Goal: Information Seeking & Learning: Learn about a topic

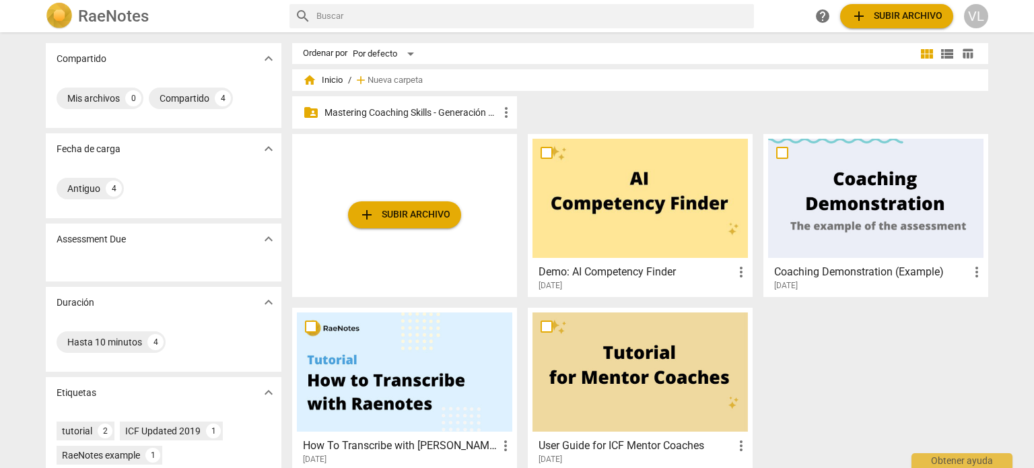
click at [475, 112] on p "Mastering Coaching Skills - Generación 32" at bounding box center [411, 113] width 174 height 14
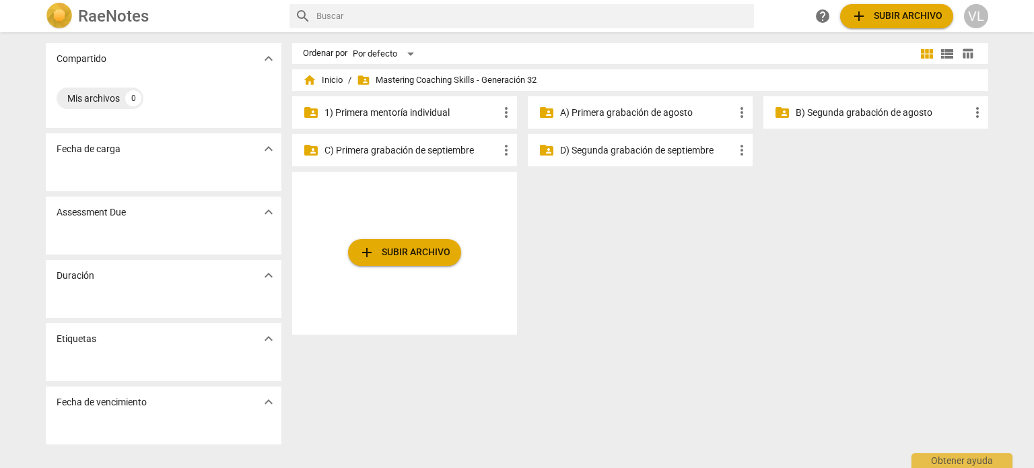
click at [475, 112] on p "1) Primera mentoría individual" at bounding box center [411, 113] width 174 height 14
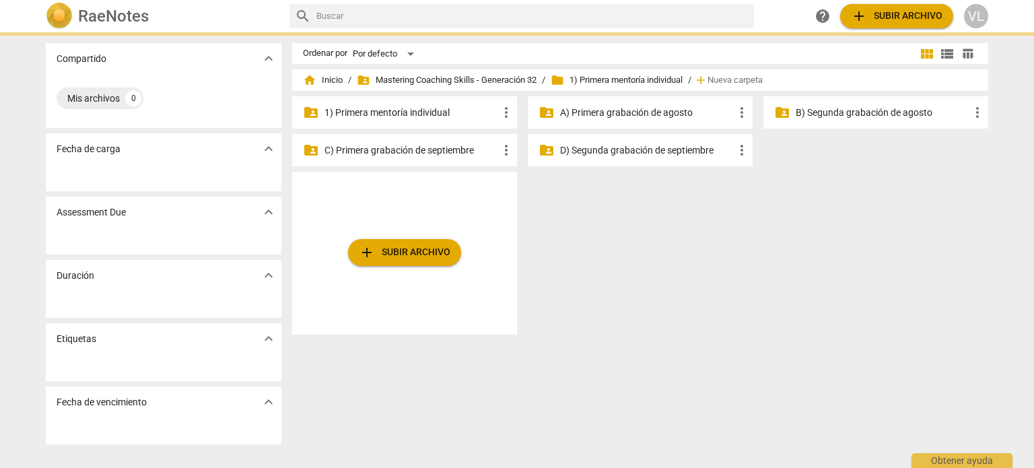
click at [475, 112] on p "1) Primera mentoría individual" at bounding box center [411, 113] width 174 height 14
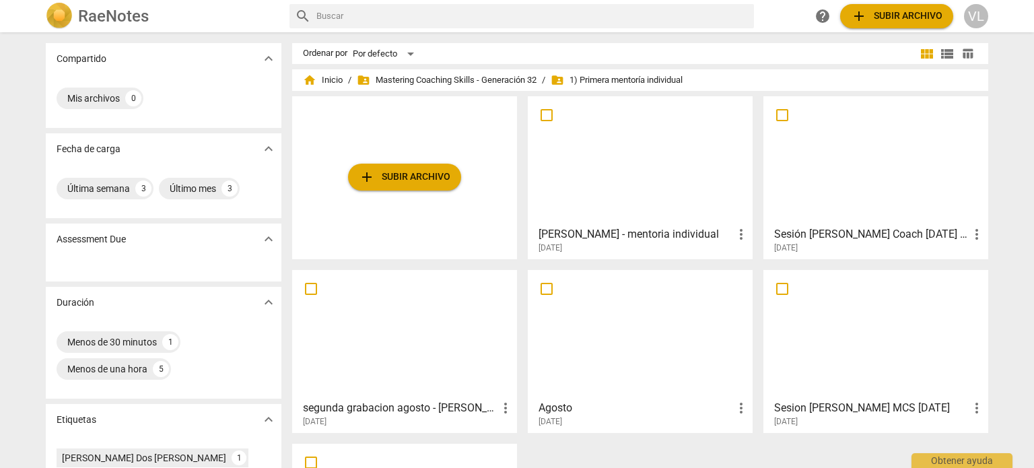
click at [580, 147] on div at bounding box center [639, 160] width 215 height 119
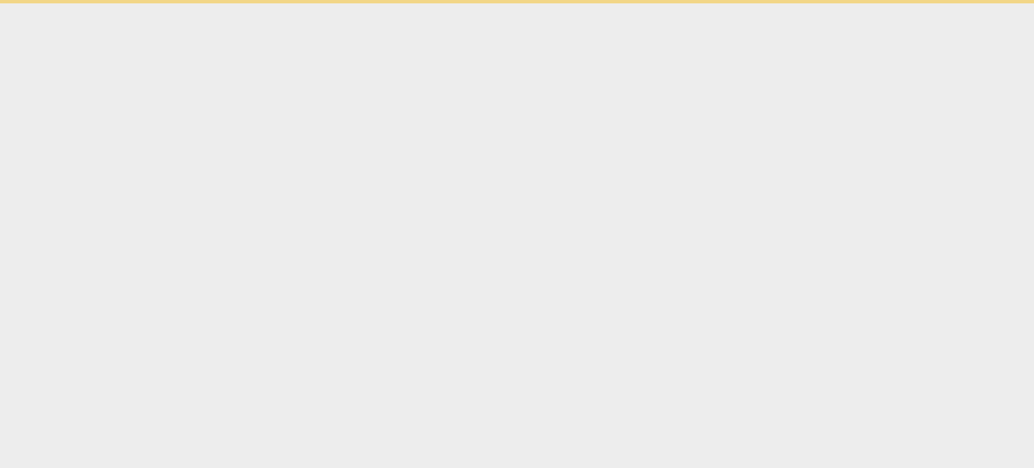
click at [580, 3] on html "Obtener ayuda" at bounding box center [517, 1] width 1034 height 3
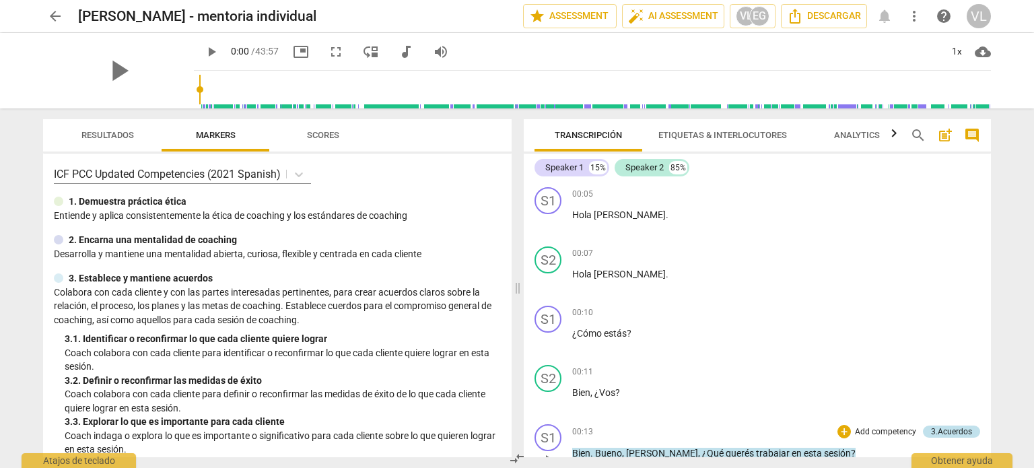
click at [940, 425] on div "3.Acuerdos" at bounding box center [951, 431] width 41 height 12
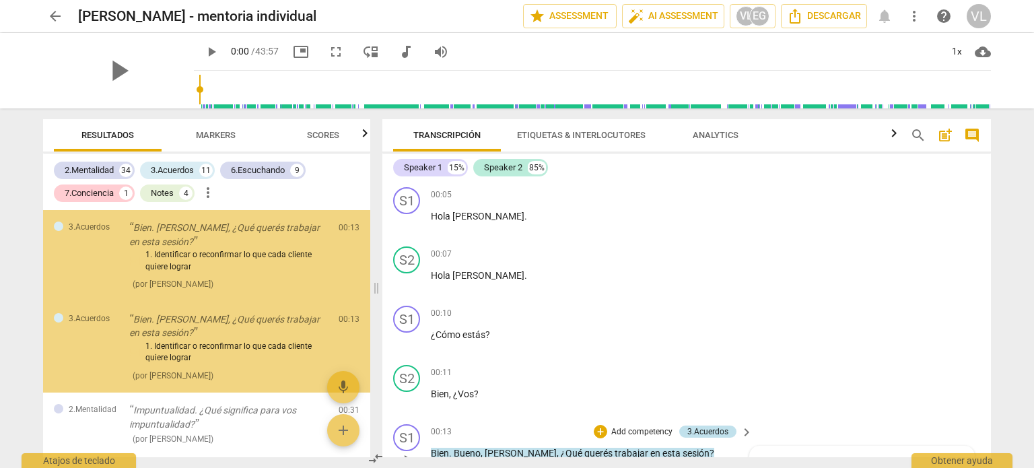
scroll to position [277, 0]
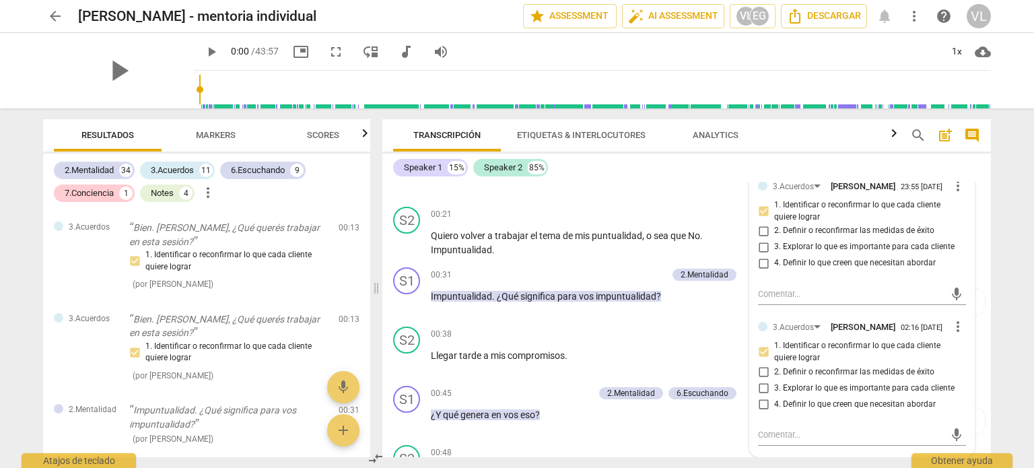
click at [985, 181] on div "Speaker 1 15% Speaker 2 85% S1 play_arrow pause 00:05 + Add competency keyboard…" at bounding box center [686, 305] width 609 height 304
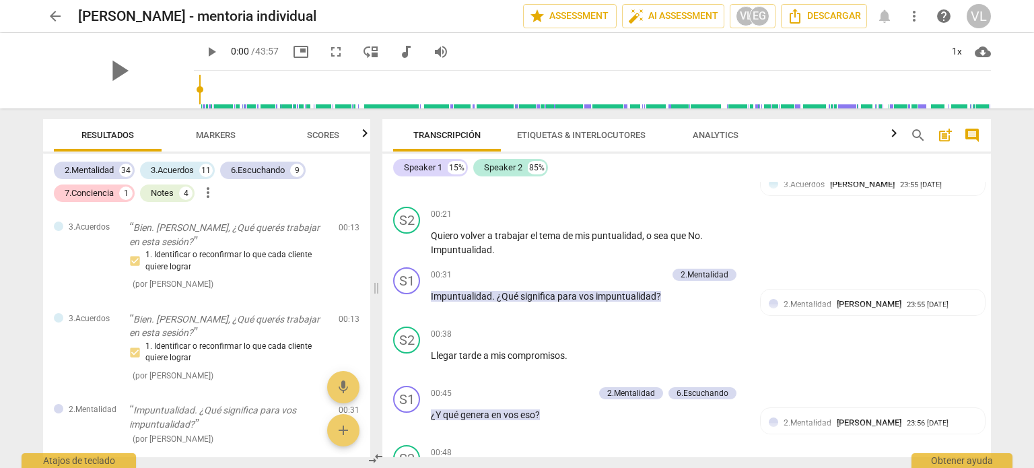
scroll to position [0, 0]
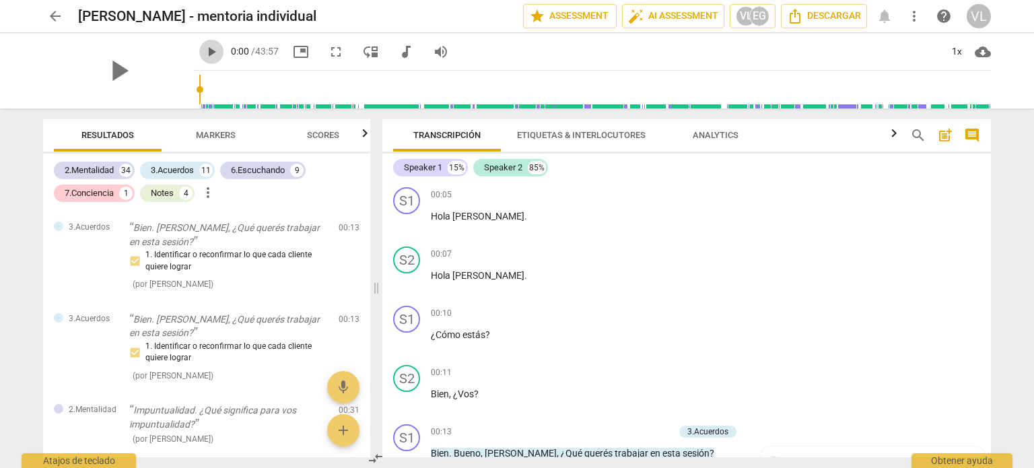
click at [203, 48] on span "play_arrow" at bounding box center [211, 52] width 16 height 16
click at [952, 53] on div "1x" at bounding box center [957, 52] width 26 height 22
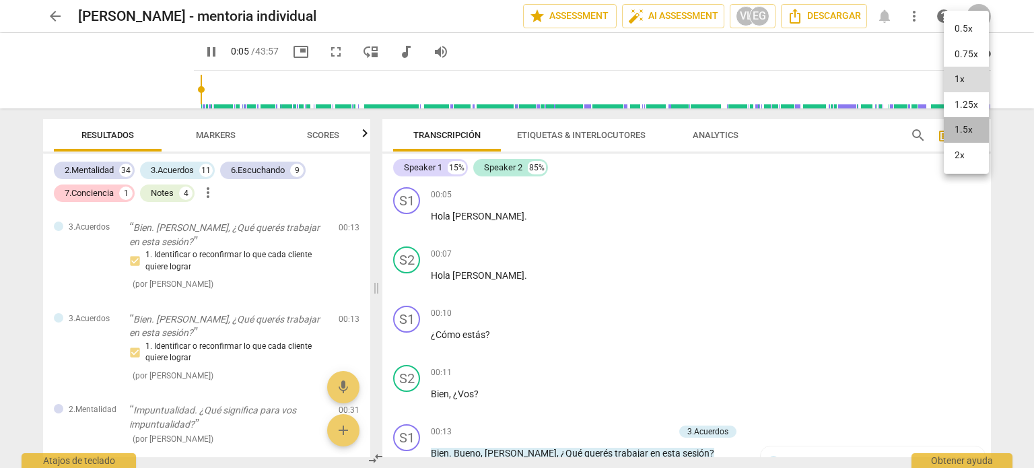
click at [963, 126] on li "1.5x" at bounding box center [966, 130] width 45 height 26
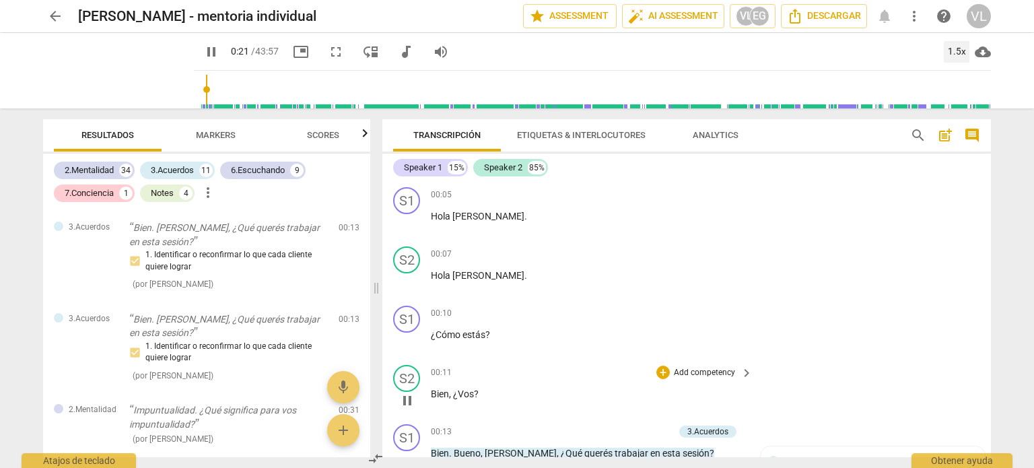
scroll to position [322, 0]
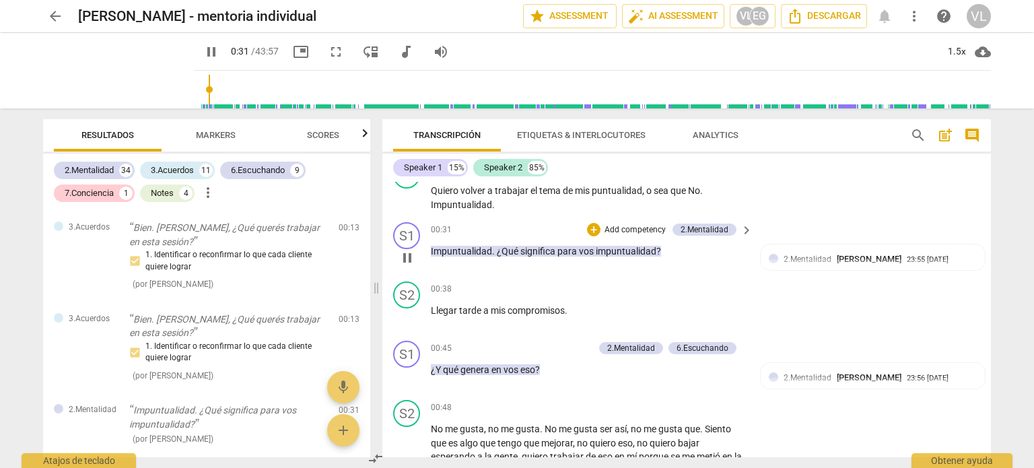
click at [409, 250] on span "pause" at bounding box center [407, 258] width 16 height 16
type input "32"
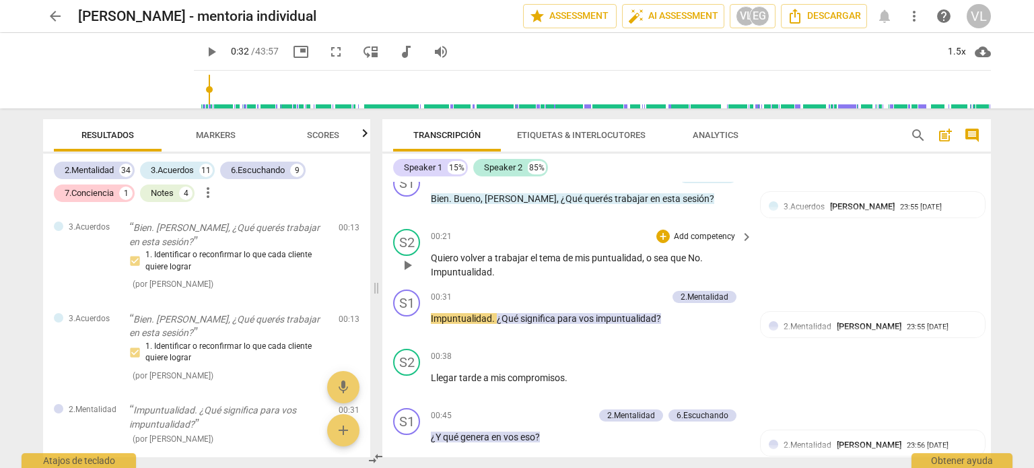
scroll to position [187, 0]
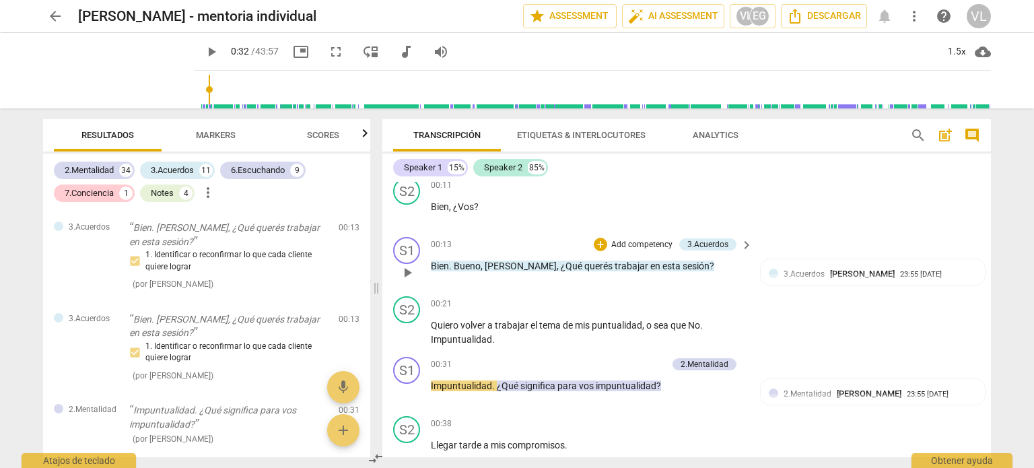
click at [637, 242] on p "Add competency" at bounding box center [642, 245] width 64 height 12
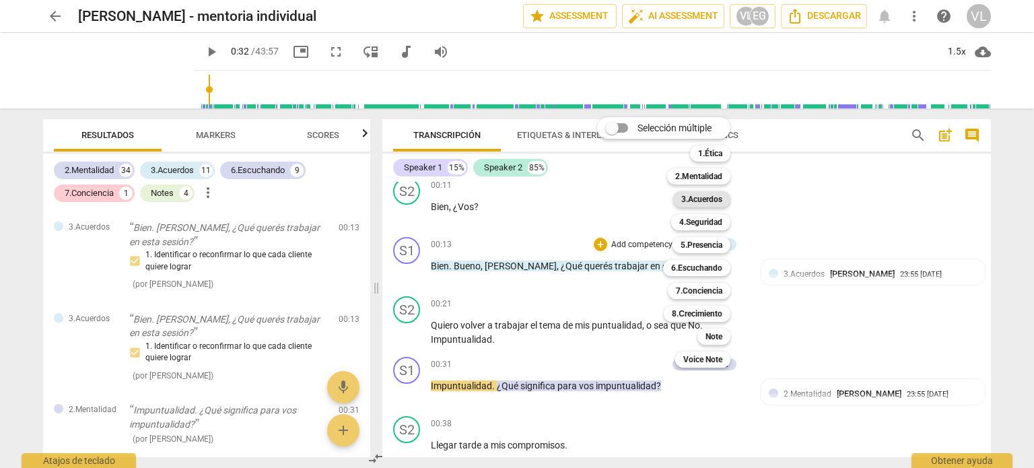
click at [700, 200] on b "3.Acuerdos" at bounding box center [701, 199] width 41 height 16
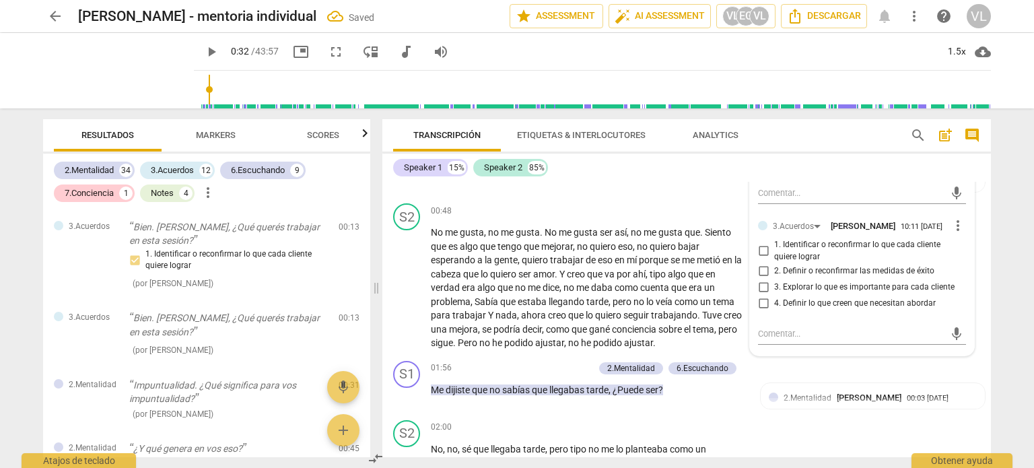
scroll to position [524, 0]
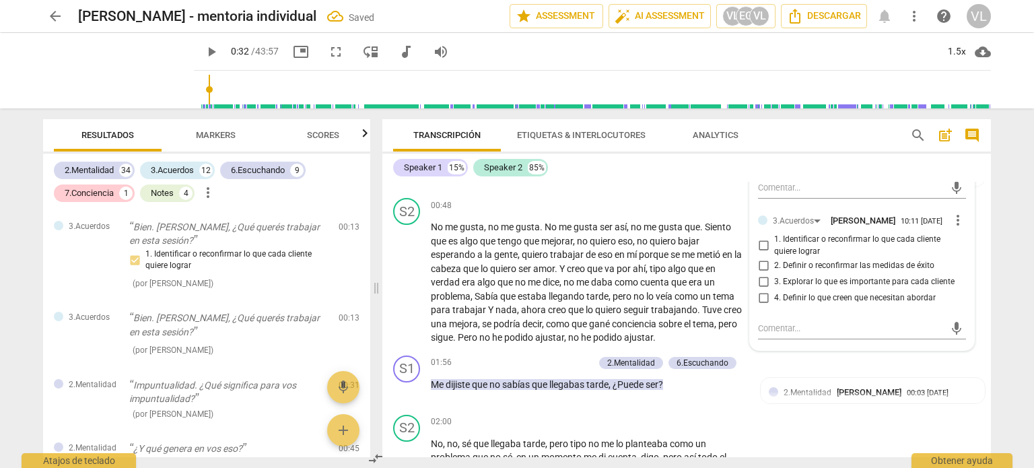
click at [776, 251] on span "1. Identificar o reconfirmar lo que cada cliente quiere lograr" at bounding box center [867, 246] width 186 height 24
click at [774, 251] on input "1. Identificar o reconfirmar lo que cada cliente quiere lograr" at bounding box center [764, 246] width 22 height 16
checkbox input "true"
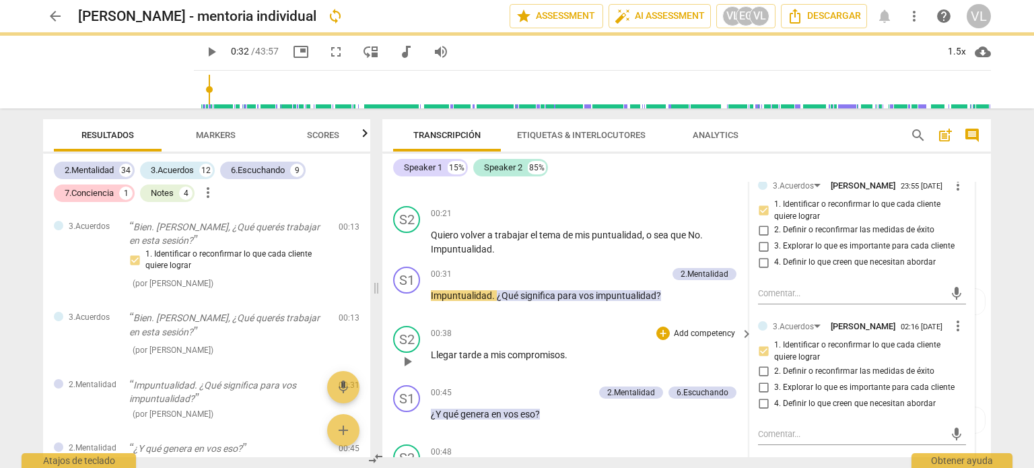
scroll to position [254, 0]
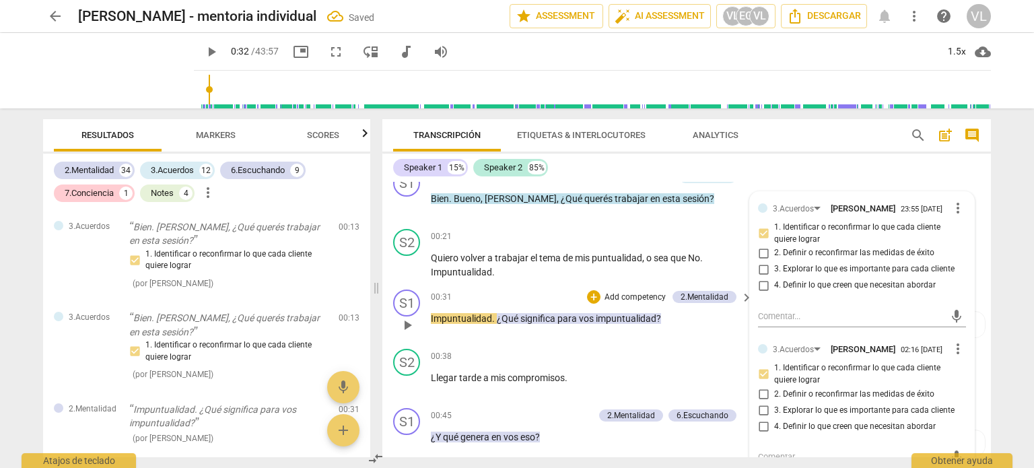
click at [409, 317] on span "play_arrow" at bounding box center [407, 325] width 16 height 16
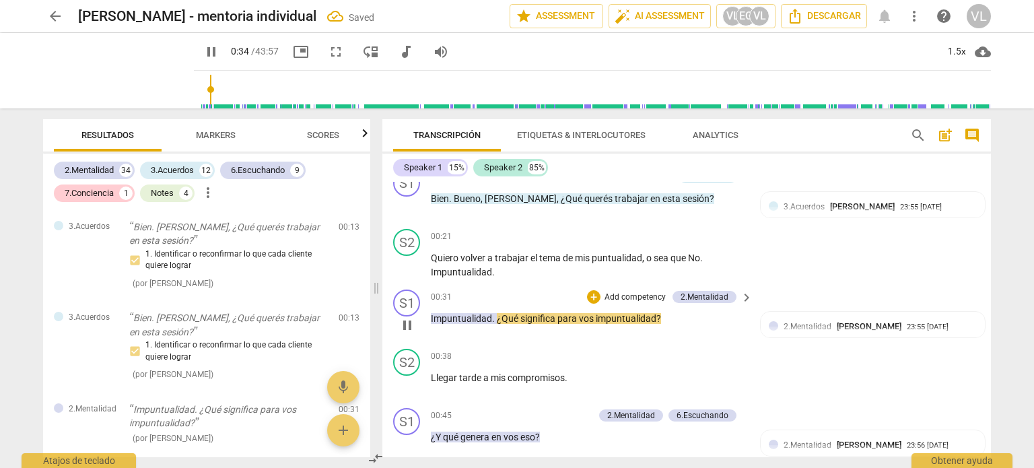
click at [631, 293] on p "Add competency" at bounding box center [635, 297] width 64 height 12
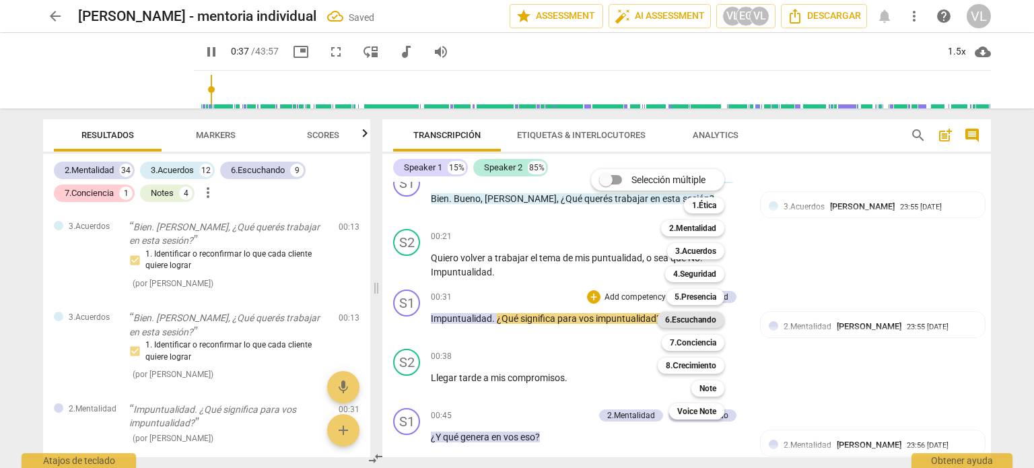
click at [691, 324] on b "6.Escuchando" at bounding box center [690, 320] width 51 height 16
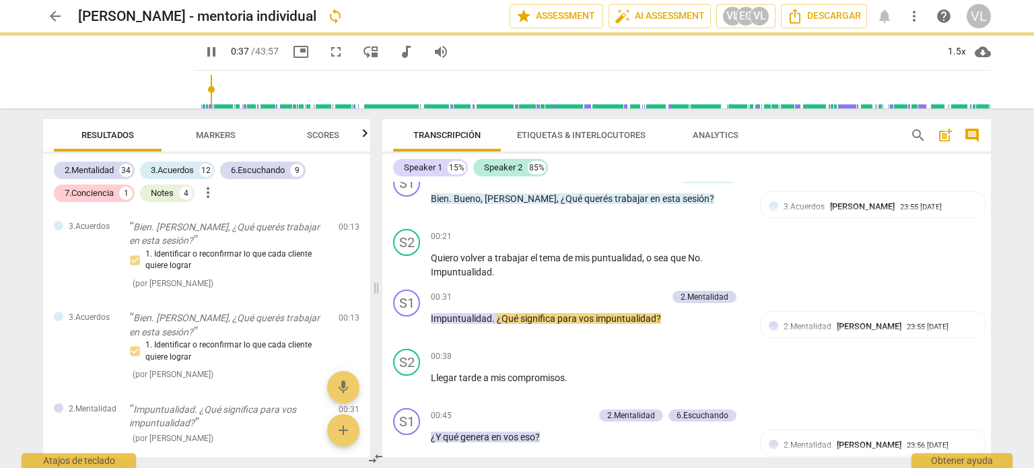
type input "38"
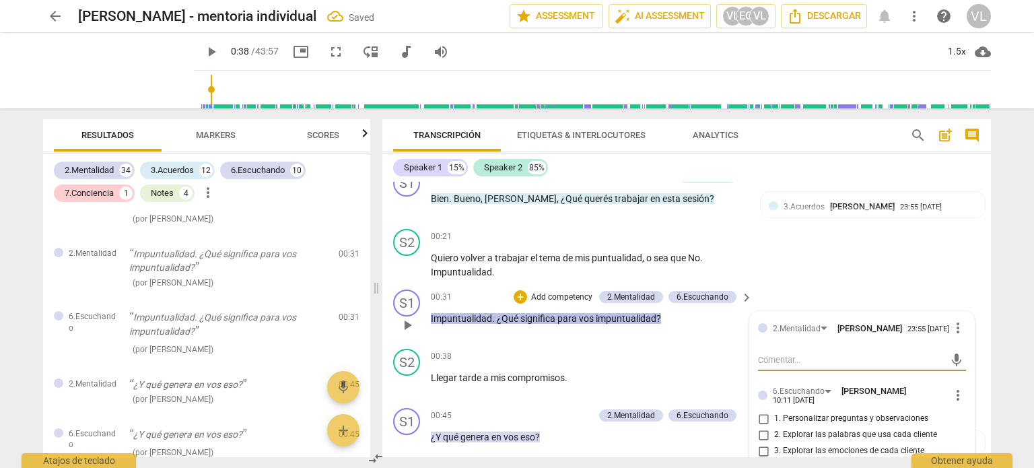
scroll to position [456, 0]
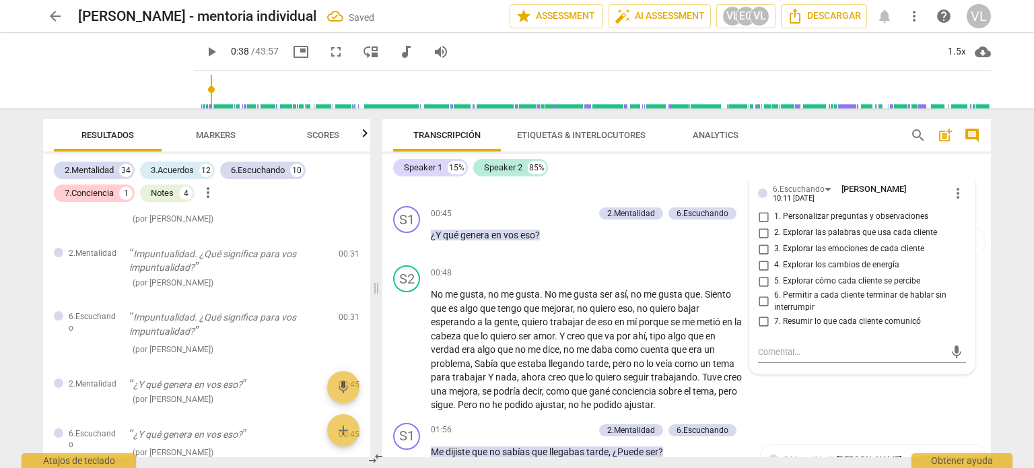
click at [825, 232] on span "2. Explorar las palabras que usa cada cliente" at bounding box center [855, 233] width 163 height 12
click at [774, 232] on input "2. Explorar las palabras que usa cada cliente" at bounding box center [764, 233] width 22 height 16
checkbox input "true"
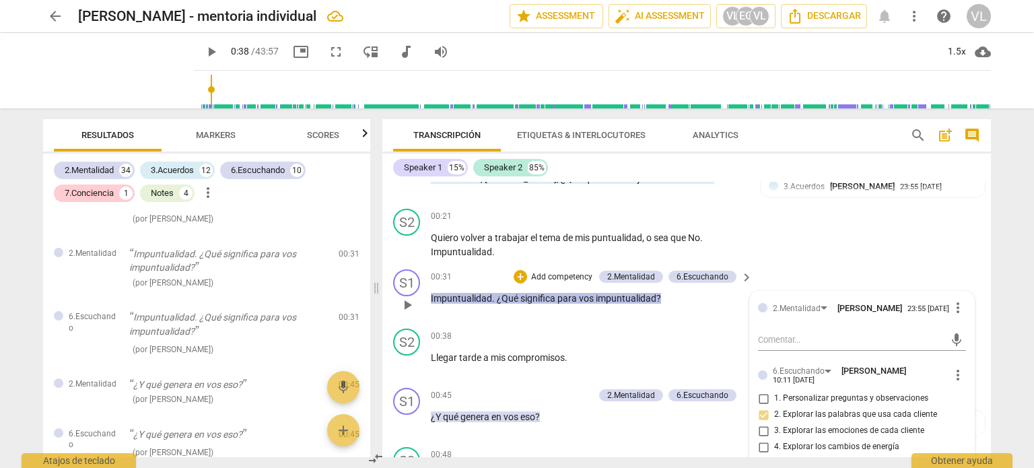
scroll to position [254, 0]
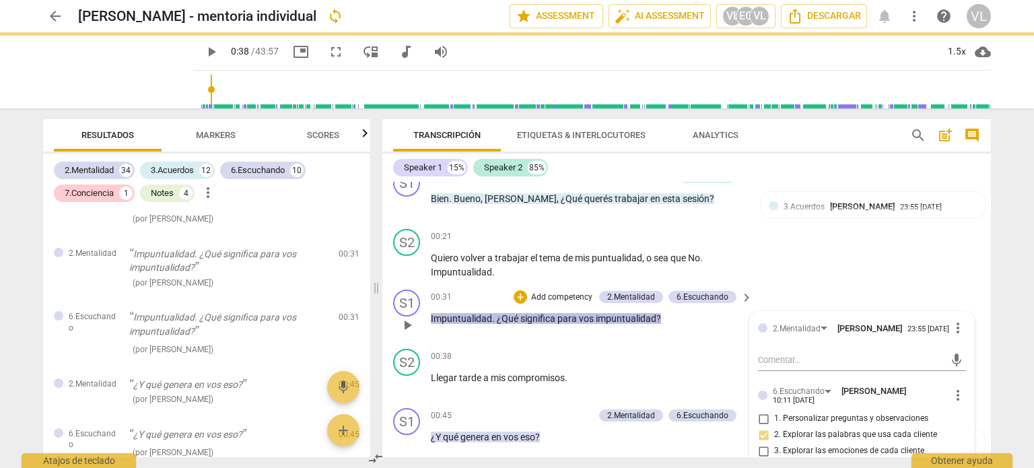
click at [407, 326] on span "play_arrow" at bounding box center [407, 325] width 16 height 16
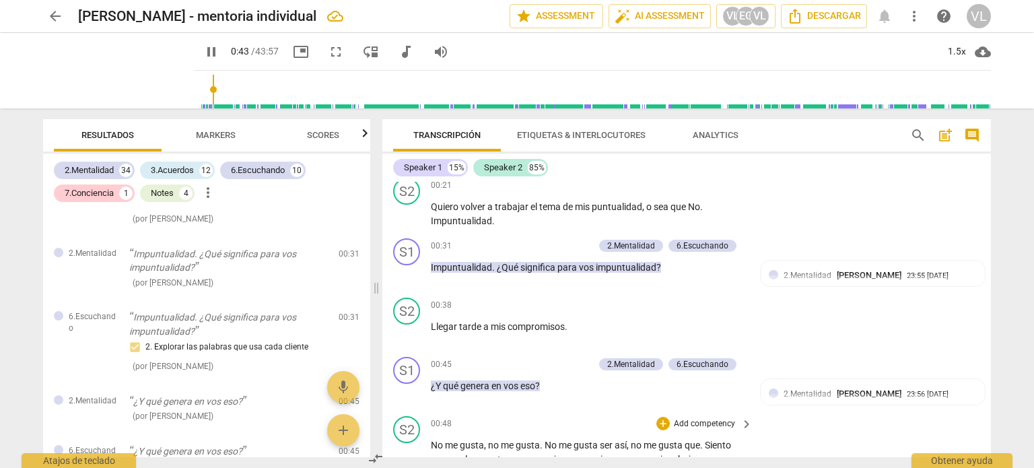
scroll to position [389, 0]
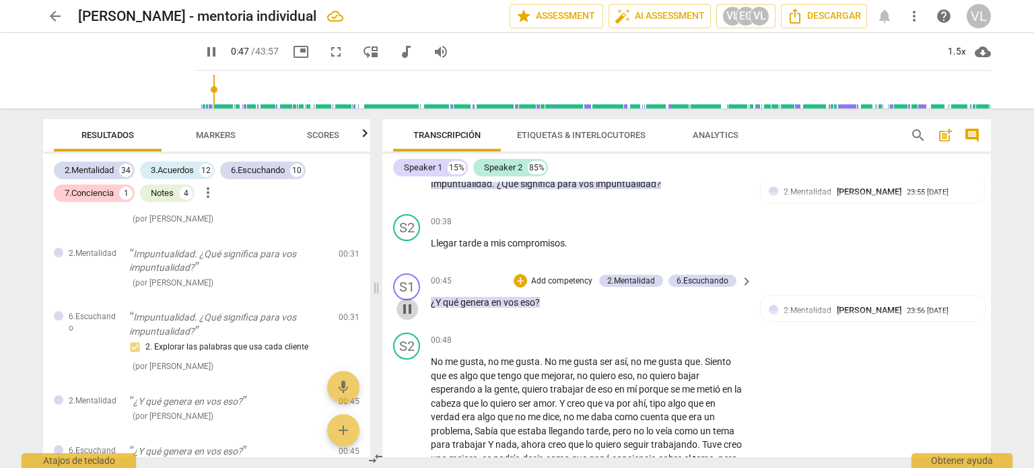
click at [405, 310] on span "pause" at bounding box center [407, 309] width 16 height 16
type input "48"
click at [546, 279] on p "Add competency" at bounding box center [562, 281] width 64 height 12
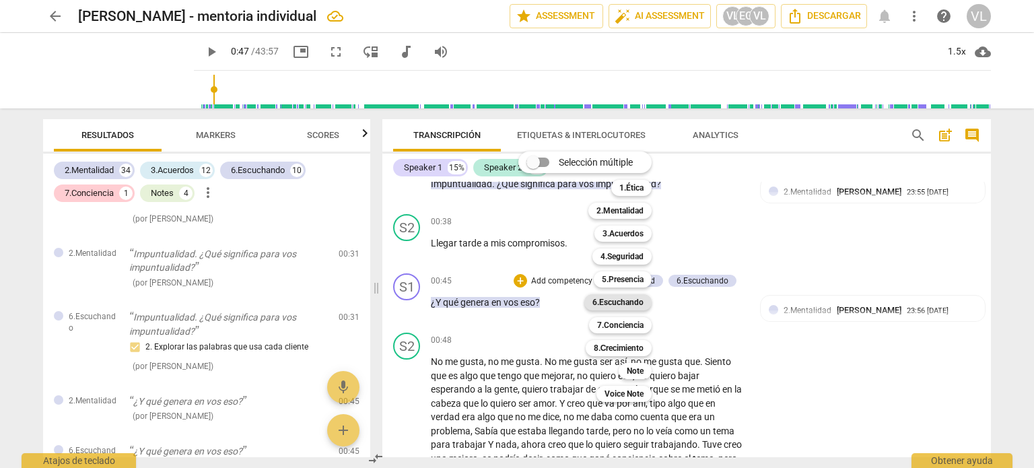
click at [621, 303] on b "6.Escuchando" at bounding box center [617, 302] width 51 height 16
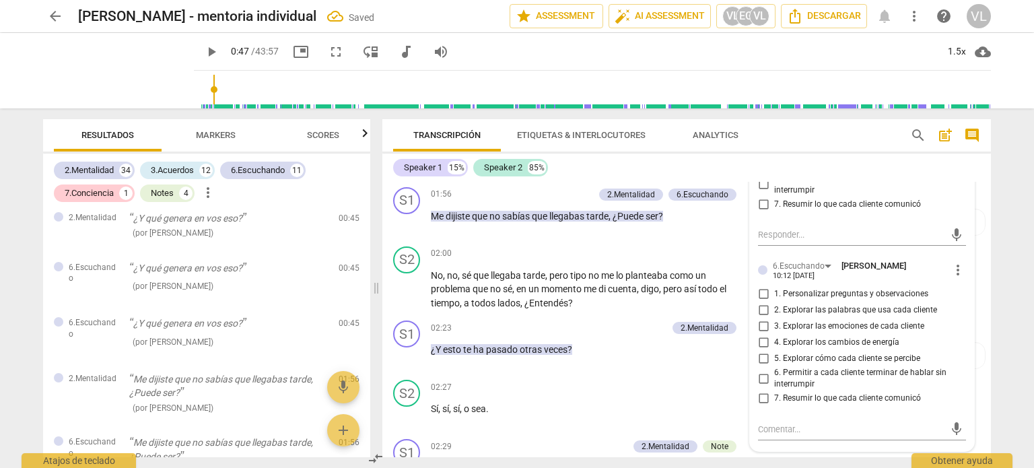
scroll to position [726, 0]
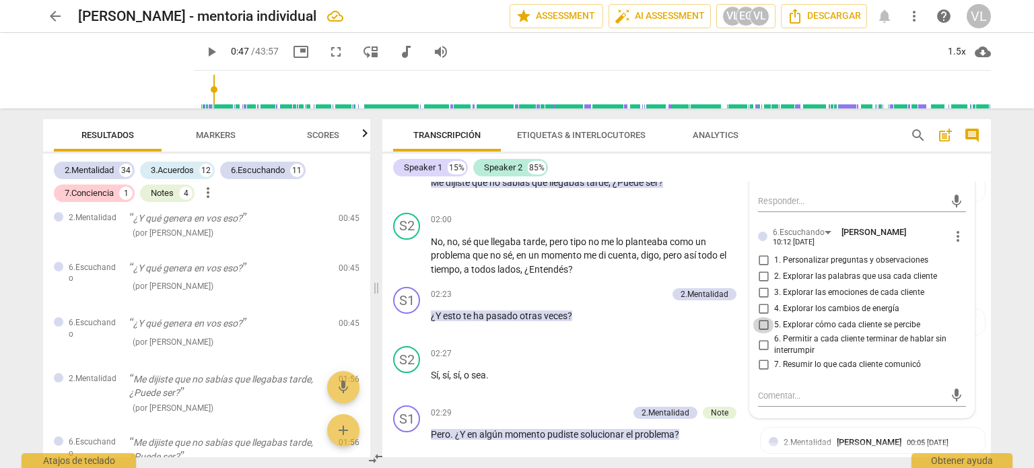
click at [768, 326] on input "5. Explorar cómo cada cliente se percibe" at bounding box center [764, 325] width 22 height 16
checkbox input "true"
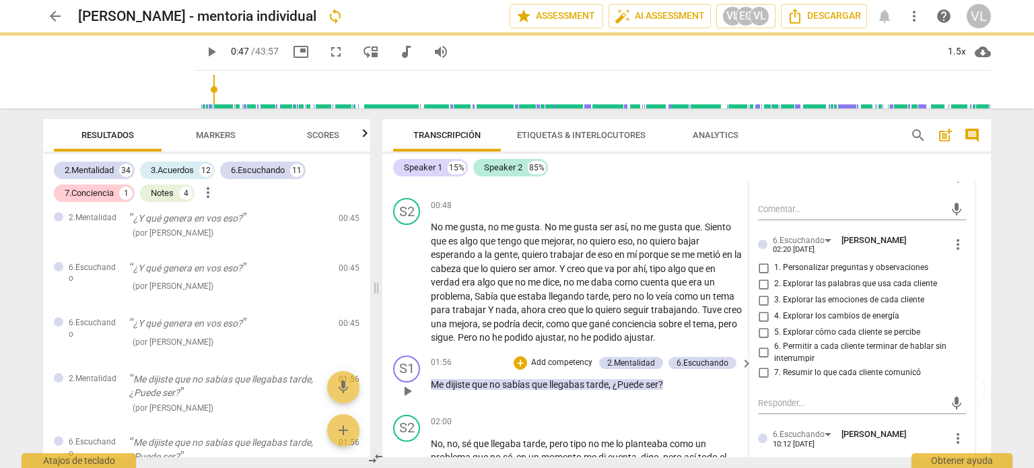
scroll to position [389, 0]
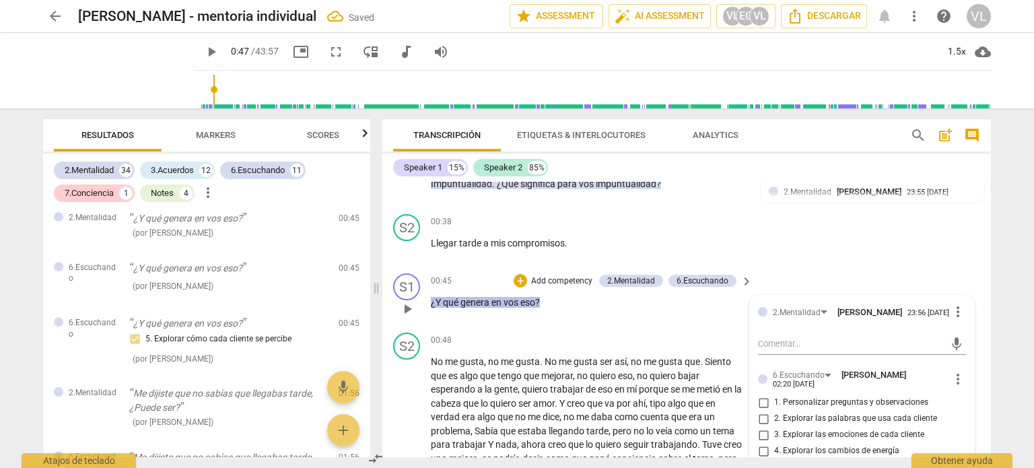
click at [417, 311] on span "play_arrow" at bounding box center [407, 309] width 22 height 16
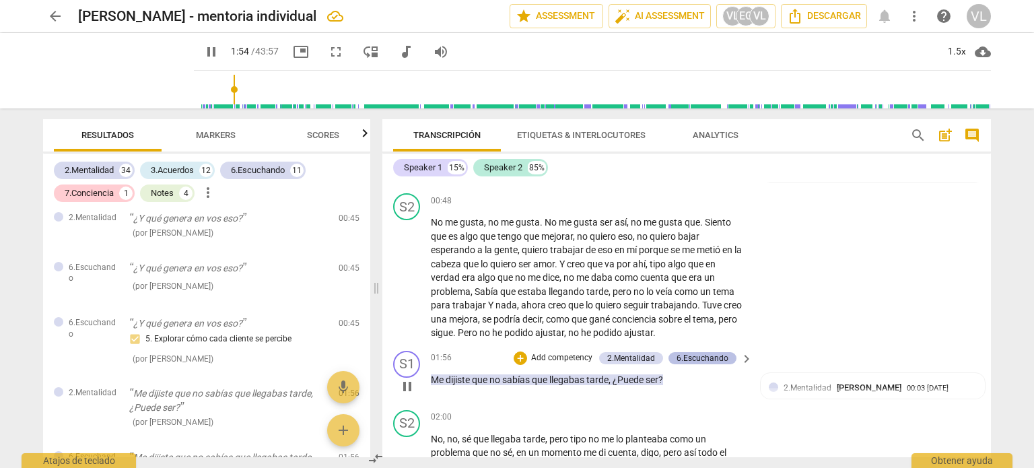
scroll to position [591, 0]
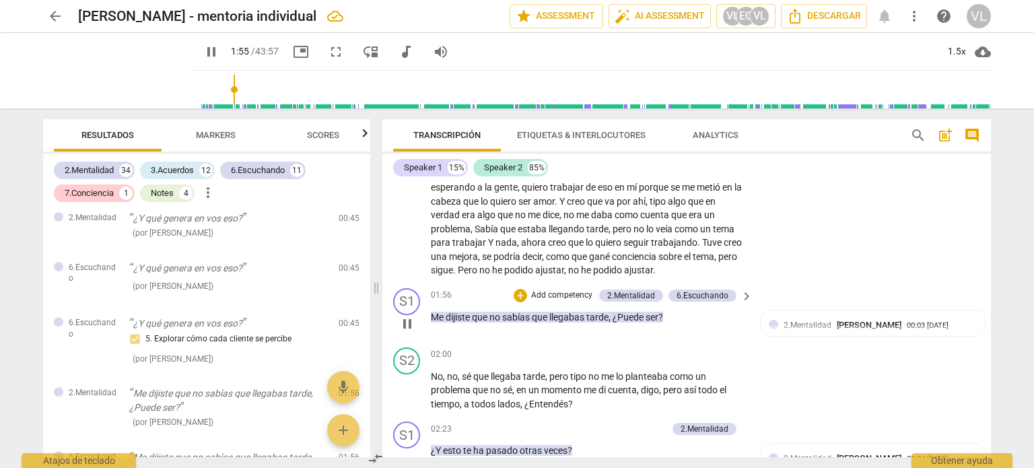
click at [743, 290] on span "keyboard_arrow_right" at bounding box center [746, 296] width 16 height 16
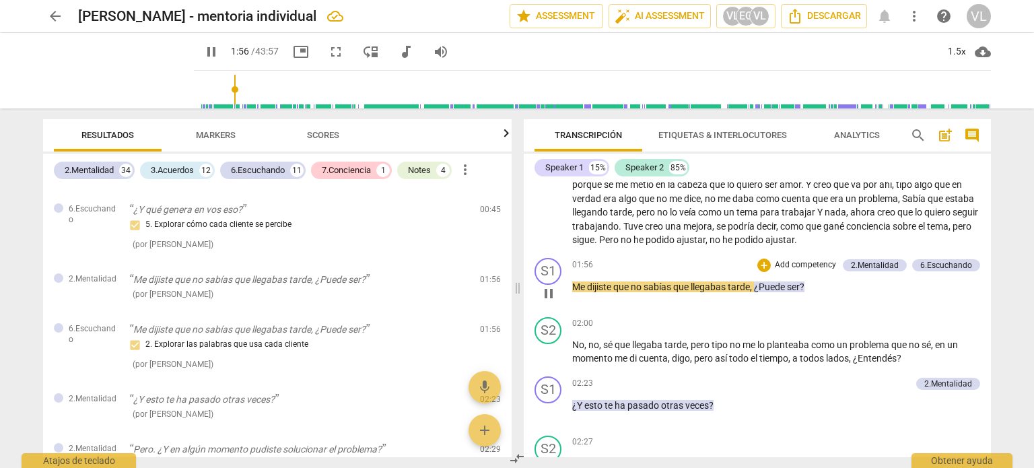
scroll to position [339, 0]
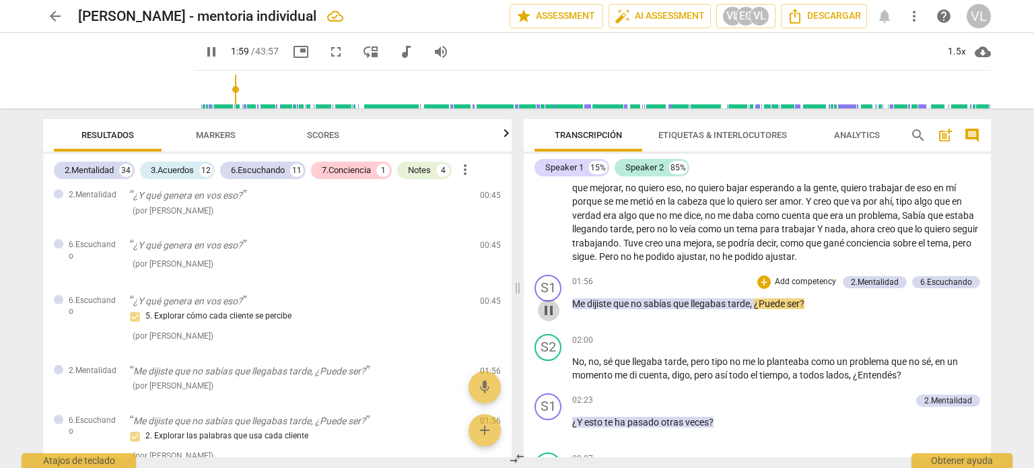
click at [552, 306] on span "pause" at bounding box center [549, 310] width 16 height 16
type input "119"
click at [806, 279] on p "Add competency" at bounding box center [805, 282] width 64 height 12
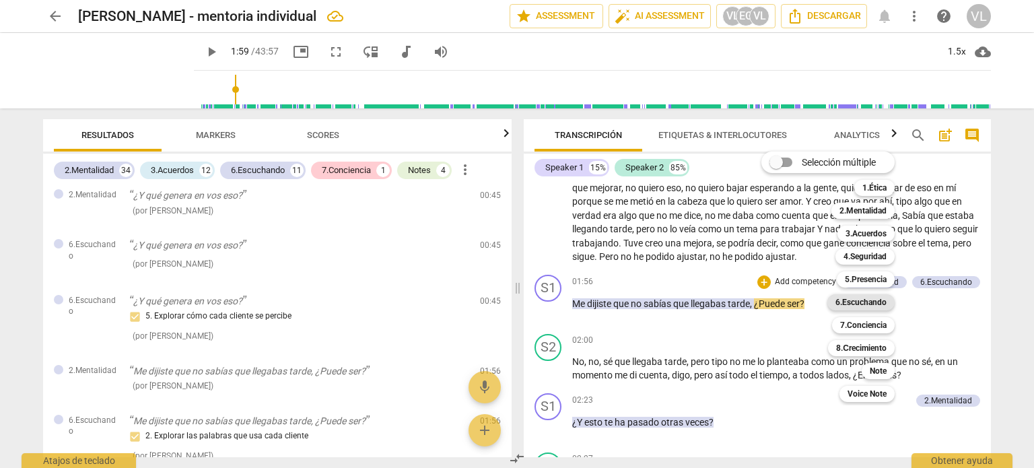
click at [852, 299] on b "6.Escuchando" at bounding box center [860, 302] width 51 height 16
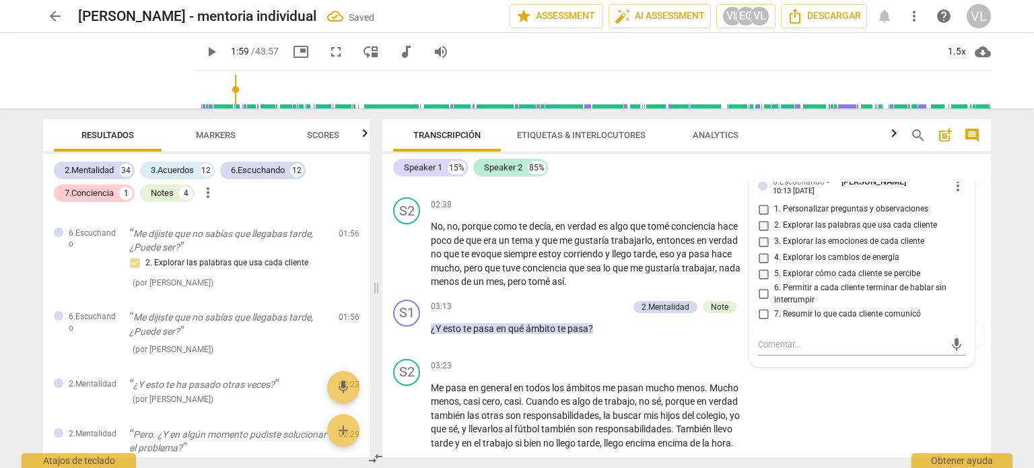
scroll to position [995, 0]
click at [831, 312] on span "7. Resumir lo que cada cliente comunicó" at bounding box center [847, 312] width 147 height 12
click at [774, 312] on input "7. Resumir lo que cada cliente comunicó" at bounding box center [764, 312] width 22 height 16
checkbox input "true"
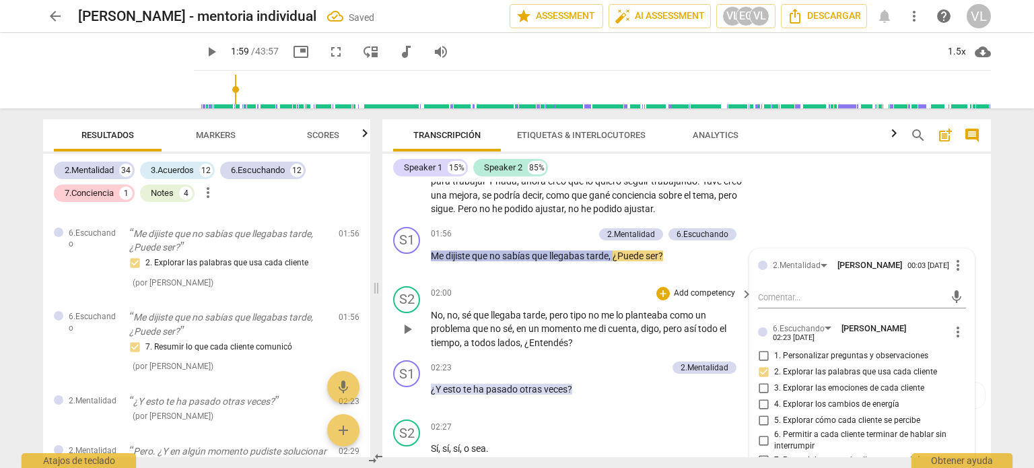
scroll to position [591, 0]
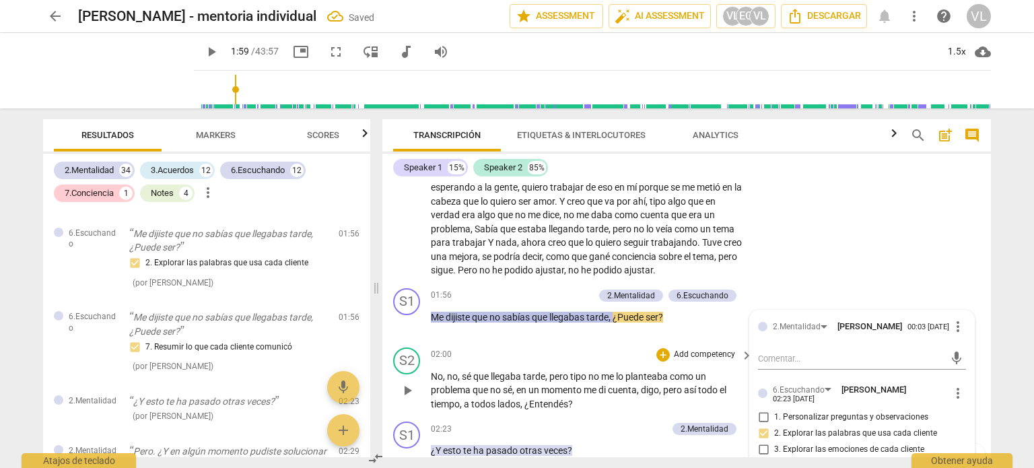
click at [412, 387] on span "play_arrow" at bounding box center [407, 390] width 16 height 16
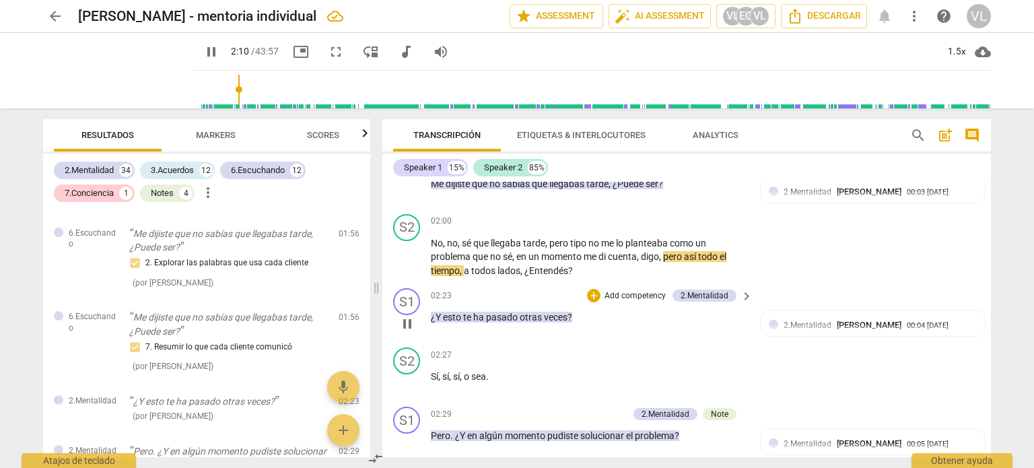
scroll to position [726, 0]
click at [596, 288] on div "+" at bounding box center [593, 293] width 13 height 13
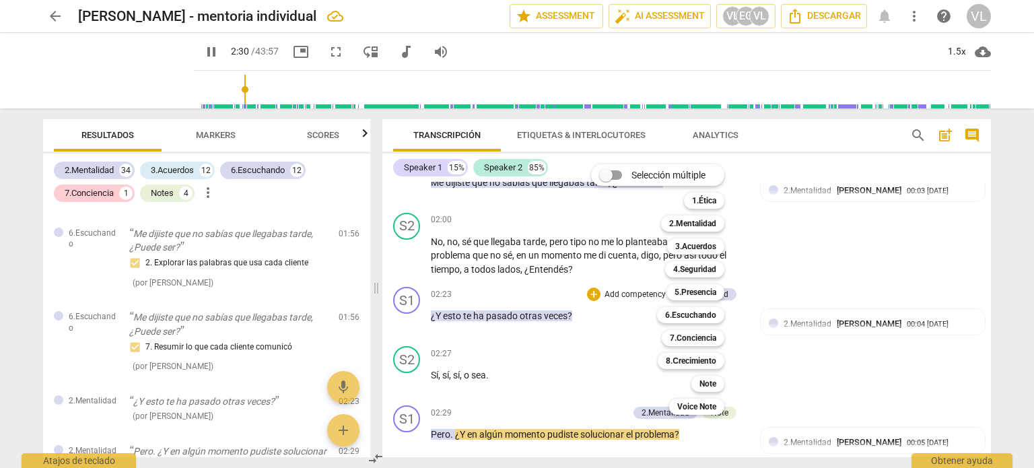
click at [415, 310] on div at bounding box center [517, 234] width 1034 height 468
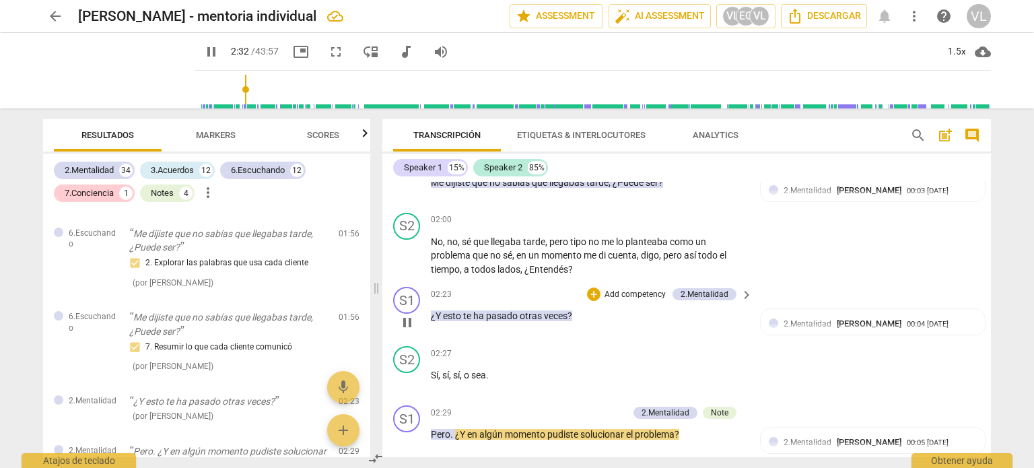
click at [598, 288] on div "+ Add competency" at bounding box center [627, 293] width 80 height 13
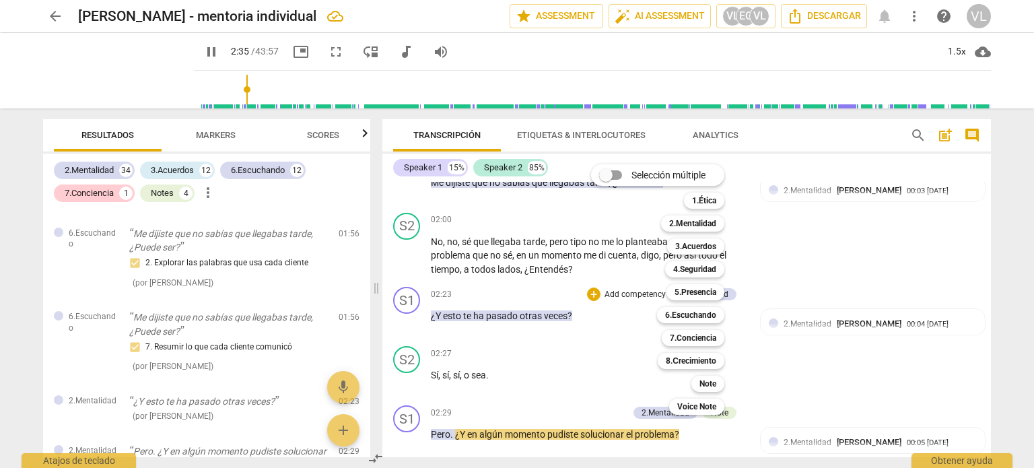
click at [415, 320] on div at bounding box center [517, 234] width 1034 height 468
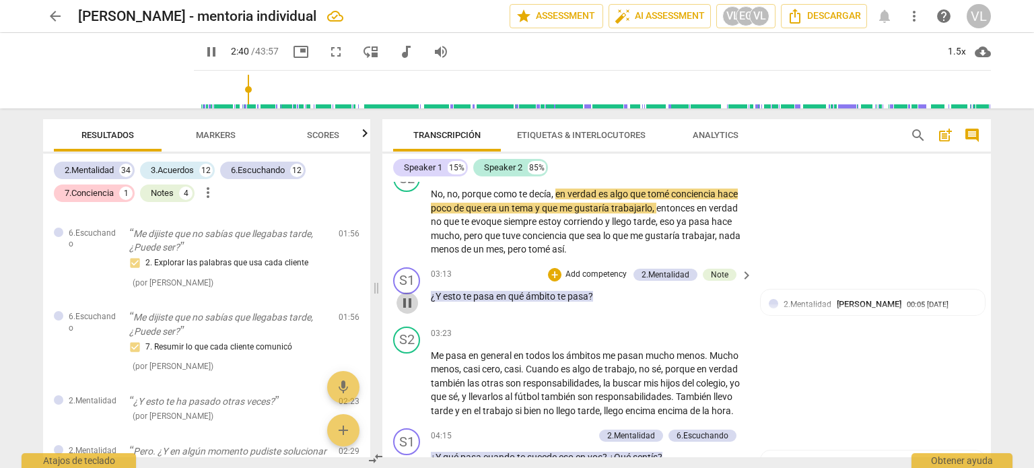
click at [402, 295] on span "pause" at bounding box center [407, 303] width 16 height 16
type input "161"
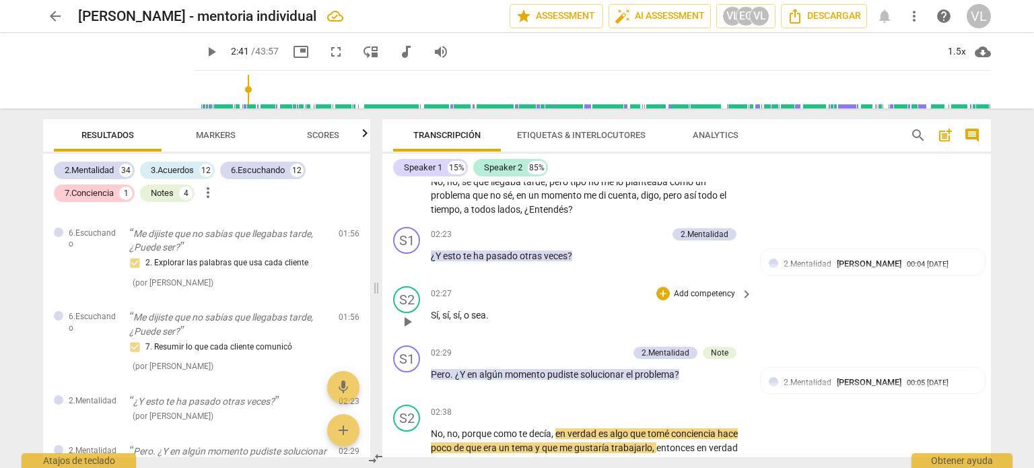
scroll to position [756, 0]
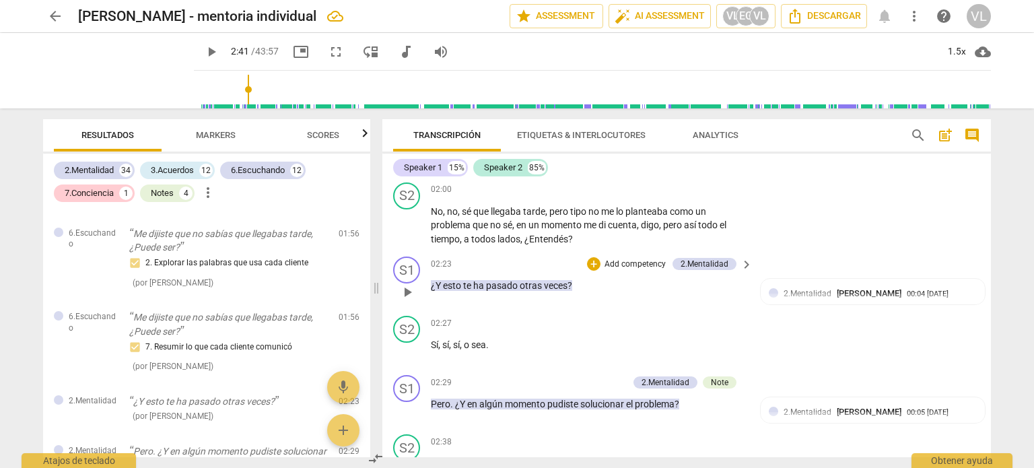
click at [609, 258] on p "Add competency" at bounding box center [635, 264] width 64 height 12
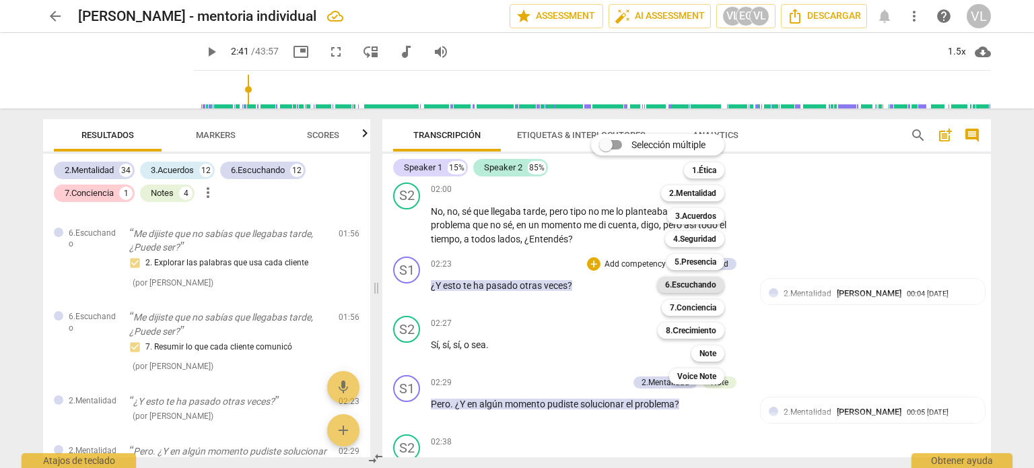
click at [700, 286] on b "6.Escuchando" at bounding box center [690, 285] width 51 height 16
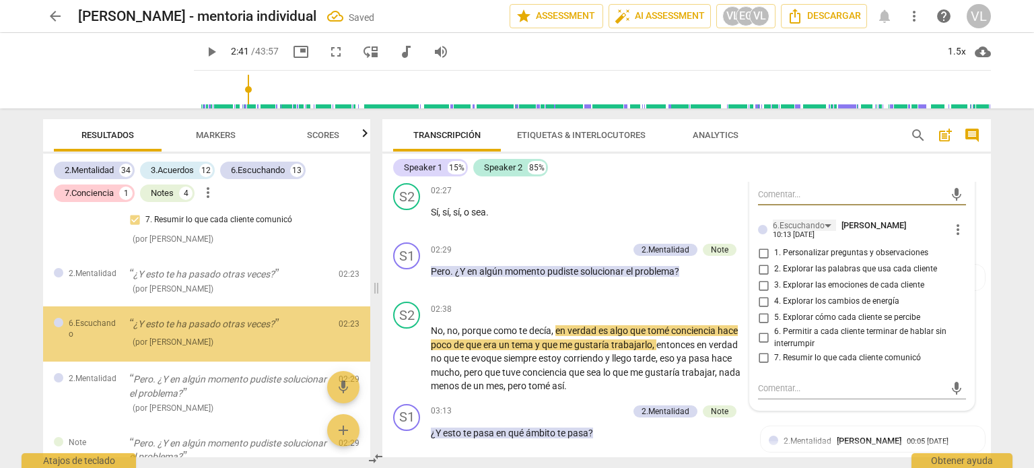
scroll to position [891, 0]
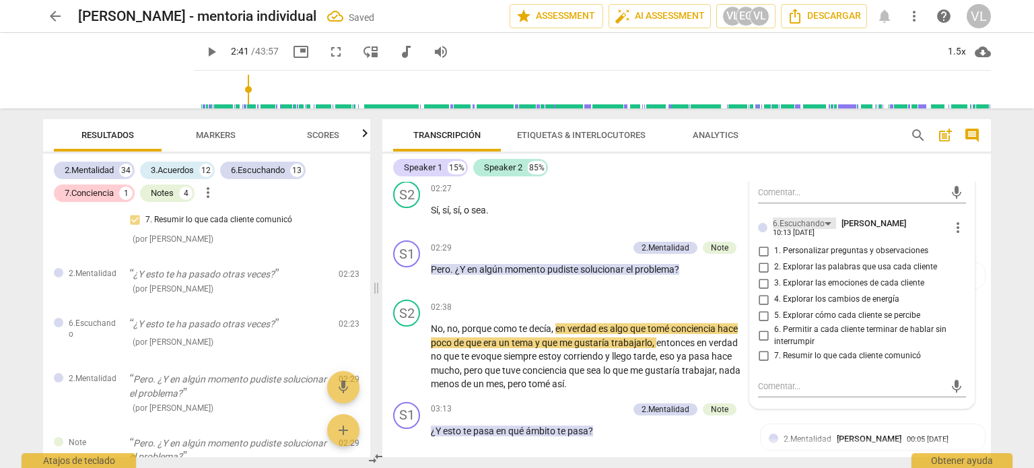
click at [821, 225] on div "6.Escuchando" at bounding box center [804, 222] width 63 height 11
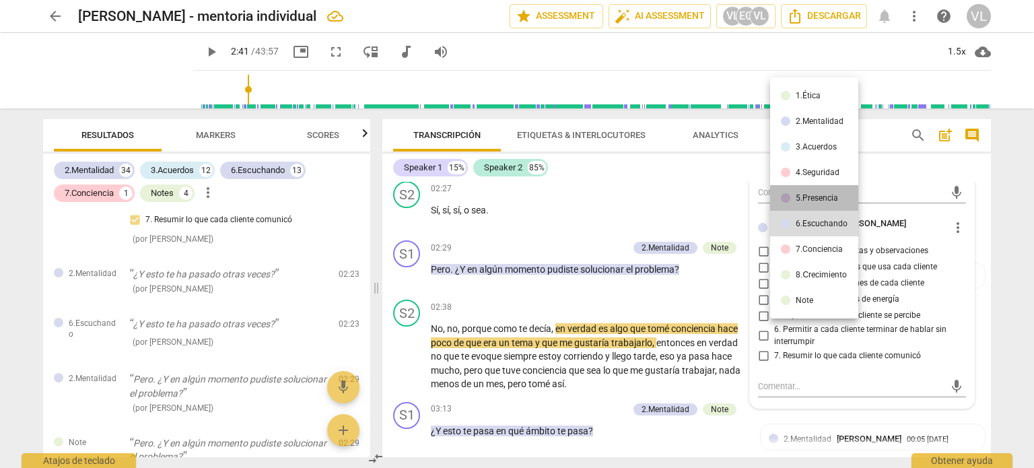
click at [819, 194] on div "5.Presencia" at bounding box center [817, 198] width 42 height 8
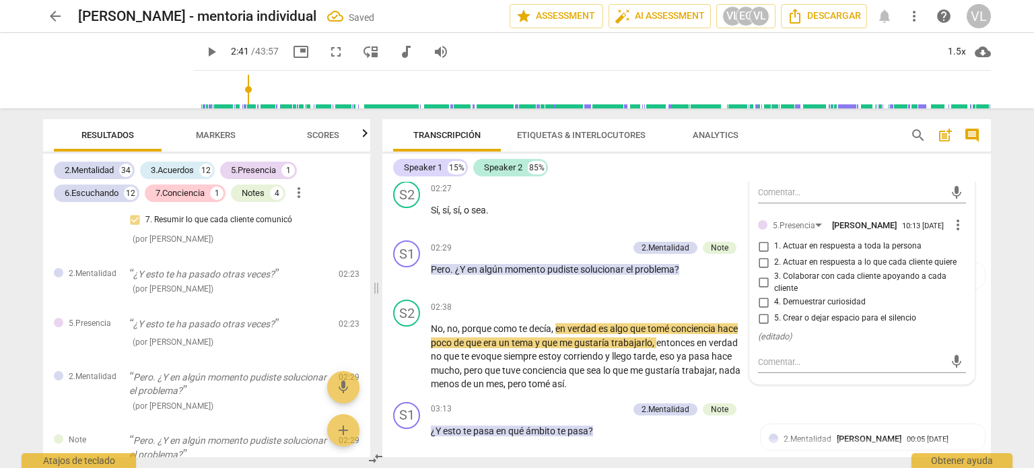
click at [792, 304] on span "4. Demuestrar curiosidad" at bounding box center [820, 302] width 92 height 12
click at [774, 304] on input "4. Demuestrar curiosidad" at bounding box center [764, 302] width 22 height 16
checkbox input "true"
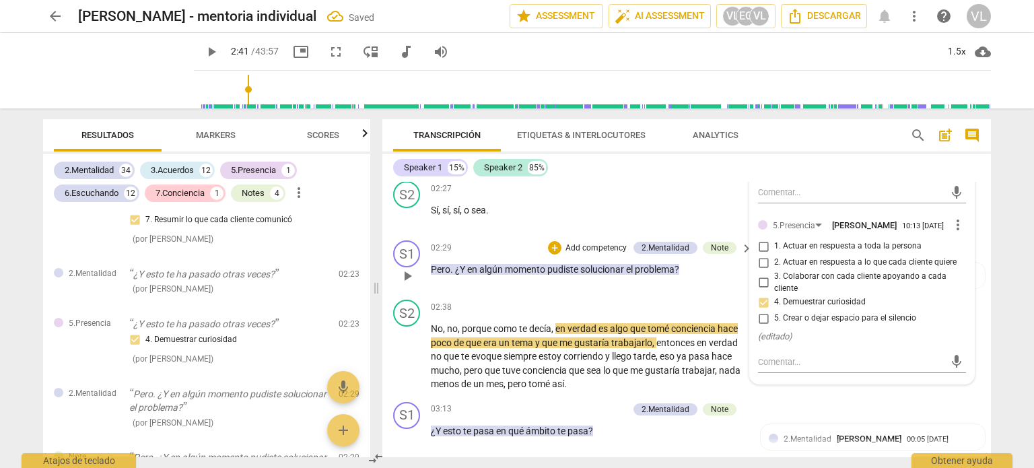
click at [609, 242] on p "Add competency" at bounding box center [596, 248] width 64 height 12
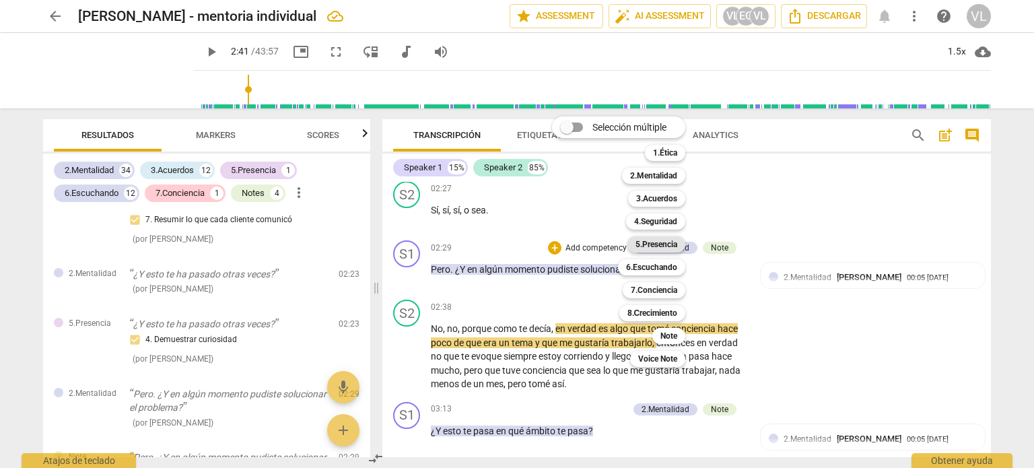
click at [662, 248] on b "5.Presencia" at bounding box center [656, 244] width 42 height 16
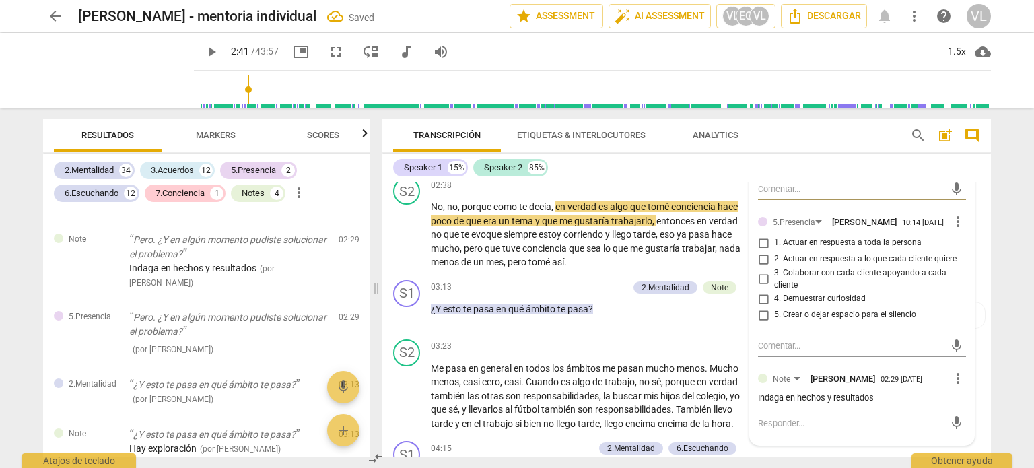
scroll to position [1025, 0]
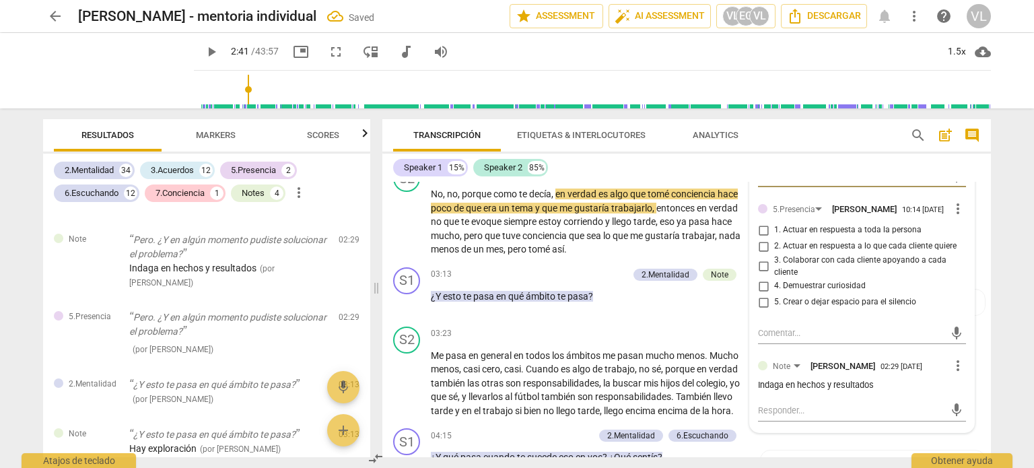
click at [763, 290] on input "4. Demuestrar curiosidad" at bounding box center [764, 286] width 22 height 16
checkbox input "true"
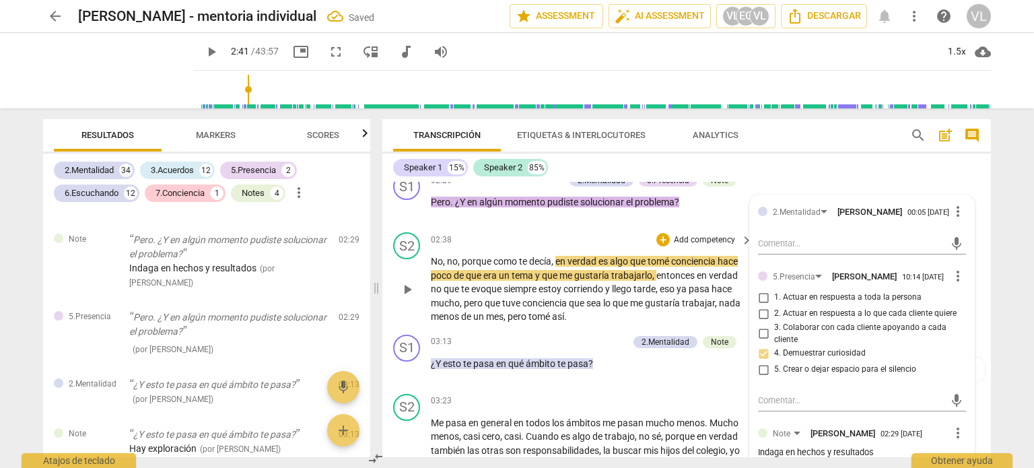
click at [415, 287] on span "play_arrow" at bounding box center [407, 289] width 16 height 16
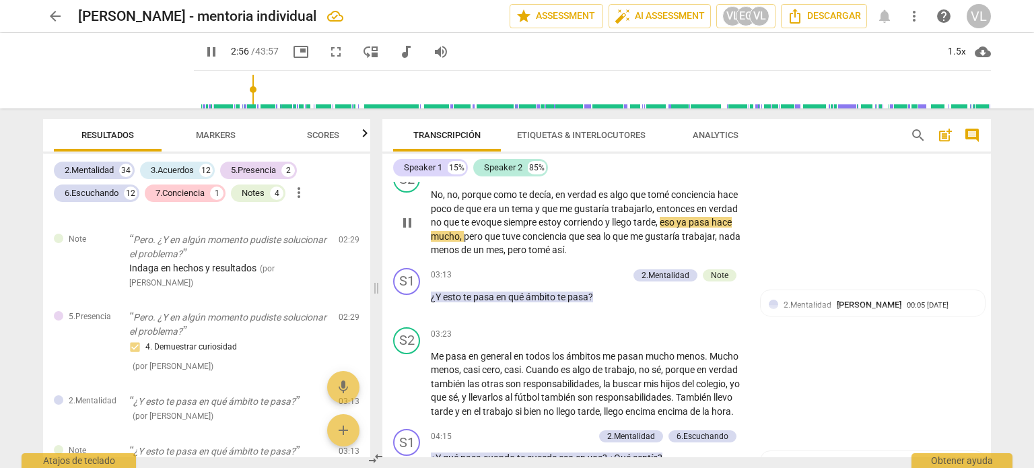
scroll to position [1025, 0]
click at [573, 269] on p "Add competency" at bounding box center [596, 275] width 64 height 12
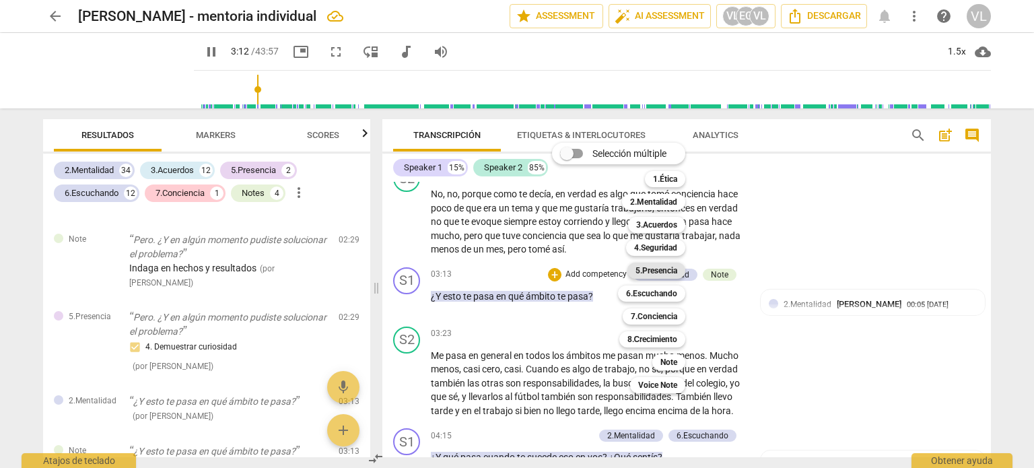
click at [654, 274] on b "5.Presencia" at bounding box center [656, 271] width 42 height 16
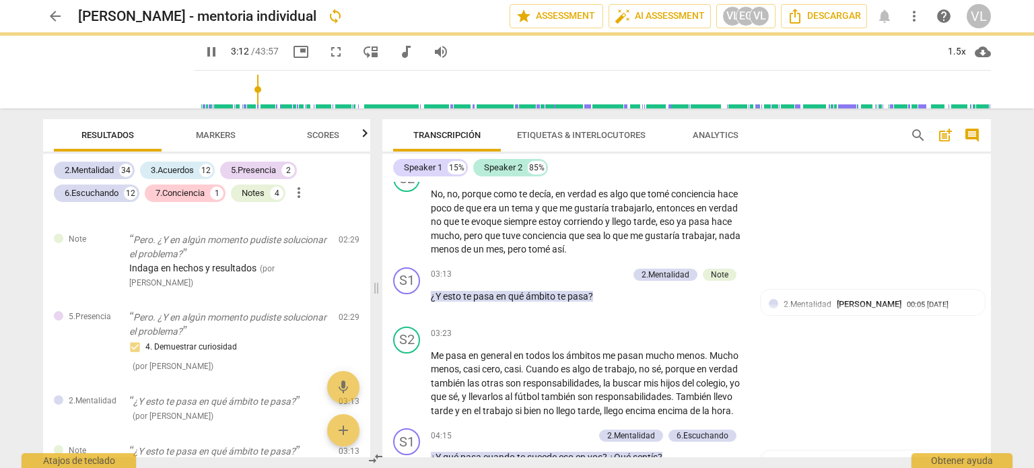
type input "193"
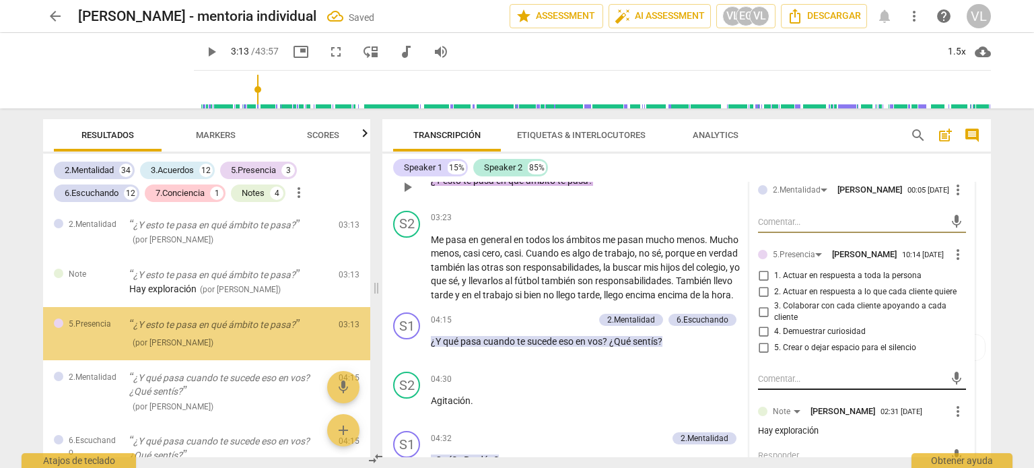
scroll to position [1160, 0]
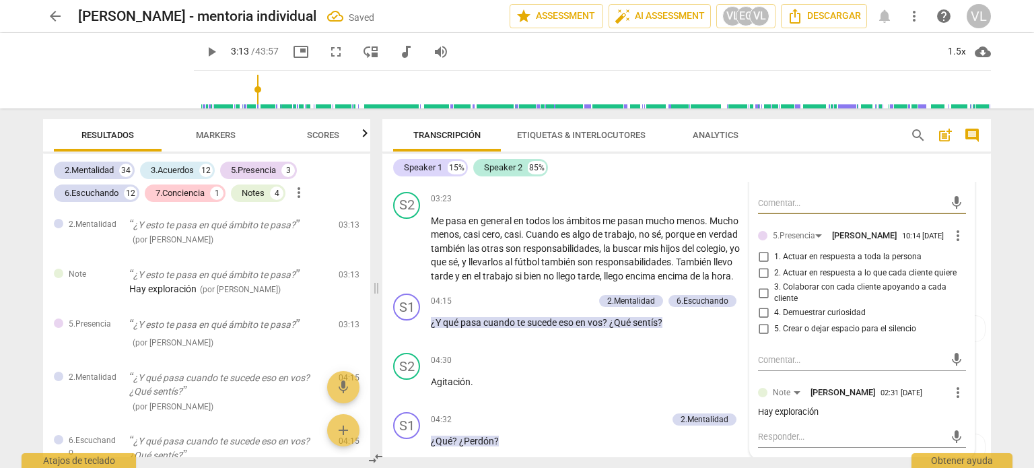
click at [825, 316] on span "4. Demuestrar curiosidad" at bounding box center [820, 313] width 92 height 12
click at [774, 316] on input "4. Demuestrar curiosidad" at bounding box center [764, 313] width 22 height 16
checkbox input "true"
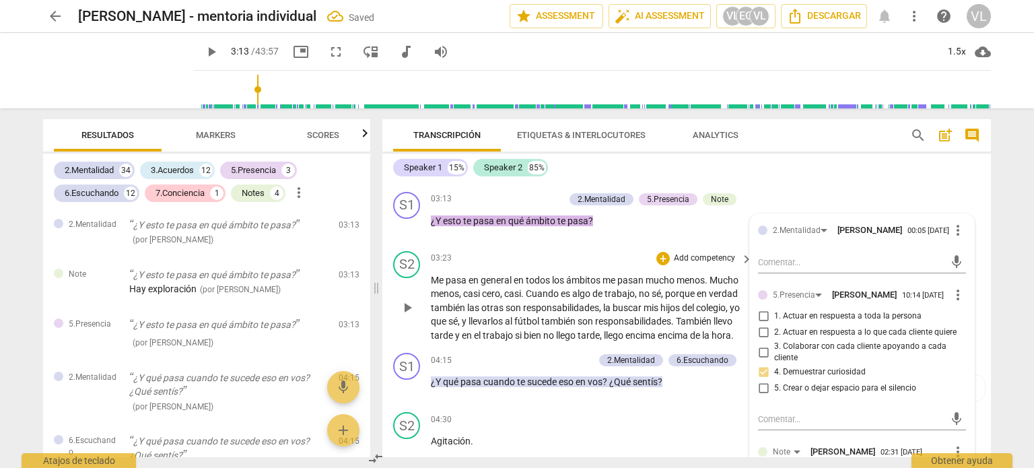
scroll to position [1092, 0]
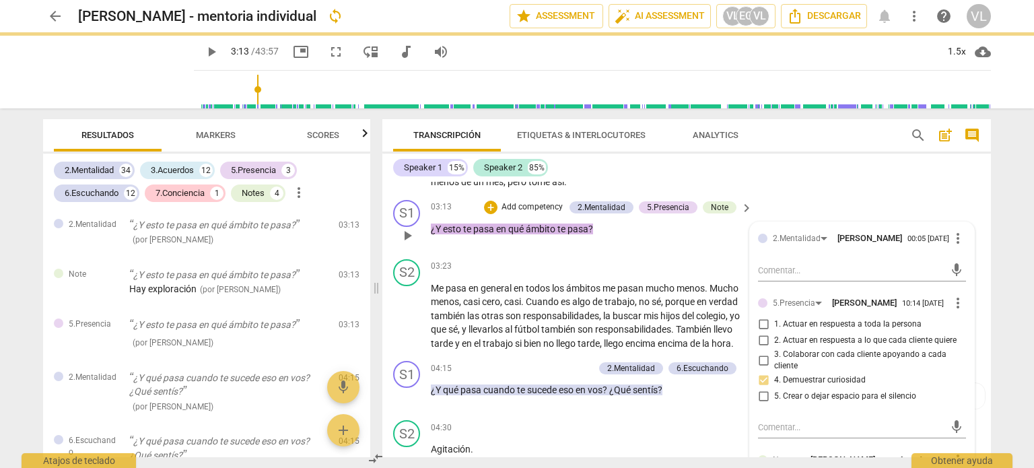
click at [404, 228] on span "play_arrow" at bounding box center [407, 236] width 16 height 16
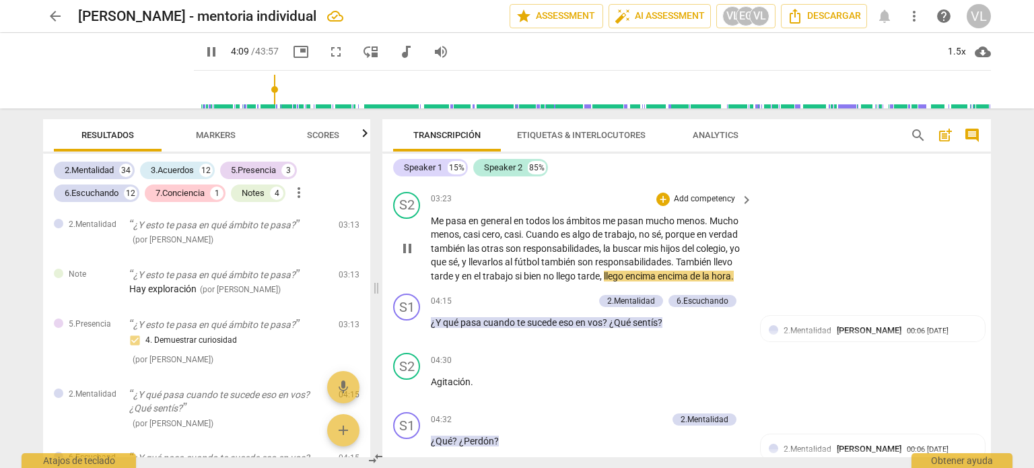
scroll to position [1227, 0]
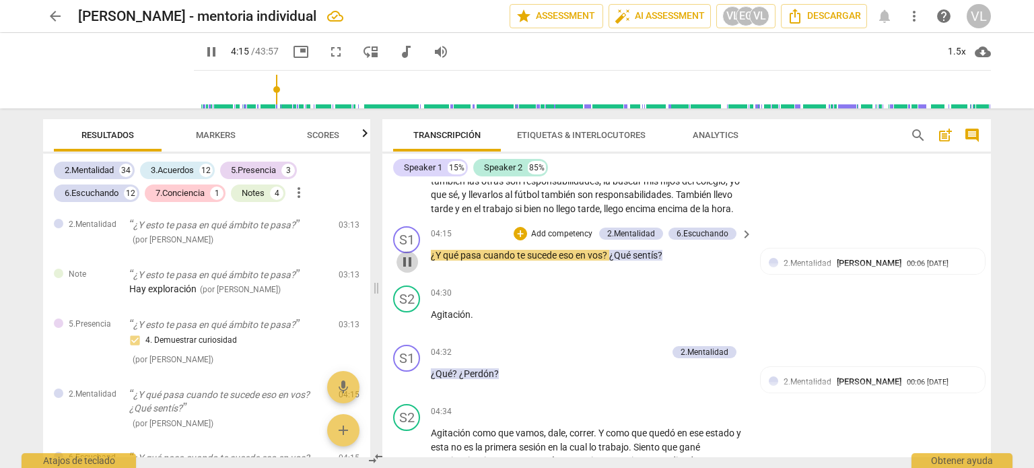
click at [408, 266] on span "pause" at bounding box center [407, 262] width 16 height 16
type input "256"
click at [576, 240] on p "Add competency" at bounding box center [562, 234] width 64 height 12
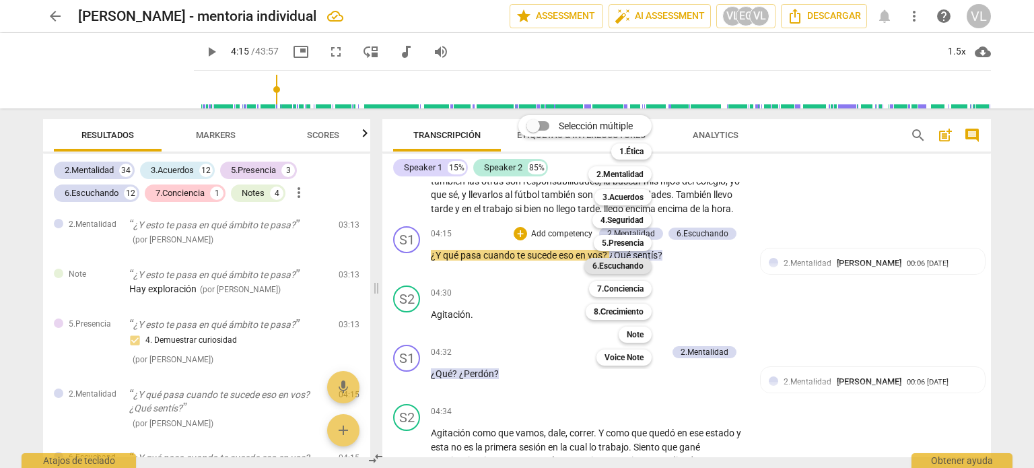
click at [615, 266] on b "6.Escuchando" at bounding box center [617, 266] width 51 height 16
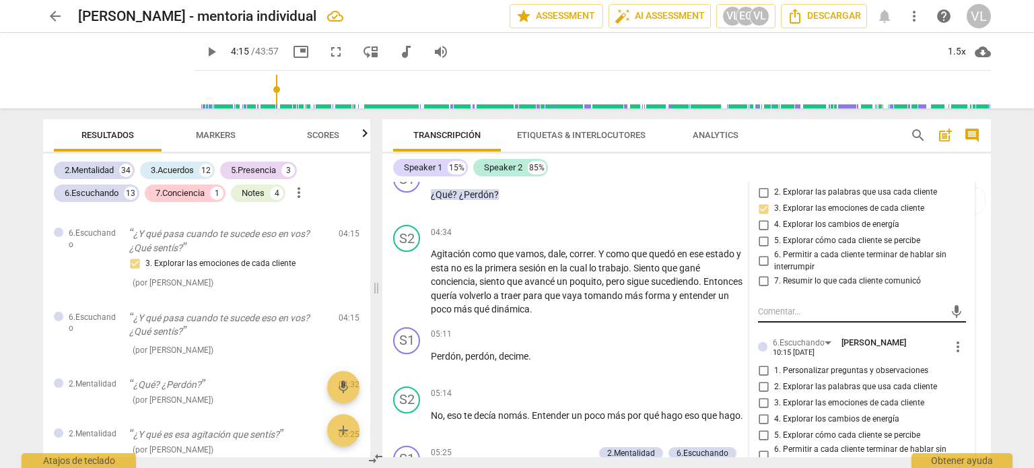
scroll to position [1429, 0]
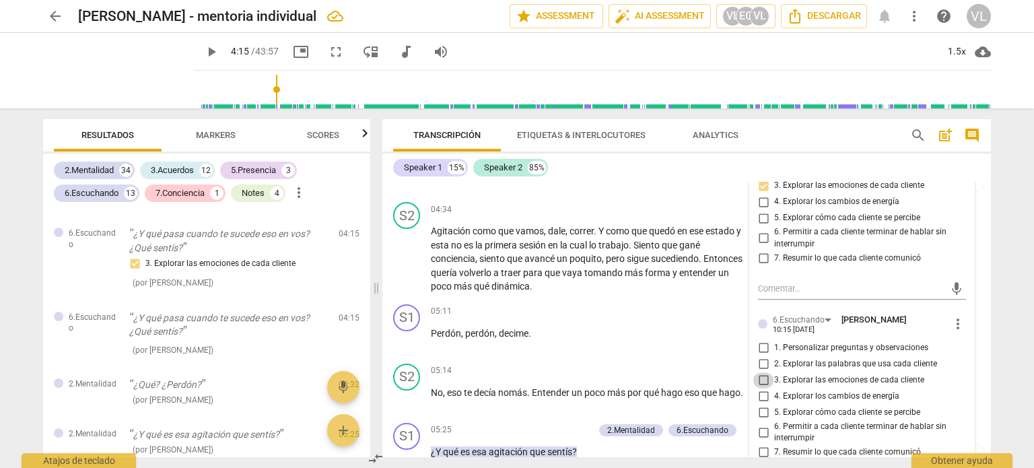
click at [766, 388] on input "3. Explorar las emociones de cada cliente" at bounding box center [764, 380] width 22 height 16
checkbox input "true"
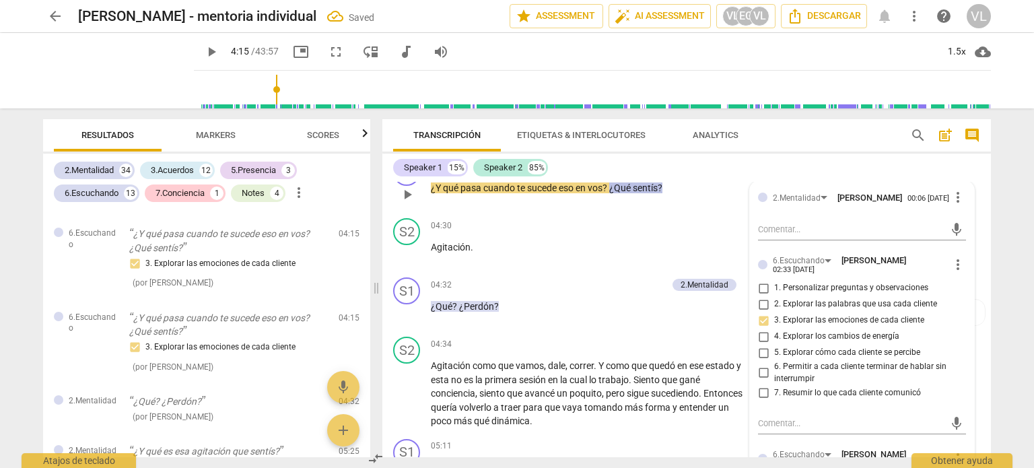
click at [762, 361] on input "5. Explorar cómo cada cliente se percibe" at bounding box center [764, 353] width 22 height 16
checkbox input "true"
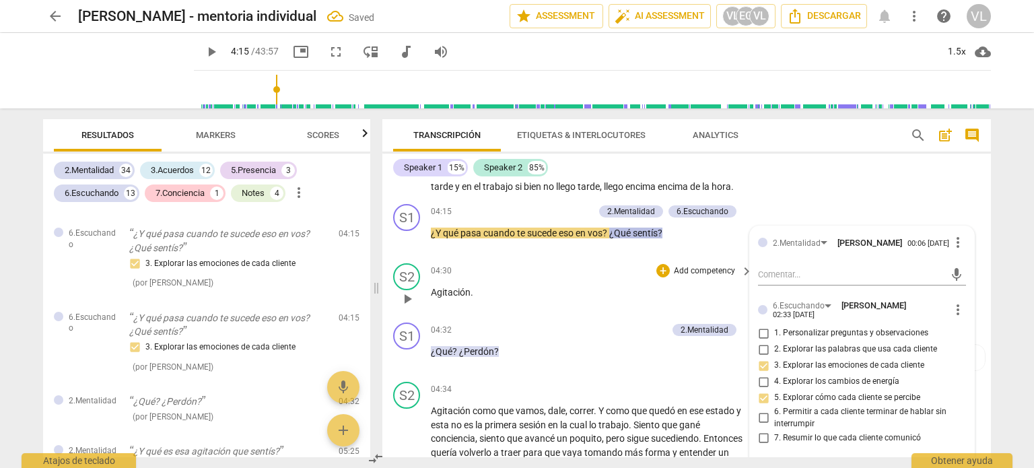
scroll to position [1227, 0]
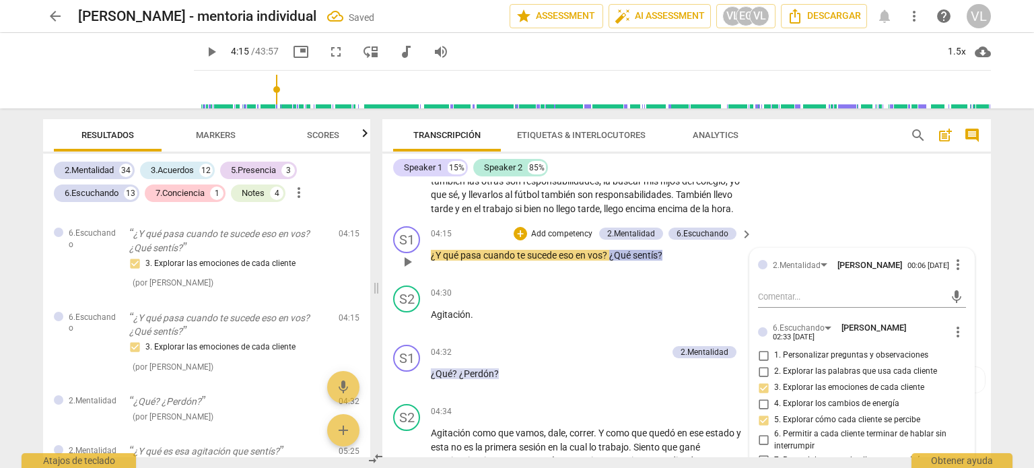
click at [409, 270] on span "play_arrow" at bounding box center [407, 262] width 16 height 16
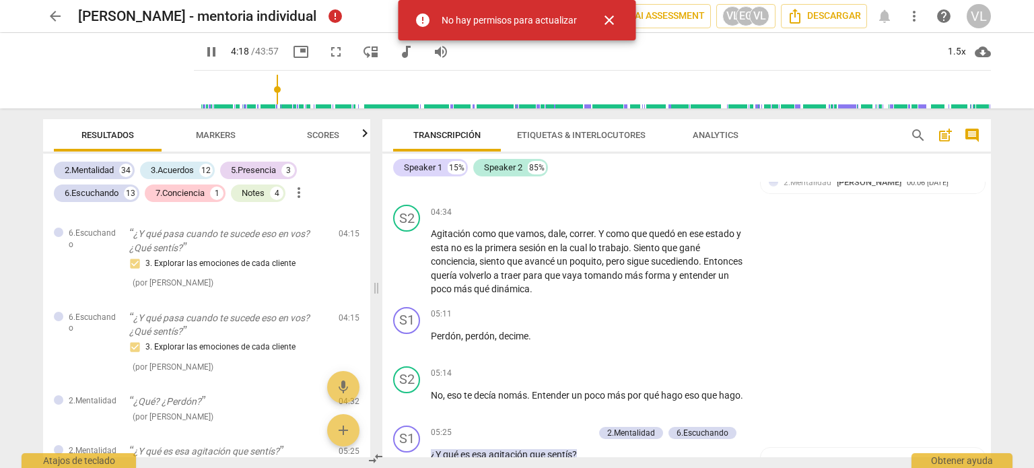
scroll to position [1429, 0]
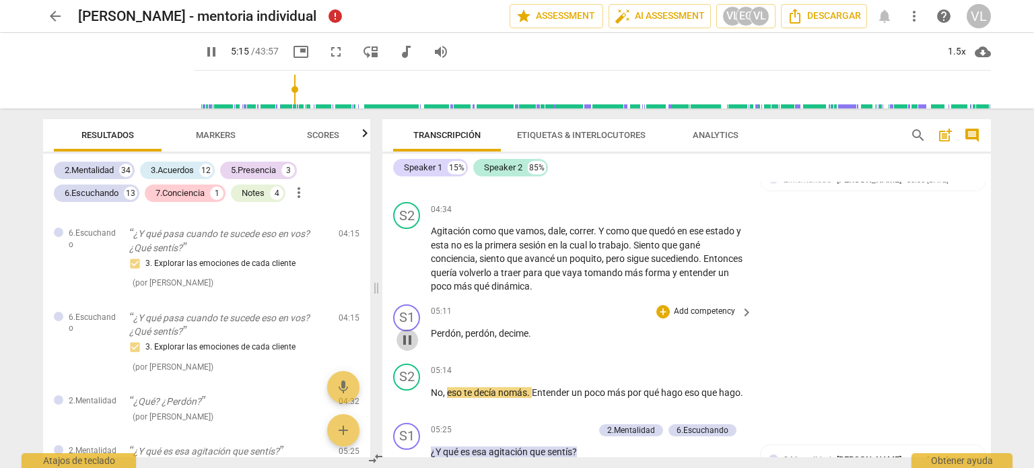
click at [410, 337] on span "pause" at bounding box center [407, 340] width 16 height 16
type input "316"
click at [742, 314] on span "keyboard_arrow_right" at bounding box center [746, 312] width 16 height 16
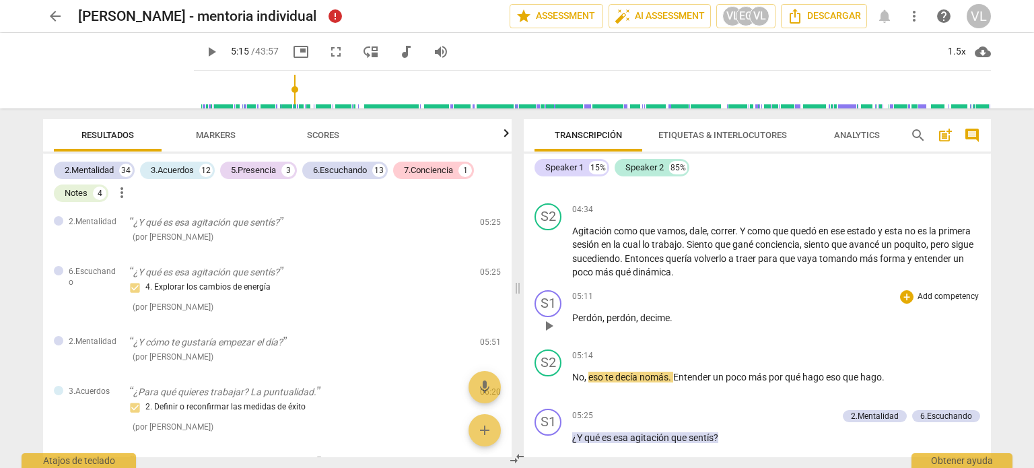
scroll to position [1212, 0]
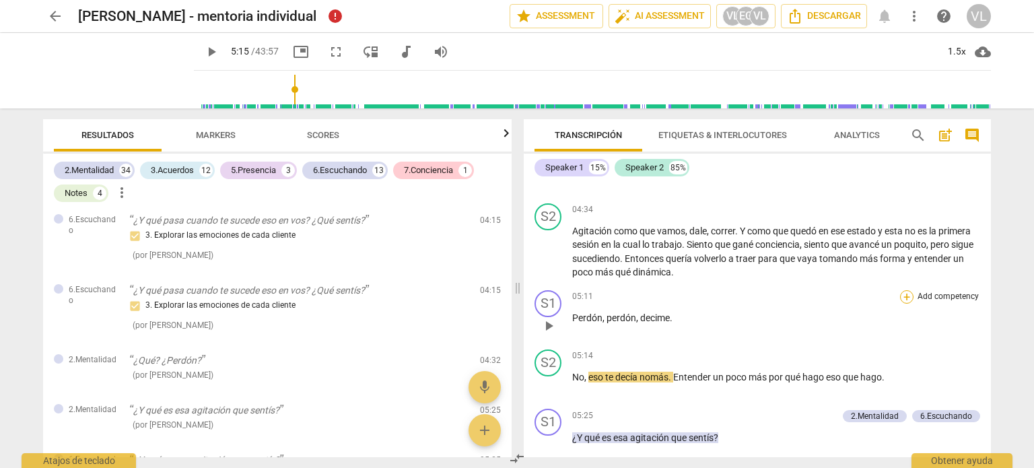
click at [901, 301] on div "+" at bounding box center [906, 296] width 13 height 13
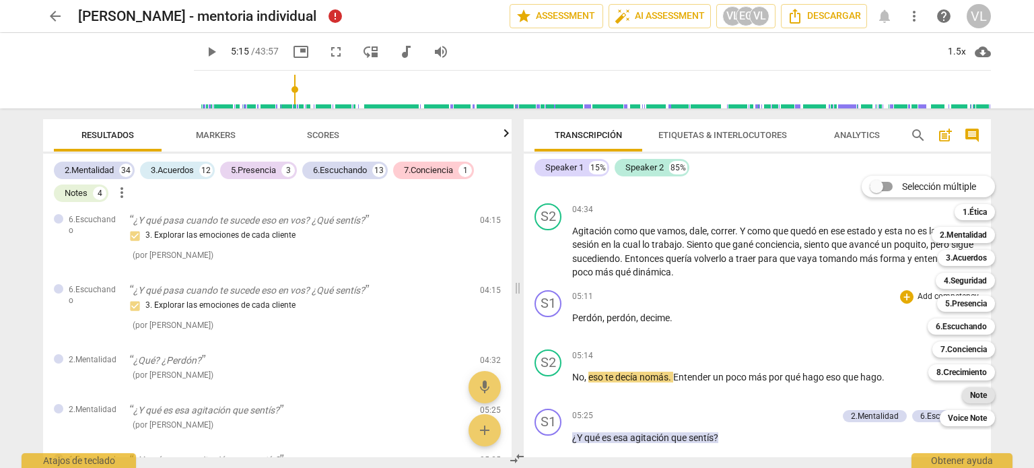
click at [976, 394] on b "Note" at bounding box center [978, 395] width 17 height 16
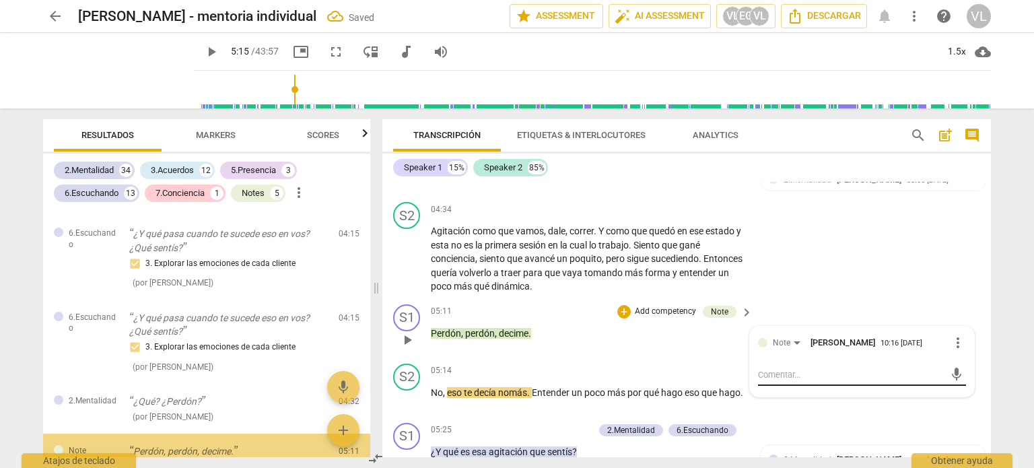
scroll to position [1524, 0]
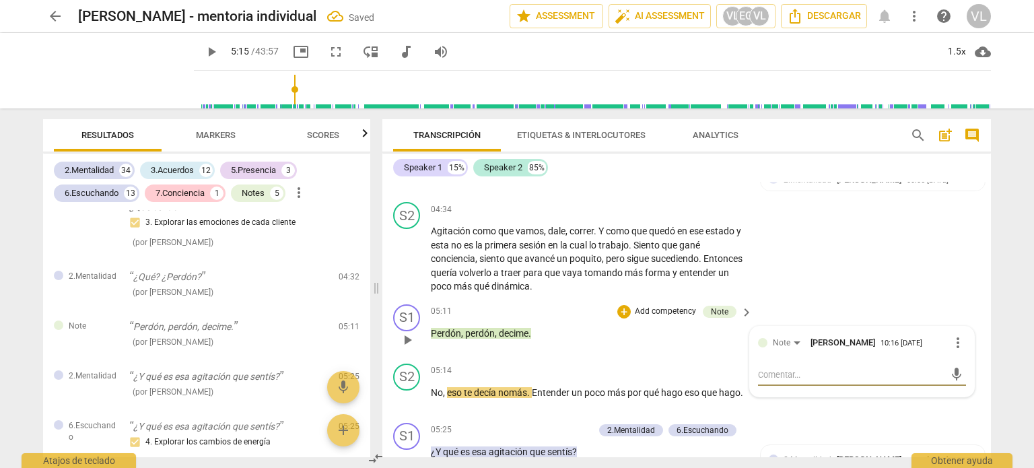
type textarea "F"
type textarea "Fd"
type textarea "Fdf"
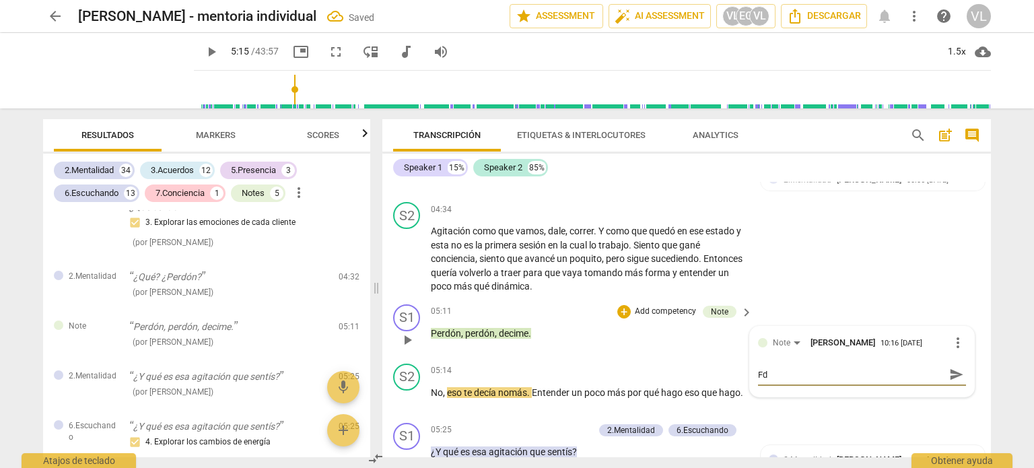
type textarea "Fdf"
type textarea "Fdfw"
type textarea "Fdfw-"
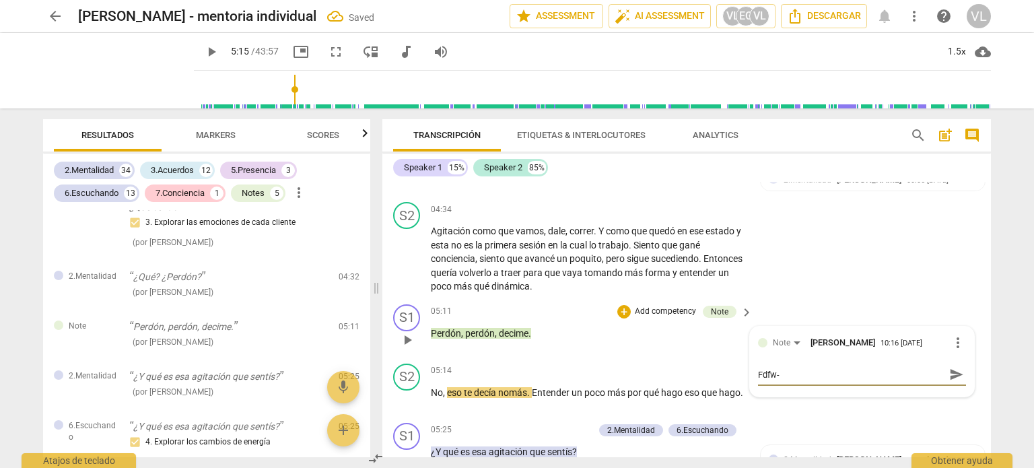
type textarea "Fdfw-,"
type textarea "Fdfw-"
type textarea "Fdfw"
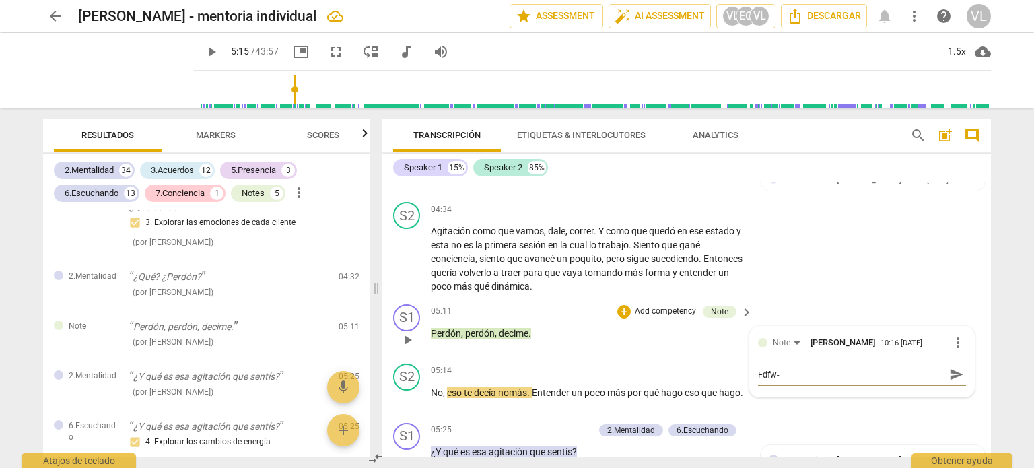
type textarea "Fdfw"
type textarea "Fdfw:"
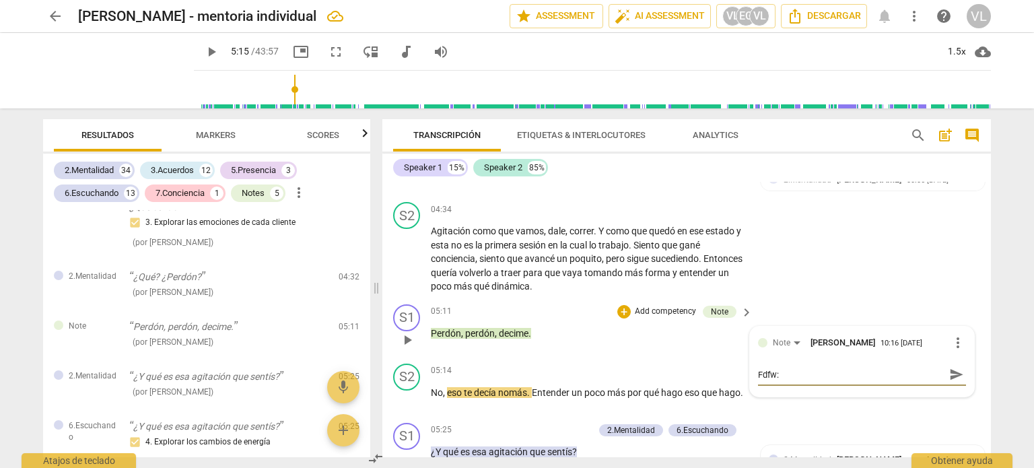
type textarea "Fdfw: p"
type textarea "Fdfw: pu"
type textarea "Fdfw: pue"
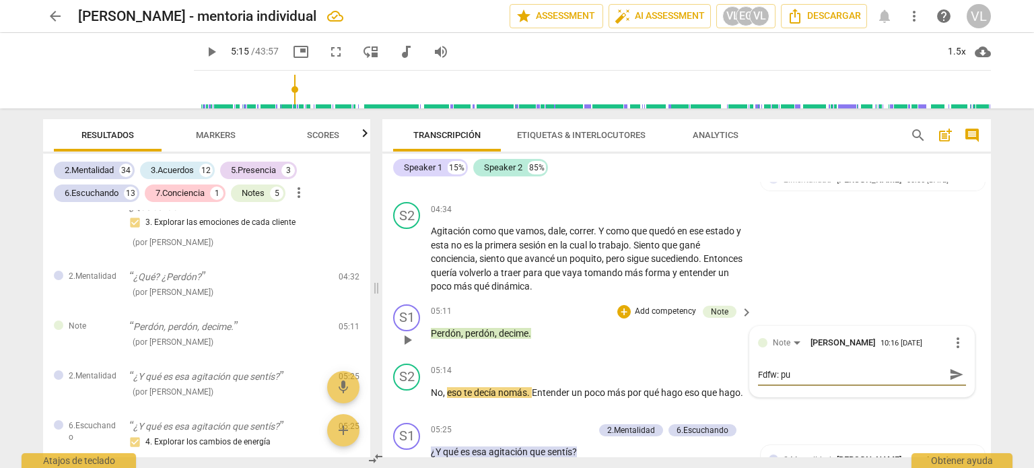
type textarea "Fdfw: pue"
type textarea "Fdfw: pued"
type textarea "Fdfw: puede"
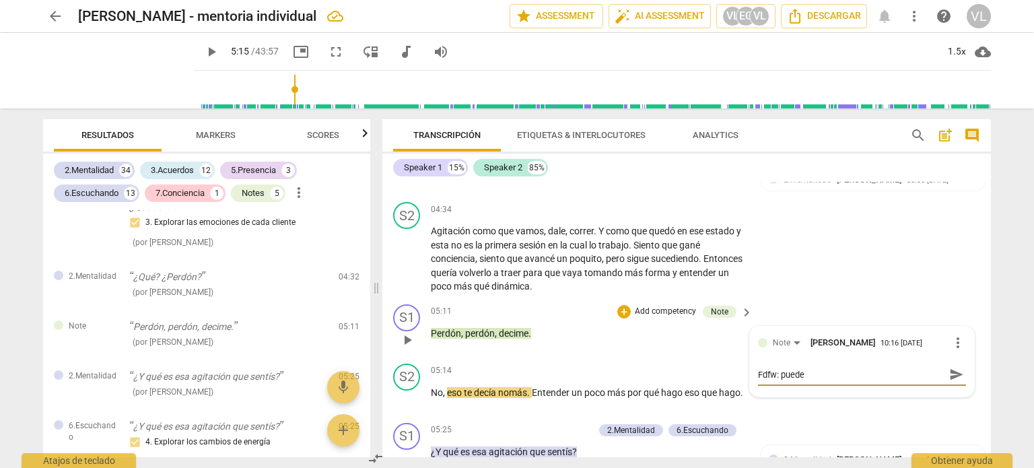
type textarea "Fdfw: puede"
type textarea "Fdfw: puede s"
type textarea "Fdfw: puede se"
type textarea "Fdfw: puede ser"
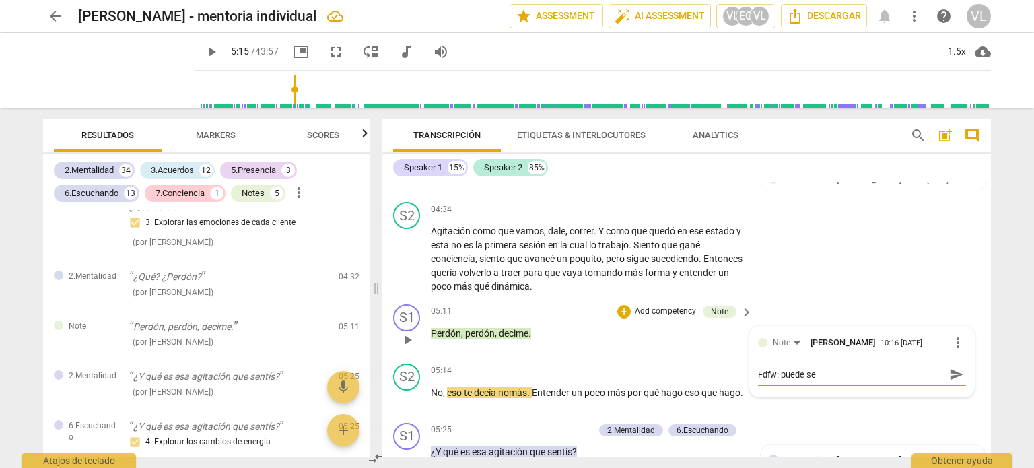
type textarea "Fdfw: puede ser"
type textarea "Fdfw: puede ser e"
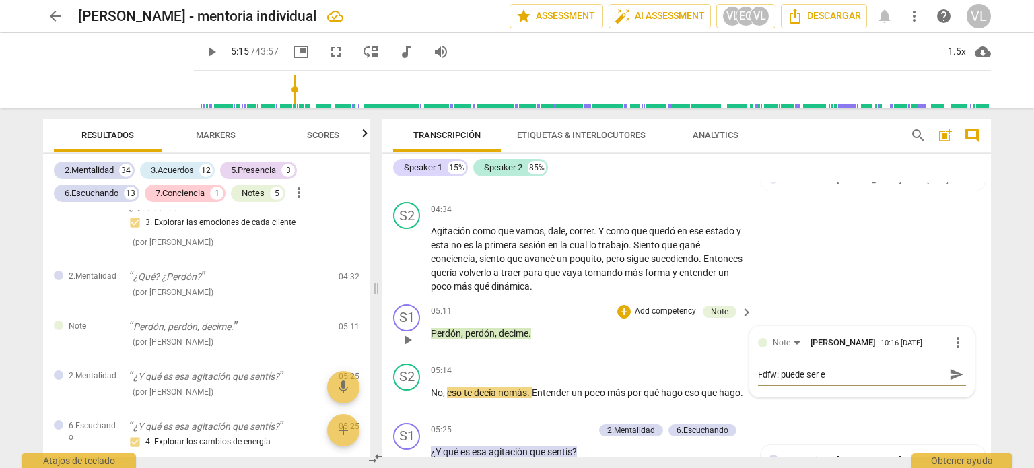
type textarea "Fdfw: puede ser ef"
type textarea "Fdfw: puede ser efe"
type textarea "Fdfw: puede ser efec"
type textarea "Fdfw: puede ser efect"
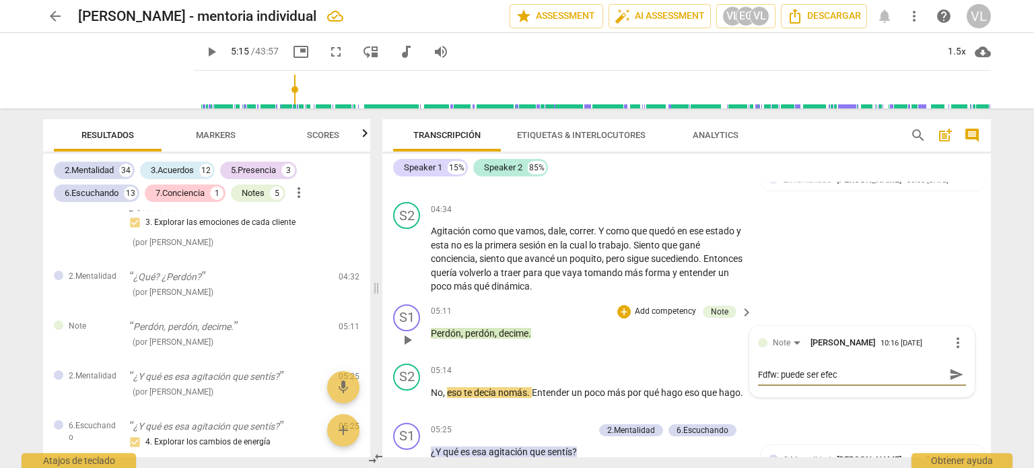
type textarea "Fdfw: puede ser efect"
type textarea "Fdfw: puede ser efecti"
type textarea "Fdfw: puede ser efectiv"
type textarea "Fdfw: puede ser efectivo"
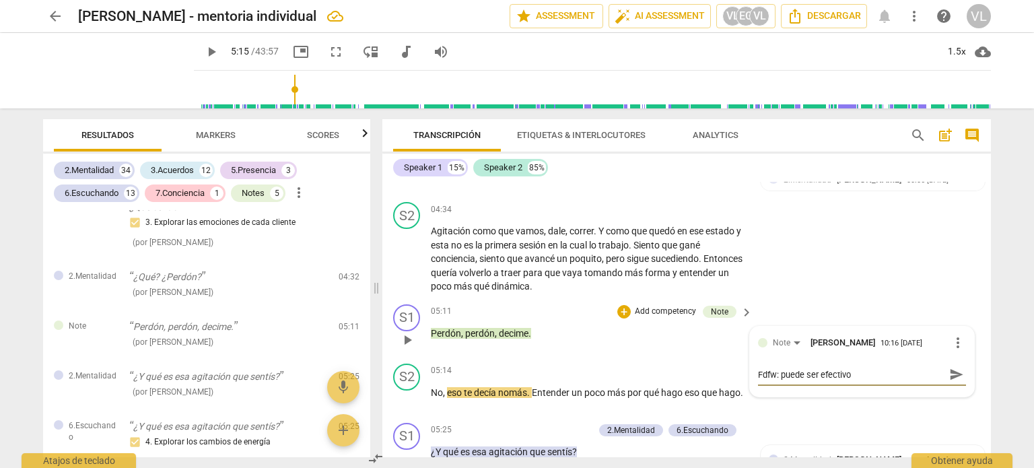
type textarea "Fdfw: puede ser efectivo"
type textarea "Fdfw: puede ser efectivo e"
type textarea "Fdfw: puede ser efectivo es"
type textarea "Fdfw: puede ser efectivo esp"
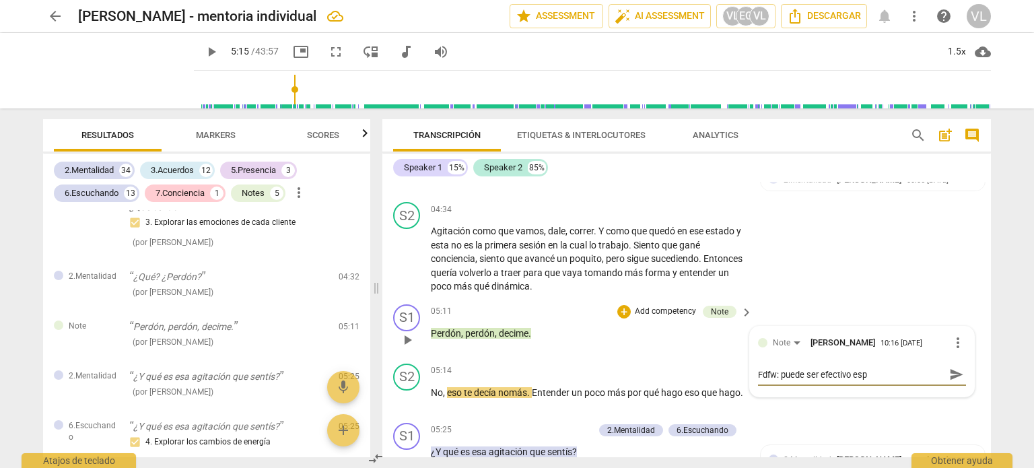
type textarea "Fdfw: puede ser efectivo espe"
type textarea "Fdfw: puede ser efectivo esper"
type textarea "Fdfw: puede ser efectivo espera"
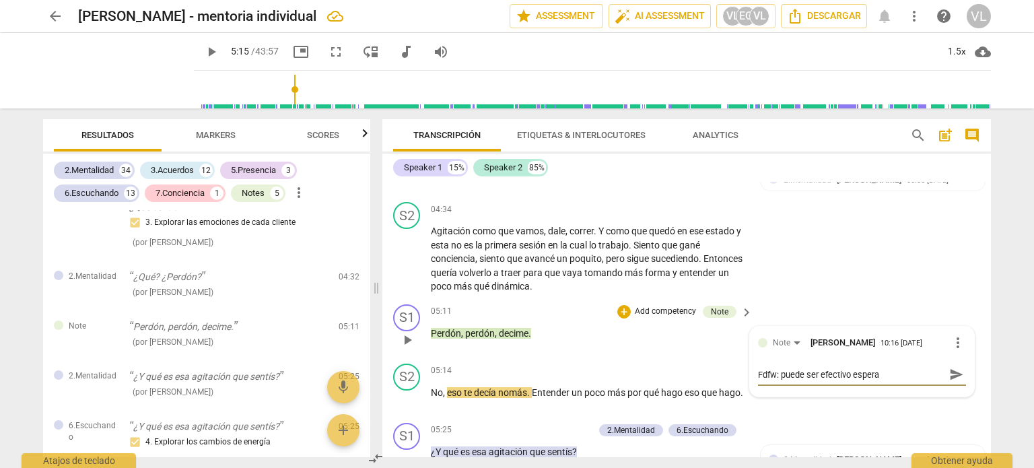
type textarea "Fdfw: puede ser efectivo espera"
type textarea "Fdfw: puede ser efectivo esperar"
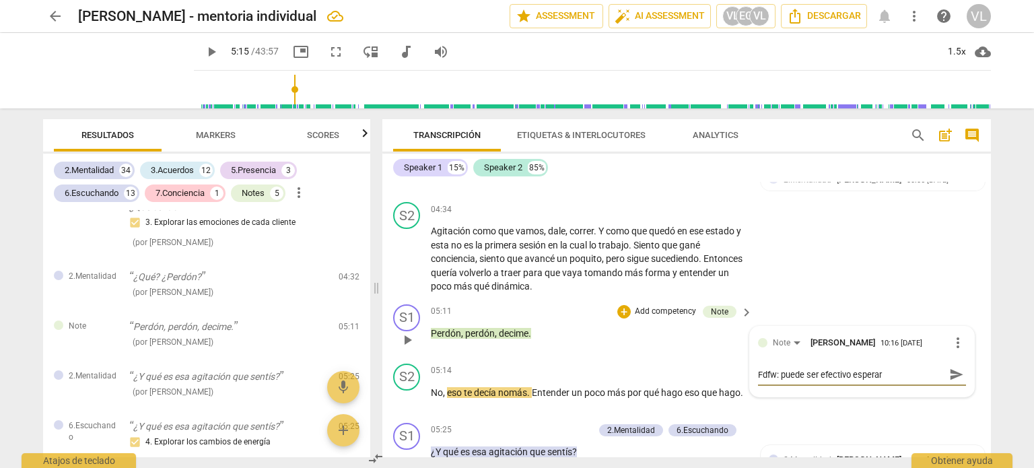
type textarea "Fdfw: puede ser efectivo esperar a"
type textarea "Fdfw: puede ser efectivo esperar a q"
type textarea "Fdfw: puede ser efectivo esperar a qu"
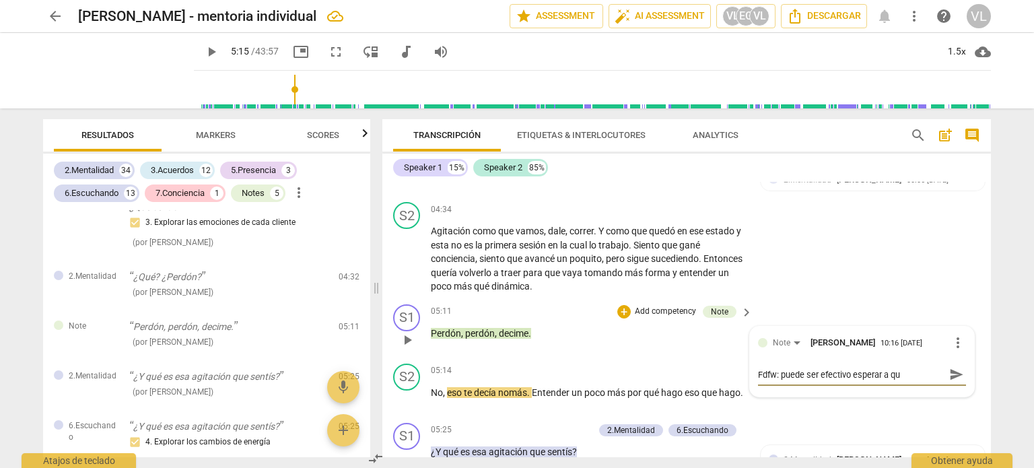
type textarea "Fdfw: puede ser efectivo esperar a que"
type textarea "Fdfw: puede ser efectivo esperar a que e"
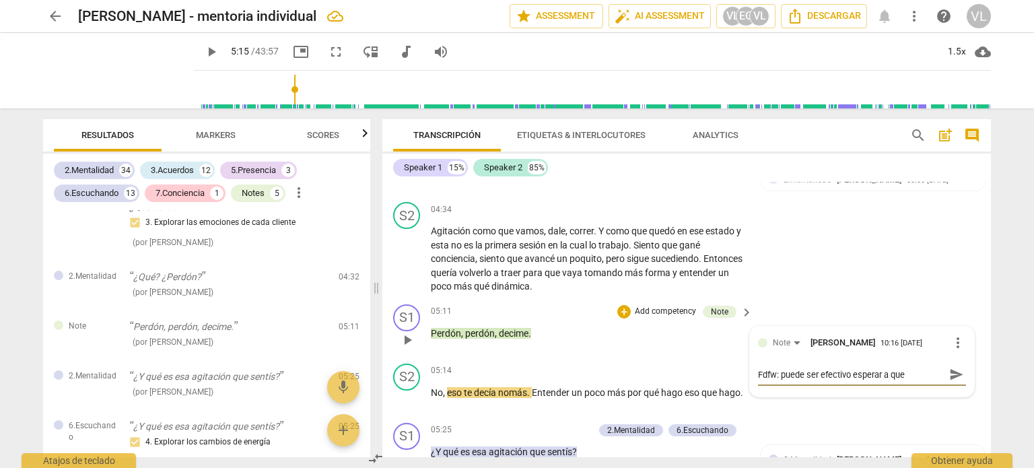
type textarea "Fdfw: puede ser efectivo esperar a que e"
type textarea "Fdfw: puede ser efectivo esperar a que el"
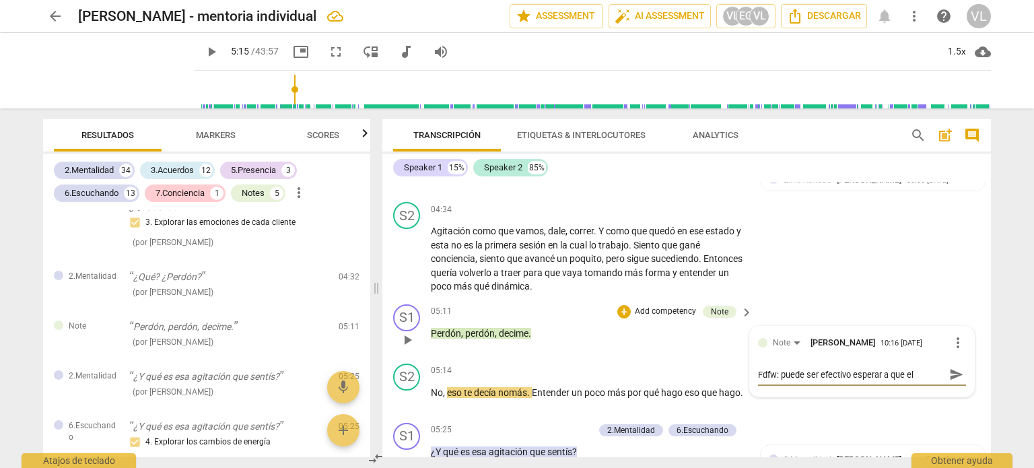
type textarea "Fdfw: puede ser efectivo esperar a que el c"
type textarea "Fdfw: puede ser efectivo esperar a que el cl"
type textarea "Fdfw: puede ser efectivo esperar a que el cli"
type textarea "Fdfw: puede ser efectivo esperar a que el clie"
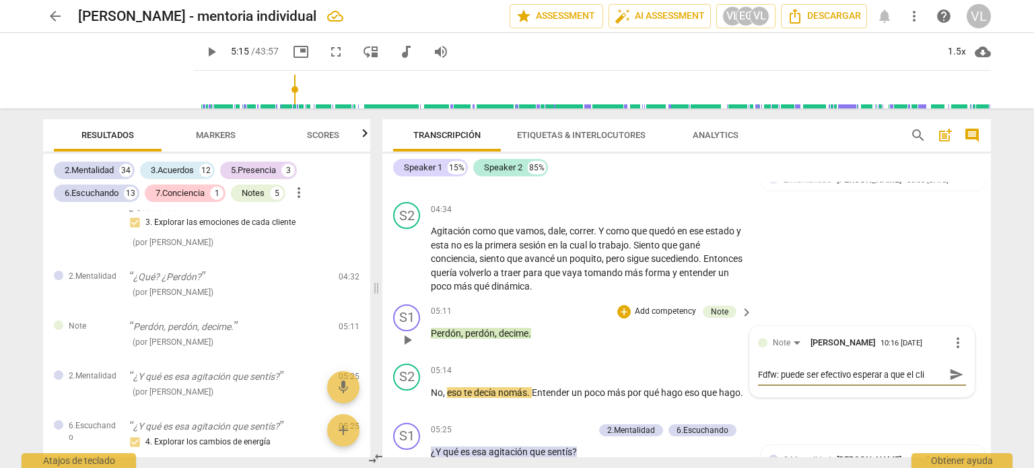
type textarea "Fdfw: puede ser efectivo esperar a que el clie"
type textarea "Fdfw: puede ser efectivo esperar a que el clien"
type textarea "Fdfw: puede ser efectivo esperar a que el client"
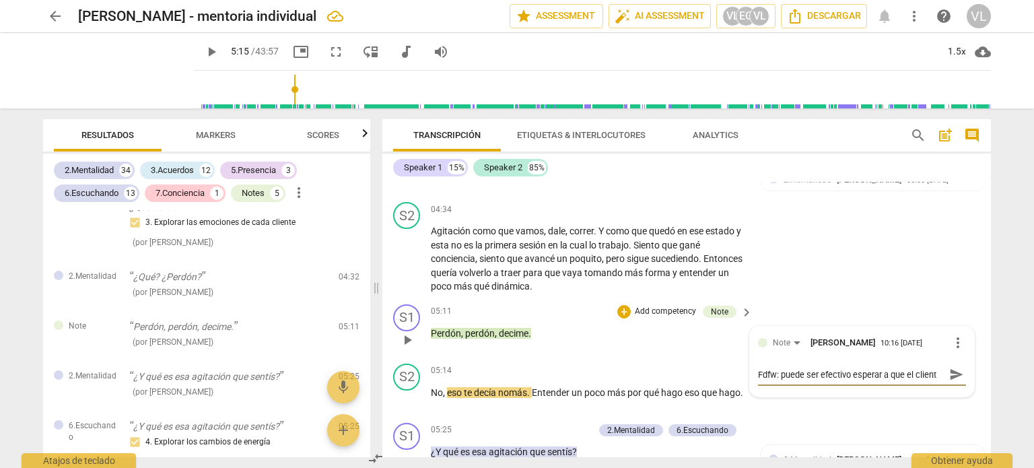
type textarea "Fdfw: puede ser efectivo esperar a que el cliente"
type textarea "Fdfw: puede ser efectivo esperar a que el cliente t"
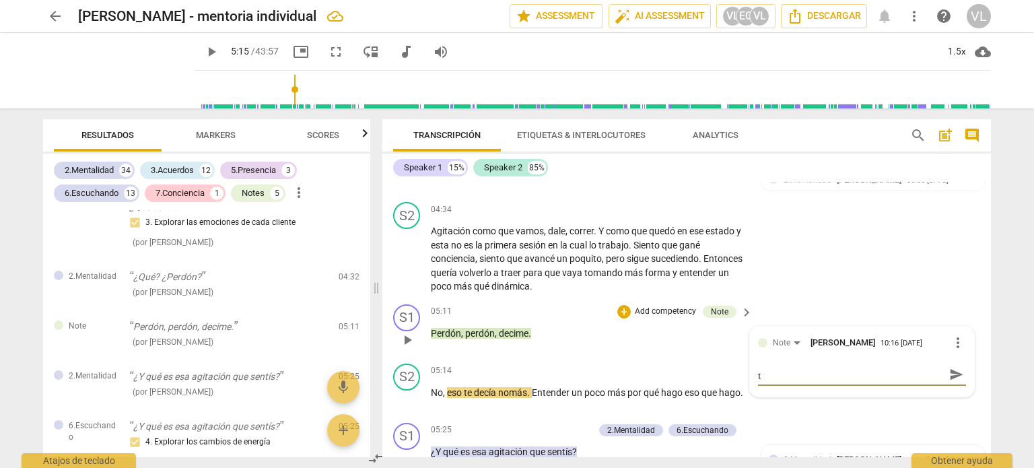
type textarea "Fdfw: puede ser efectivo esperar a que el cliente te"
type textarea "Fdfw: puede ser efectivo esperar a que el cliente ter"
type textarea "Fdfw: puede ser efectivo esperar a que el cliente term"
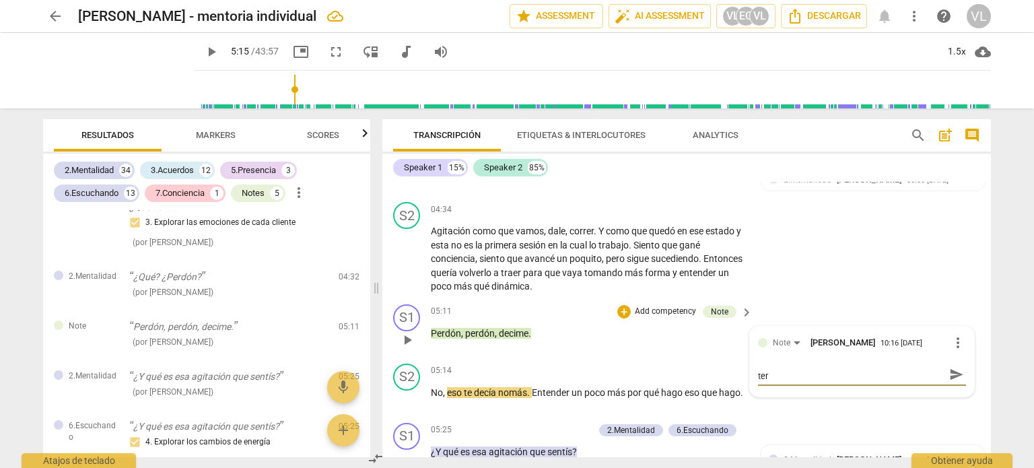
type textarea "Fdfw: puede ser efectivo esperar a que el cliente term"
type textarea "Fdfw: puede ser efectivo esperar a que el cliente termi"
type textarea "Fdfw: puede ser efectivo esperar a que el cliente termin"
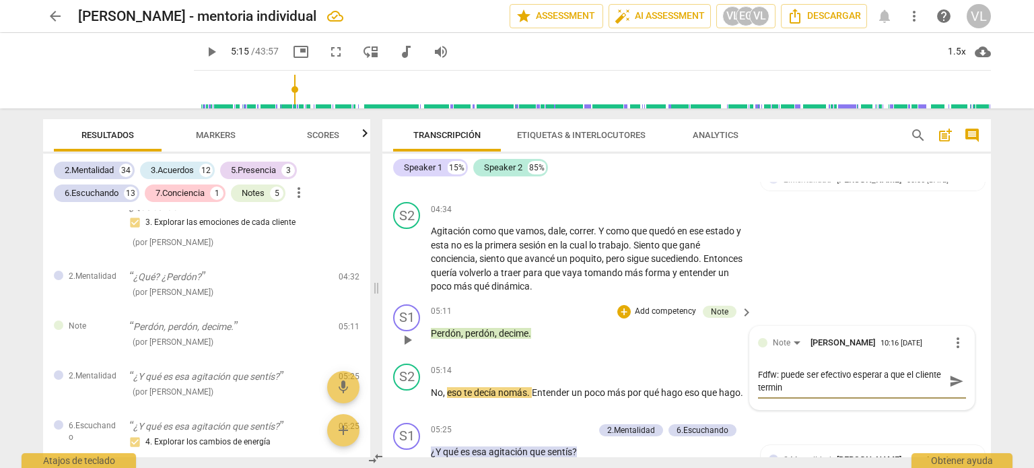
type textarea "Fdfw: puede ser efectivo esperar a que el cliente termine"
type textarea "Fdfw: puede ser efectivo esperar a que el cliente termine p"
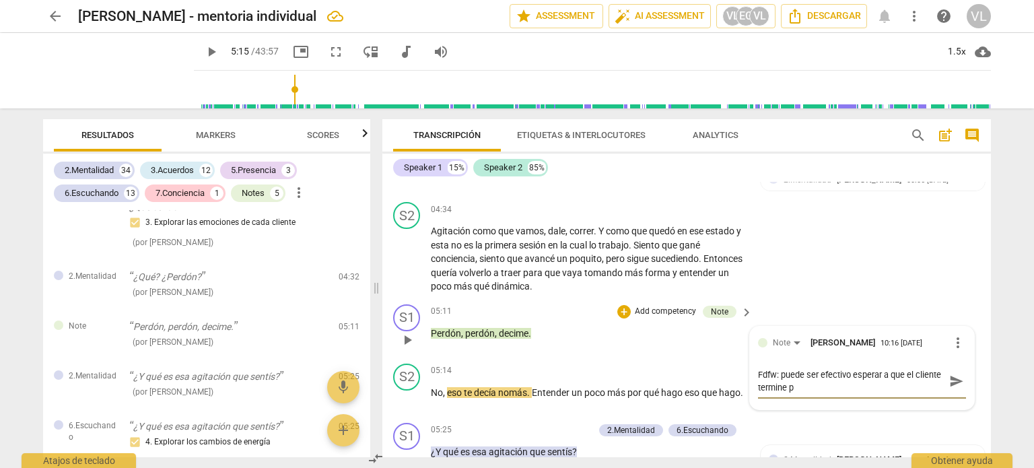
type textarea "Fdfw: puede ser efectivo esperar a que el cliente termine pa"
type textarea "Fdfw: puede ser efectivo esperar a que el cliente termine par"
type textarea "Fdfw: puede ser efectivo esperar a que el cliente termine para"
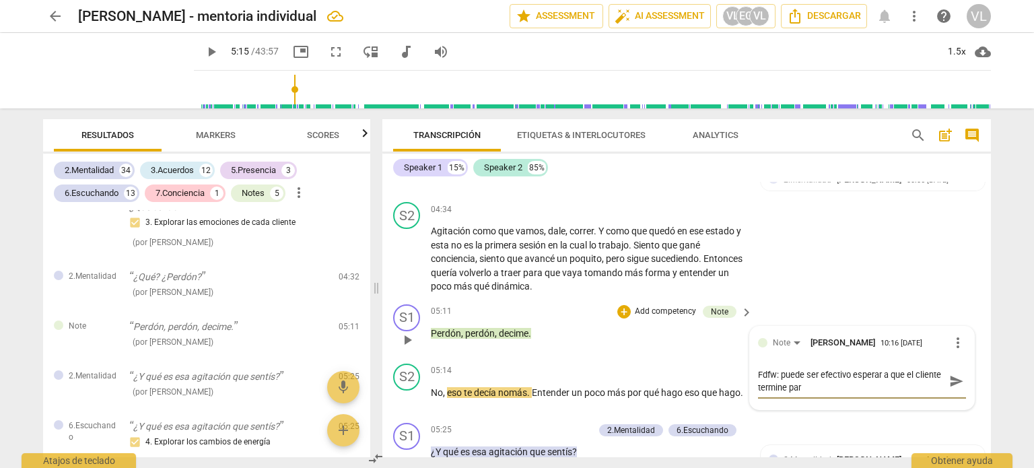
type textarea "Fdfw: puede ser efectivo esperar a que el cliente termine para"
type textarea "Fdfw: puede ser efectivo esperar a que el cliente termine para h"
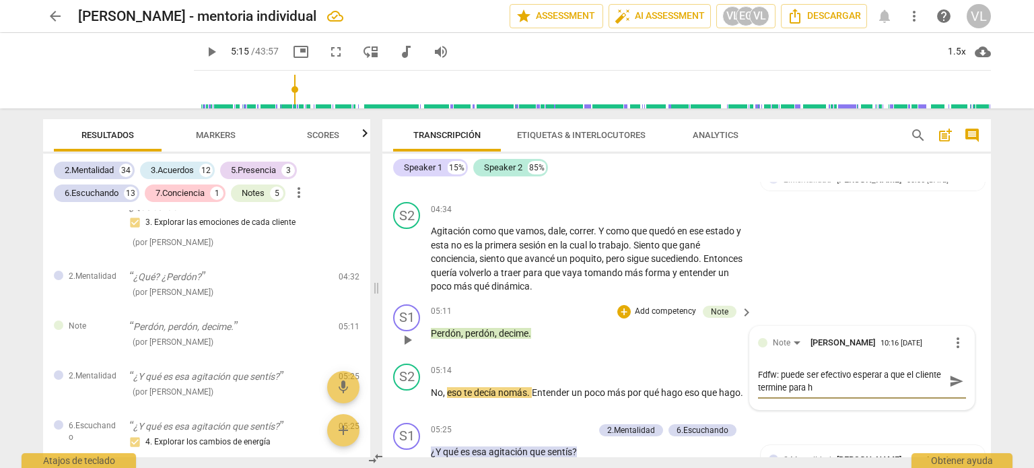
type textarea "Fdfw: puede ser efectivo esperar a que el cliente termine para ha"
type textarea "Fdfw: puede ser efectivo esperar a que el cliente termine para hac"
type textarea "Fdfw: puede ser efectivo esperar a que el cliente termine para hace"
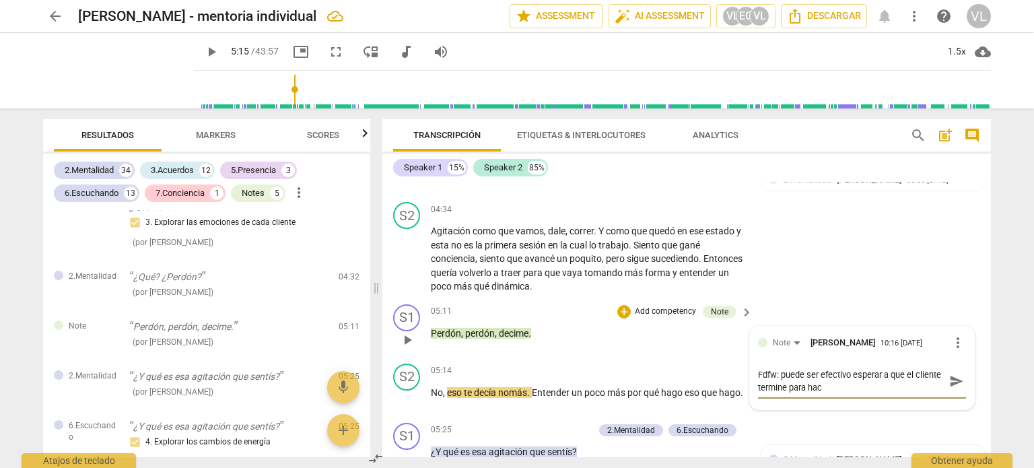
type textarea "Fdfw: puede ser efectivo esperar a que el cliente termine para hace"
type textarea "Fdfw: puede ser efectivo esperar a que el cliente termine para hacer"
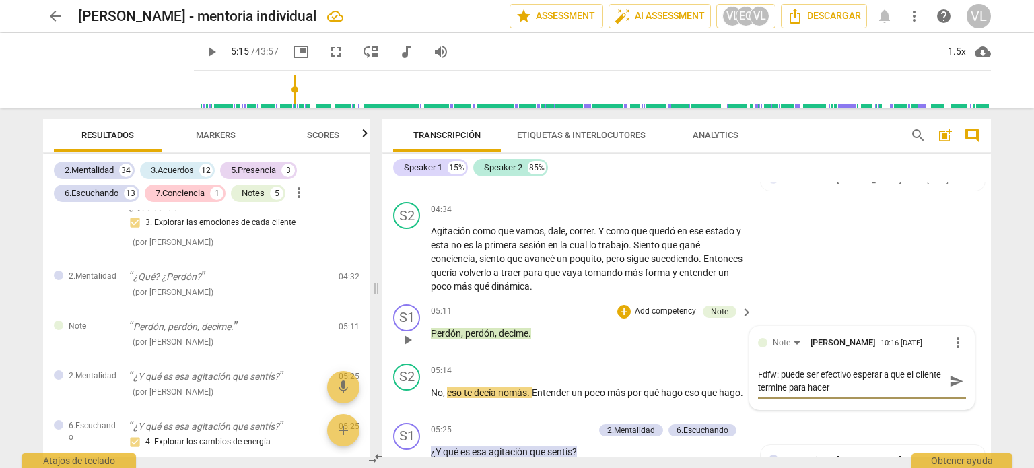
type textarea "Fdfw: puede ser efectivo esperar a que el cliente termine para hacer l"
type textarea "Fdfw: puede ser efectivo esperar a que el cliente termine para hacer la"
type textarea "Fdfw: puede ser efectivo esperar a que el cliente termine para hacer la p"
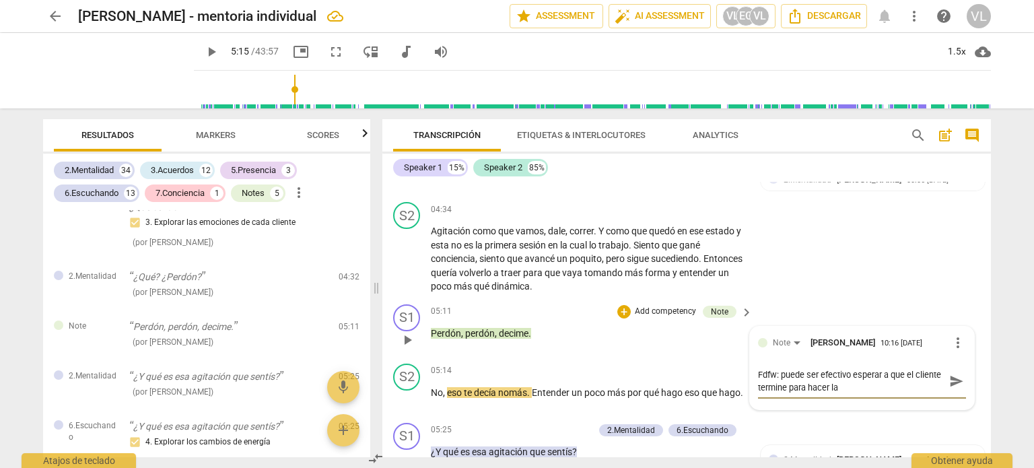
type textarea "Fdfw: puede ser efectivo esperar a que el cliente termine para hacer la p"
type textarea "Fdfw: puede ser efectivo esperar a que el cliente termine para hacer la pr"
type textarea "Fdfw: puede ser efectivo esperar a que el cliente termine para hacer la pre"
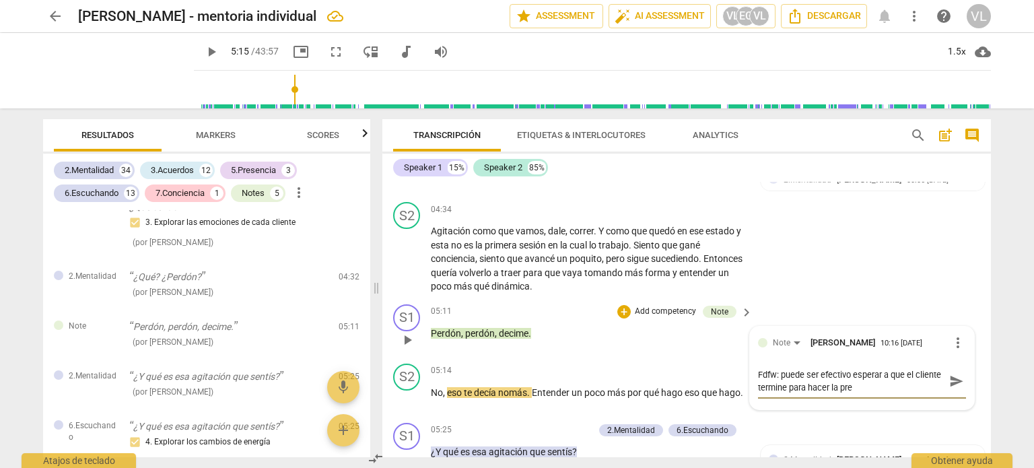
type textarea "Fdfw: puede ser efectivo esperar a que el cliente termine para hacer la preg"
type textarea "Fdfw: puede ser efectivo esperar a que el cliente termine para hacer la pregu"
type textarea "Fdfw: puede ser efectivo esperar a que el cliente termine para hacer la pregun"
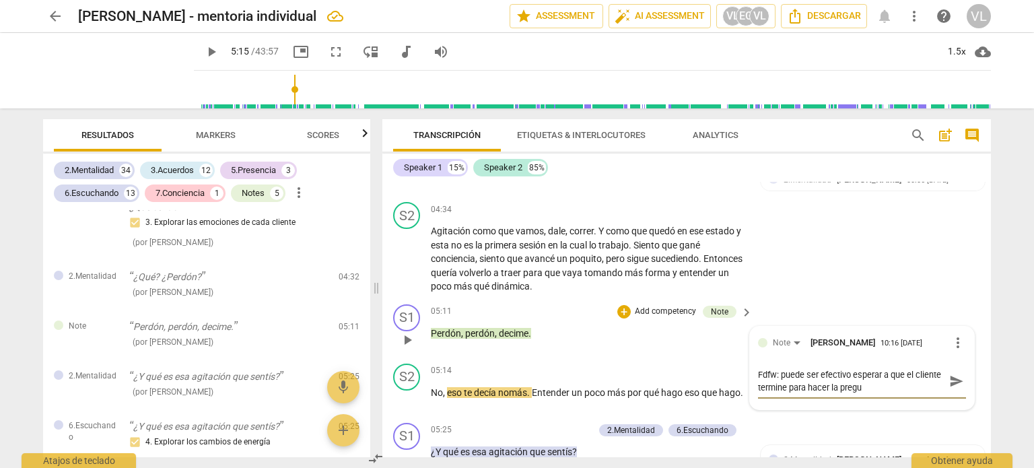
type textarea "Fdfw: puede ser efectivo esperar a que el cliente termine para hacer la pregun"
type textarea "Fdfw: puede ser efectivo esperar a que el cliente termine para hacer la pregunt"
type textarea "Fdfw: puede ser efectivo esperar a que el cliente termine para hacer la pregunta"
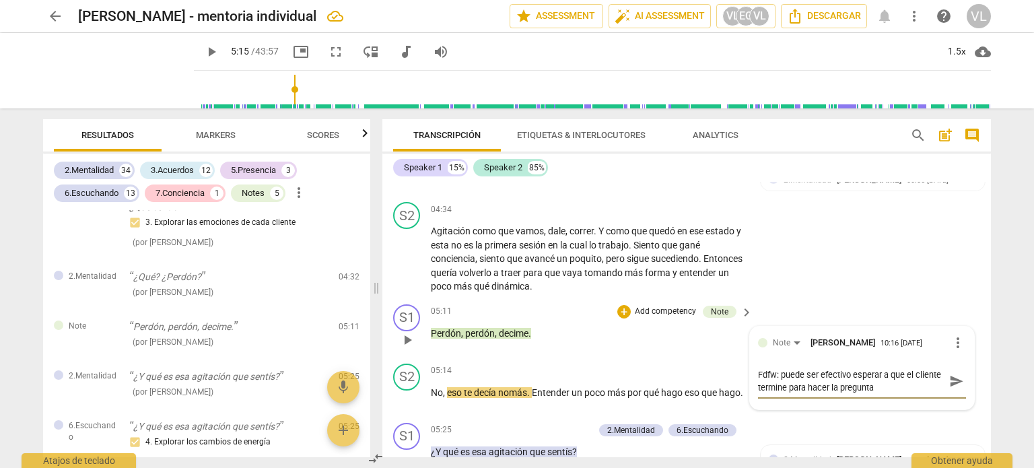
type textarea "Fdfw: puede ser efectivo esperar a que el cliente termine para hacer la pregunta"
type textarea "Fdfw: puede ser efectivo esperar a que el cliente termine para hacer la pregunt…"
click at [953, 351] on span "more_vert" at bounding box center [958, 343] width 16 height 16
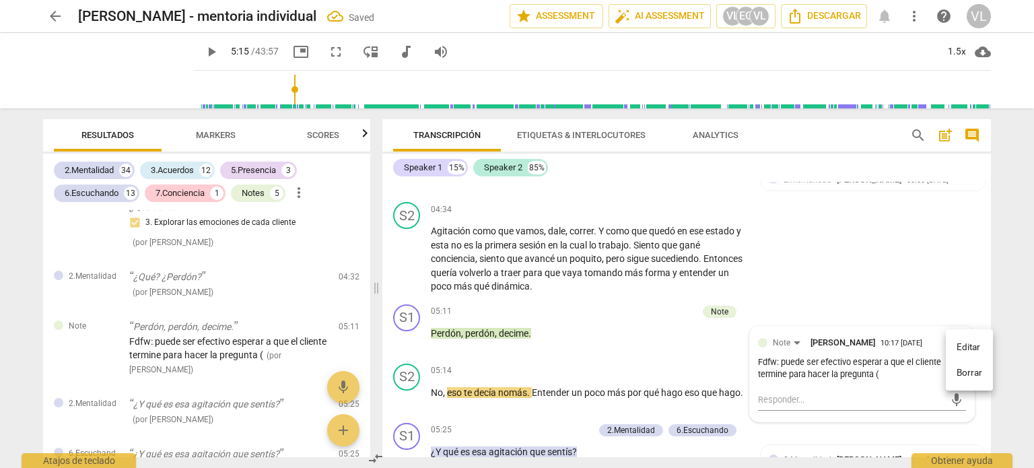
click at [963, 364] on li "Borrar" at bounding box center [969, 373] width 47 height 26
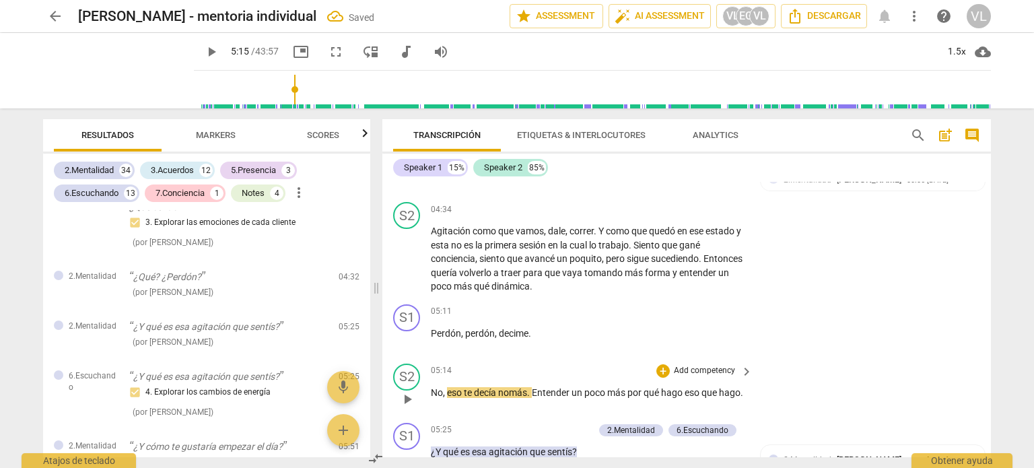
click at [409, 407] on span "play_arrow" at bounding box center [407, 399] width 16 height 16
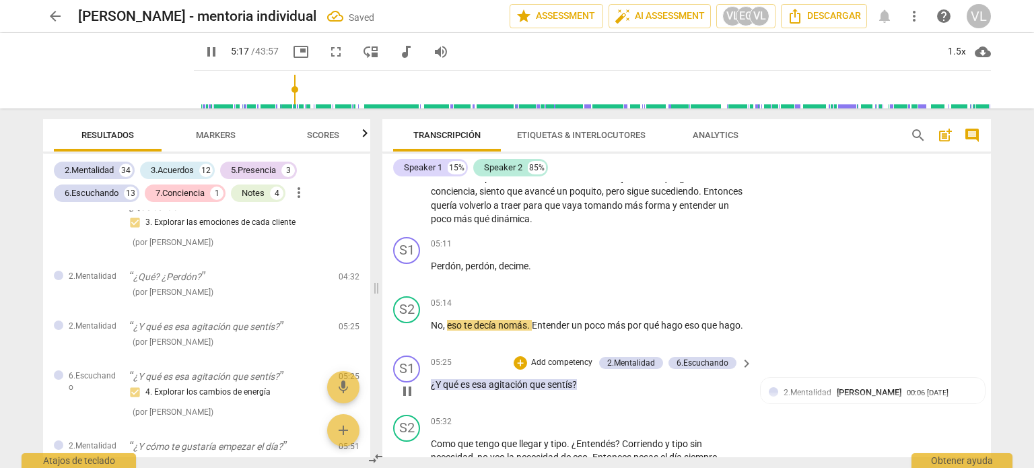
scroll to position [1564, 0]
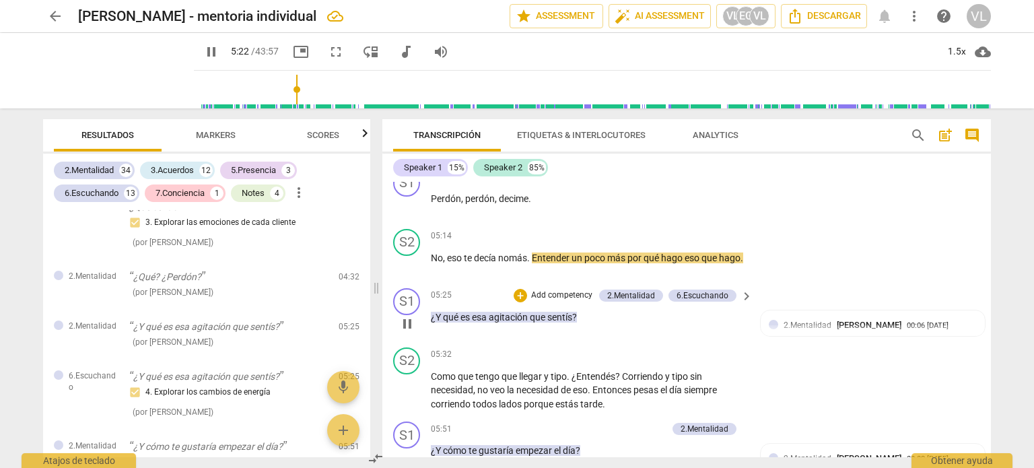
click at [584, 302] on p "Add competency" at bounding box center [562, 295] width 64 height 12
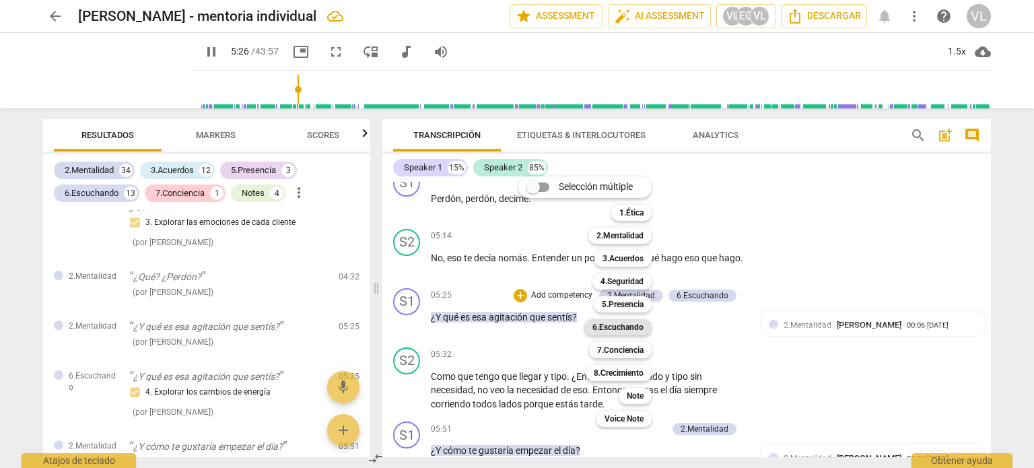
click at [630, 330] on b "6.Escuchando" at bounding box center [617, 327] width 51 height 16
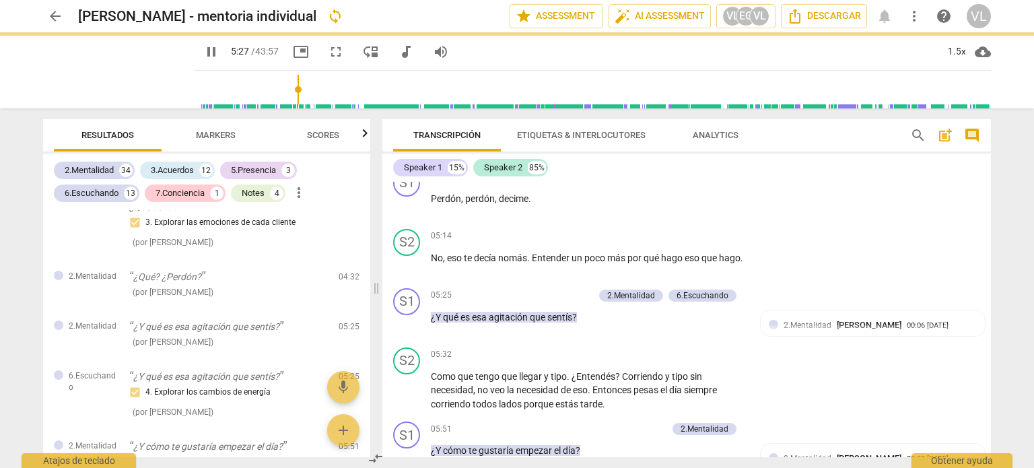
type input "328"
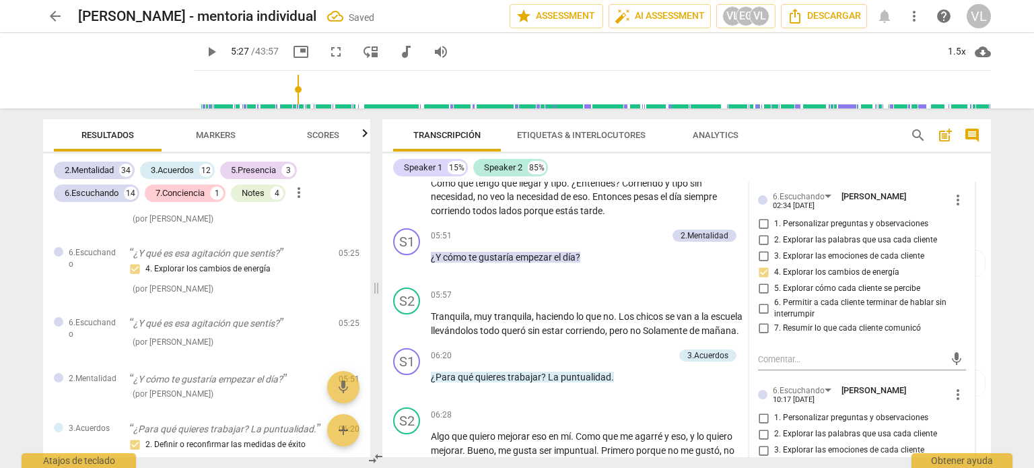
scroll to position [1900, 0]
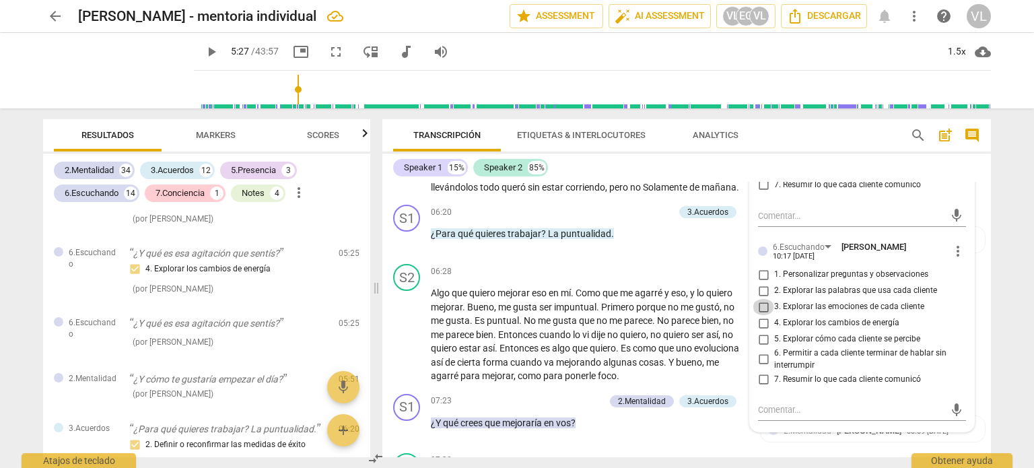
click at [761, 315] on input "3. Explorar las emociones de cada cliente" at bounding box center [764, 307] width 22 height 16
checkbox input "true"
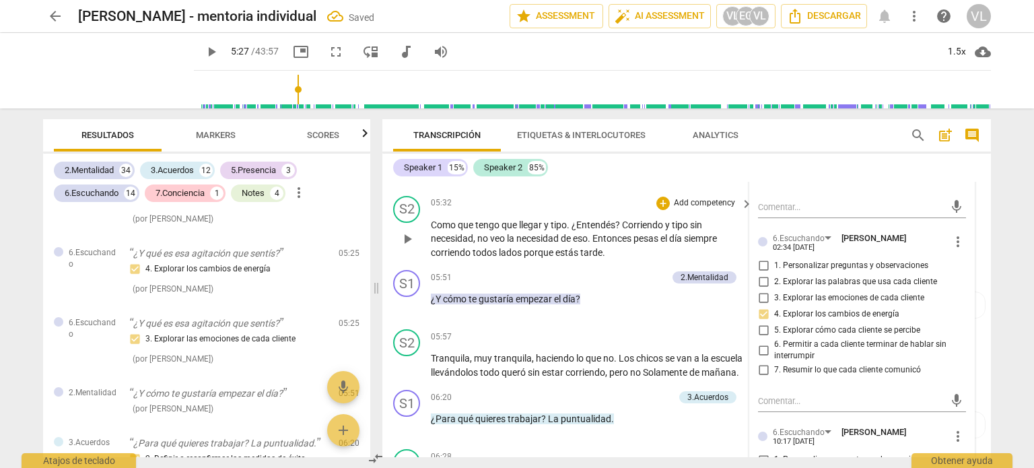
scroll to position [1631, 0]
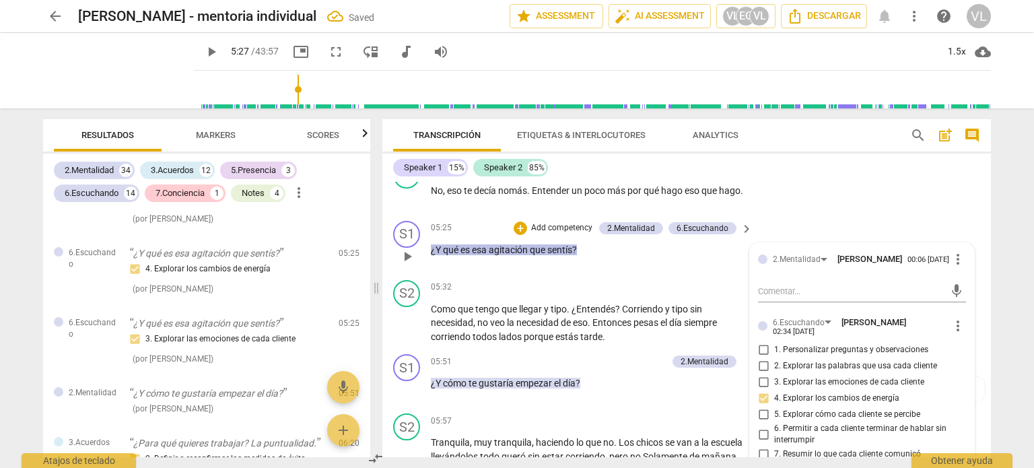
click at [405, 260] on span "play_arrow" at bounding box center [407, 256] width 16 height 16
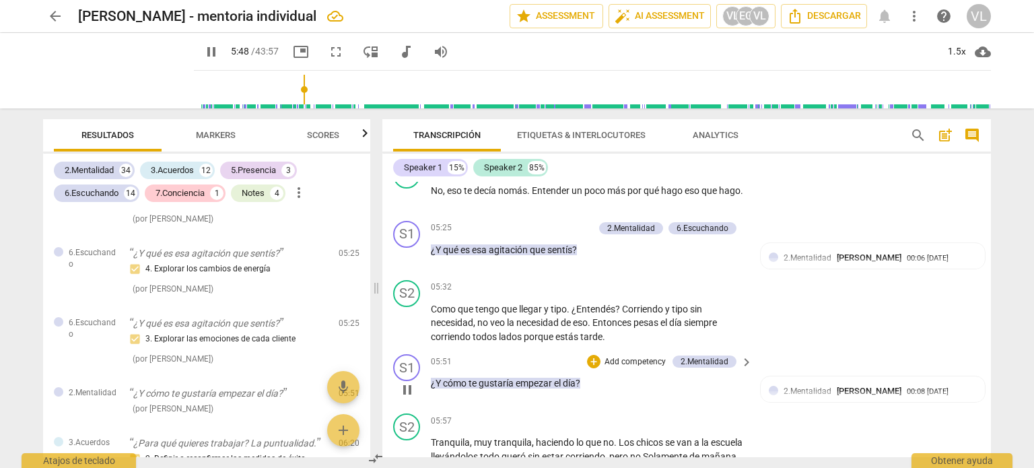
click at [635, 368] on p "Add competency" at bounding box center [635, 362] width 64 height 12
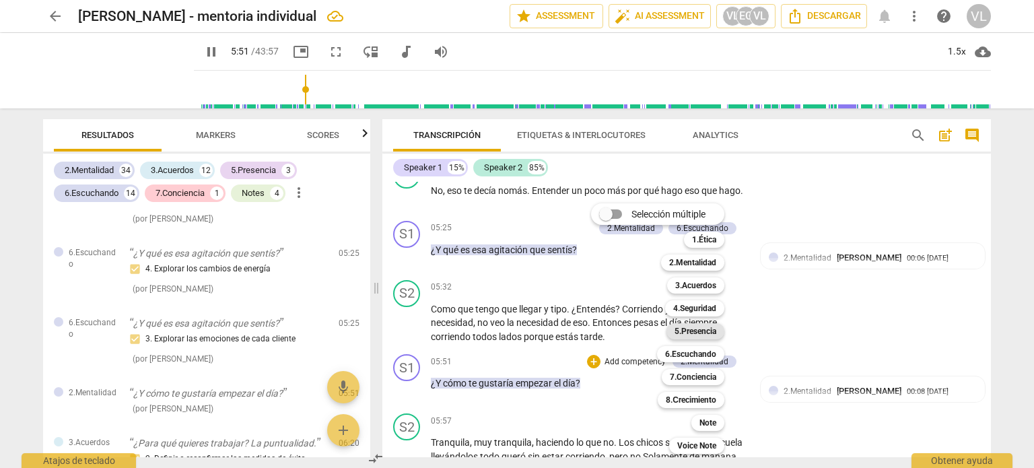
click at [690, 332] on b "5.Presencia" at bounding box center [695, 331] width 42 height 16
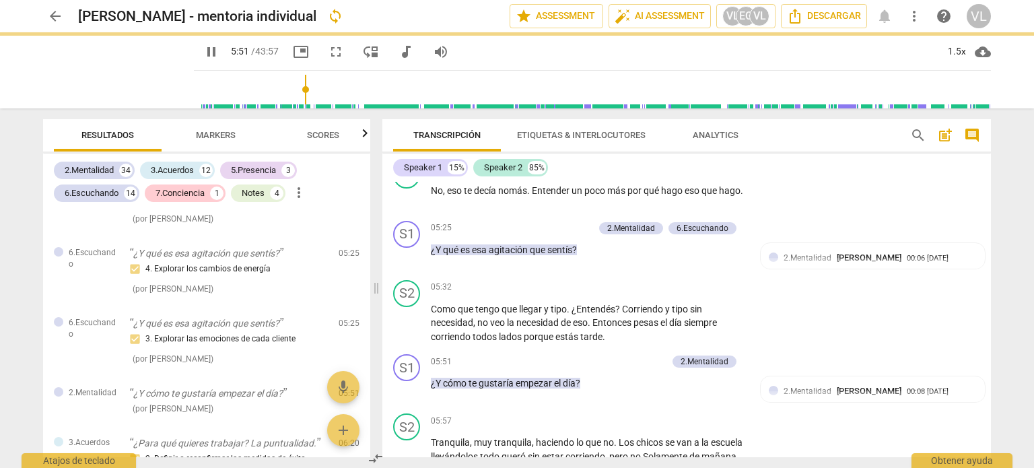
type input "352"
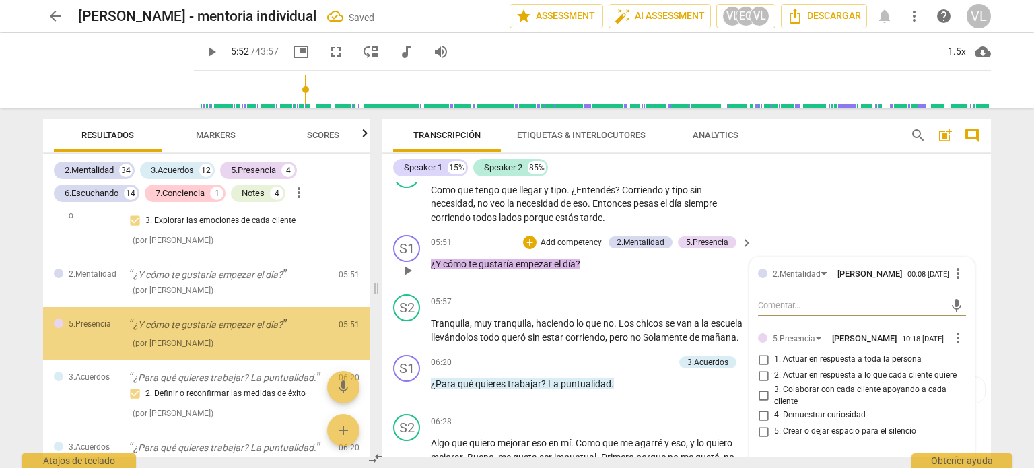
scroll to position [1766, 0]
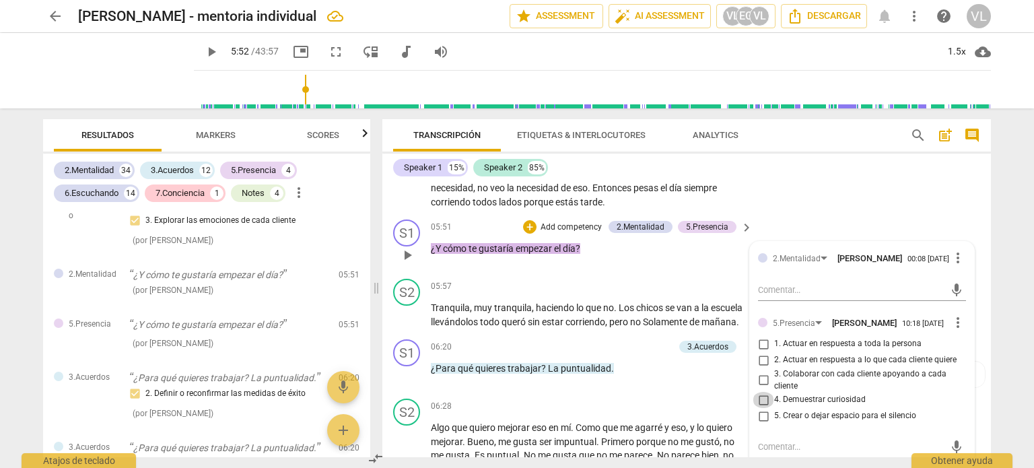
click at [754, 408] on input "4. Demuestrar curiosidad" at bounding box center [764, 400] width 22 height 16
checkbox input "true"
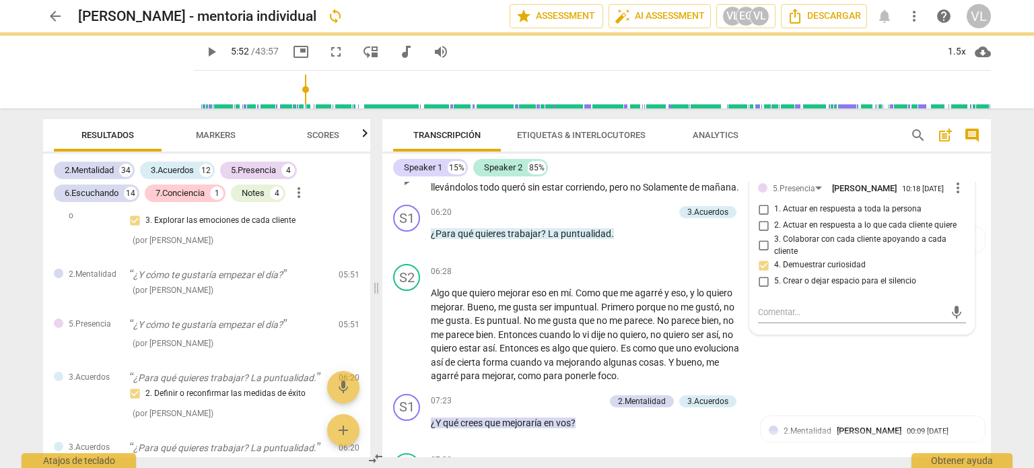
scroll to position [1833, 0]
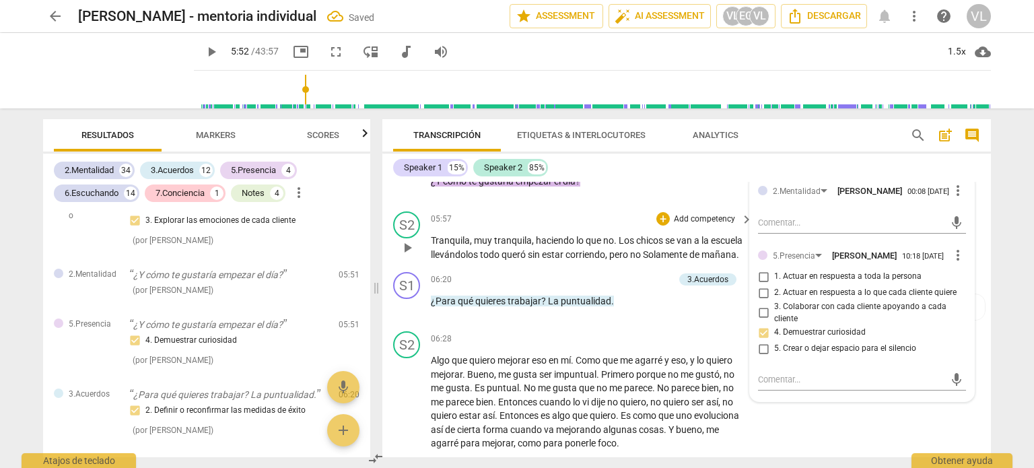
click at [418, 257] on div "play_arrow pause" at bounding box center [413, 247] width 34 height 19
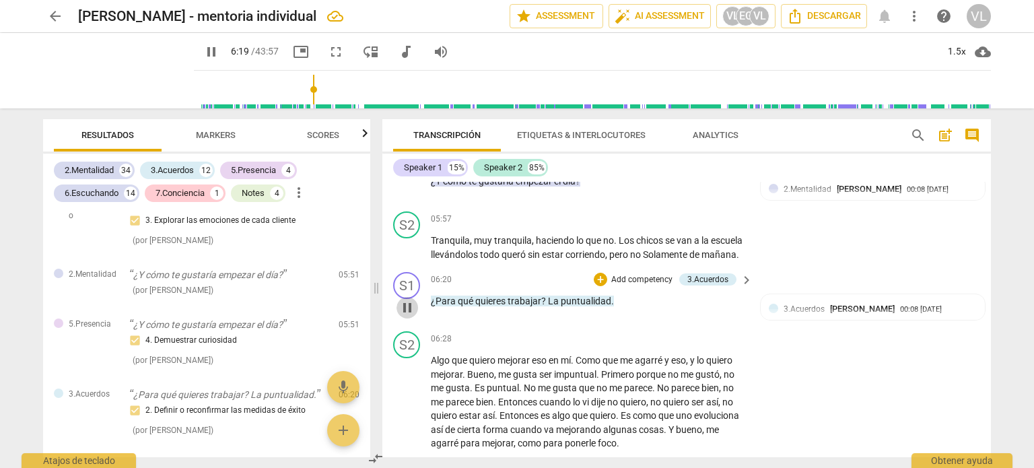
click at [412, 316] on span "pause" at bounding box center [407, 308] width 16 height 16
type input "381"
click at [604, 286] on div "+" at bounding box center [600, 279] width 13 height 13
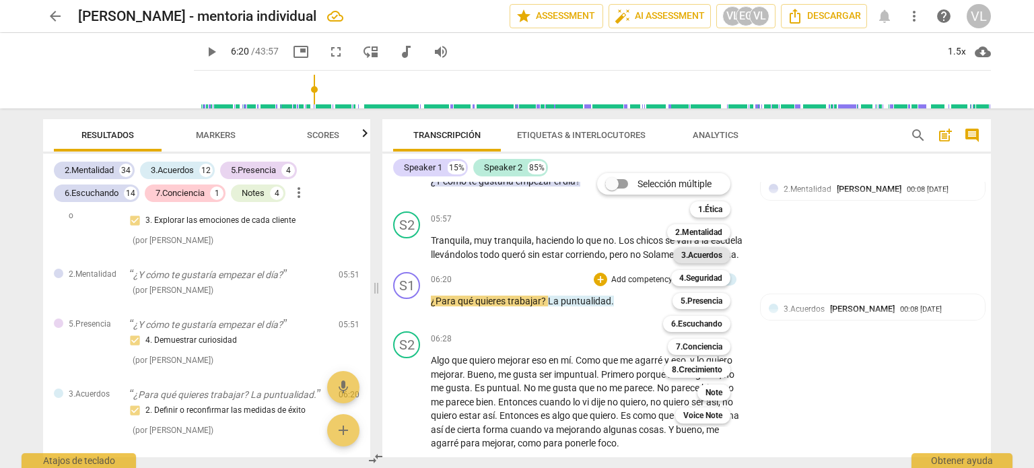
click at [702, 252] on b "3.Acuerdos" at bounding box center [701, 255] width 41 height 16
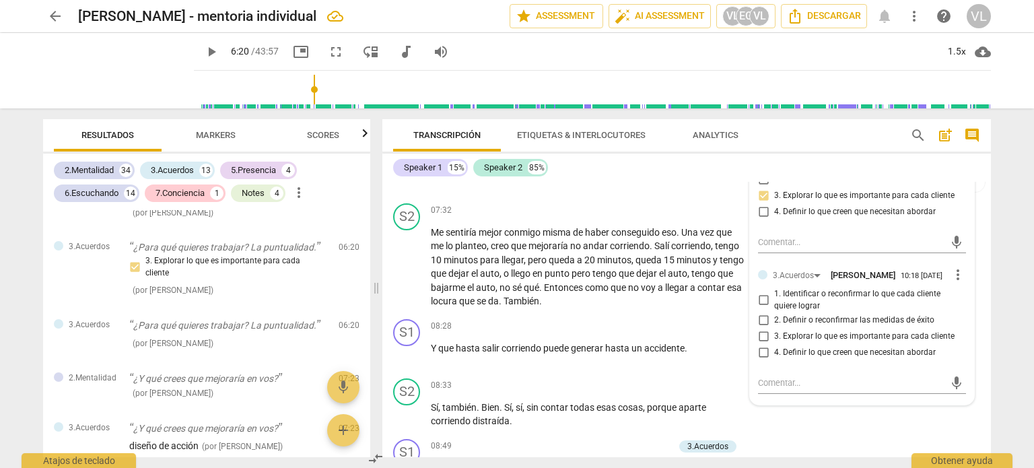
scroll to position [2170, 0]
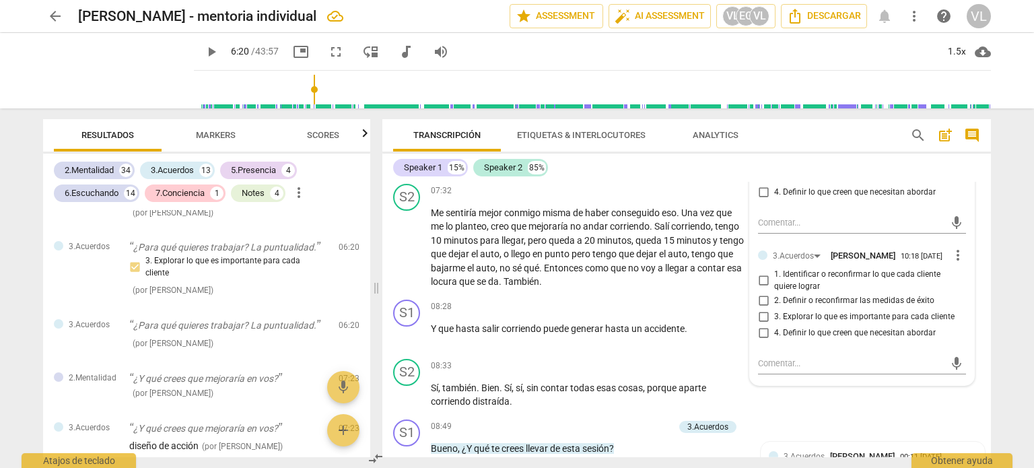
click at [770, 324] on input "3. Explorar lo que es importante para cada cliente" at bounding box center [764, 316] width 22 height 16
checkbox input "true"
click at [774, 370] on textarea at bounding box center [851, 363] width 186 height 13
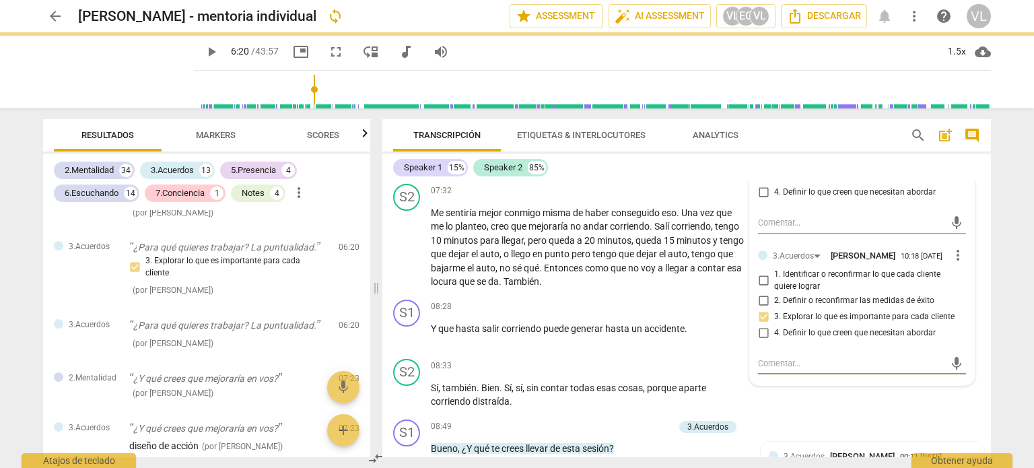
type textarea "F"
type textarea "Fd"
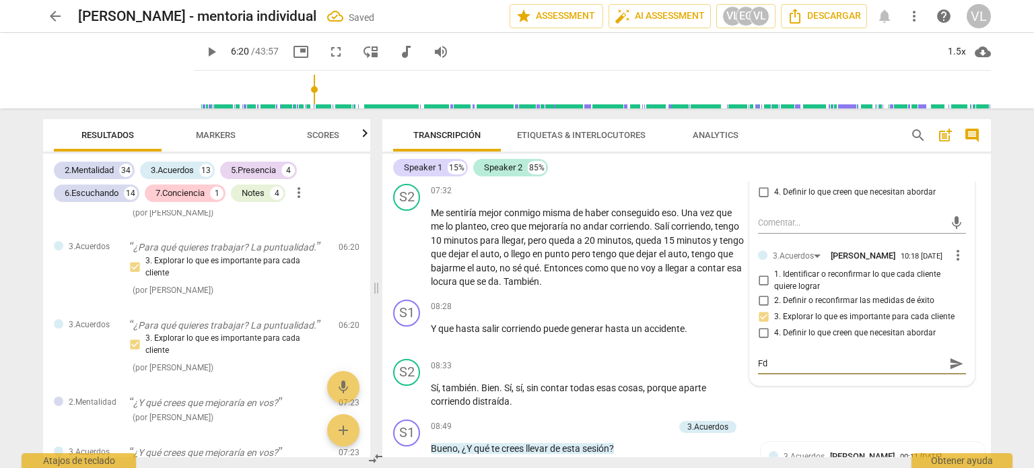
type textarea "FdF"
type textarea "FdFw"
type textarea "FdFw:"
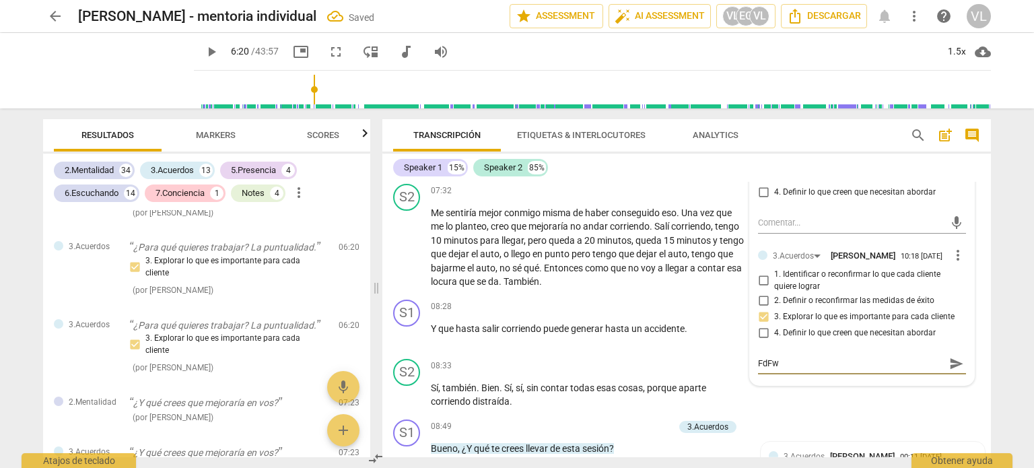
type textarea "FdFw:"
type textarea "FdFw: a"
type textarea "FdFw: ac"
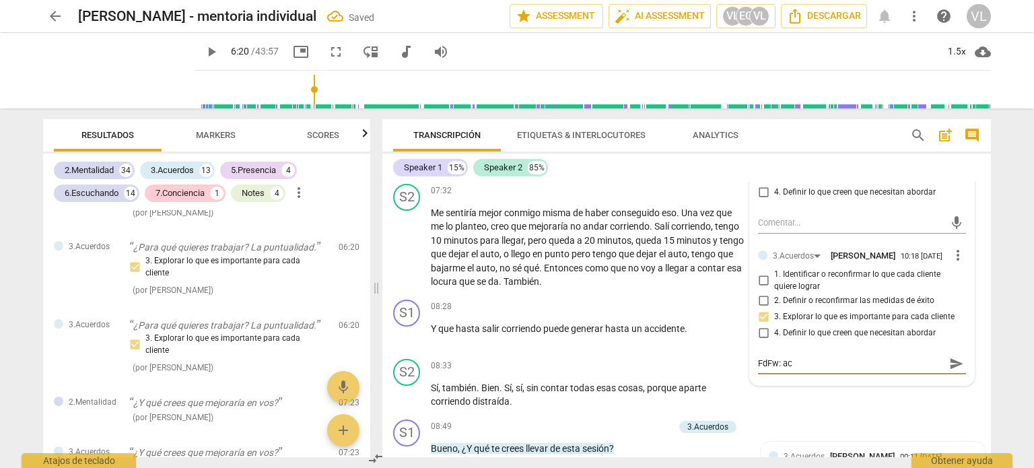
type textarea "FdFw: aci"
type textarea "FdFw: ac"
type textarea "FdFw: aco"
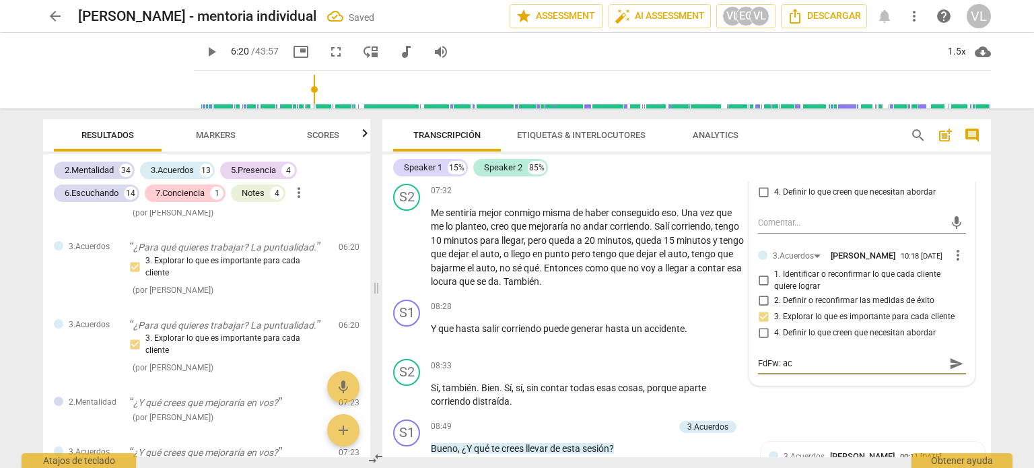
type textarea "FdFw: aco"
type textarea "FdFw: acon"
type textarea "FdFw: acons"
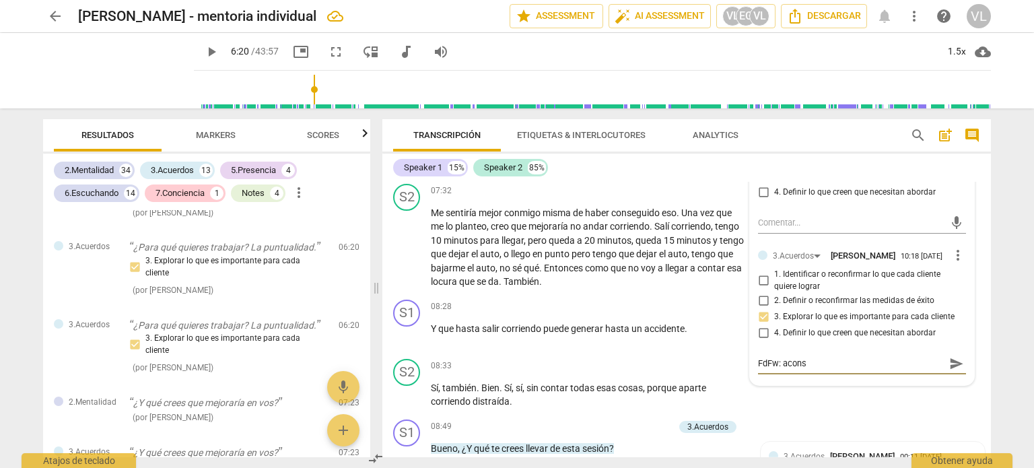
type textarea "FdFw: aconse"
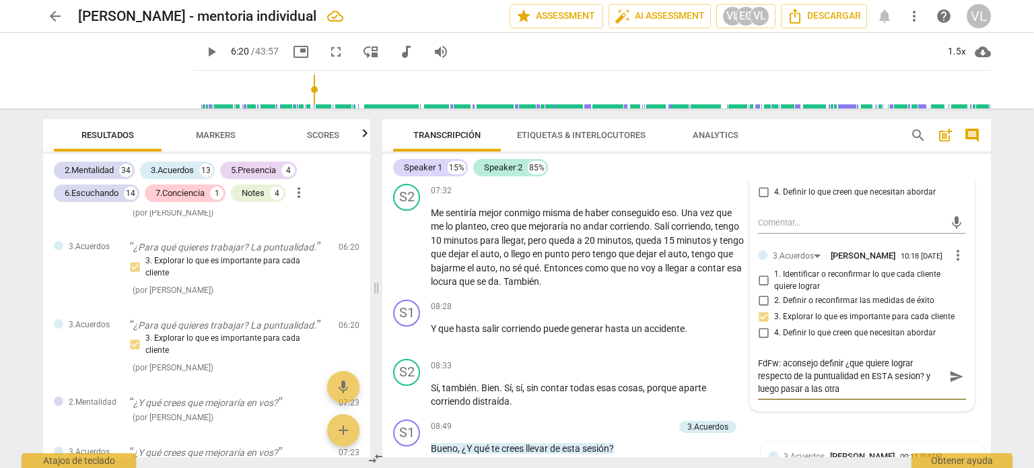
scroll to position [0, 0]
click at [950, 390] on span "send" at bounding box center [956, 383] width 15 height 15
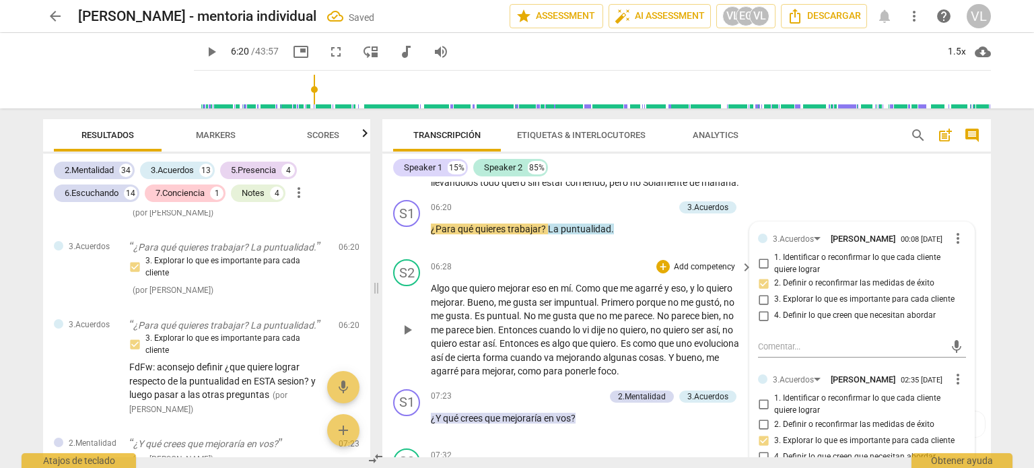
scroll to position [1968, 0]
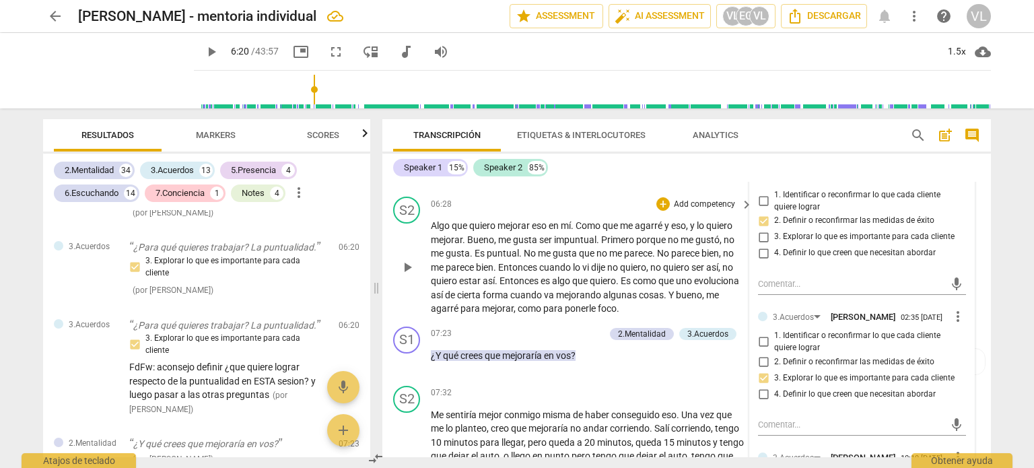
click at [401, 275] on span "play_arrow" at bounding box center [407, 267] width 16 height 16
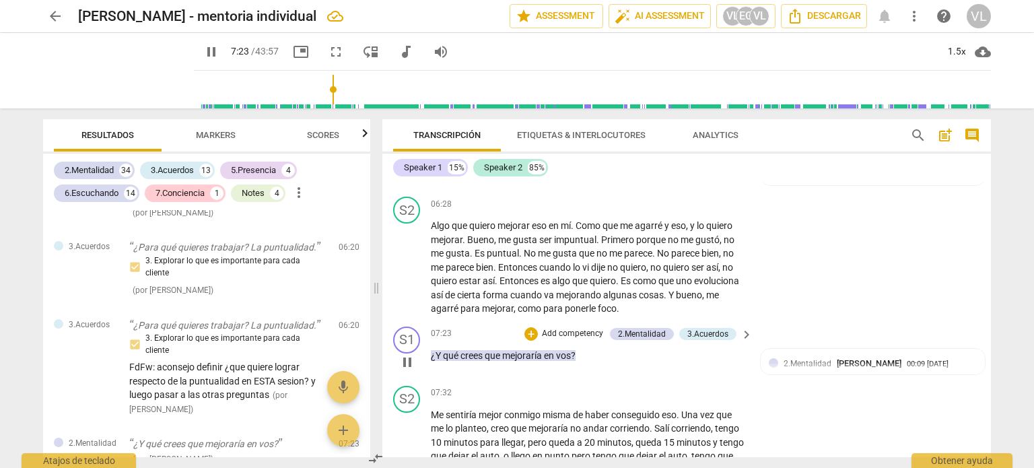
click at [541, 340] on p "Add competency" at bounding box center [573, 334] width 64 height 12
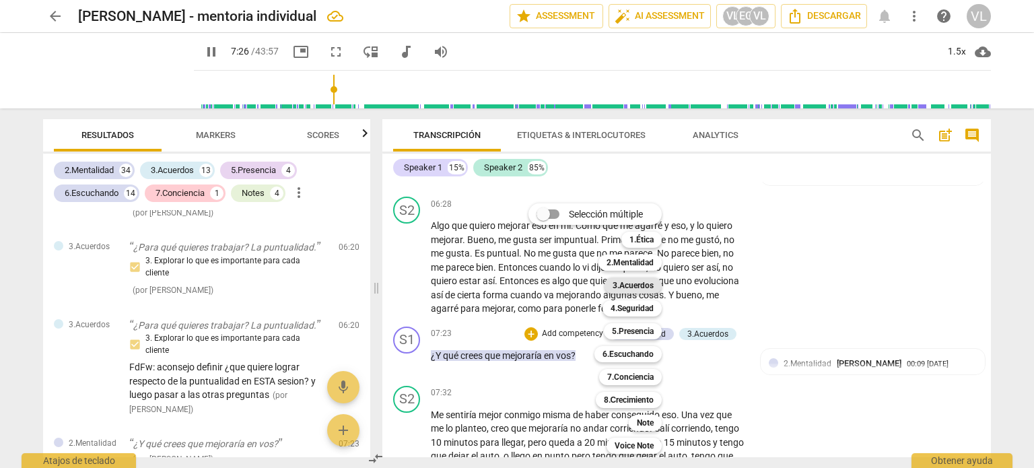
click at [630, 281] on b "3.Acuerdos" at bounding box center [633, 285] width 41 height 16
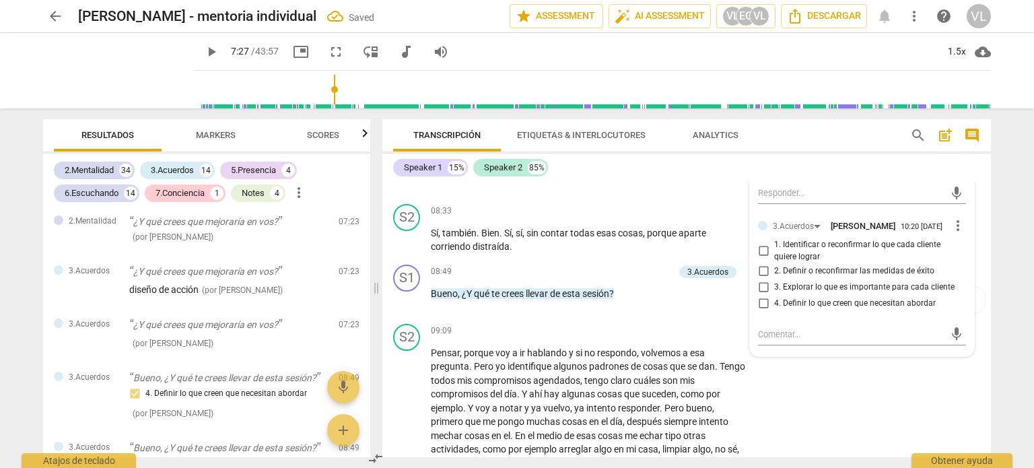
scroll to position [2371, 0]
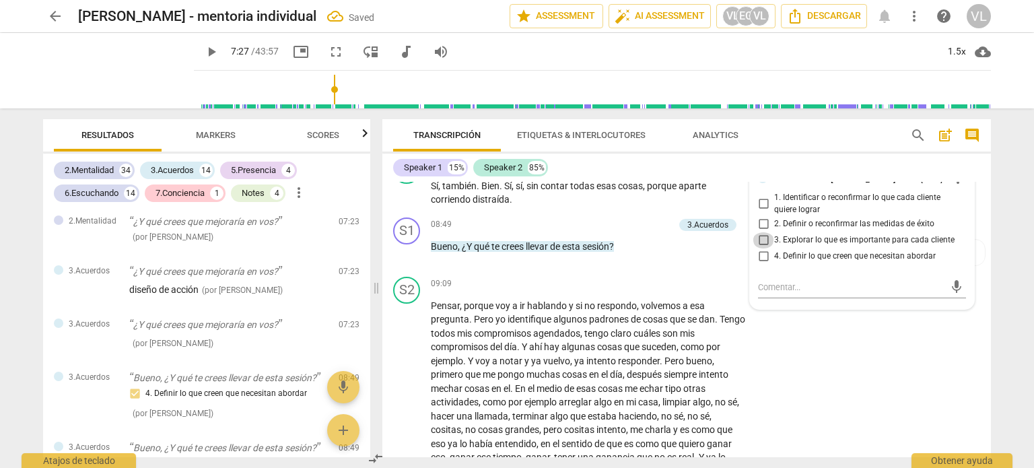
click at [763, 248] on input "3. Explorar lo que es importante para cada cliente" at bounding box center [764, 240] width 22 height 16
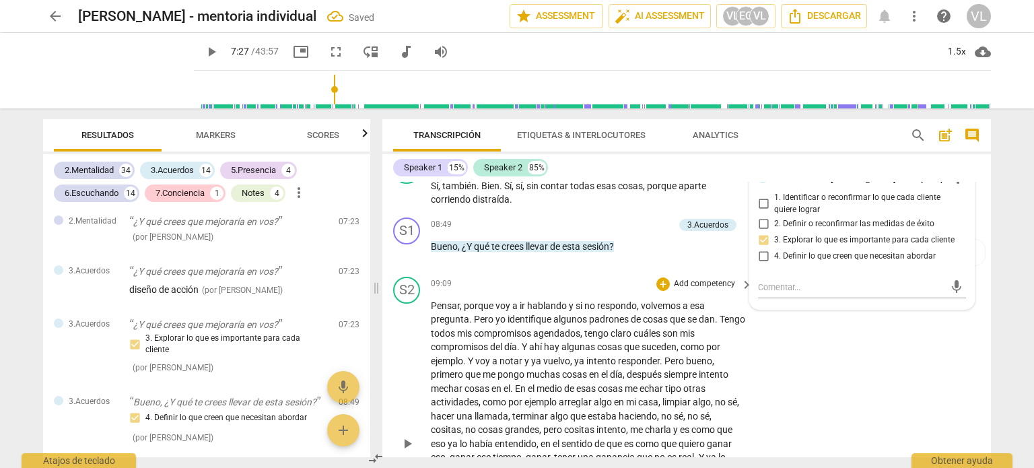
click at [727, 335] on p "Pensar , porque voy a ir hablando y si no respondo , volvemos a esa pregunta . …" at bounding box center [588, 444] width 315 height 290
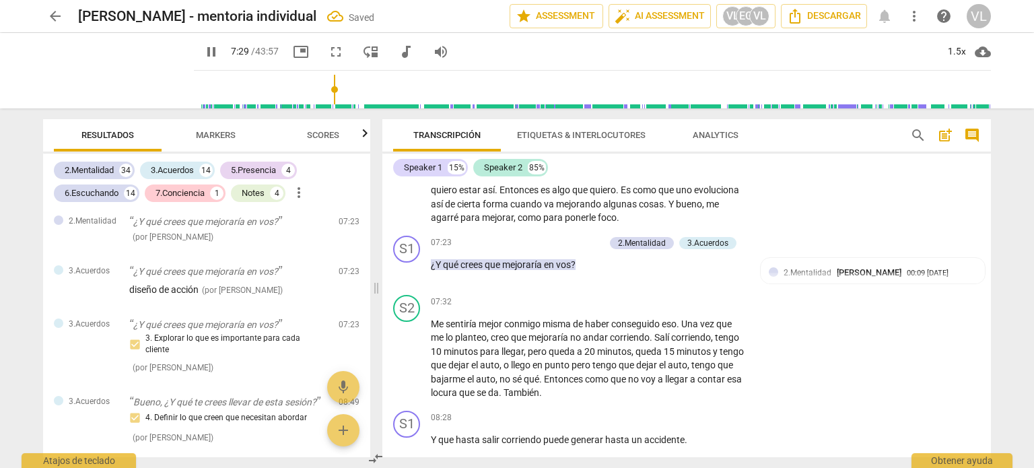
scroll to position [2035, 0]
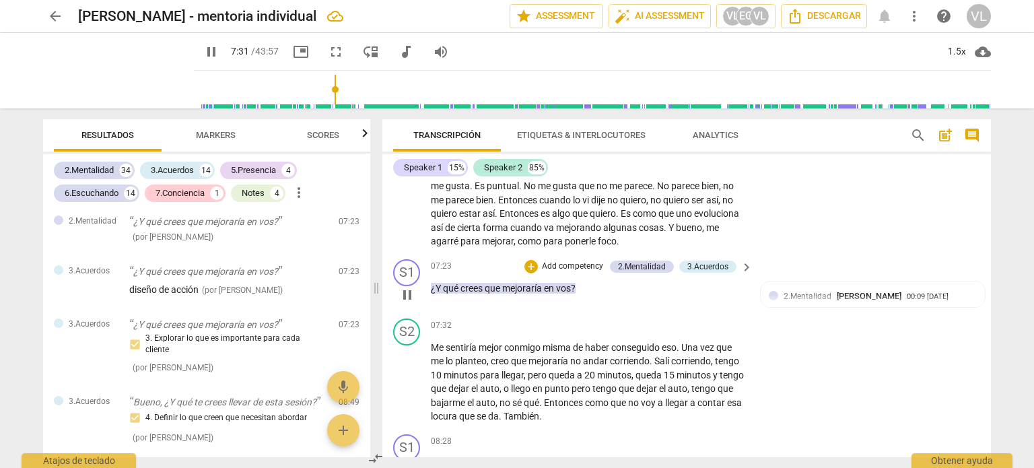
click at [587, 273] on p "Add competency" at bounding box center [573, 267] width 64 height 12
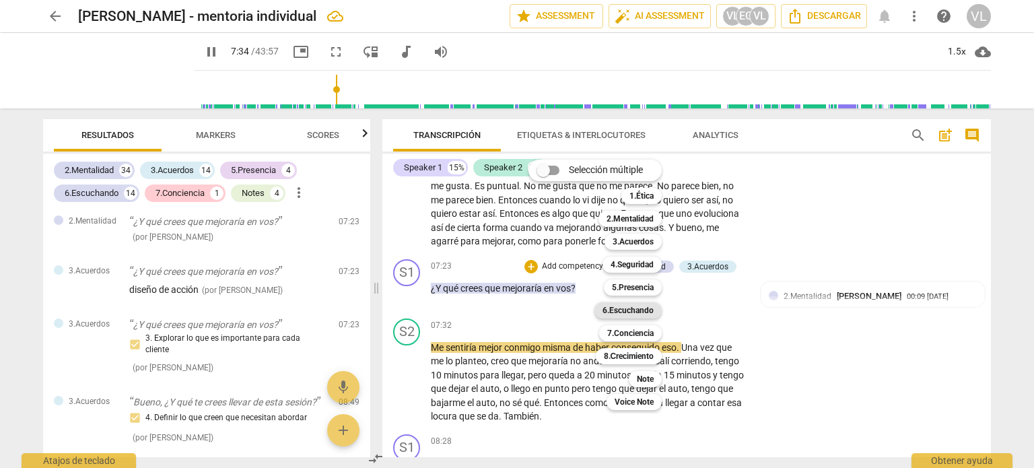
click at [632, 310] on b "6.Escuchando" at bounding box center [627, 310] width 51 height 16
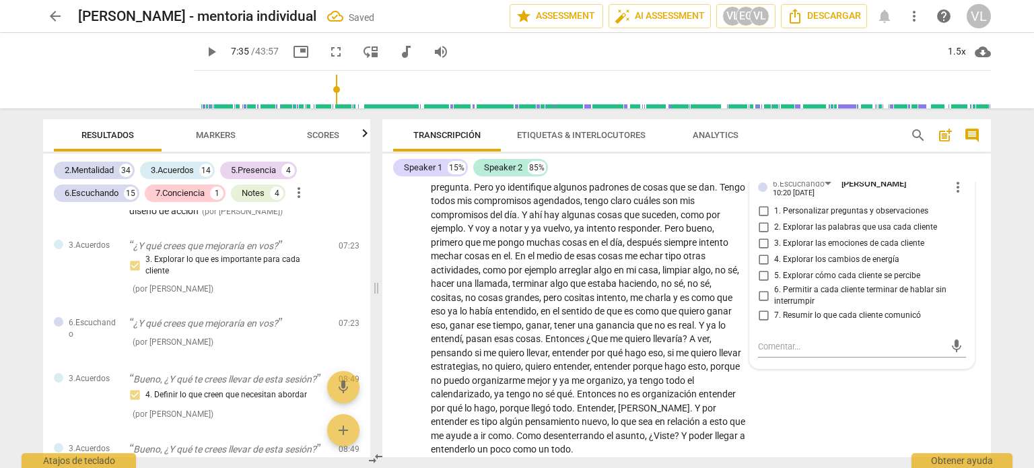
scroll to position [2507, 0]
click at [759, 283] on input "5. Explorar cómo cada cliente se percibe" at bounding box center [764, 275] width 22 height 16
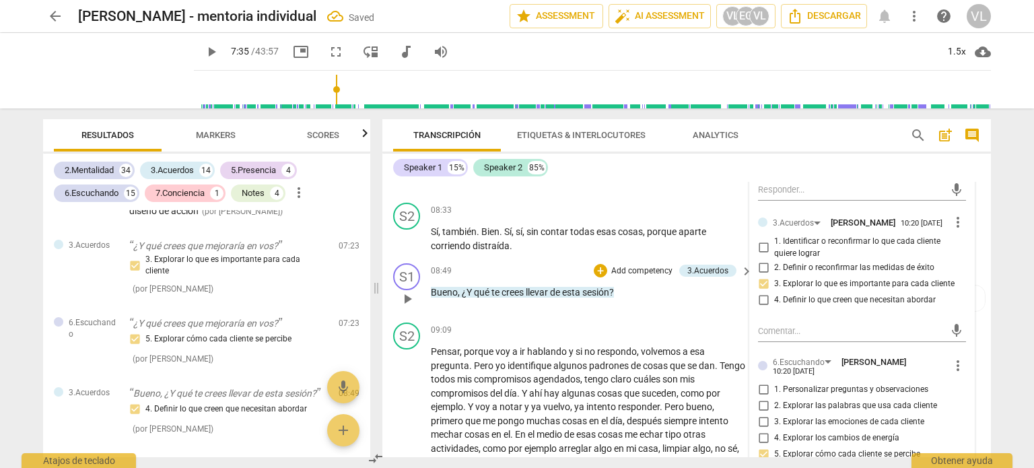
scroll to position [2103, 0]
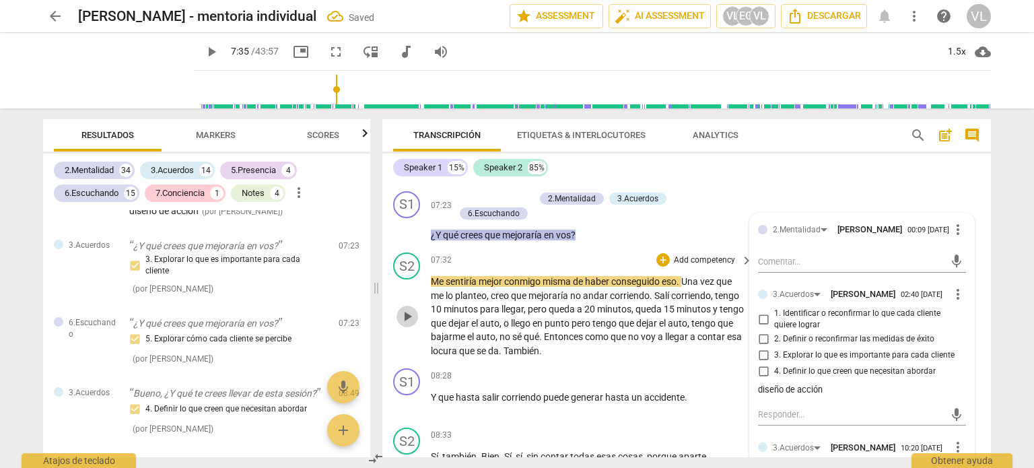
click at [409, 324] on span "play_arrow" at bounding box center [407, 316] width 16 height 16
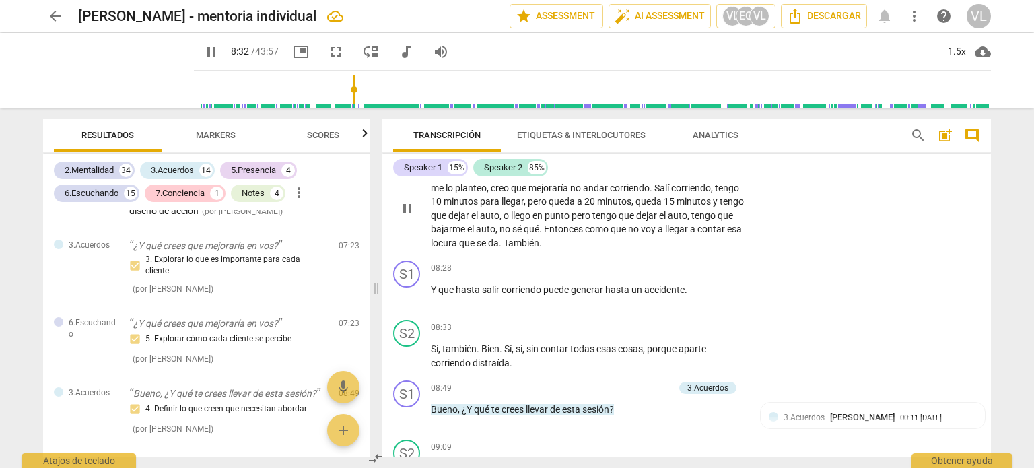
scroll to position [2237, 0]
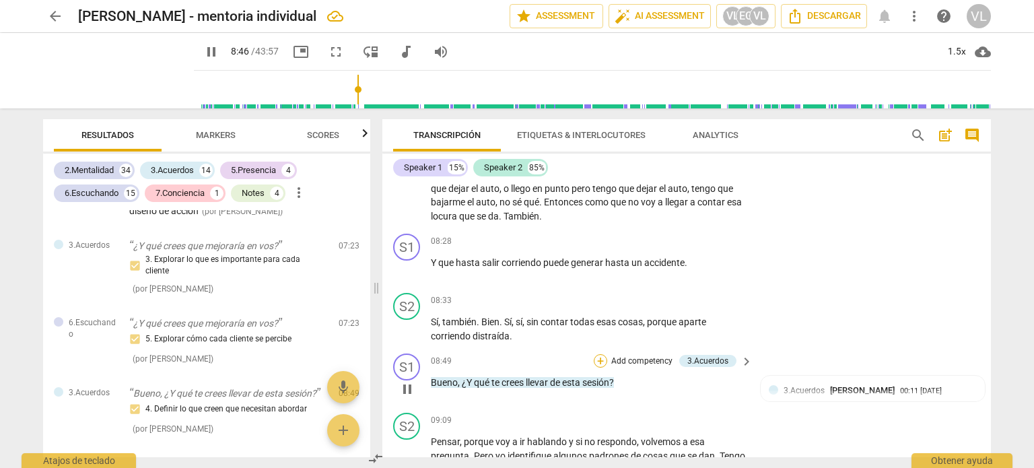
click at [600, 368] on div "+" at bounding box center [600, 360] width 13 height 13
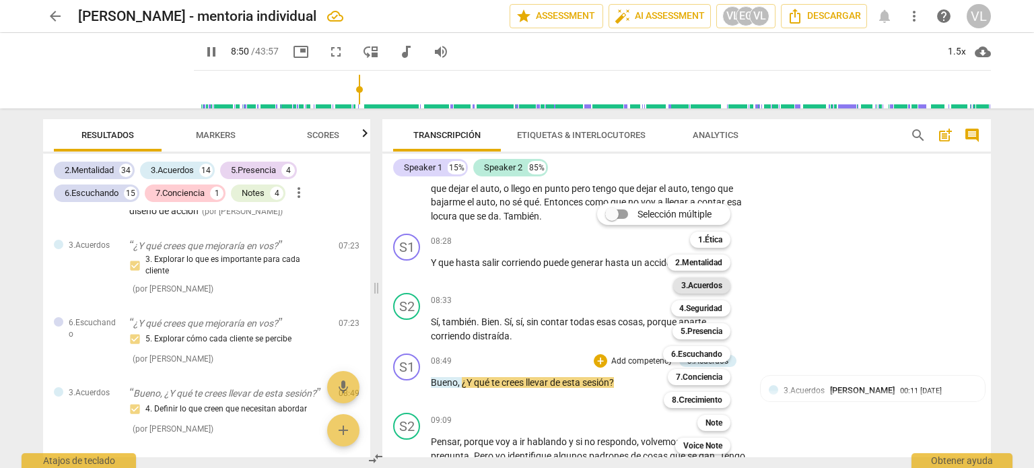
click at [698, 288] on b "3.Acuerdos" at bounding box center [701, 285] width 41 height 16
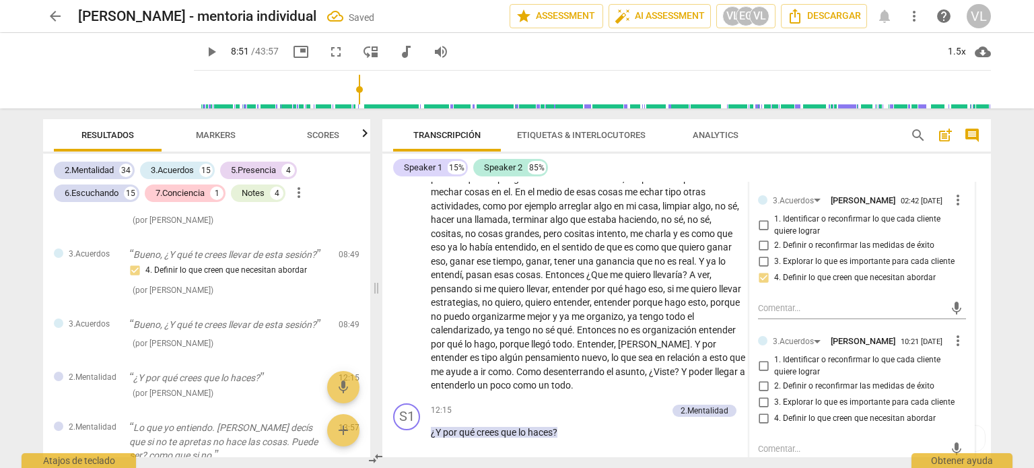
scroll to position [2705, 0]
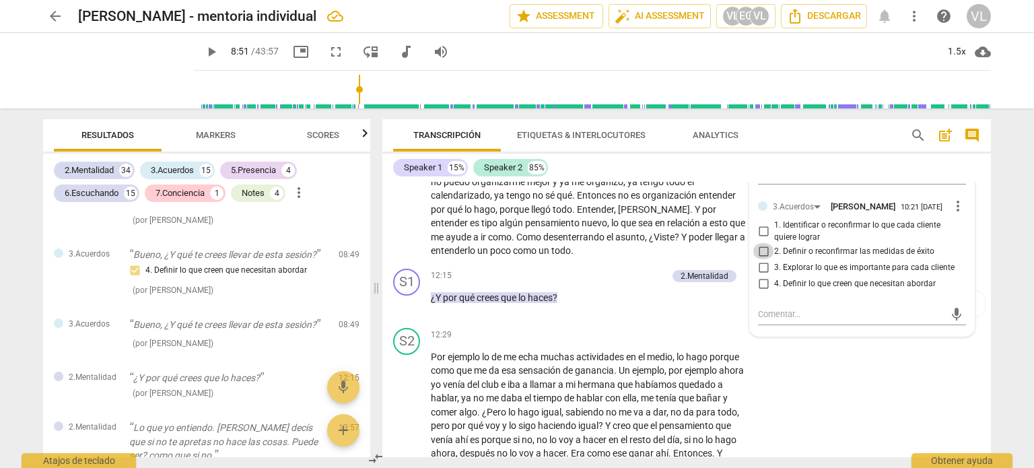
click at [760, 259] on input "2. Definir o reconfirmar las medidas de éxito" at bounding box center [764, 251] width 22 height 16
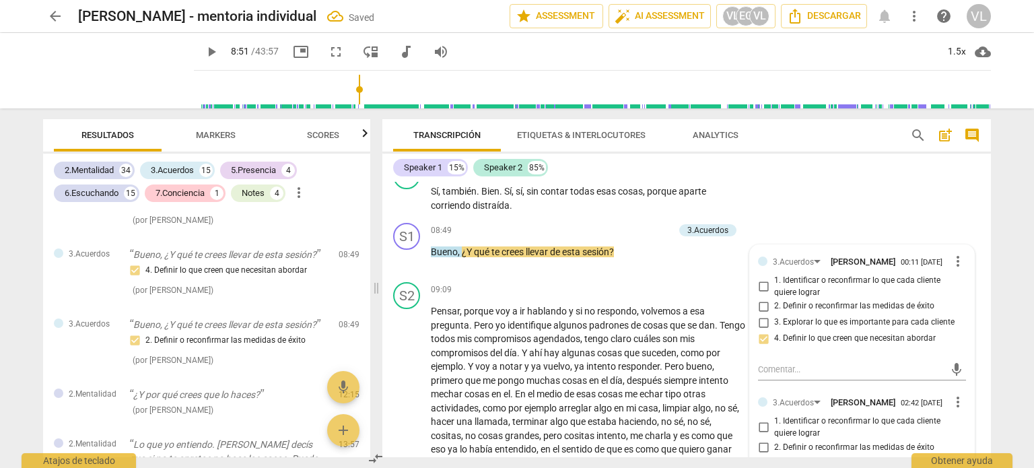
scroll to position [2301, 0]
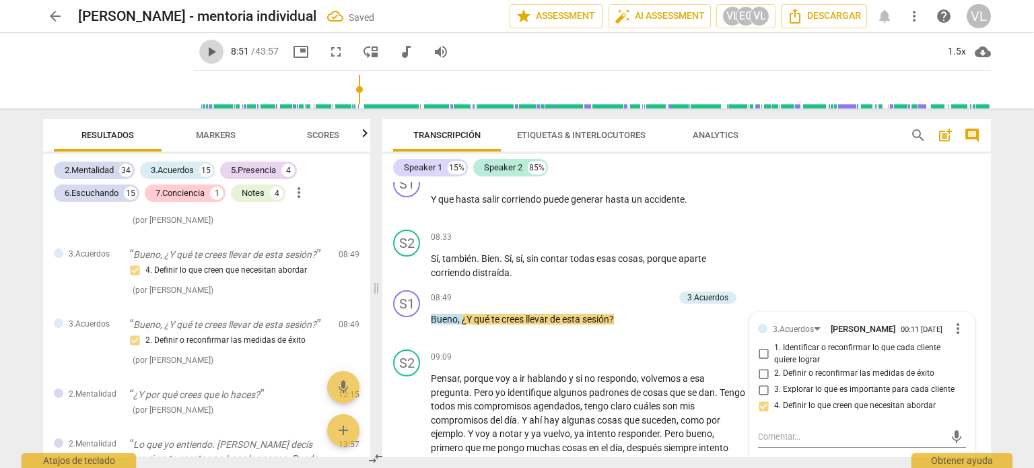
click at [203, 47] on span "play_arrow" at bounding box center [211, 52] width 16 height 16
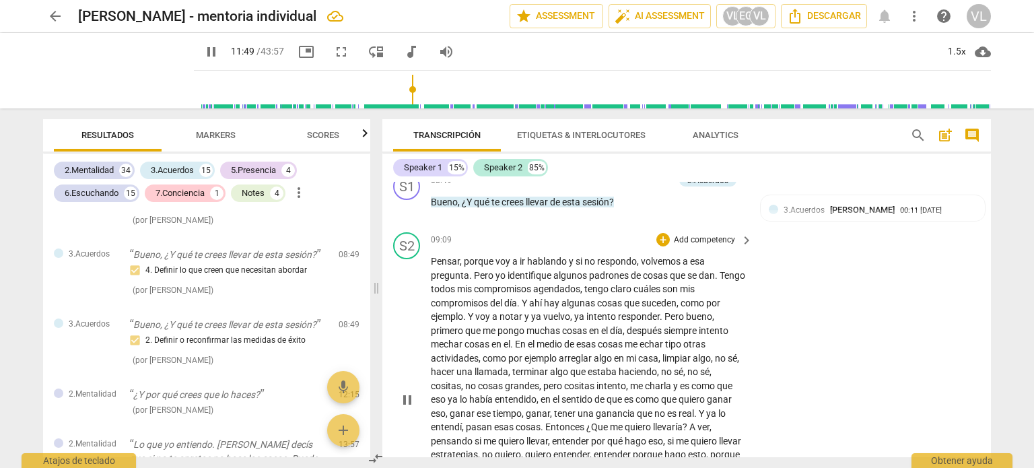
scroll to position [2507, 0]
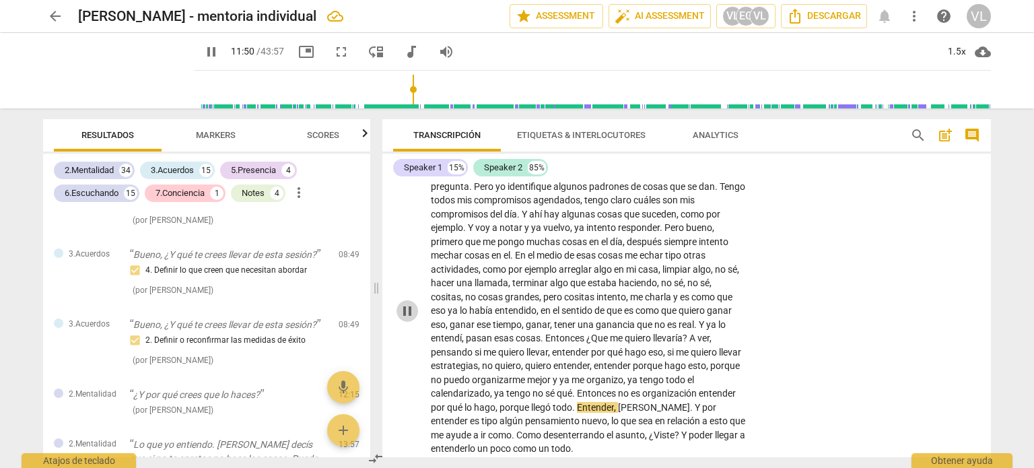
click at [409, 319] on span "pause" at bounding box center [407, 311] width 16 height 16
click at [613, 275] on span "algo" at bounding box center [604, 269] width 20 height 11
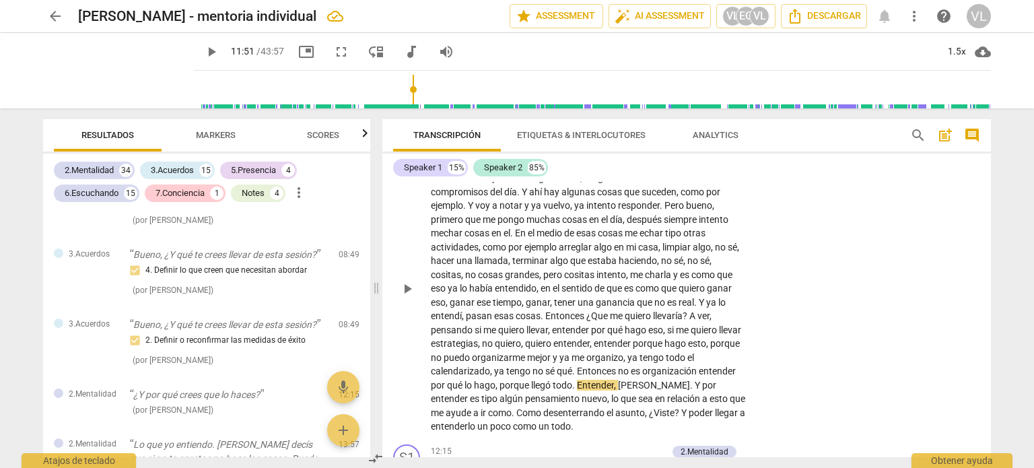
scroll to position [2372, 0]
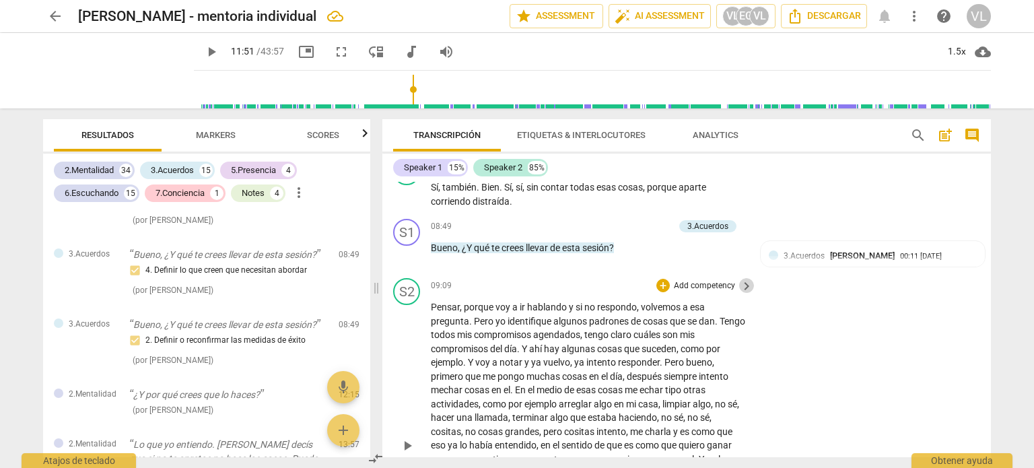
click at [746, 294] on span "keyboard_arrow_right" at bounding box center [746, 286] width 16 height 16
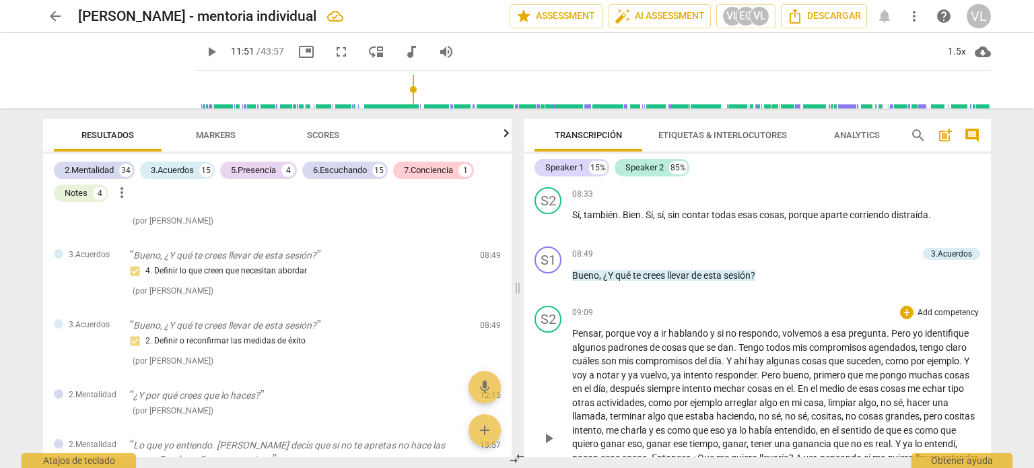
scroll to position [2293, 0]
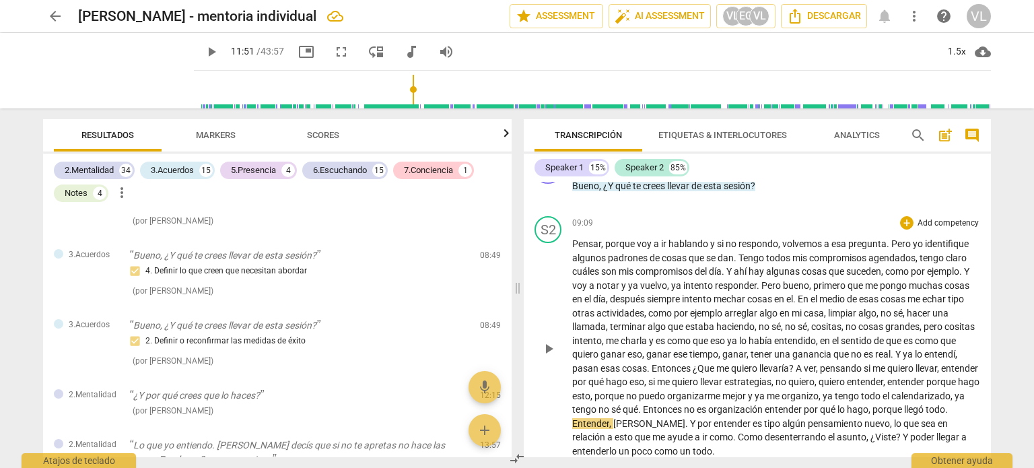
click at [952, 225] on p "Add competency" at bounding box center [948, 223] width 64 height 12
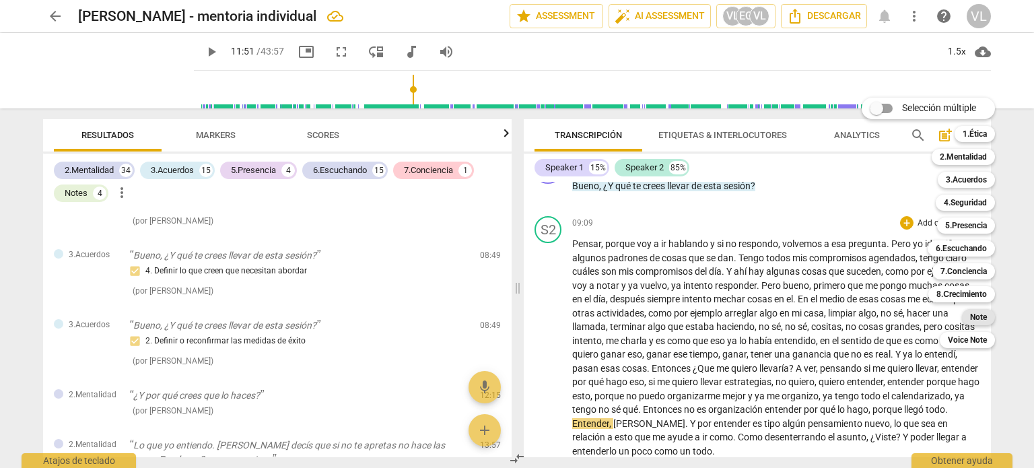
click at [986, 314] on b "Note" at bounding box center [978, 317] width 17 height 16
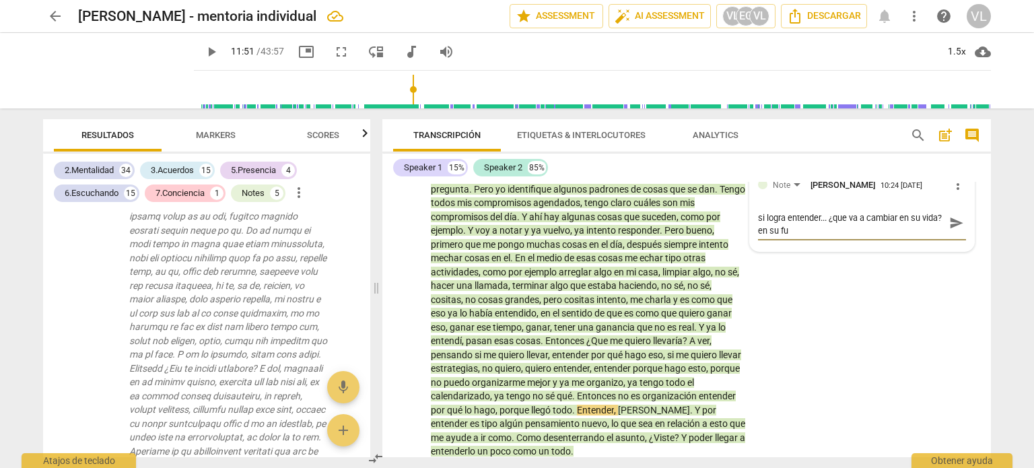
scroll to position [0, 0]
click at [950, 237] on span "send" at bounding box center [956, 229] width 15 height 15
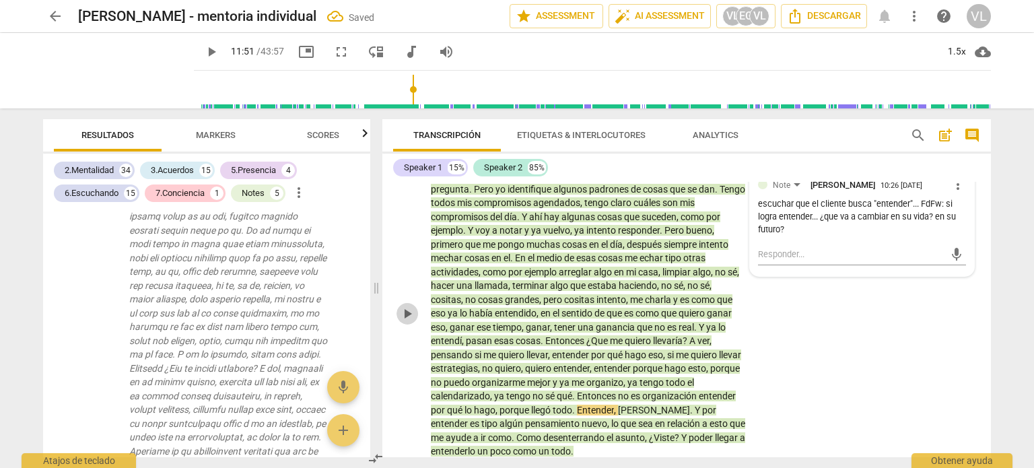
click at [403, 322] on span "play_arrow" at bounding box center [407, 314] width 16 height 16
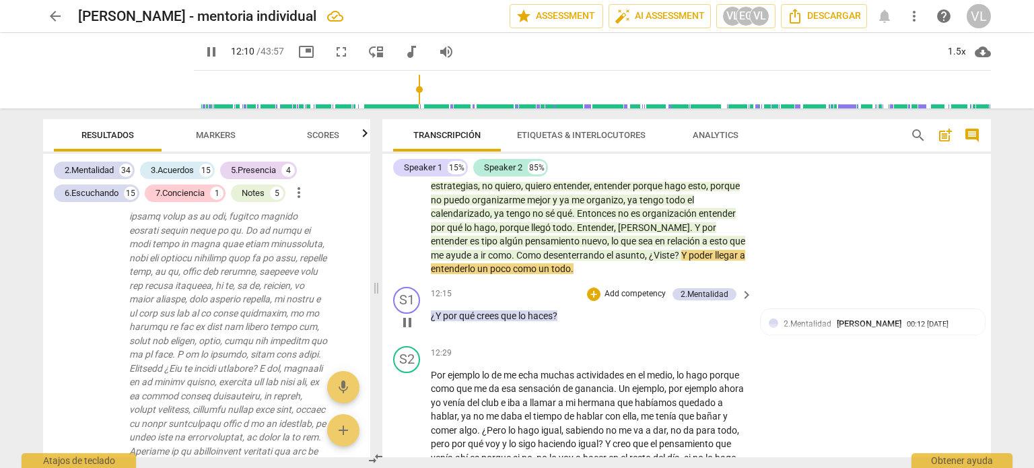
scroll to position [2706, 0]
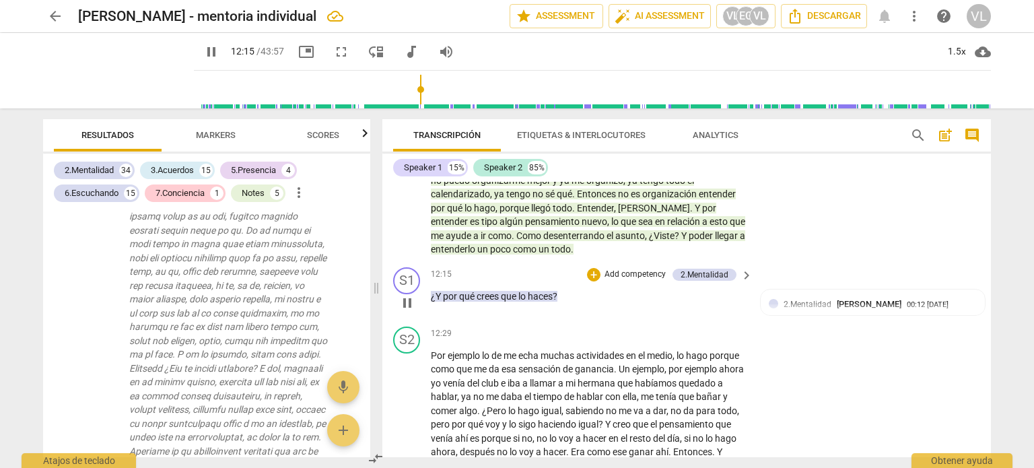
click at [600, 281] on div "+ Add competency" at bounding box center [627, 274] width 80 height 13
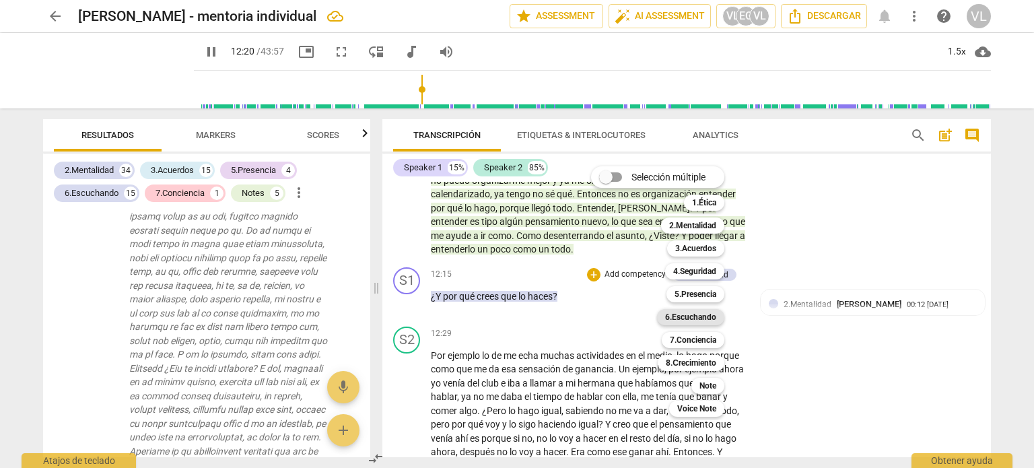
click at [693, 317] on b "6.Escuchando" at bounding box center [690, 317] width 51 height 16
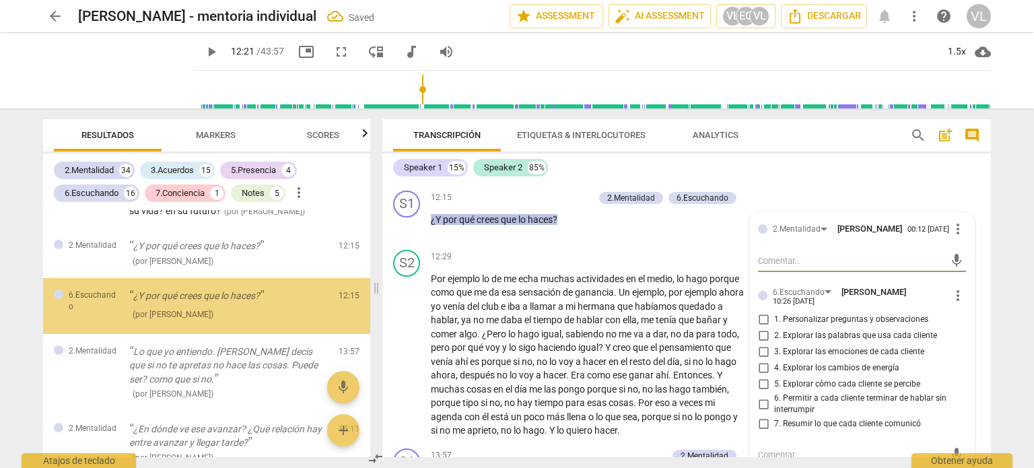
scroll to position [2841, 0]
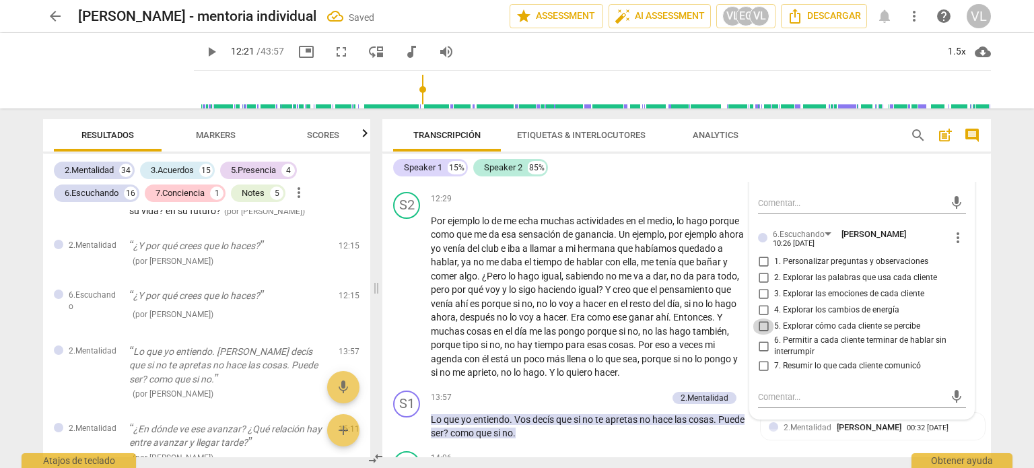
click at [761, 335] on input "5. Explorar cómo cada cliente se percibe" at bounding box center [764, 326] width 22 height 16
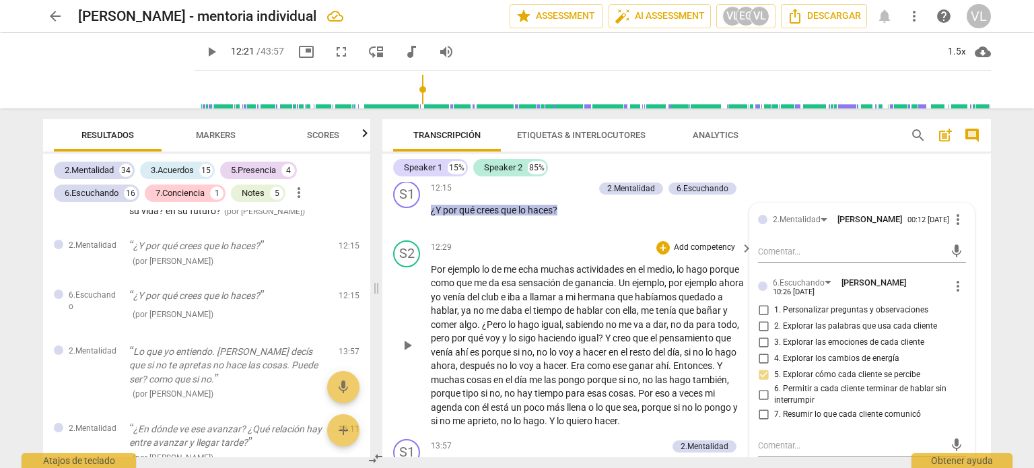
scroll to position [2773, 0]
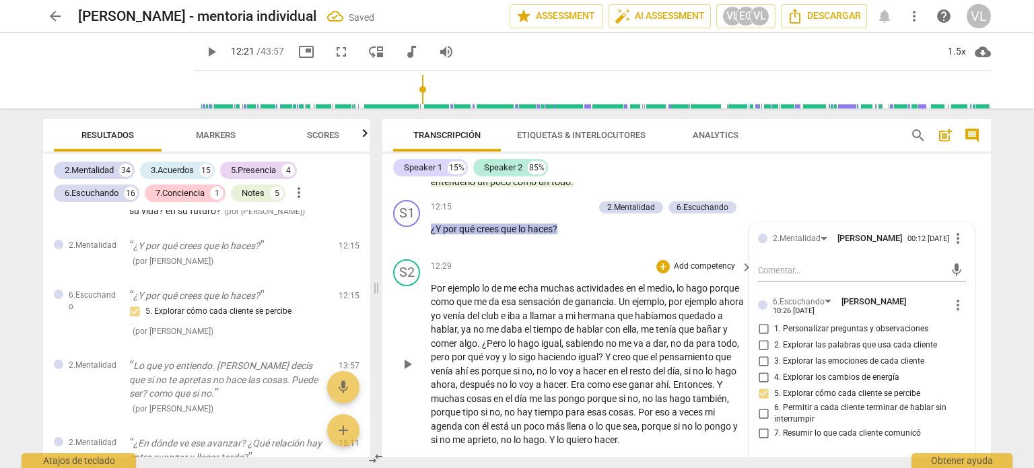
click at [403, 372] on span "play_arrow" at bounding box center [407, 364] width 16 height 16
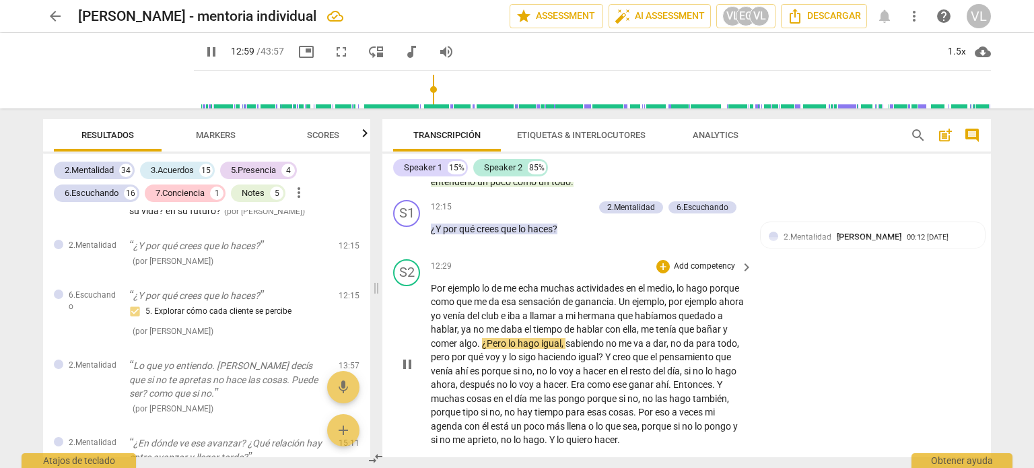
click at [408, 372] on span "pause" at bounding box center [407, 364] width 16 height 16
click at [404, 372] on span "play_arrow" at bounding box center [407, 364] width 16 height 16
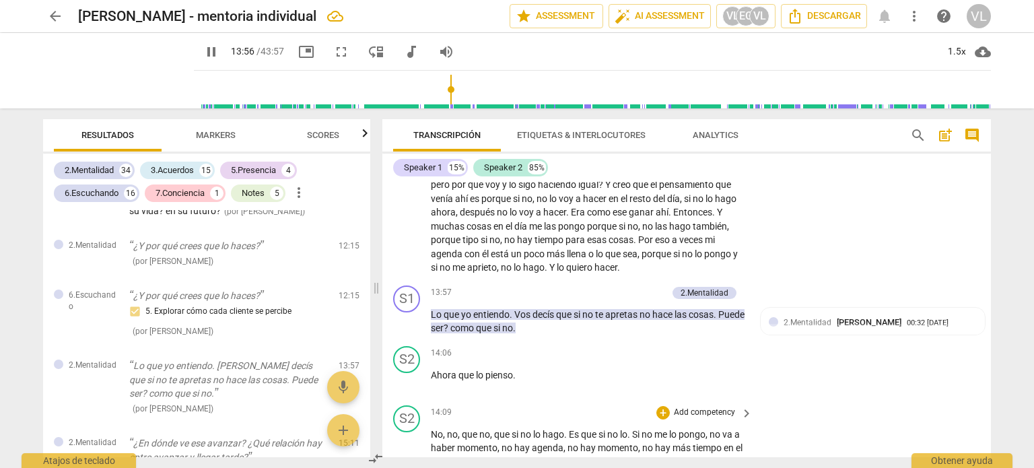
scroll to position [2975, 0]
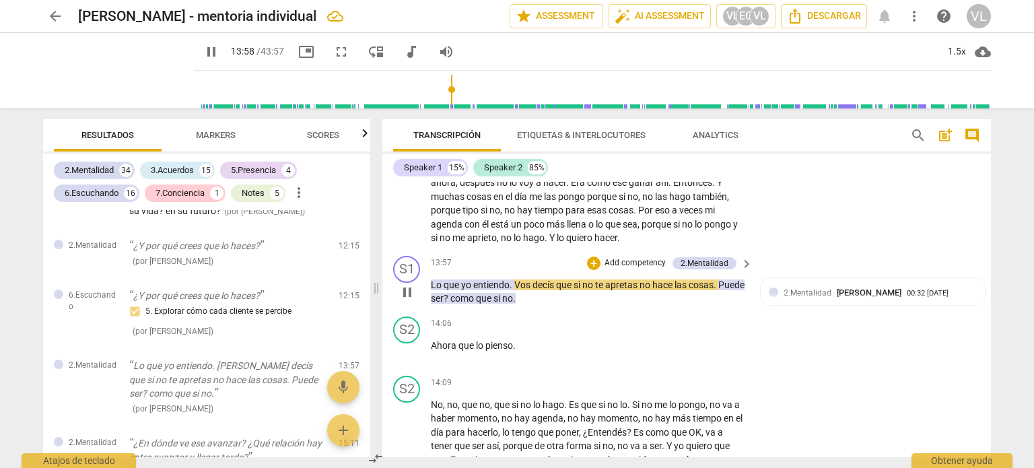
click at [609, 269] on p "Add competency" at bounding box center [635, 263] width 64 height 12
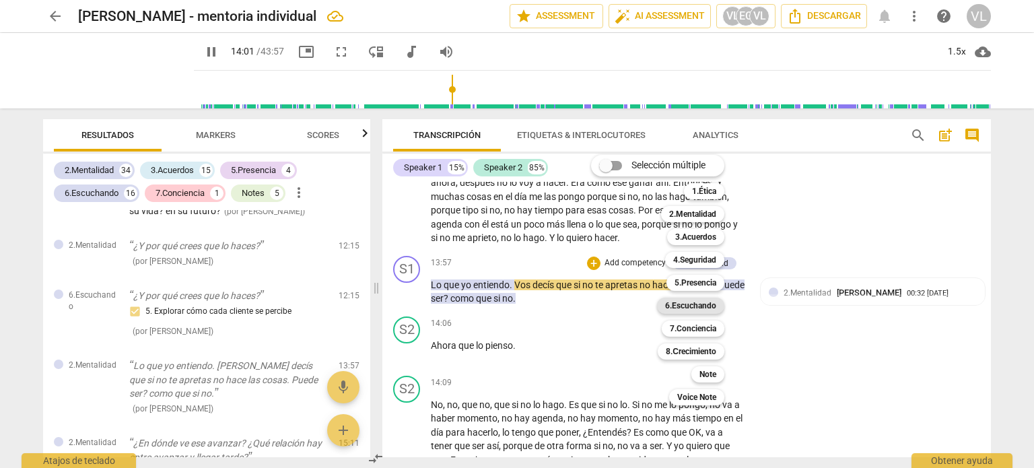
click at [696, 310] on b "6.Escuchando" at bounding box center [690, 306] width 51 height 16
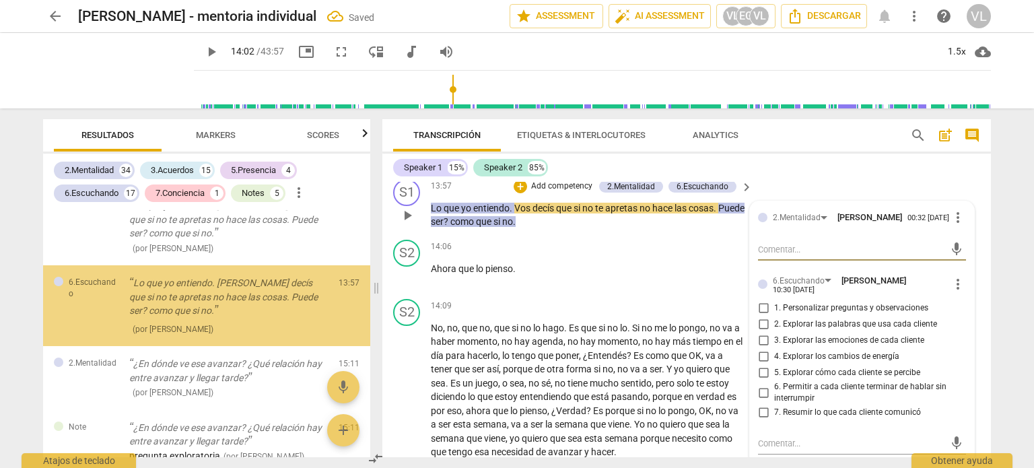
scroll to position [3110, 0]
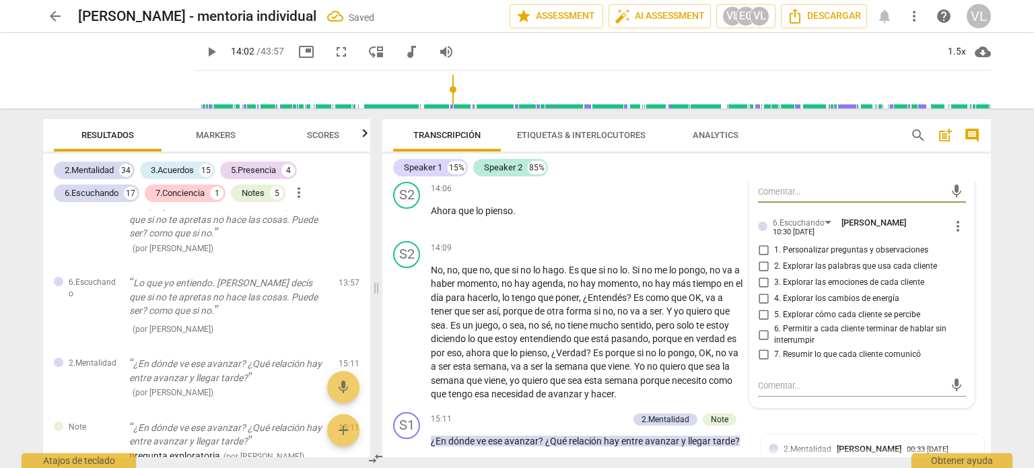
click at [757, 363] on input "7. Resumir lo que cada cliente comunicó" at bounding box center [764, 355] width 22 height 16
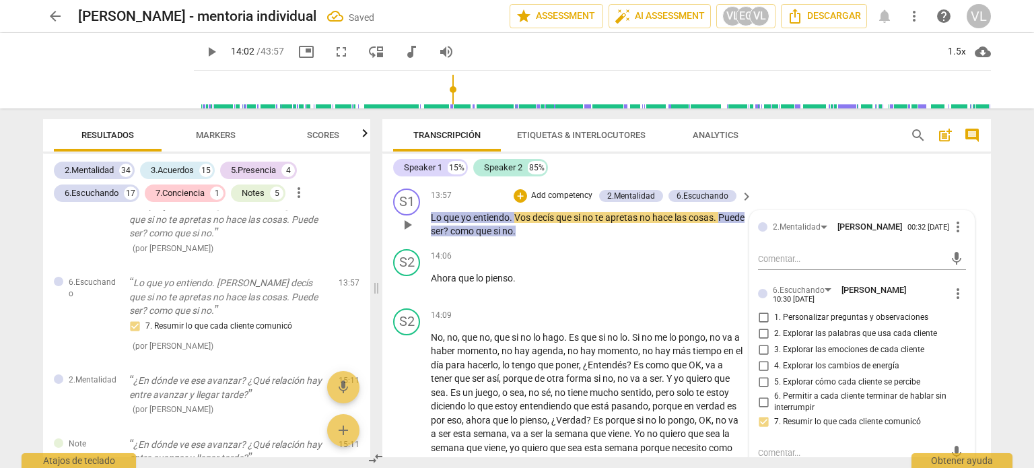
click at [408, 233] on span "play_arrow" at bounding box center [407, 225] width 16 height 16
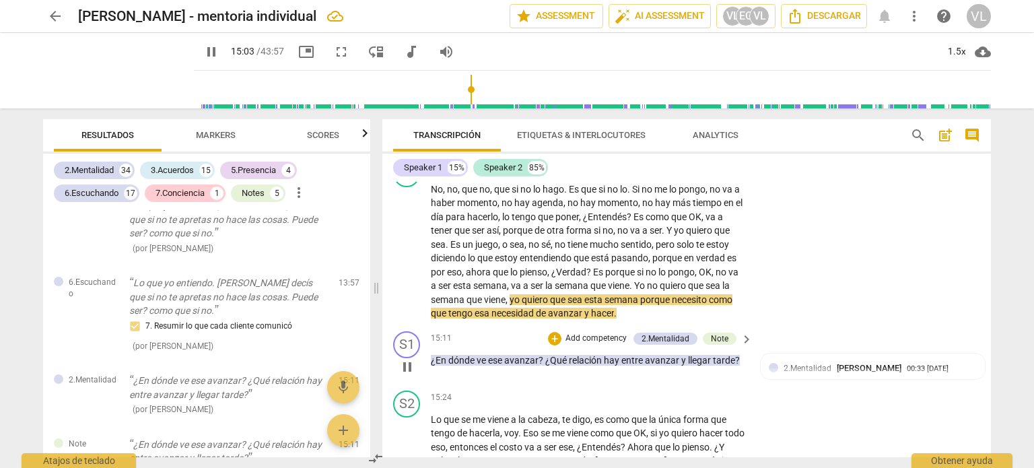
scroll to position [3245, 0]
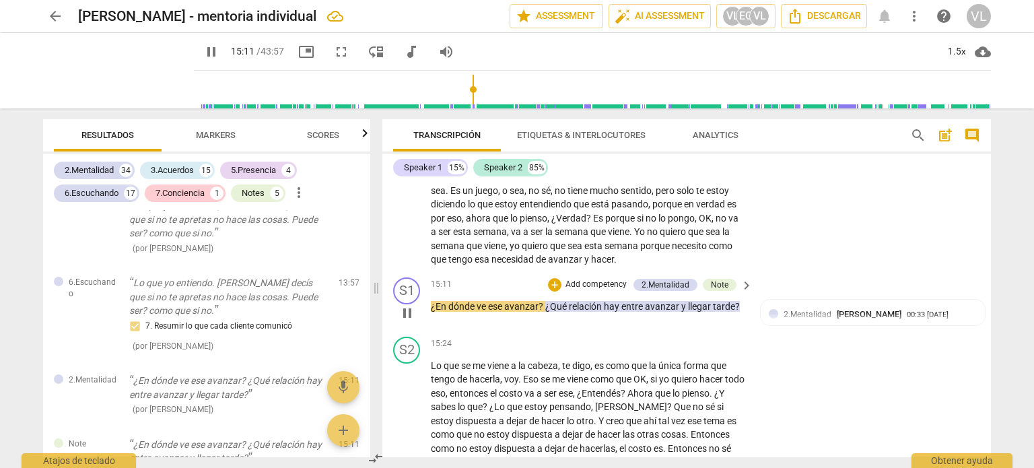
click at [611, 291] on p "Add competency" at bounding box center [596, 285] width 64 height 12
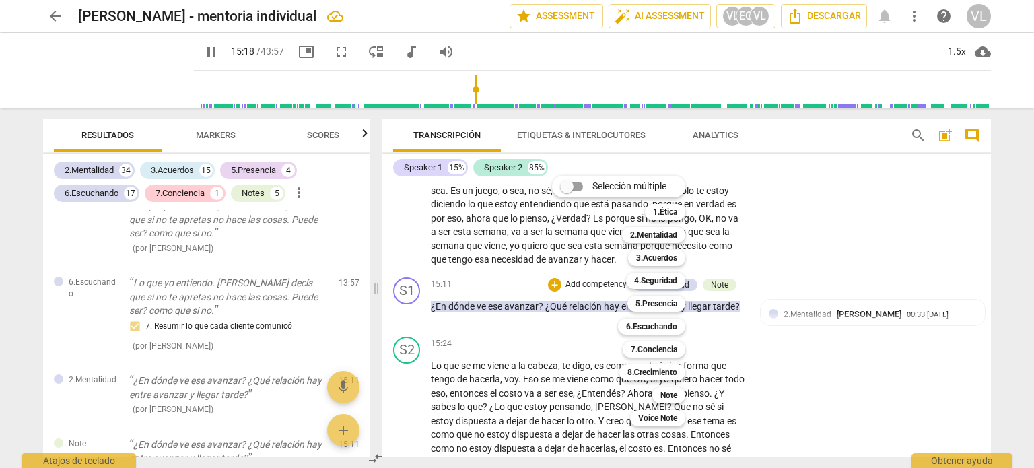
click at [463, 304] on div at bounding box center [517, 234] width 1034 height 468
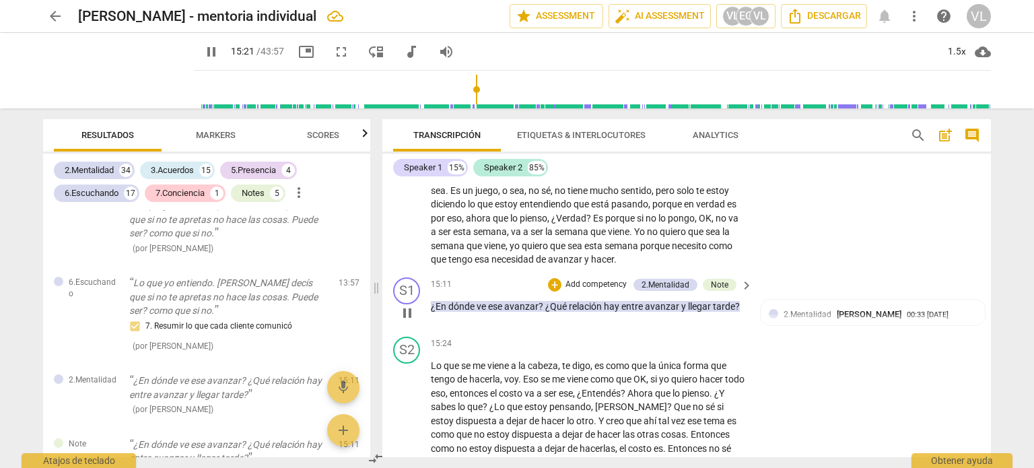
click at [598, 291] on p "Add competency" at bounding box center [596, 285] width 64 height 12
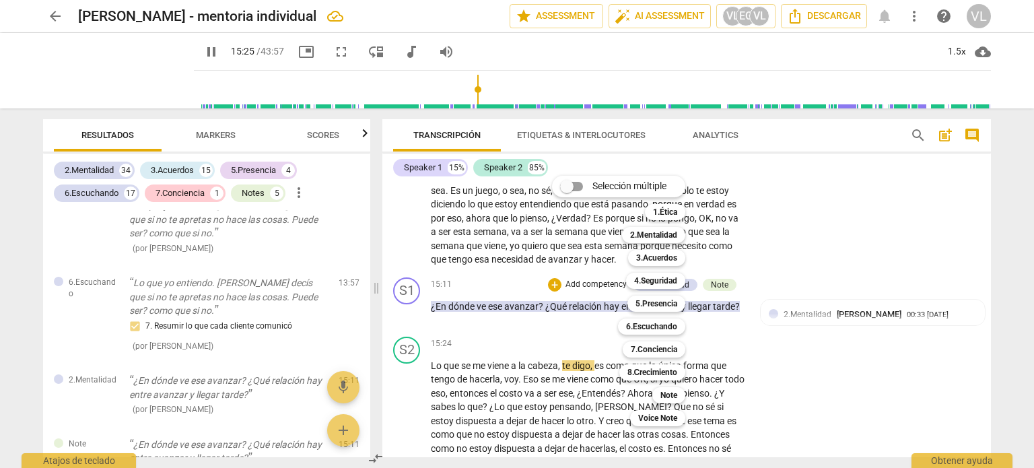
click at [423, 328] on div at bounding box center [517, 234] width 1034 height 468
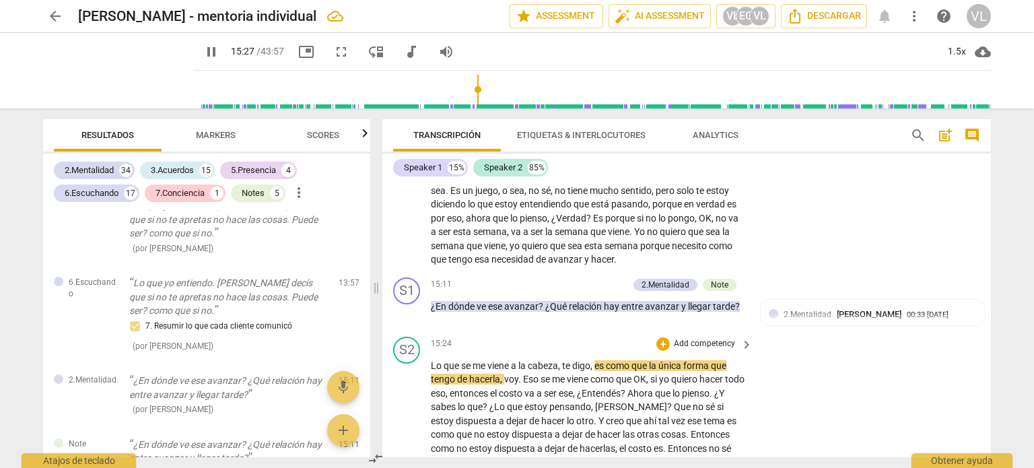
scroll to position [3312, 0]
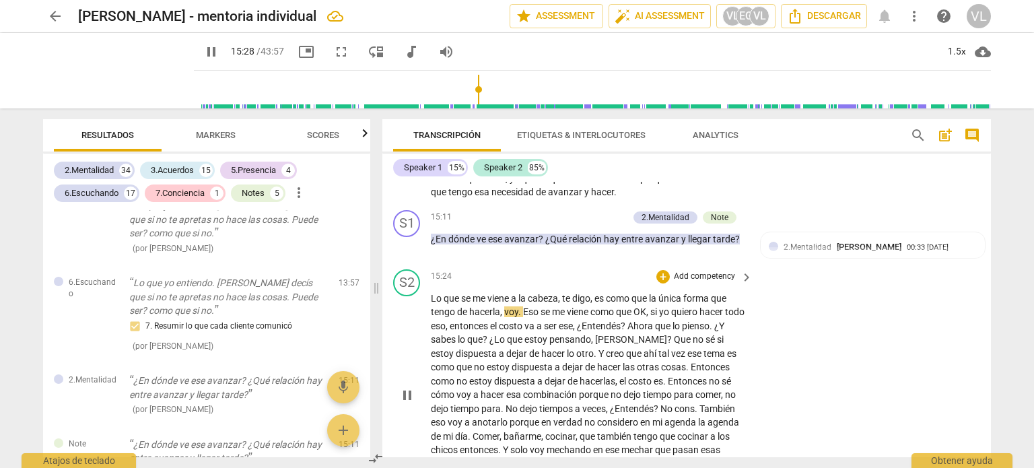
click at [411, 403] on span "pause" at bounding box center [407, 395] width 16 height 16
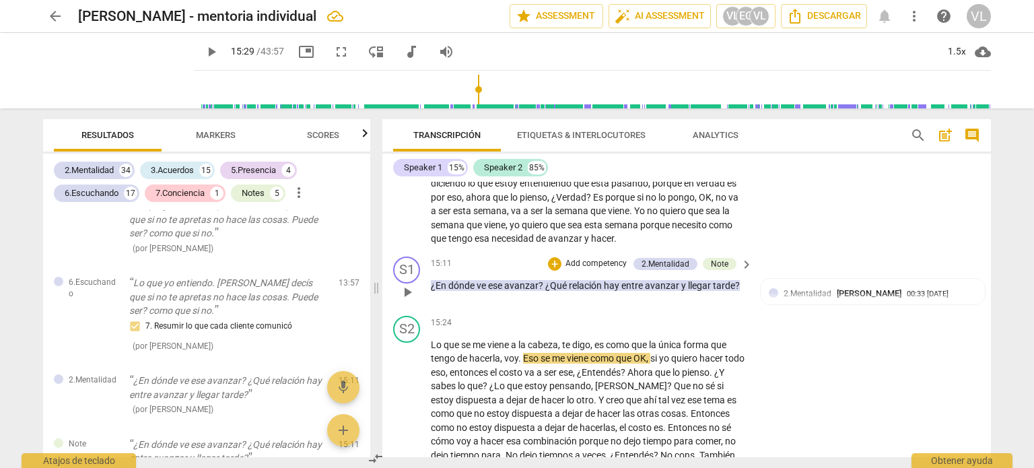
scroll to position [3245, 0]
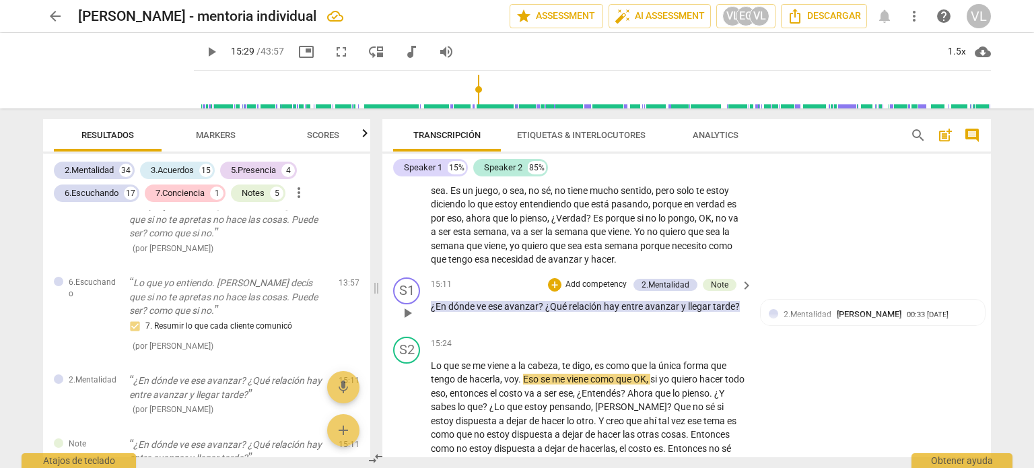
click at [576, 291] on p "Add competency" at bounding box center [596, 285] width 64 height 12
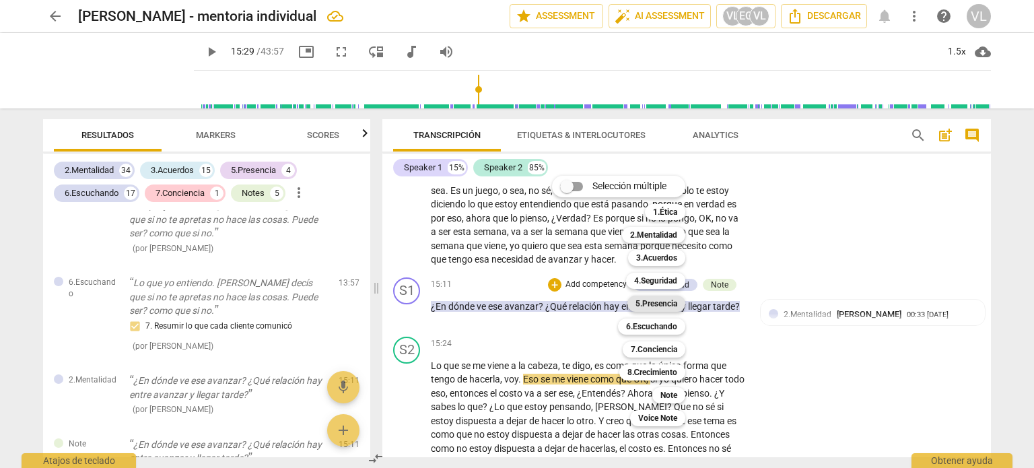
click at [676, 308] on b "5.Presencia" at bounding box center [656, 304] width 42 height 16
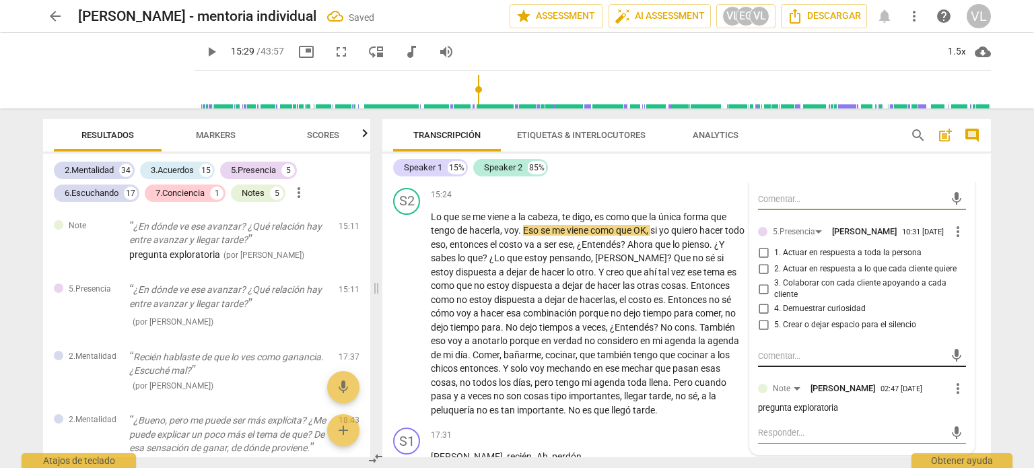
scroll to position [3379, 0]
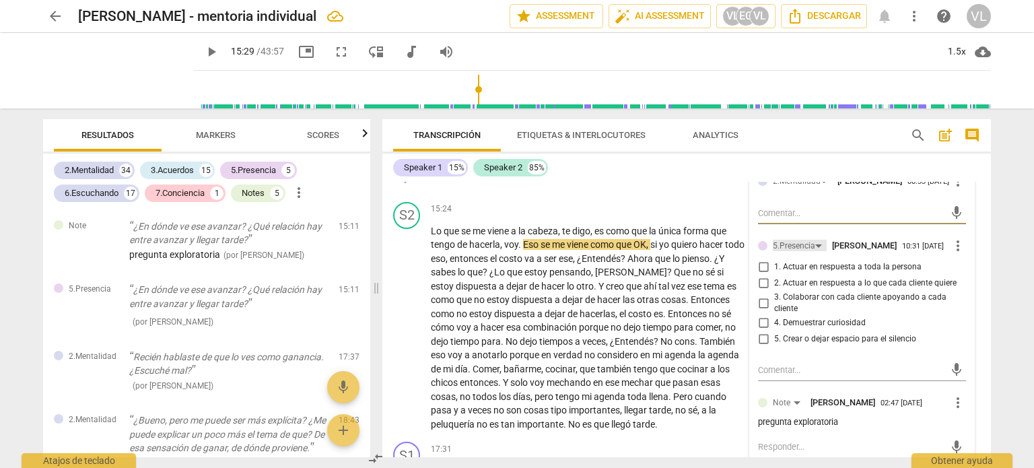
click at [817, 251] on div "5.Presencia" at bounding box center [800, 245] width 54 height 11
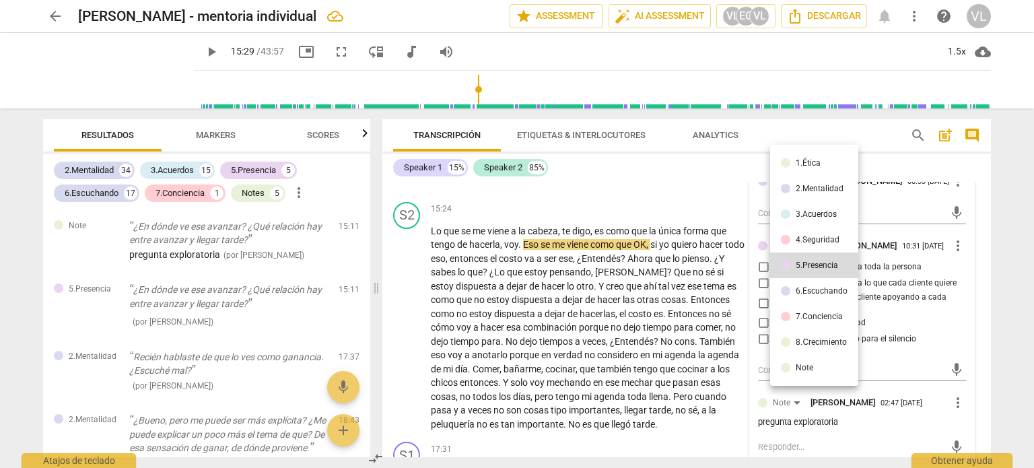
click at [894, 351] on div at bounding box center [517, 234] width 1034 height 468
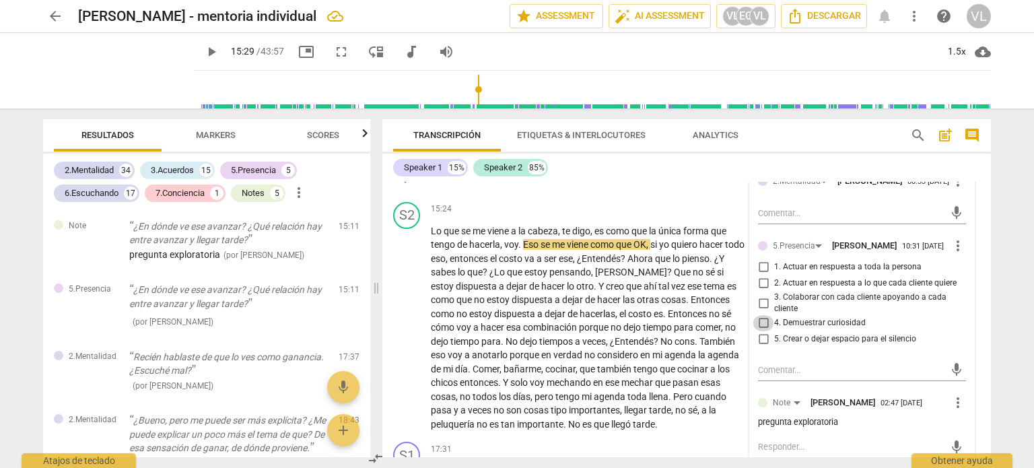
click at [771, 331] on input "4. Demuestrar curiosidad" at bounding box center [764, 323] width 22 height 16
click at [792, 381] on div "mic" at bounding box center [862, 370] width 208 height 22
click at [784, 376] on textarea at bounding box center [851, 369] width 186 height 13
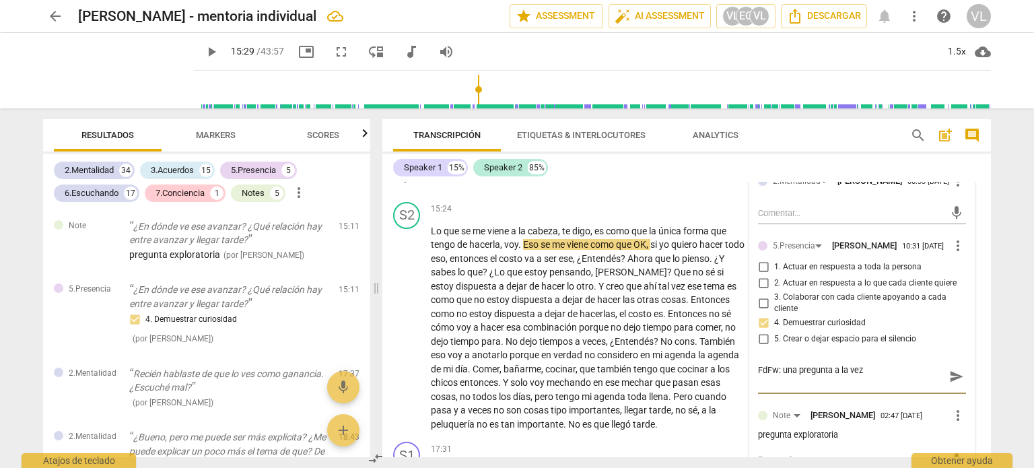
click at [949, 384] on span "send" at bounding box center [956, 376] width 15 height 15
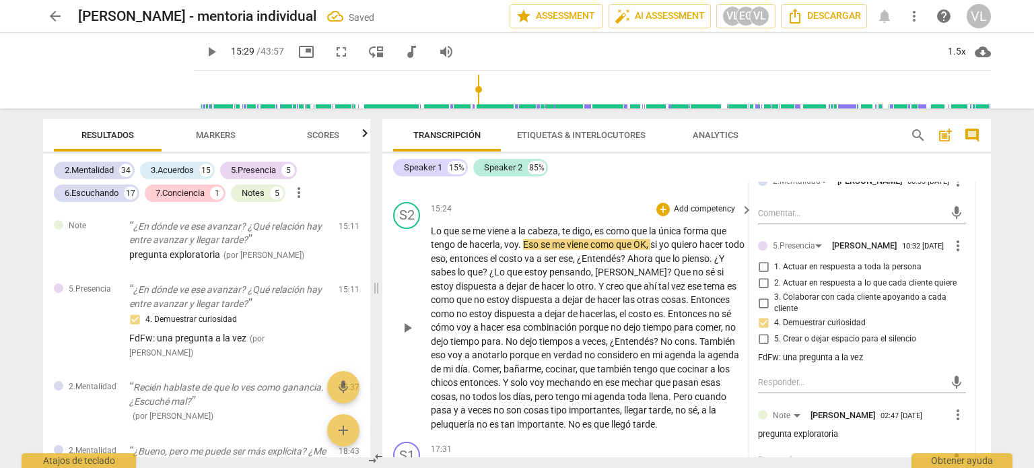
click at [405, 336] on span "play_arrow" at bounding box center [407, 328] width 16 height 16
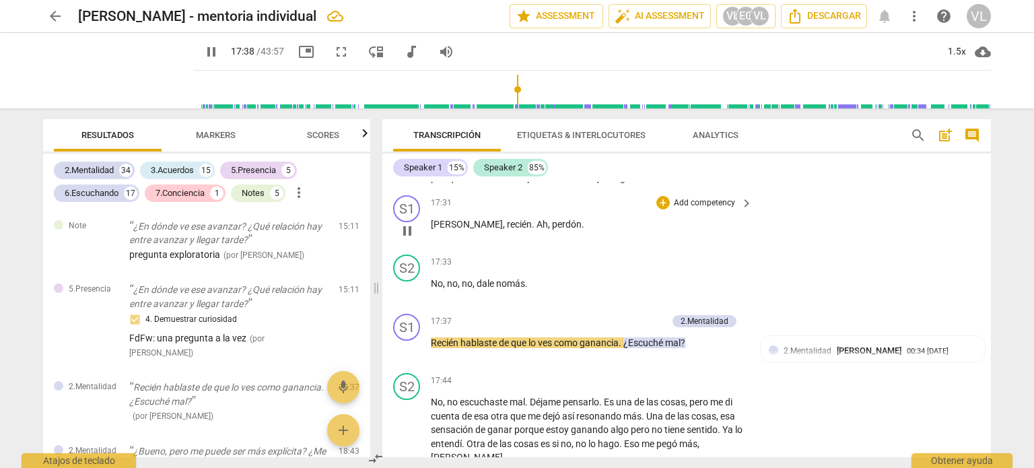
scroll to position [3648, 0]
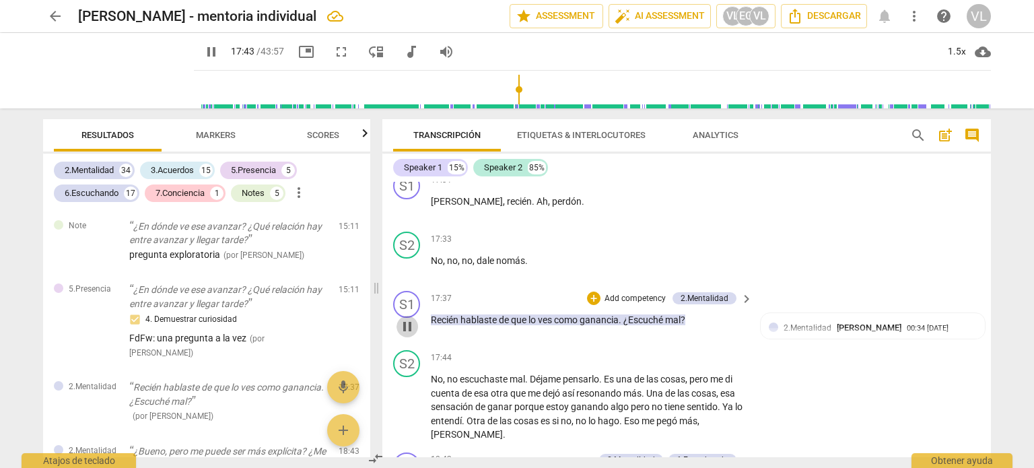
click at [409, 335] on span "pause" at bounding box center [407, 326] width 16 height 16
click at [621, 305] on p "Add competency" at bounding box center [635, 299] width 64 height 12
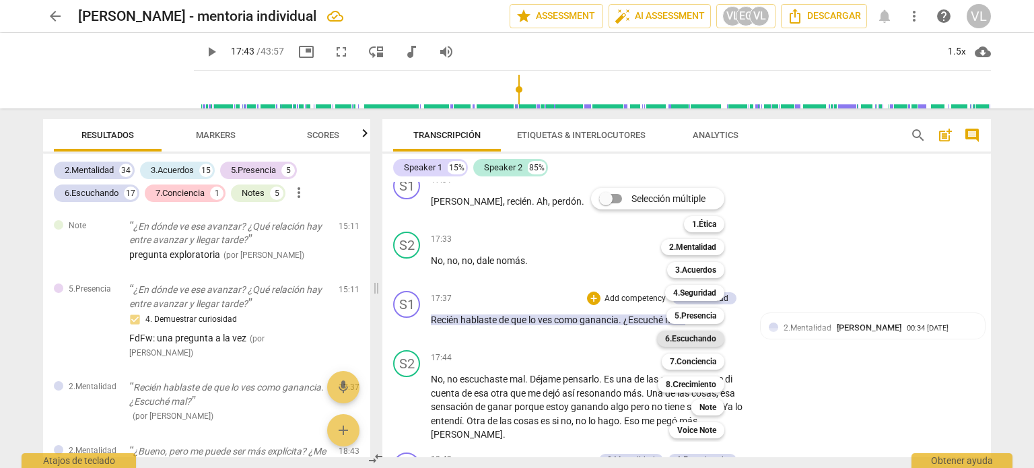
click at [691, 341] on b "6.Escuchando" at bounding box center [690, 339] width 51 height 16
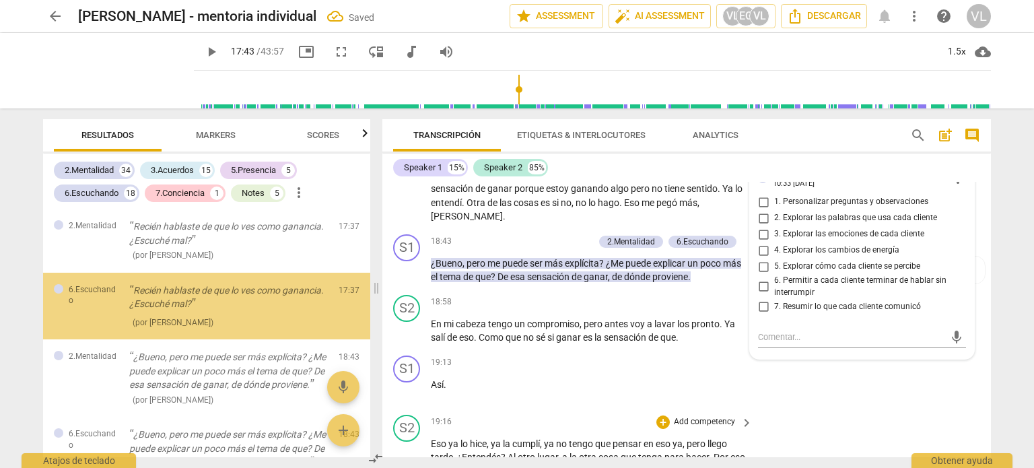
scroll to position [3918, 0]
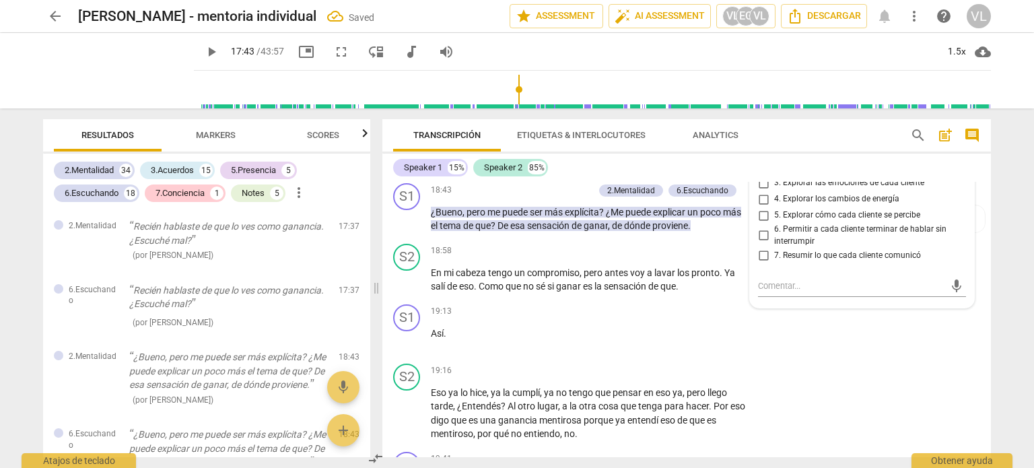
click at [805, 262] on span "7. Resumir lo que cada cliente comunicó" at bounding box center [847, 256] width 147 height 12
click at [774, 263] on input "7. Resumir lo que cada cliente comunicó" at bounding box center [764, 255] width 22 height 16
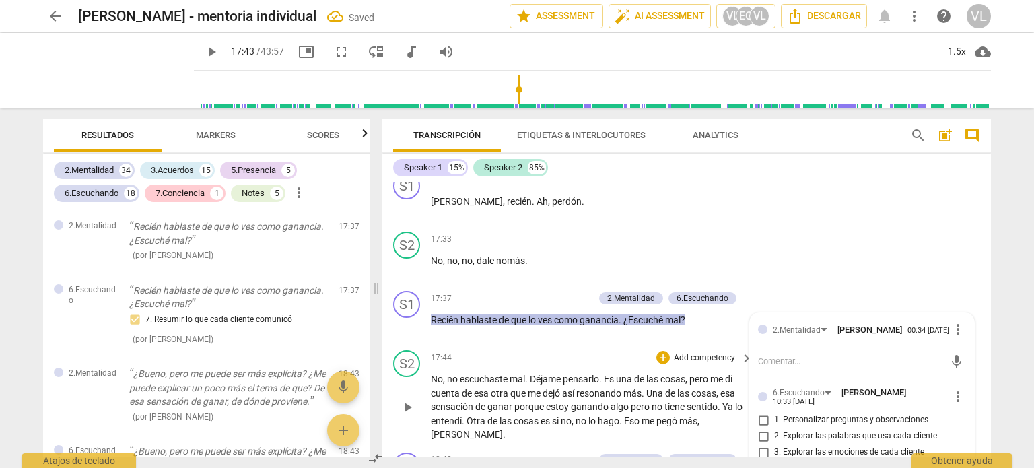
scroll to position [3716, 0]
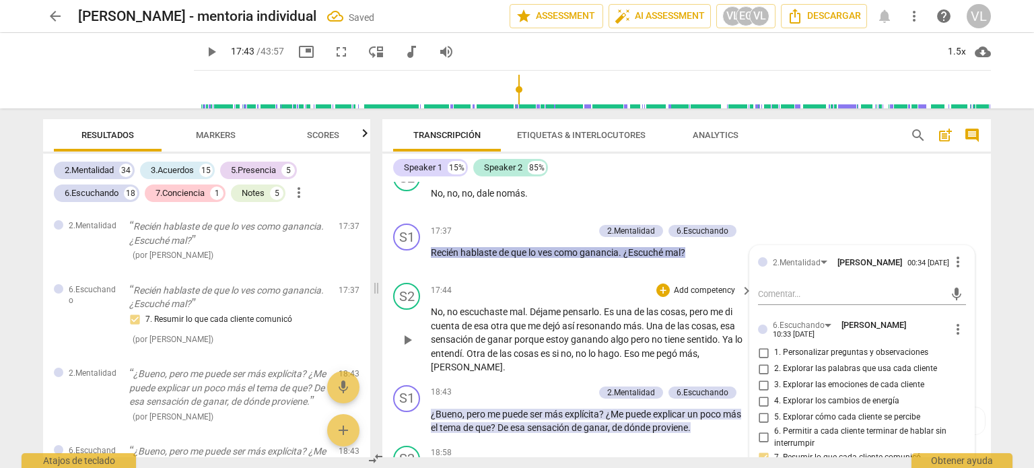
click at [406, 344] on span "play_arrow" at bounding box center [407, 340] width 16 height 16
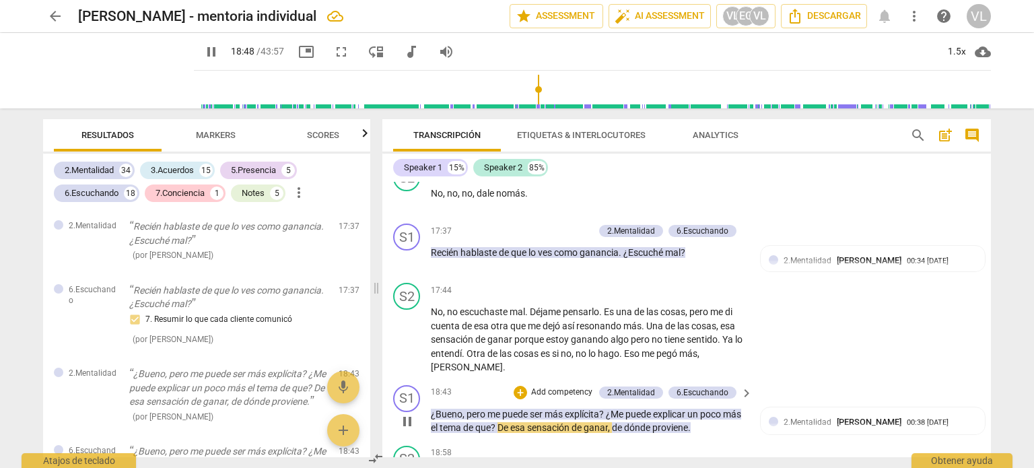
click at [571, 392] on p "Add competency" at bounding box center [562, 392] width 64 height 12
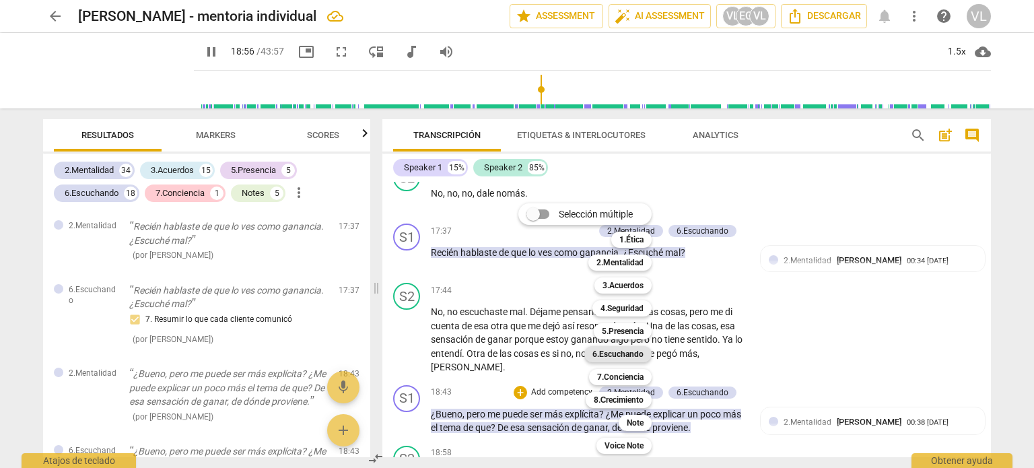
click at [629, 360] on b "6.Escuchando" at bounding box center [617, 354] width 51 height 16
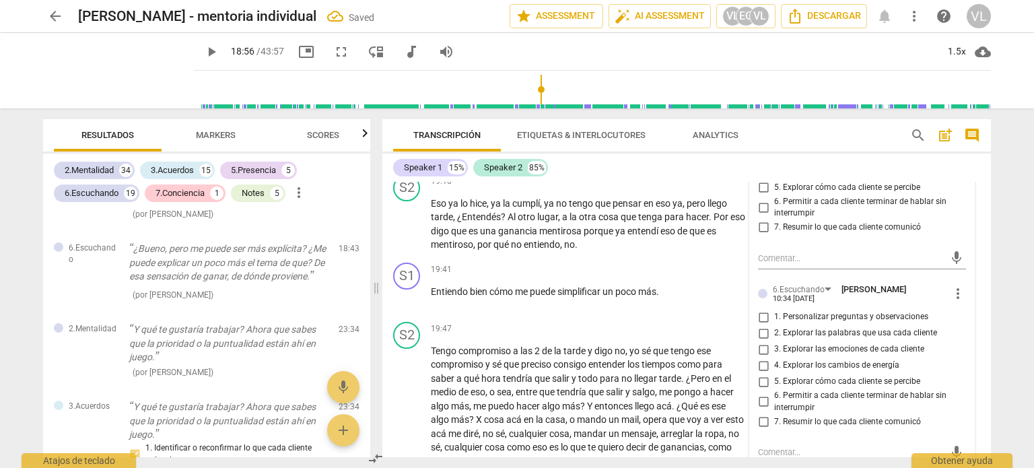
scroll to position [4128, 0]
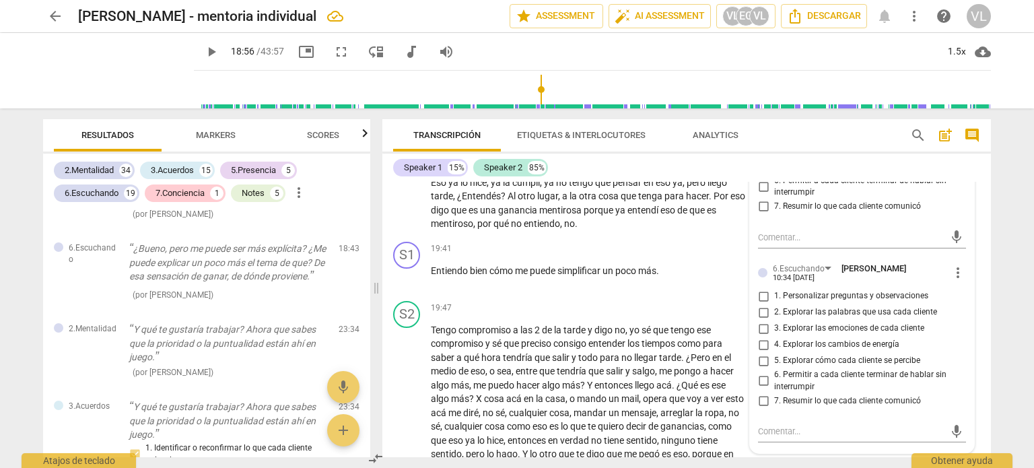
click at [782, 365] on span "5. Explorar cómo cada cliente se percibe" at bounding box center [847, 361] width 146 height 12
click at [774, 365] on input "5. Explorar cómo cada cliente se percibe" at bounding box center [764, 361] width 22 height 16
click at [787, 432] on textarea at bounding box center [851, 431] width 186 height 13
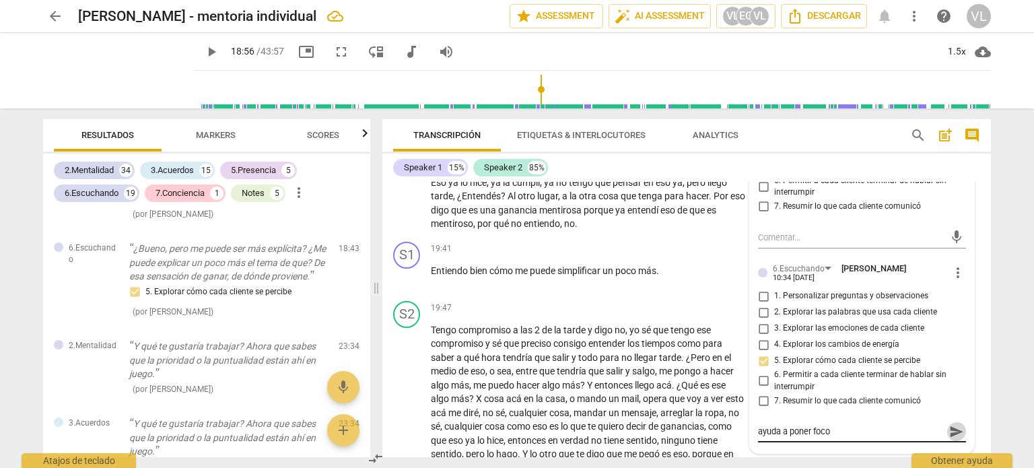
click at [957, 433] on span "send" at bounding box center [956, 431] width 15 height 15
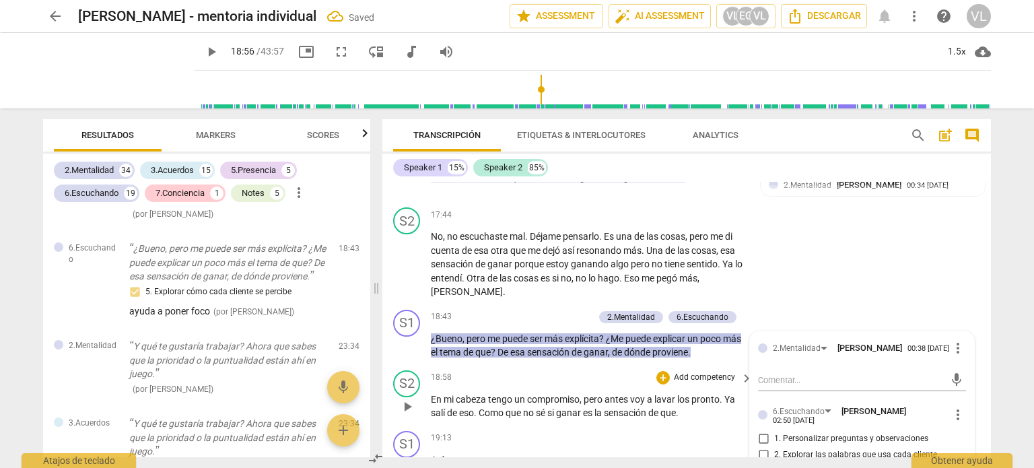
scroll to position [3858, 0]
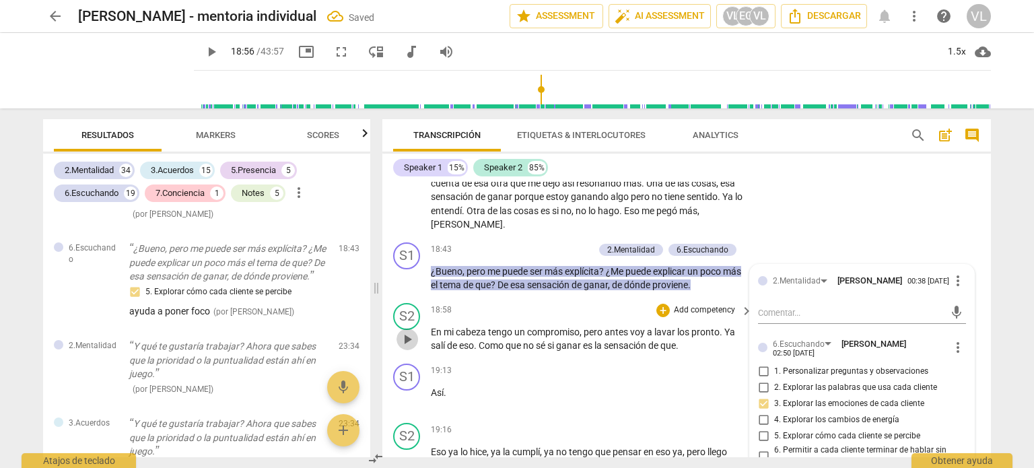
click at [411, 337] on span "play_arrow" at bounding box center [407, 339] width 16 height 16
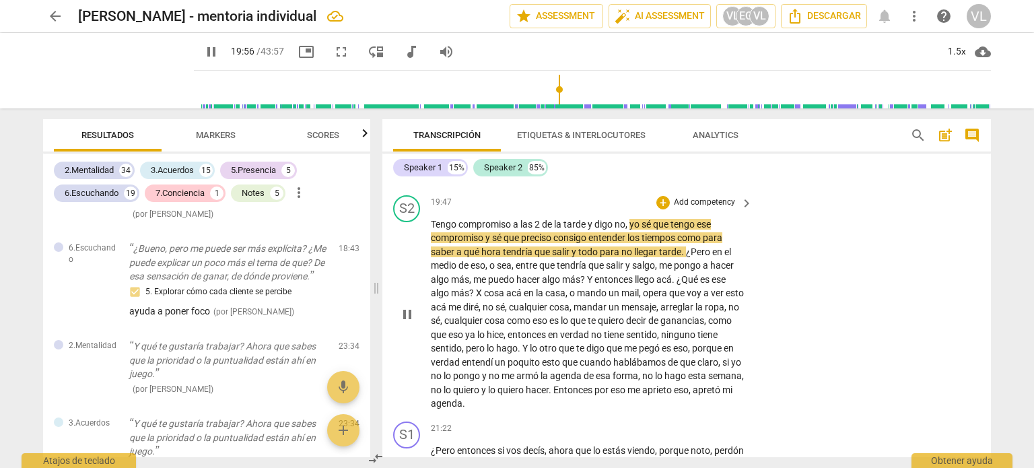
scroll to position [4262, 0]
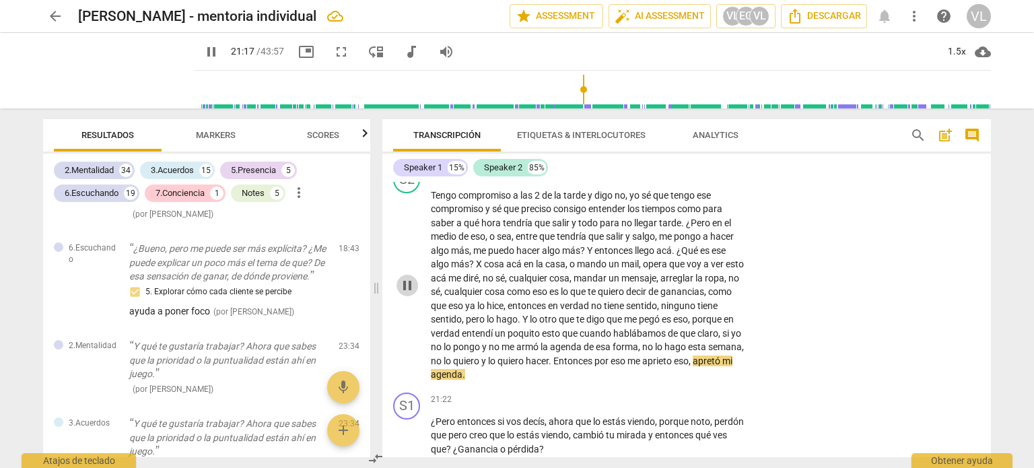
click at [409, 283] on span "pause" at bounding box center [407, 285] width 16 height 16
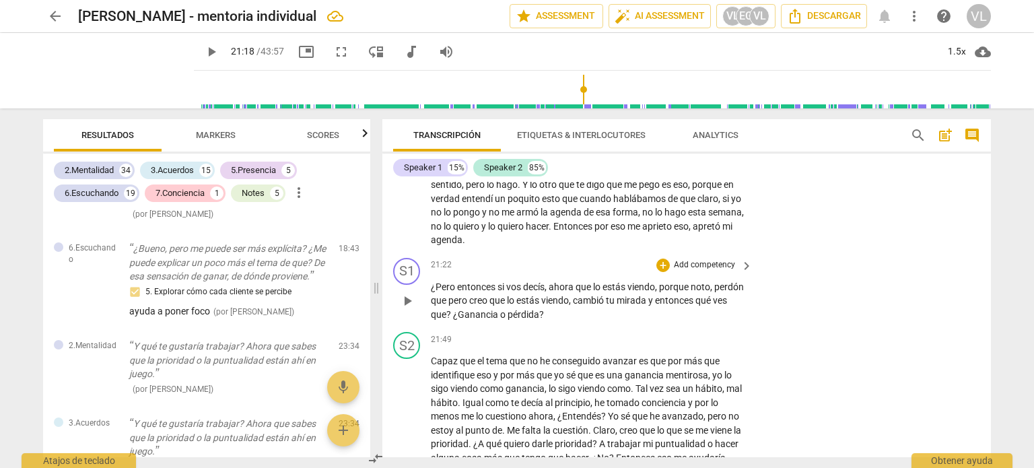
click at [683, 263] on p "Add competency" at bounding box center [704, 265] width 64 height 12
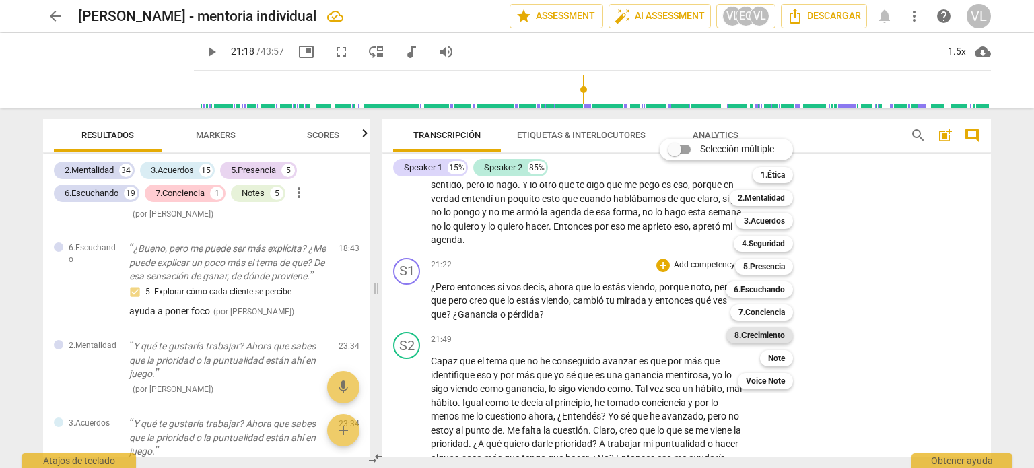
click at [758, 336] on b "8.Сrecimiento" at bounding box center [759, 335] width 50 height 16
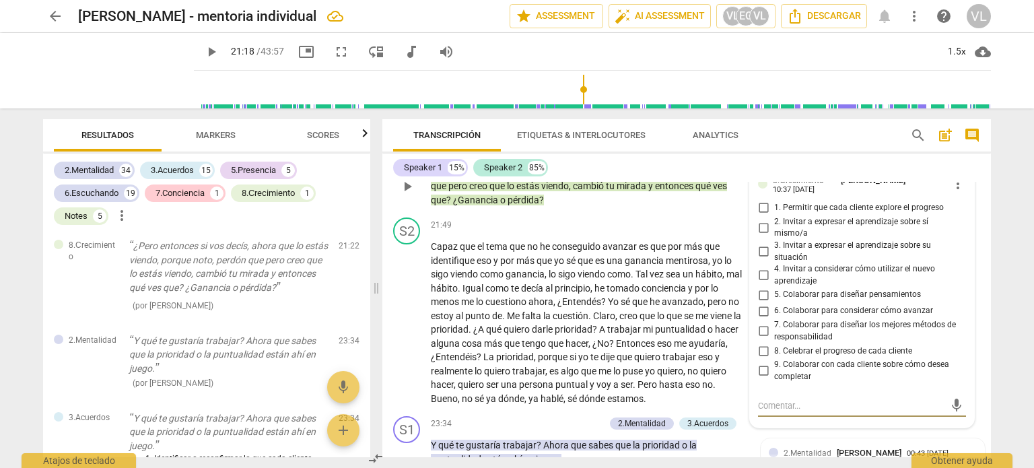
scroll to position [4529, 0]
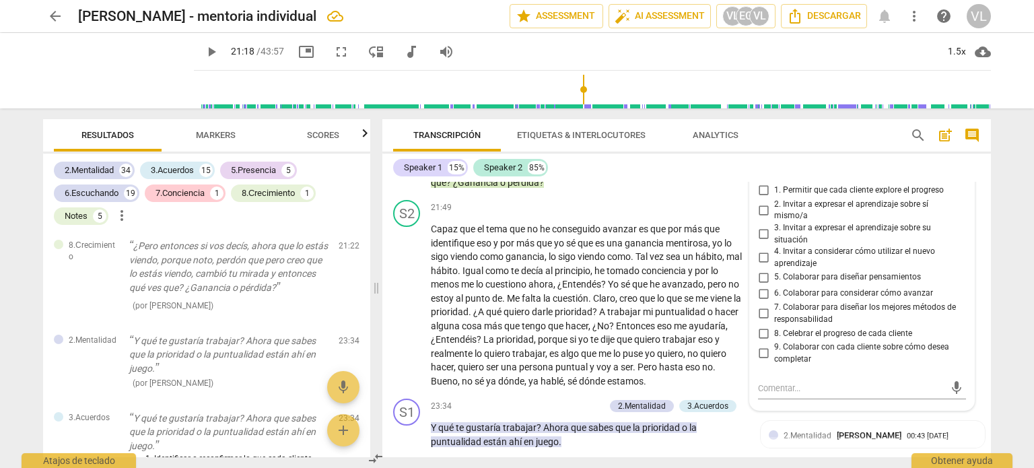
click at [807, 235] on span "3. Invitar a expresar el aprendizaje sobre su situación" at bounding box center [867, 234] width 186 height 24
click at [774, 235] on input "3. Invitar a expresar el aprendizaje sobre su situación" at bounding box center [764, 234] width 22 height 16
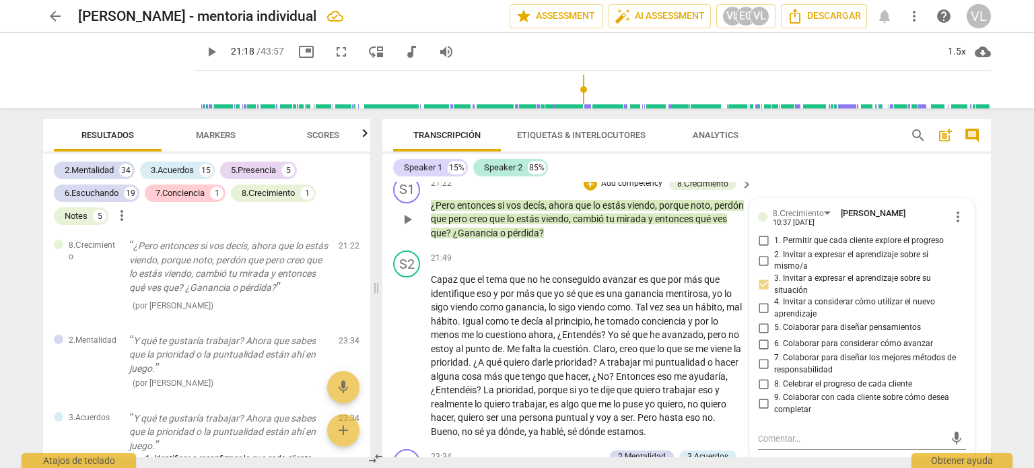
scroll to position [4394, 0]
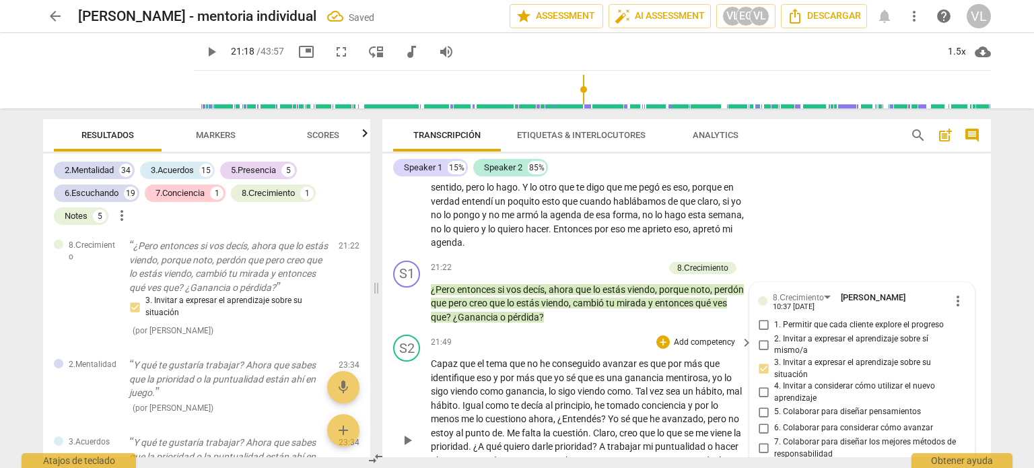
click at [412, 436] on span "play_arrow" at bounding box center [407, 440] width 16 height 16
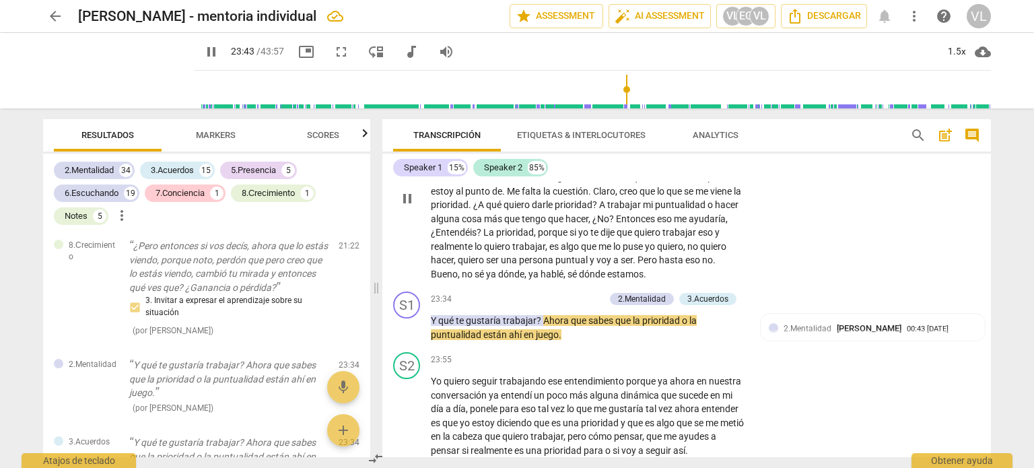
scroll to position [4633, 0]
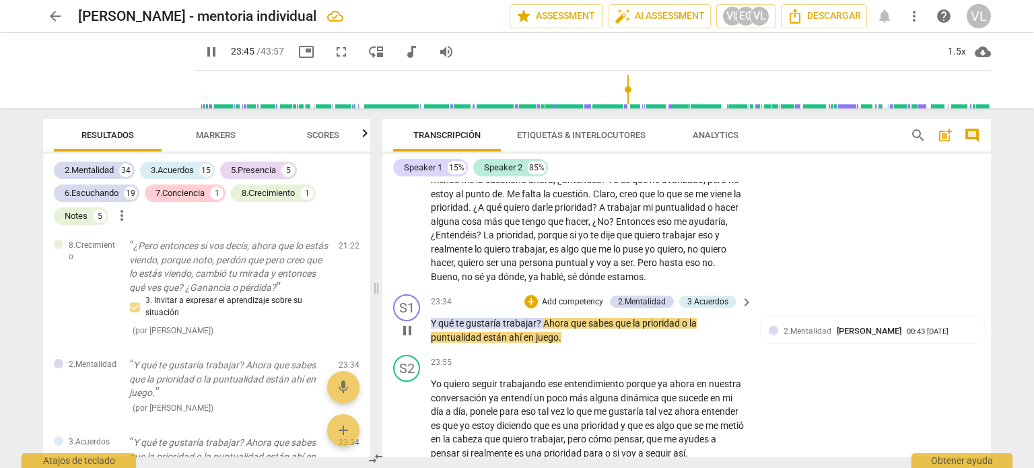
click at [574, 306] on p "Add competency" at bounding box center [573, 302] width 64 height 12
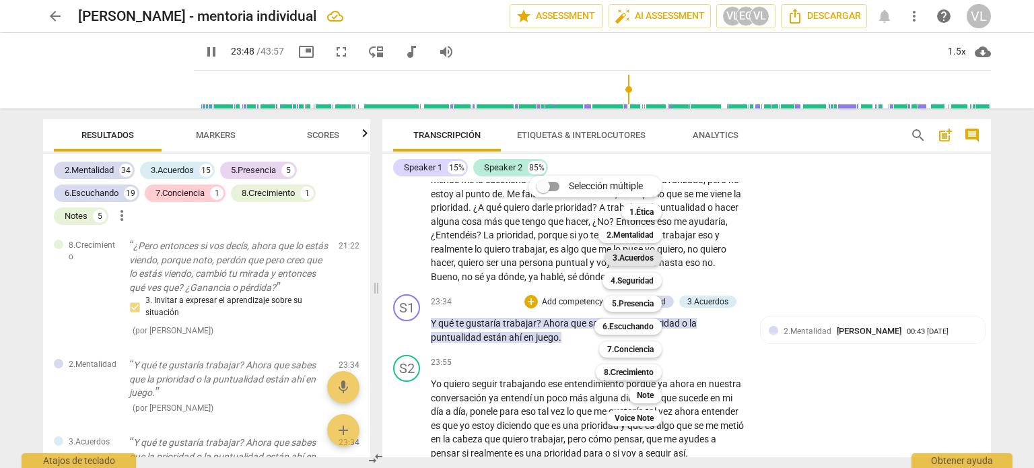
click at [630, 256] on b "3.Acuerdos" at bounding box center [633, 258] width 41 height 16
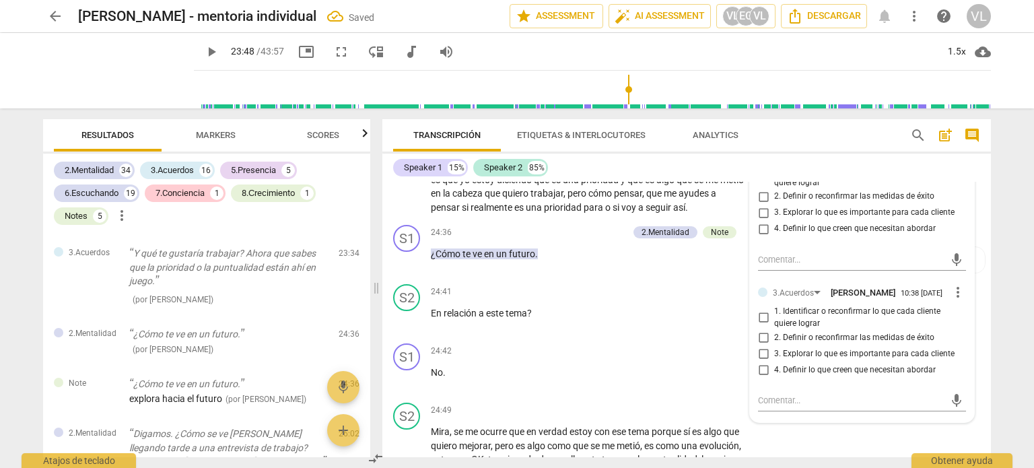
scroll to position [4902, 0]
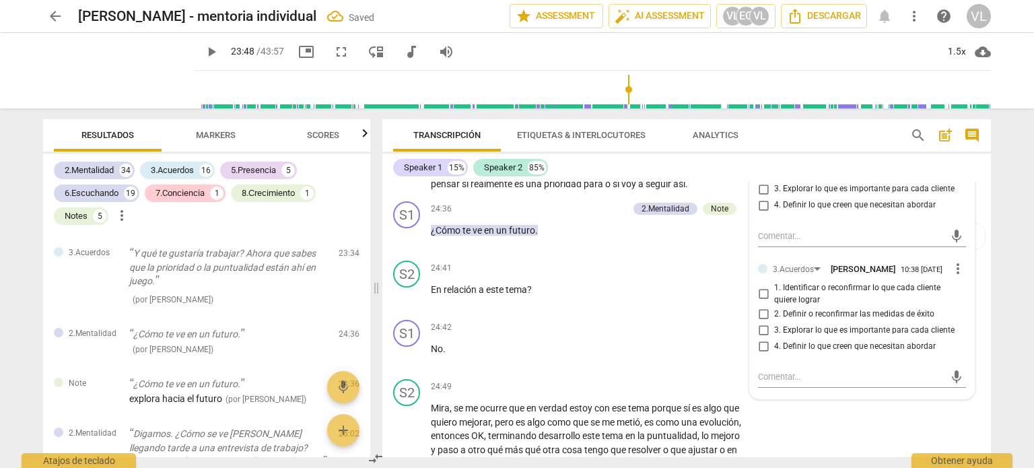
click at [769, 302] on input "1. Identificar o reconfirmar lo que cada cliente quiere lograr" at bounding box center [764, 294] width 22 height 16
click at [812, 380] on textarea at bounding box center [851, 376] width 186 height 13
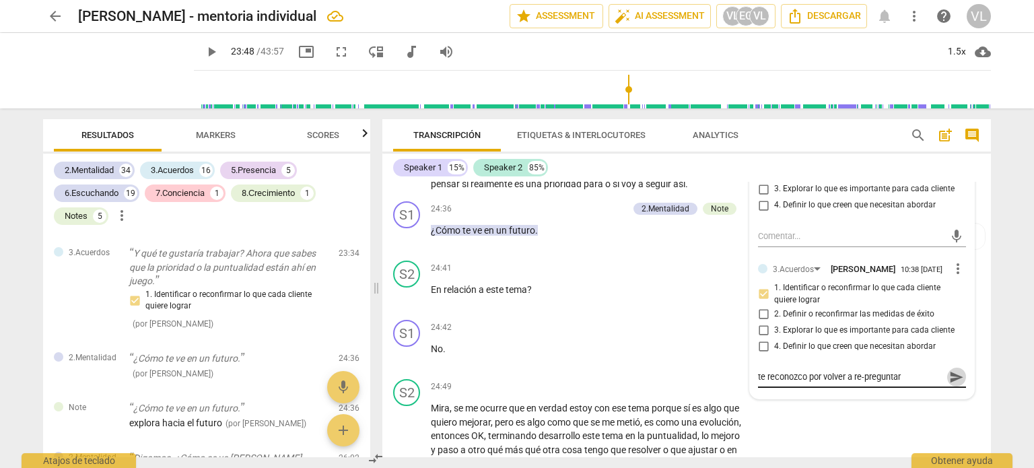
click at [949, 384] on span "send" at bounding box center [956, 377] width 15 height 15
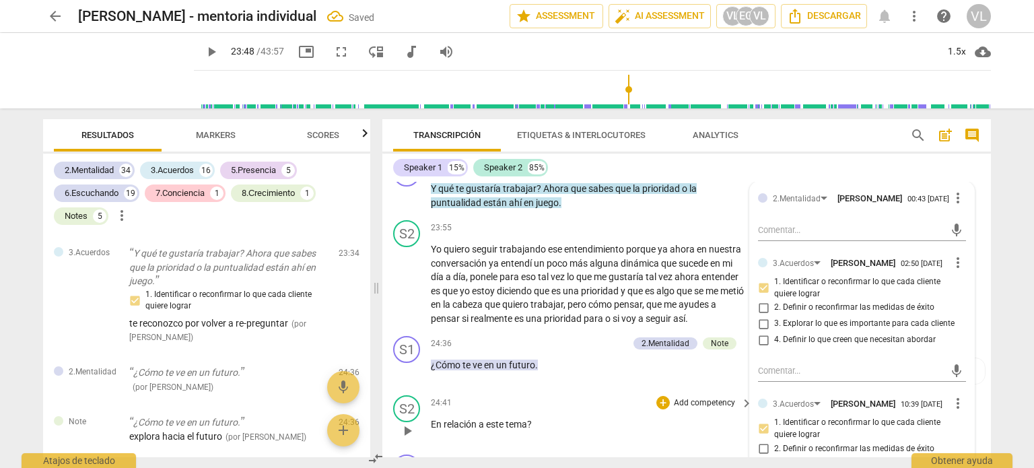
scroll to position [4700, 0]
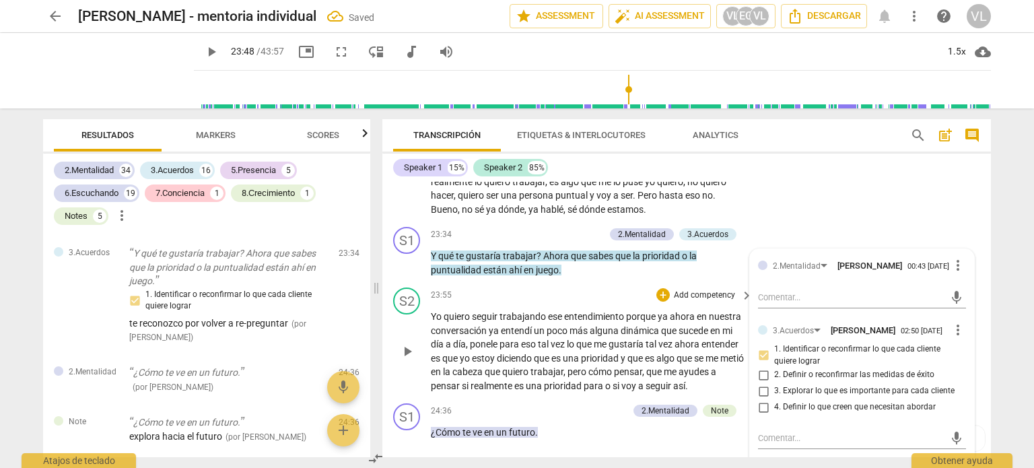
click at [403, 359] on button "play_arrow" at bounding box center [407, 352] width 22 height 22
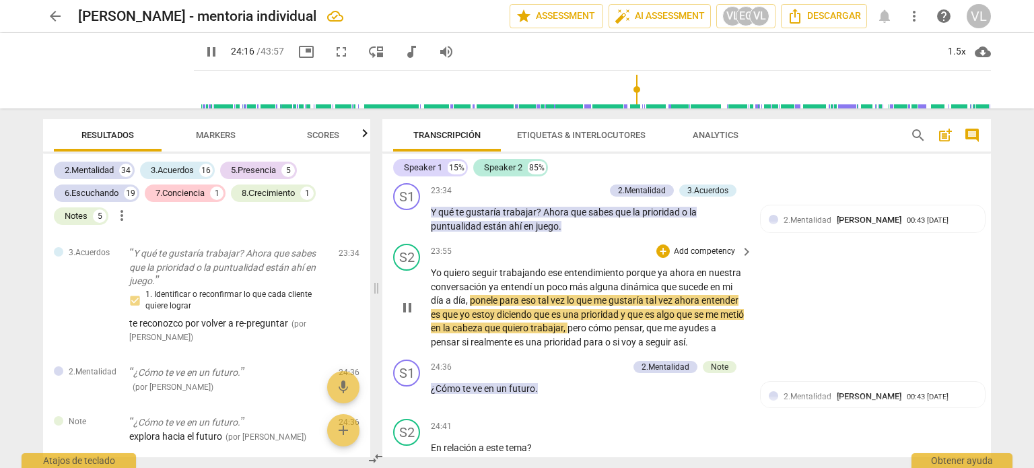
scroll to position [4768, 0]
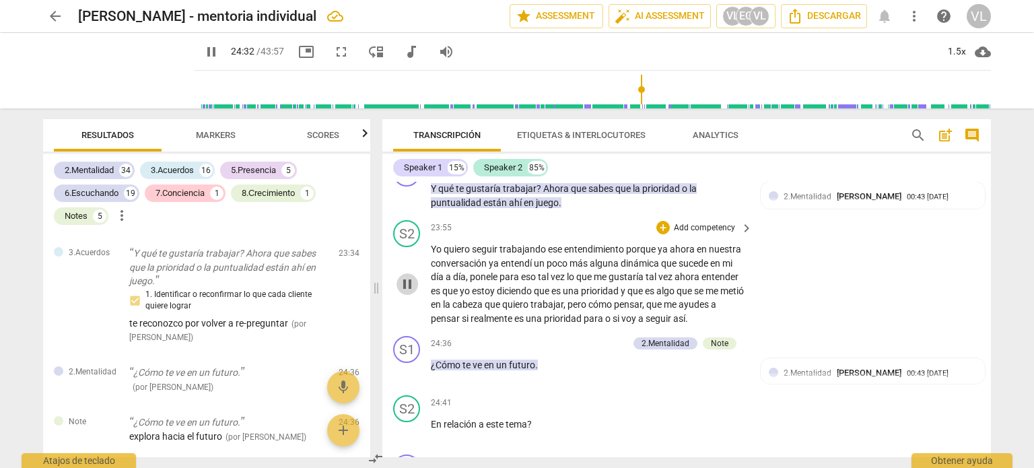
click at [412, 283] on span "pause" at bounding box center [407, 284] width 16 height 16
click at [666, 225] on div "+" at bounding box center [662, 227] width 13 height 13
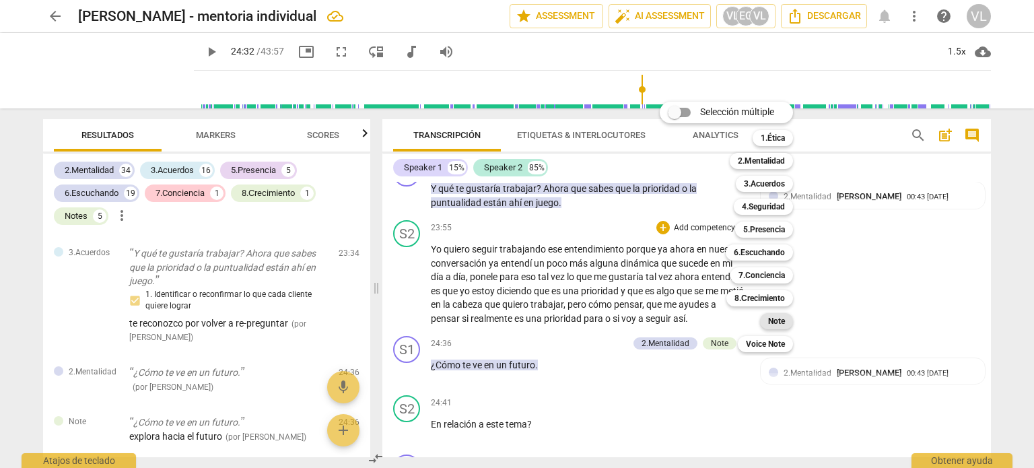
click at [775, 318] on b "Note" at bounding box center [776, 321] width 17 height 16
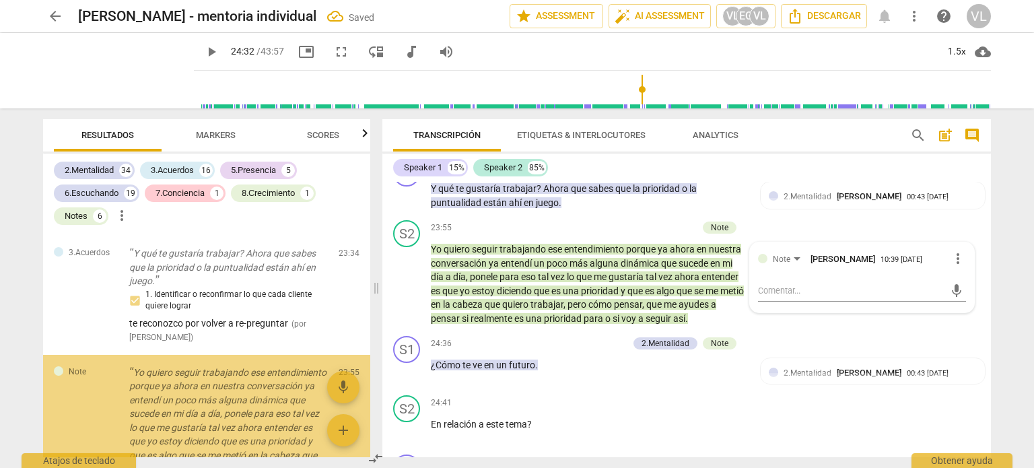
scroll to position [4562, 0]
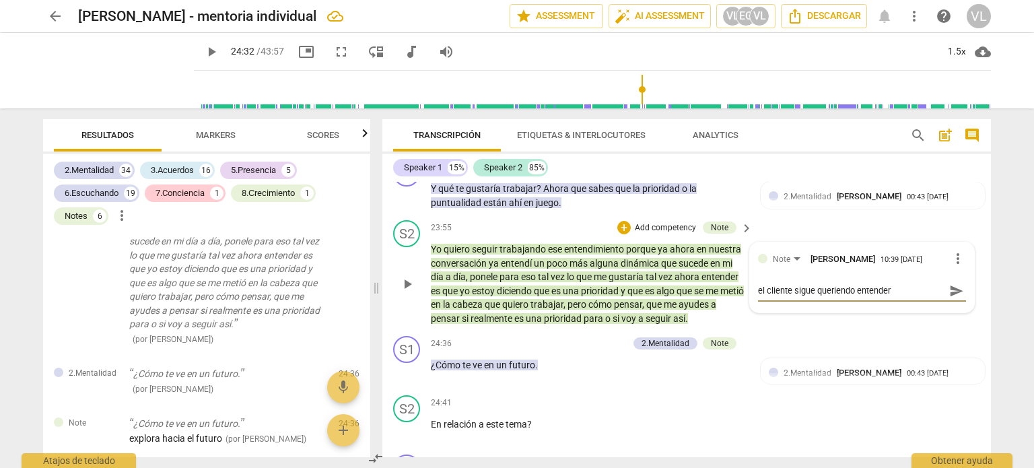
click at [949, 289] on span "send" at bounding box center [956, 290] width 15 height 15
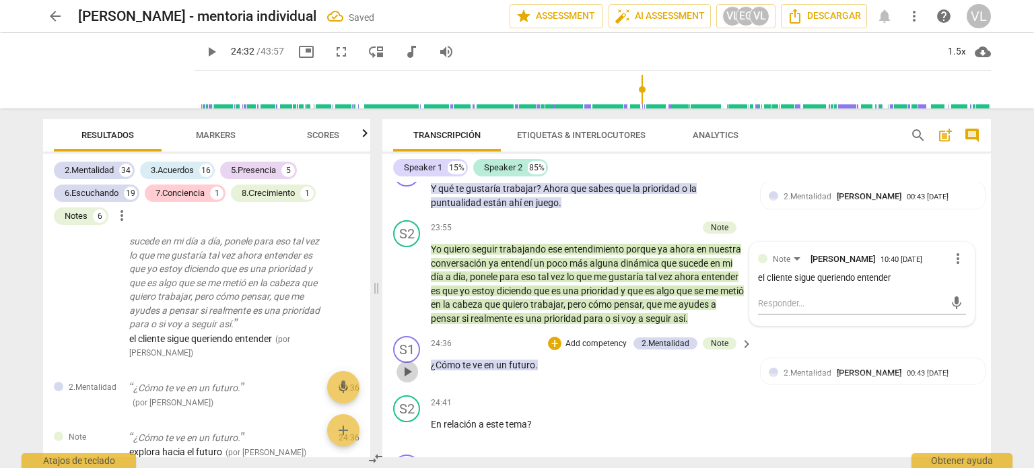
click at [406, 366] on span "play_arrow" at bounding box center [407, 371] width 16 height 16
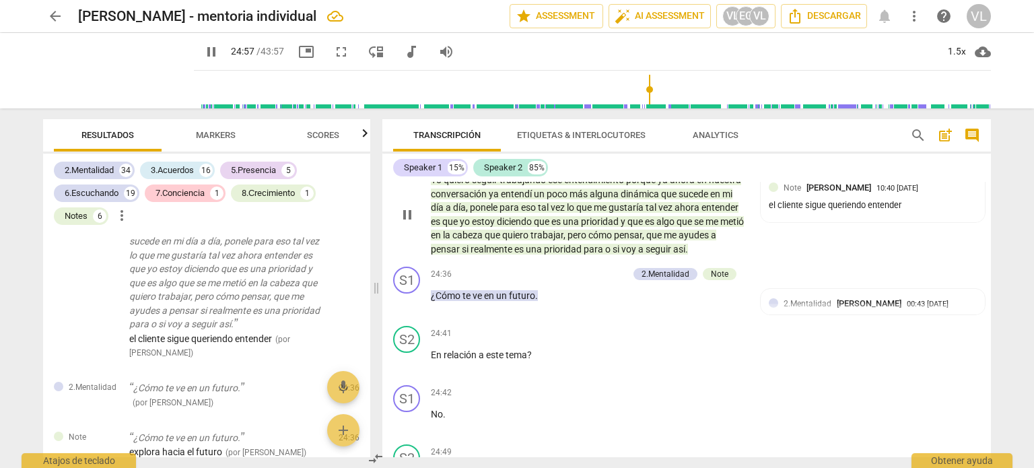
scroll to position [4835, 0]
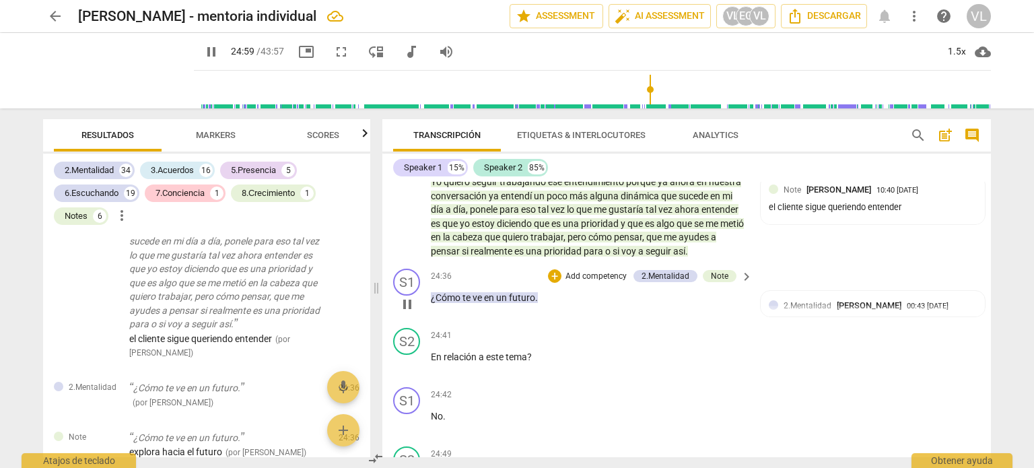
click at [606, 275] on p "Add competency" at bounding box center [596, 277] width 64 height 12
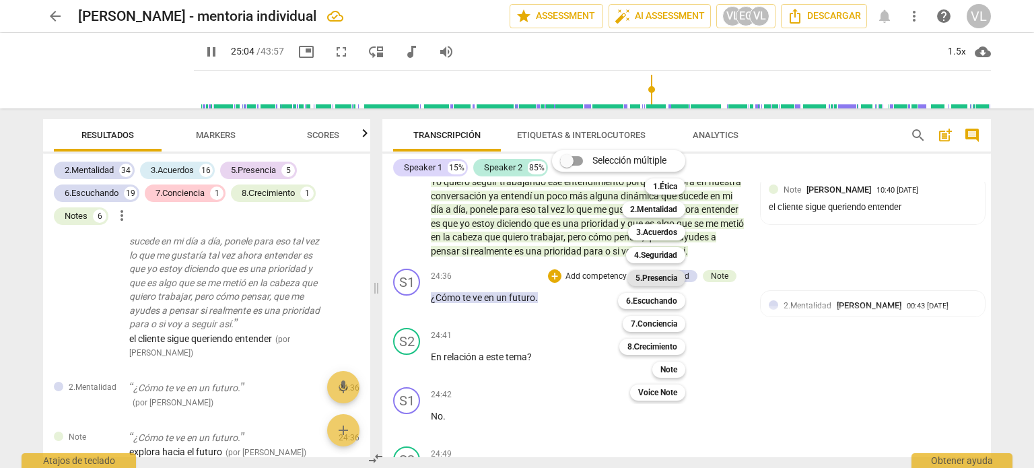
click at [656, 281] on b "5.Presencia" at bounding box center [656, 278] width 42 height 16
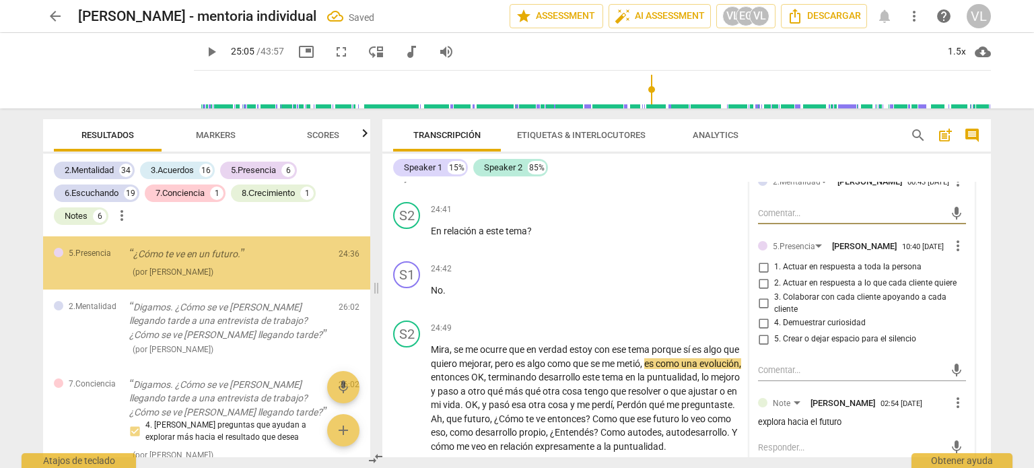
scroll to position [4970, 0]
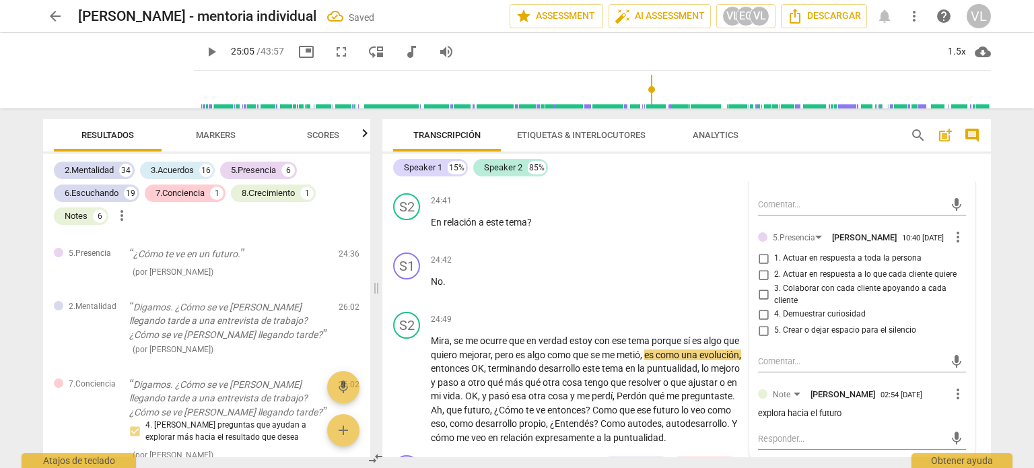
click at [785, 265] on span "1. Actuar en respuesta a toda la persona" at bounding box center [847, 258] width 147 height 12
click at [774, 267] on input "1. Actuar en respuesta a toda la persona" at bounding box center [764, 258] width 22 height 16
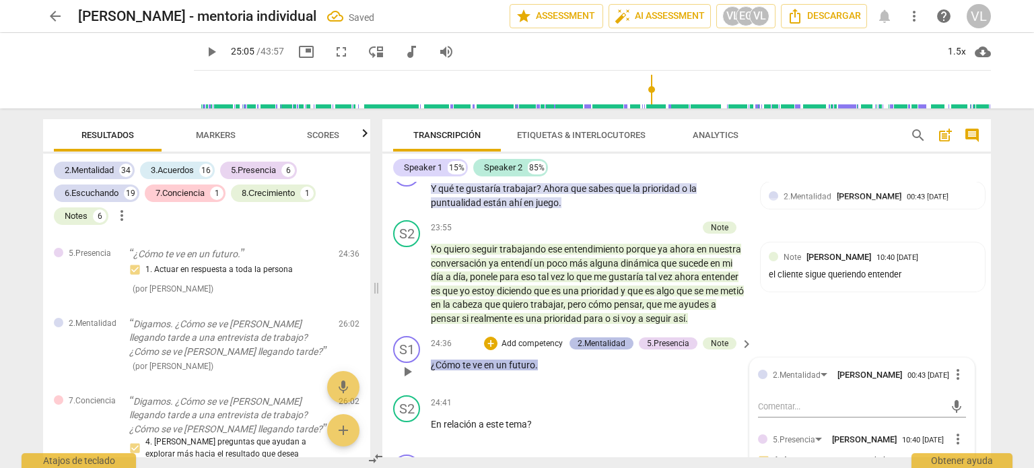
scroll to position [4835, 0]
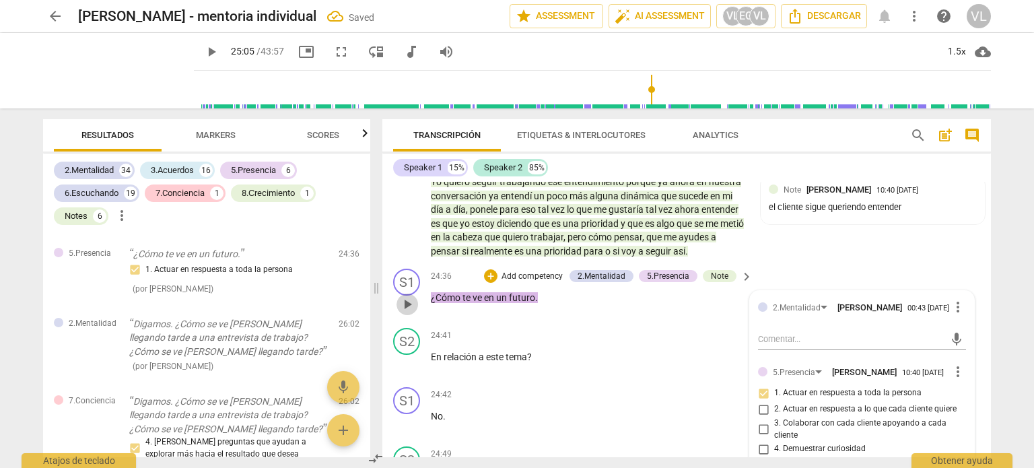
click at [407, 305] on span "play_arrow" at bounding box center [407, 304] width 16 height 16
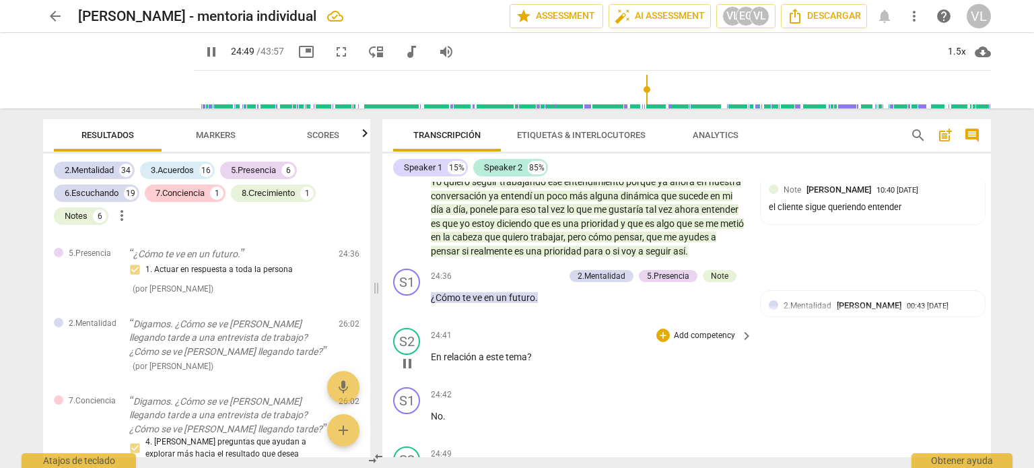
scroll to position [5120, 0]
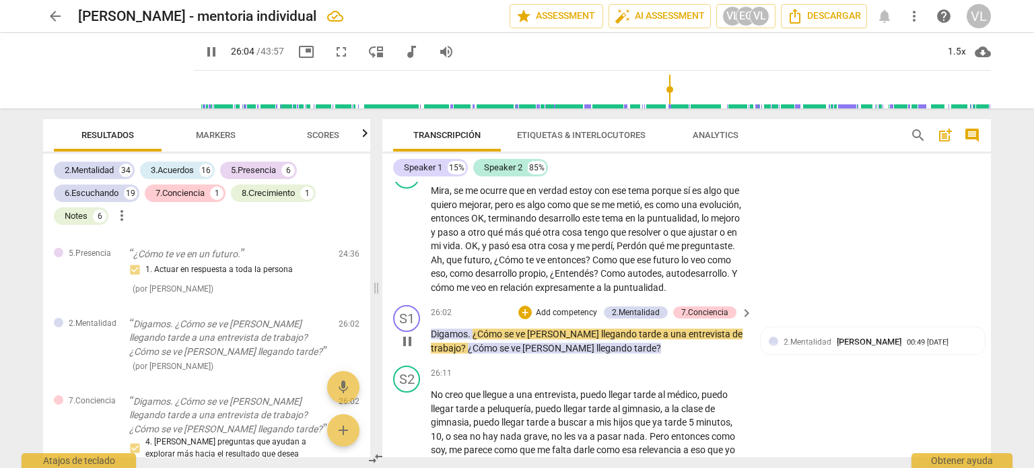
click at [412, 349] on span "pause" at bounding box center [407, 341] width 16 height 16
click at [544, 319] on p "Add competency" at bounding box center [566, 313] width 64 height 12
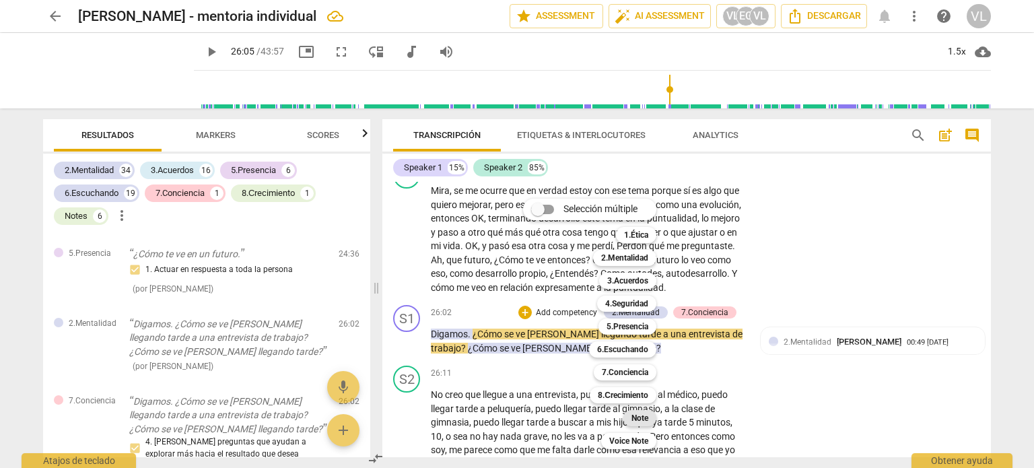
click at [642, 417] on b "Note" at bounding box center [639, 418] width 17 height 16
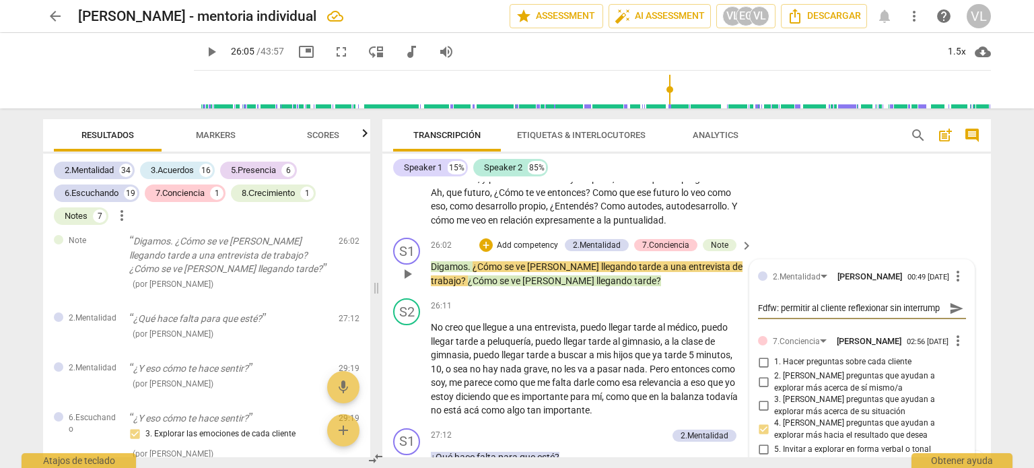
scroll to position [11, 0]
click at [806, 314] on textarea "Fdfw: permitir al cliente reflexionar sin interrumpir" at bounding box center [851, 308] width 186 height 13
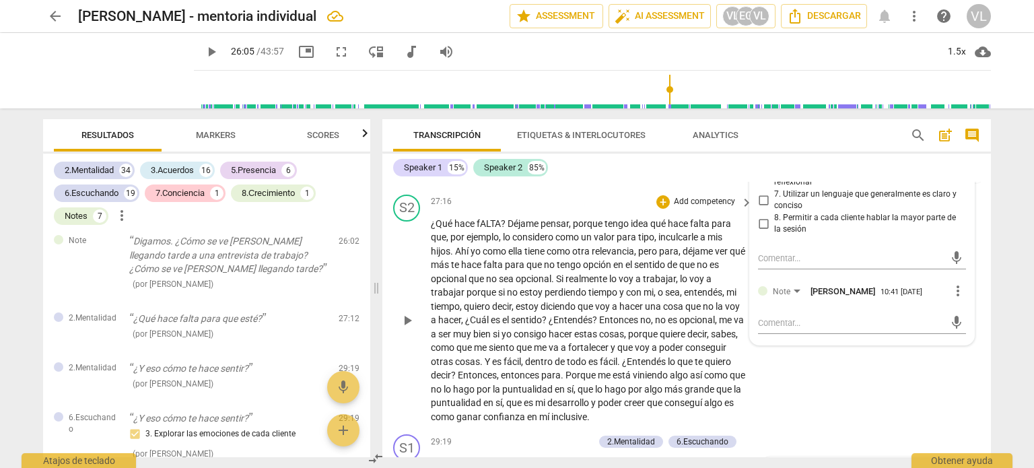
scroll to position [5524, 0]
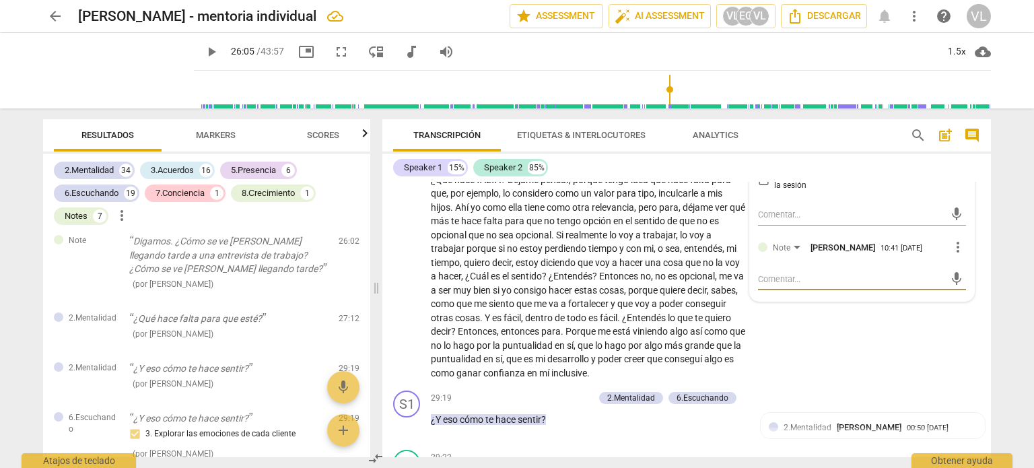
click at [789, 285] on textarea at bounding box center [851, 279] width 186 height 13
paste textarea "Fdfw: permitir al cliente reflexionar sin interrumpir"
click at [952, 287] on span "send" at bounding box center [956, 279] width 15 height 15
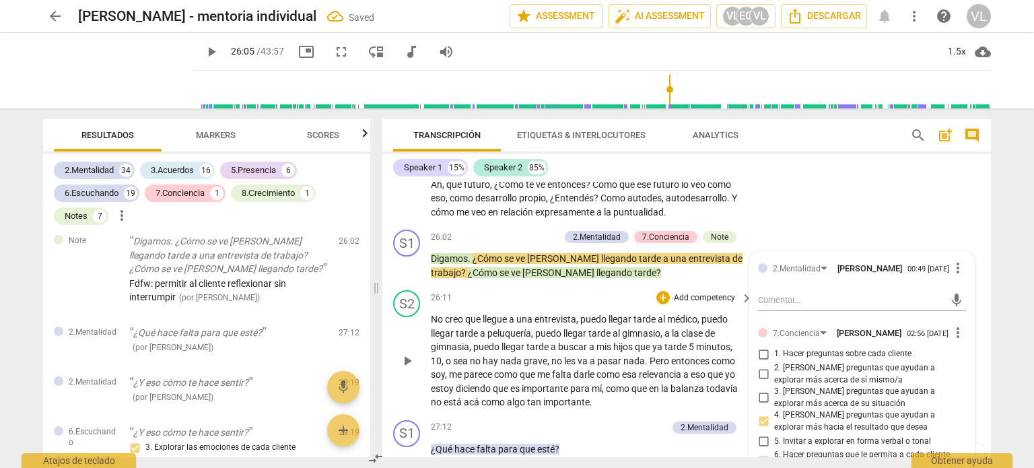
scroll to position [5187, 0]
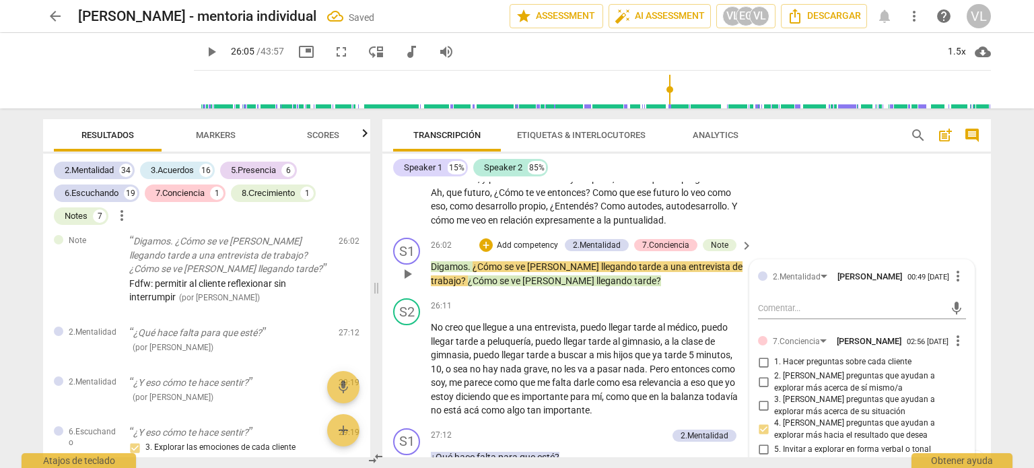
click at [405, 282] on span "play_arrow" at bounding box center [407, 274] width 16 height 16
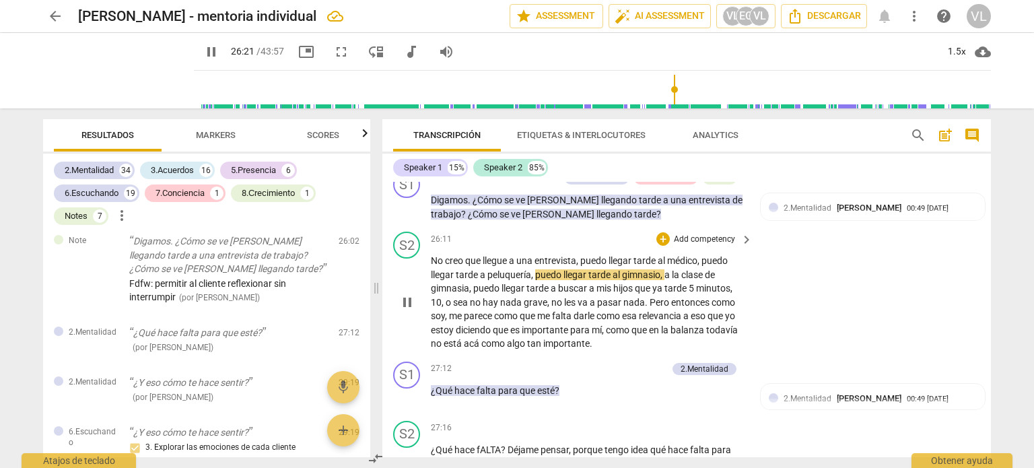
scroll to position [5254, 0]
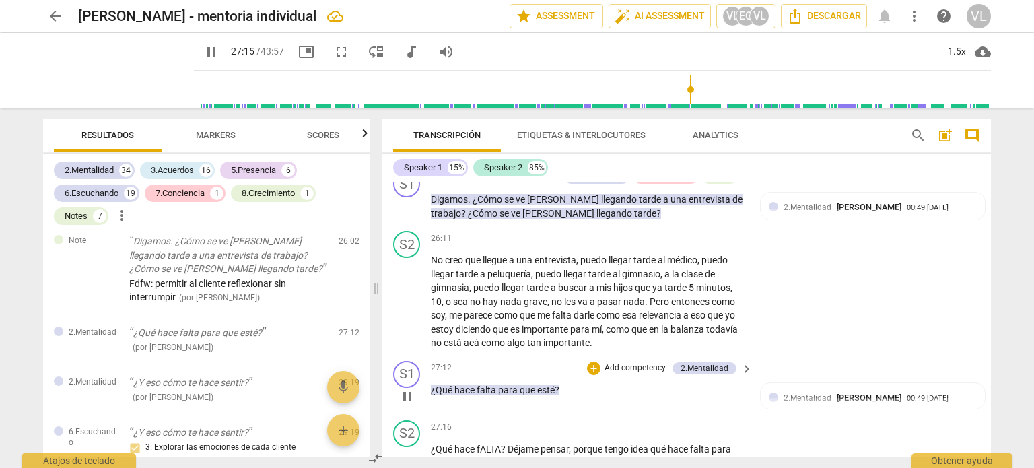
click at [407, 404] on span "pause" at bounding box center [407, 396] width 16 height 16
click at [628, 374] on p "Add competency" at bounding box center [635, 368] width 64 height 12
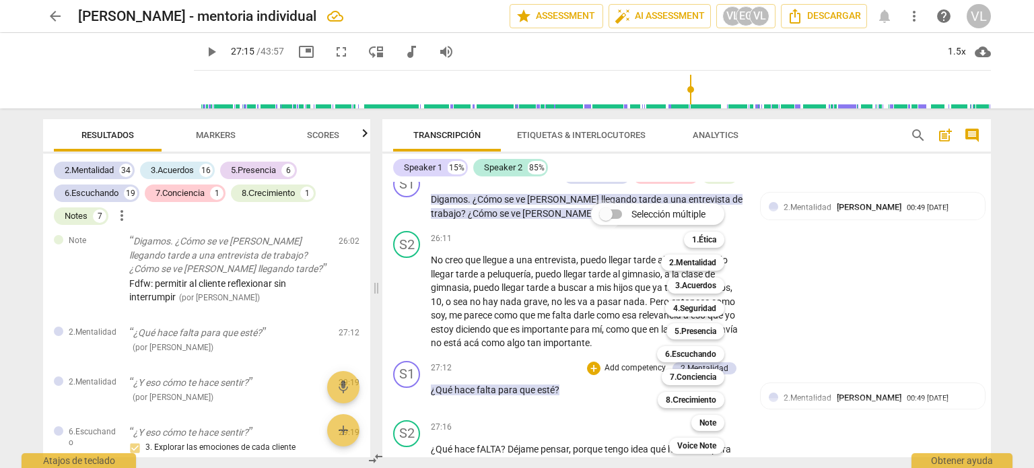
click at [615, 212] on input "Selección múltiple" at bounding box center [606, 214] width 32 height 32
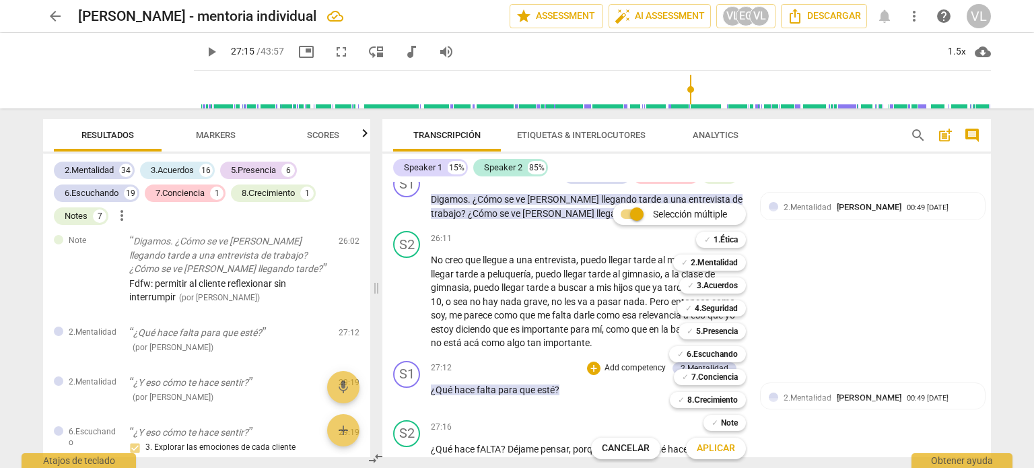
click at [615, 212] on span at bounding box center [632, 214] width 42 height 32
click at [621, 212] on input "Selección múltiple" at bounding box center [637, 214] width 32 height 32
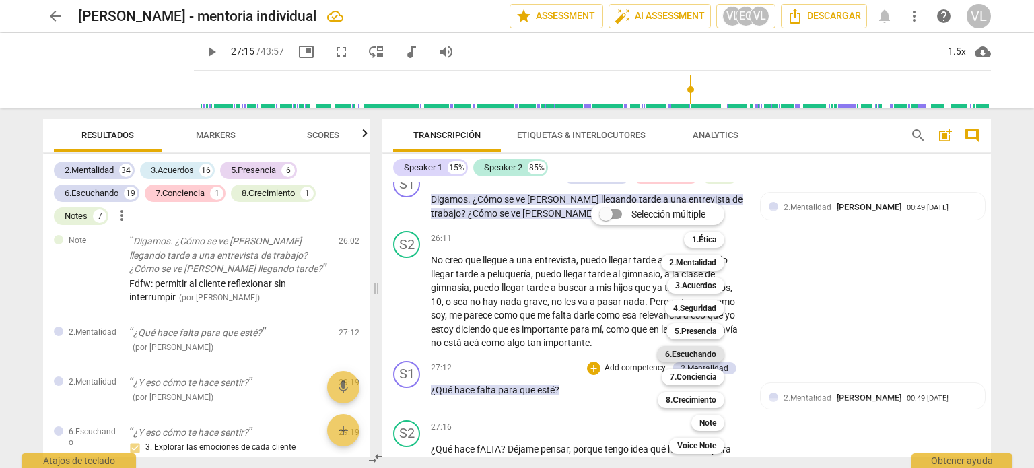
click at [674, 356] on b "6.Escuchando" at bounding box center [690, 354] width 51 height 16
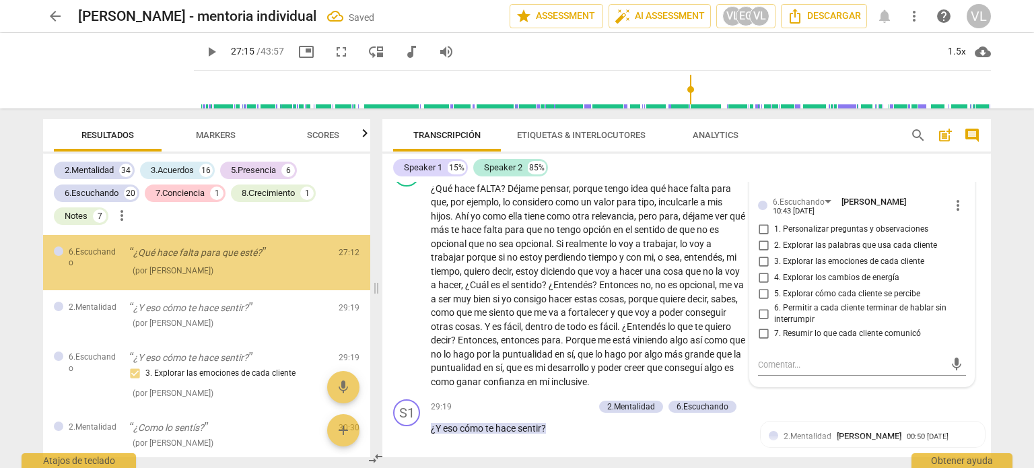
scroll to position [5524, 0]
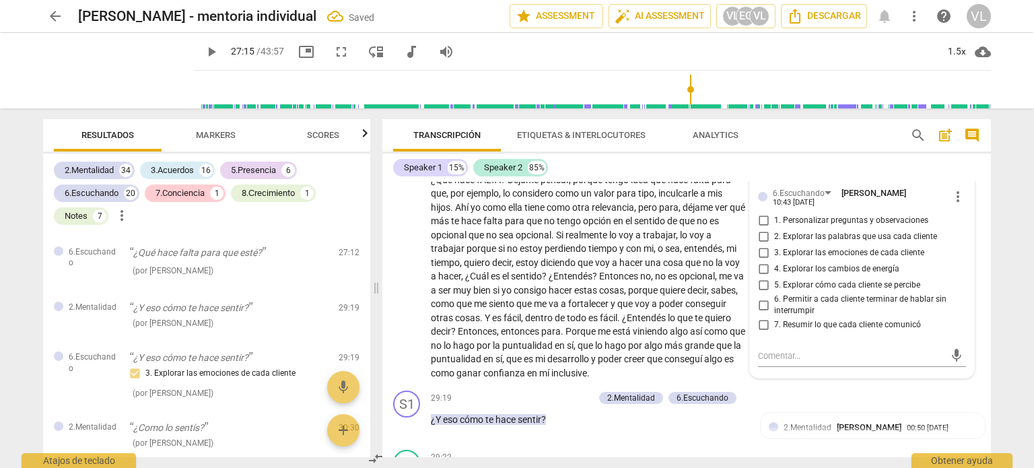
click at [774, 291] on span "5. Explorar cómo cada cliente se percibe" at bounding box center [847, 285] width 146 height 12
click at [773, 293] on input "5. Explorar cómo cada cliente se percibe" at bounding box center [764, 285] width 22 height 16
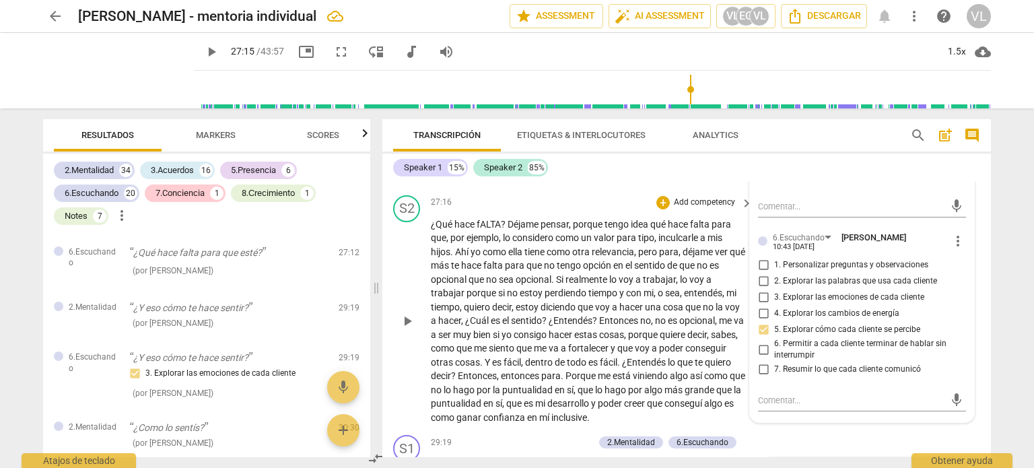
scroll to position [5456, 0]
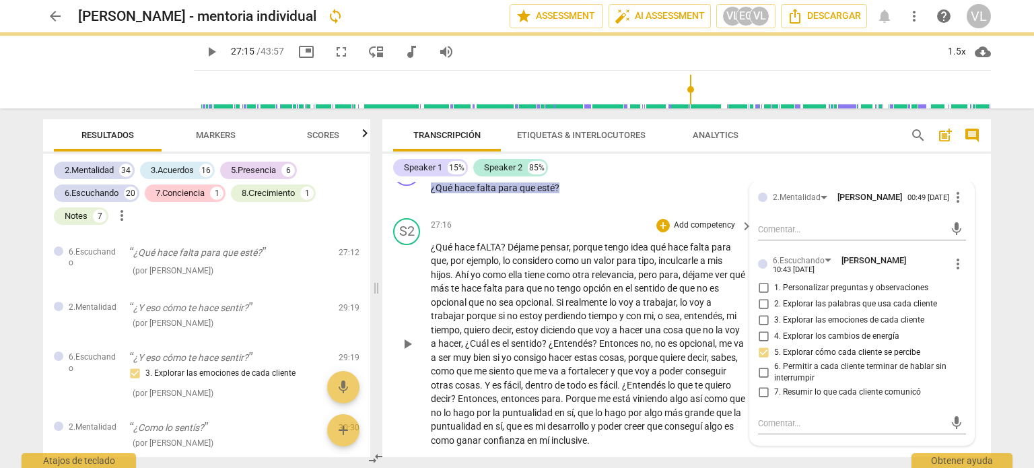
click at [409, 352] on span "play_arrow" at bounding box center [407, 344] width 16 height 16
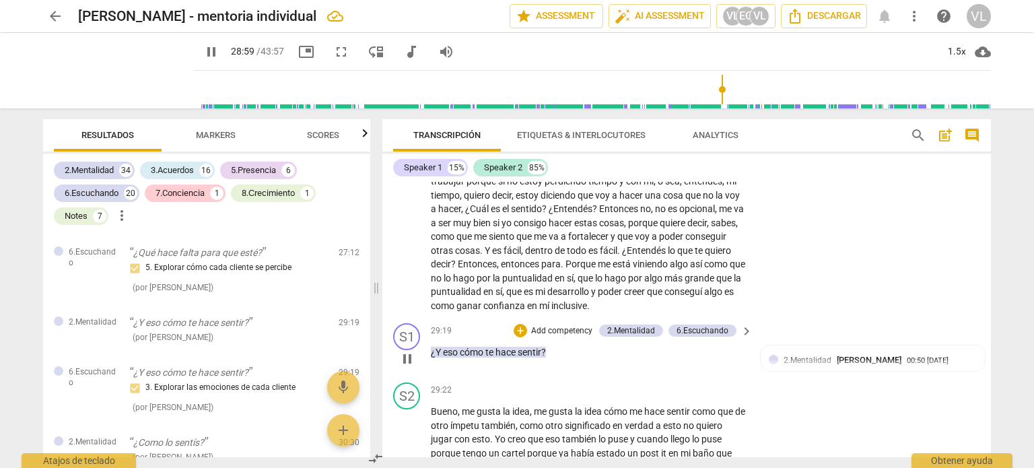
scroll to position [5658, 0]
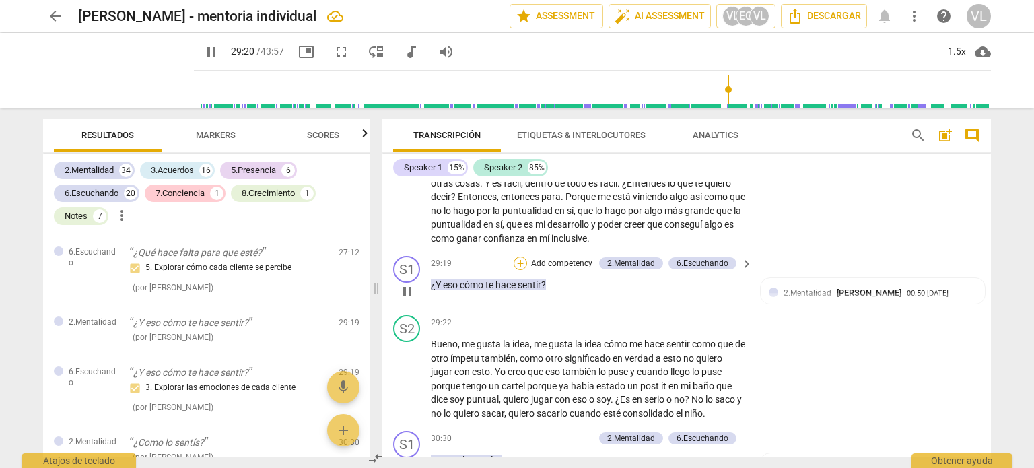
click at [518, 270] on div "+" at bounding box center [520, 262] width 13 height 13
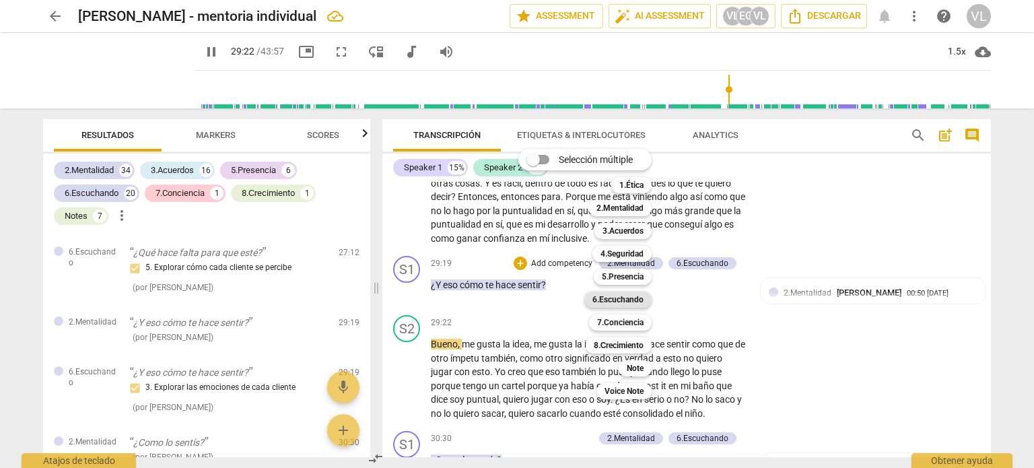
click at [618, 296] on b "6.Escuchando" at bounding box center [617, 299] width 51 height 16
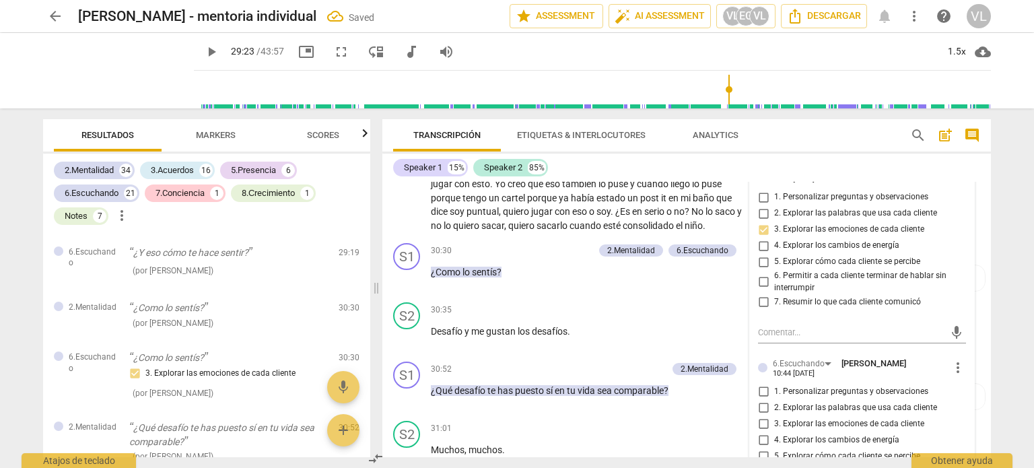
scroll to position [5928, 0]
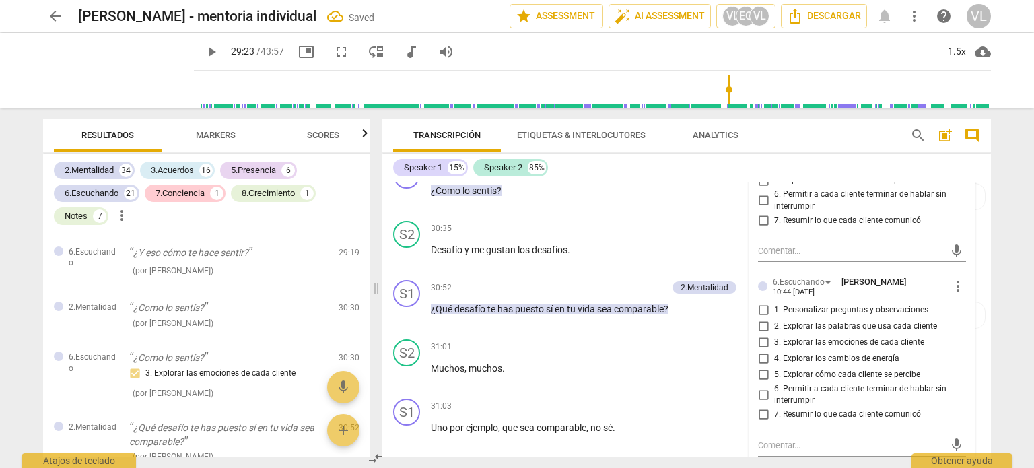
click at [760, 351] on input "3. Explorar las emociones de cada cliente" at bounding box center [764, 343] width 22 height 16
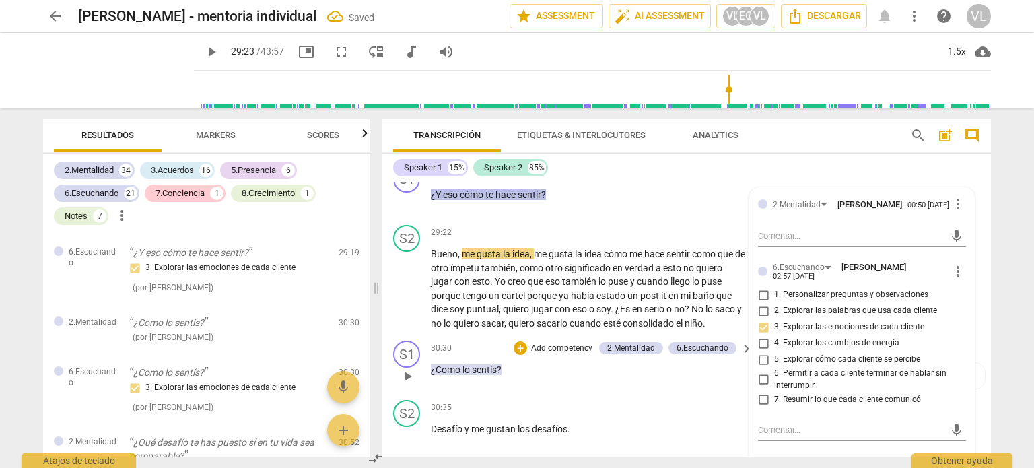
scroll to position [5726, 0]
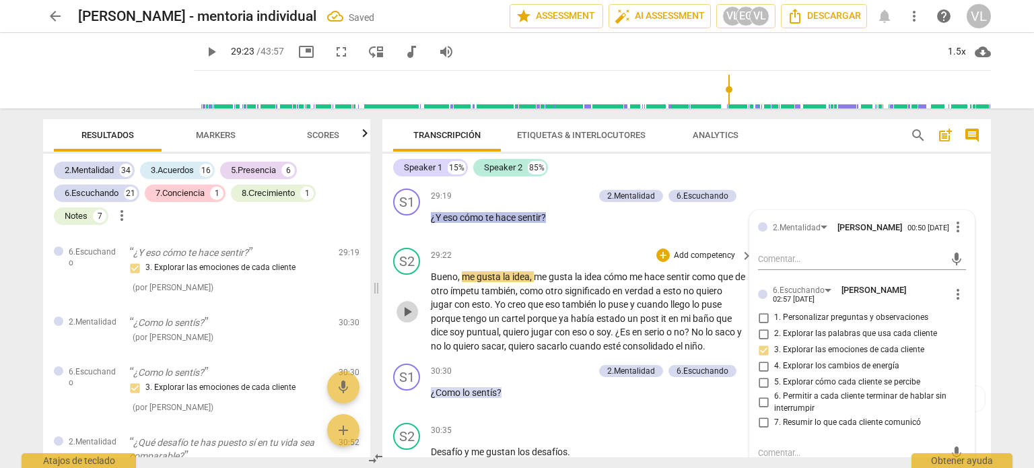
click at [409, 320] on span "play_arrow" at bounding box center [407, 312] width 16 height 16
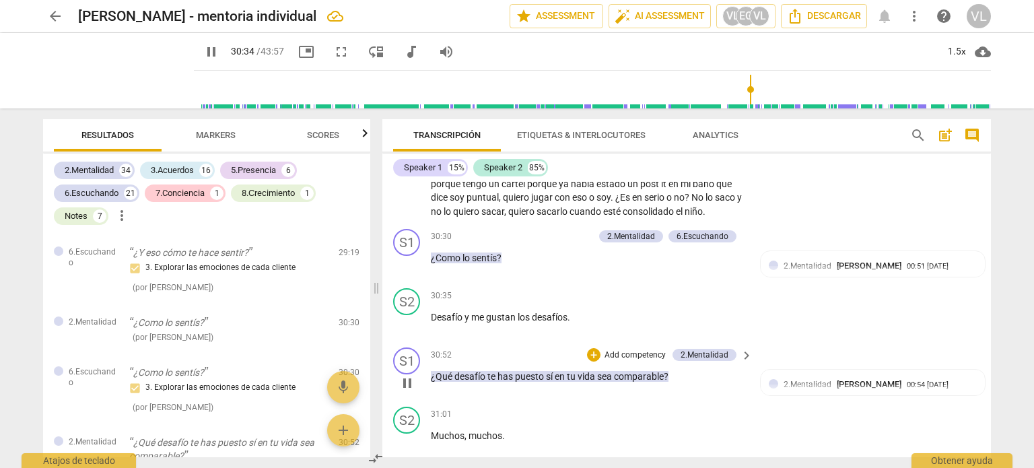
scroll to position [5928, 0]
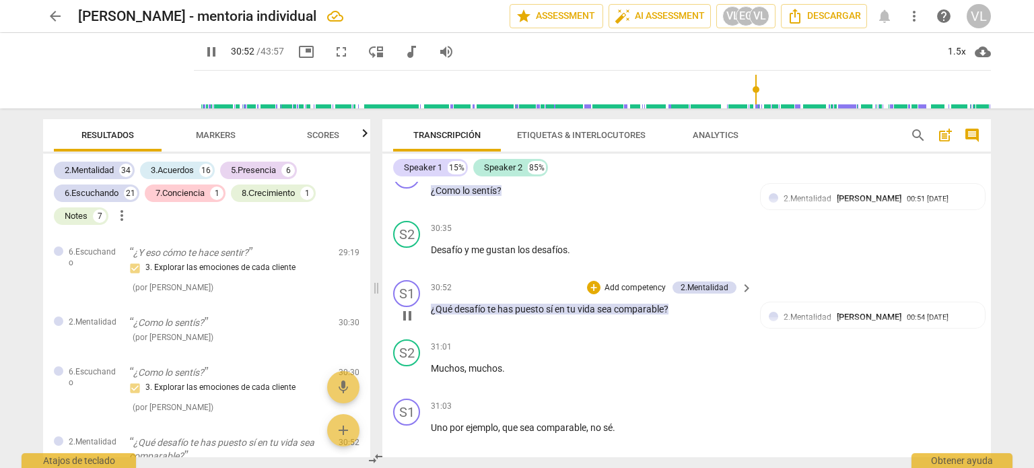
click at [621, 294] on p "Add competency" at bounding box center [635, 288] width 64 height 12
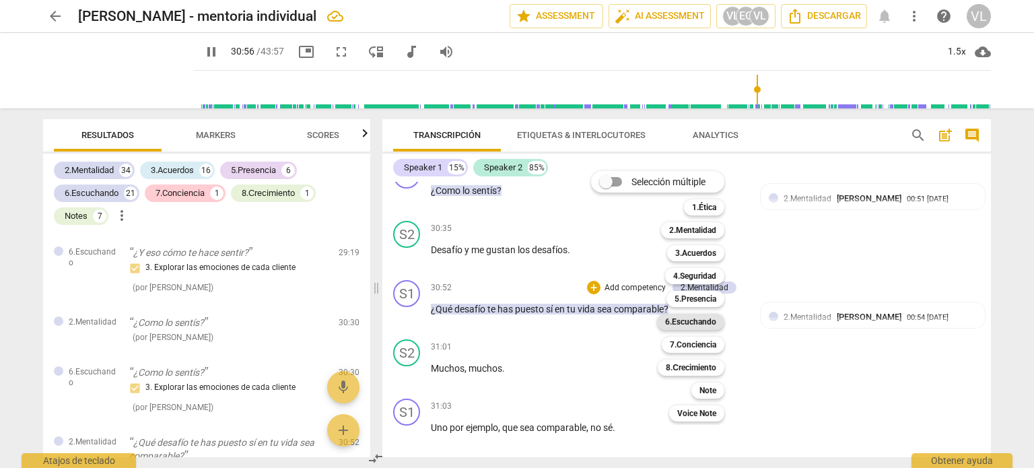
click at [693, 315] on b "6.Escuchando" at bounding box center [690, 322] width 51 height 16
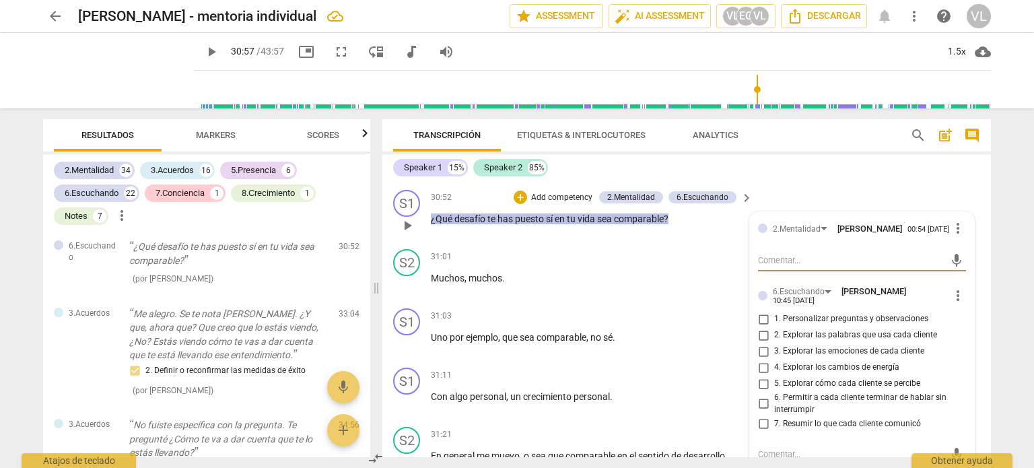
scroll to position [5995, 0]
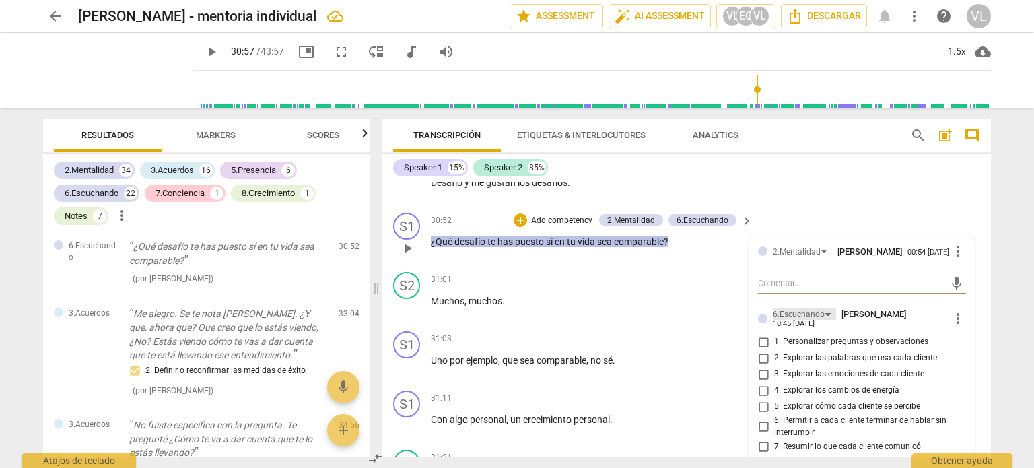
click at [818, 321] on div "6.Escuchando" at bounding box center [799, 314] width 52 height 13
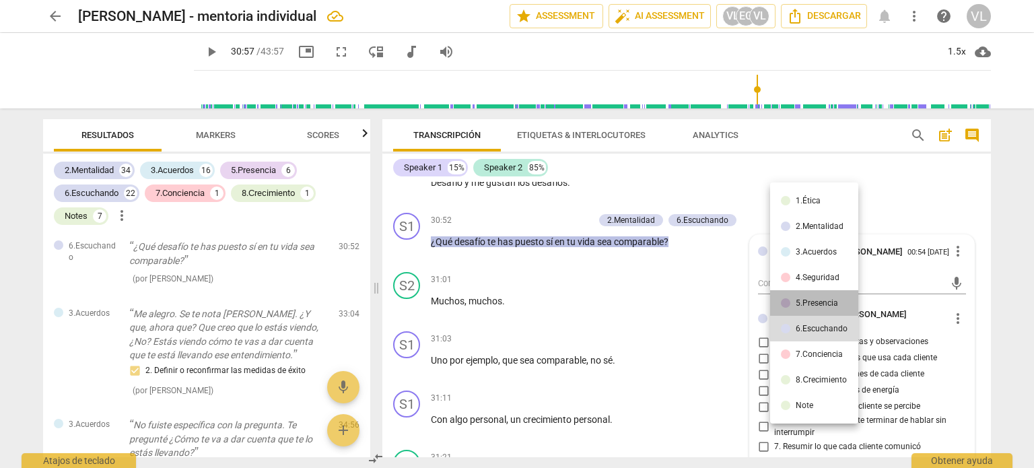
click at [822, 304] on div "5.Presencia" at bounding box center [817, 303] width 42 height 8
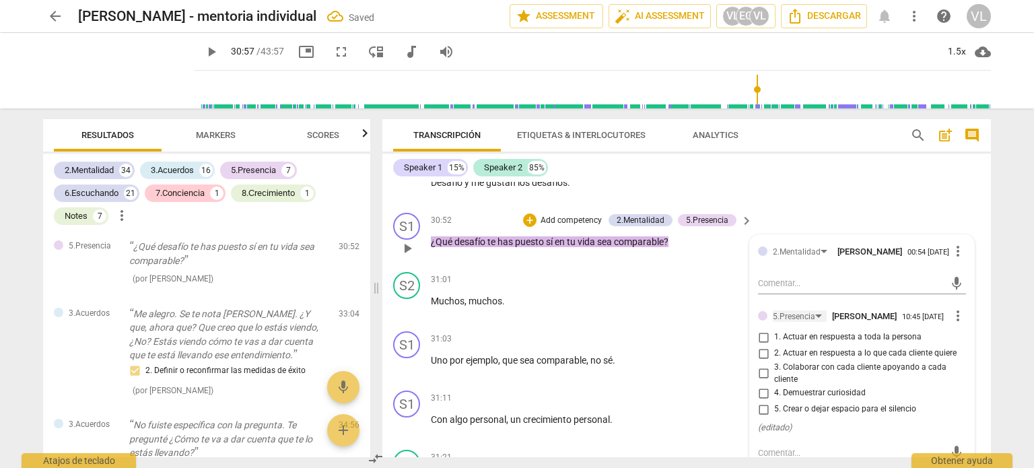
scroll to position [6062, 0]
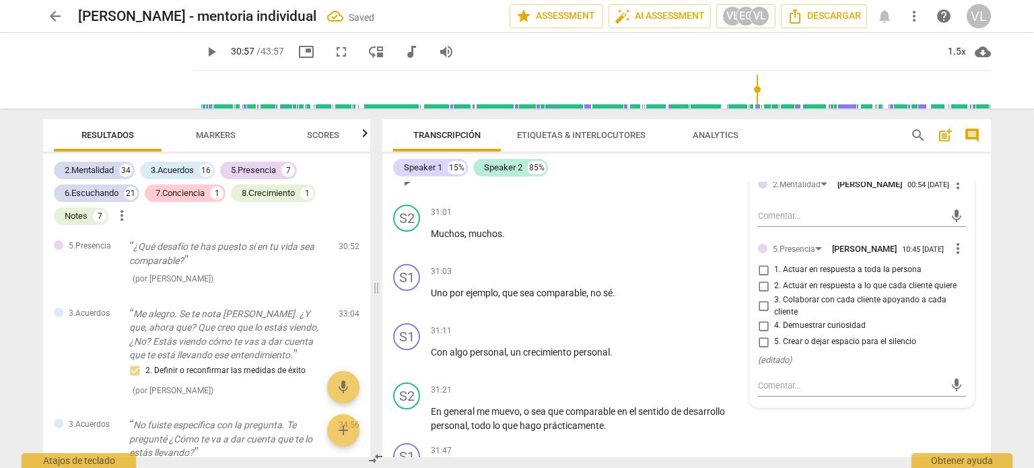
click at [806, 332] on span "4. Demuestrar curiosidad" at bounding box center [820, 326] width 92 height 12
click at [774, 334] on input "4. Demuestrar curiosidad" at bounding box center [764, 326] width 22 height 16
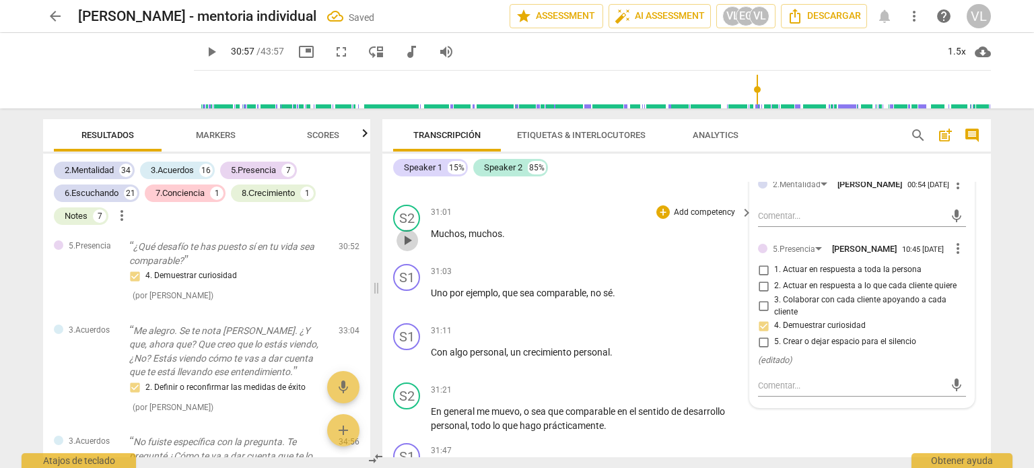
click at [409, 247] on span "play_arrow" at bounding box center [407, 240] width 16 height 16
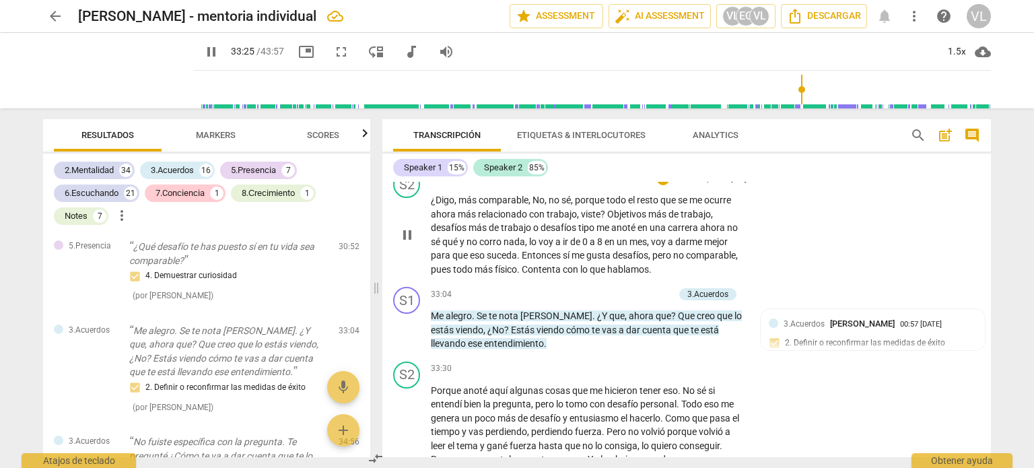
scroll to position [6513, 0]
click at [645, 302] on p "Add competency" at bounding box center [642, 295] width 64 height 12
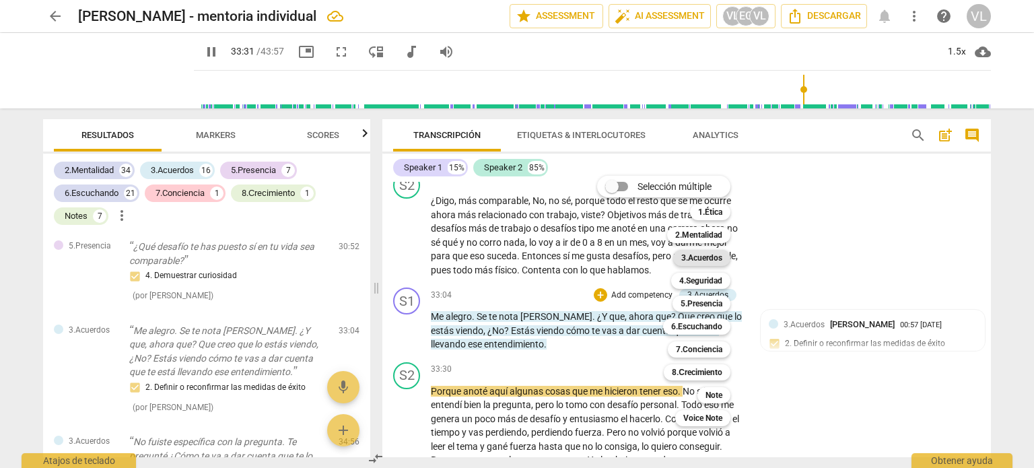
click at [700, 256] on b "3.Acuerdos" at bounding box center [701, 258] width 41 height 16
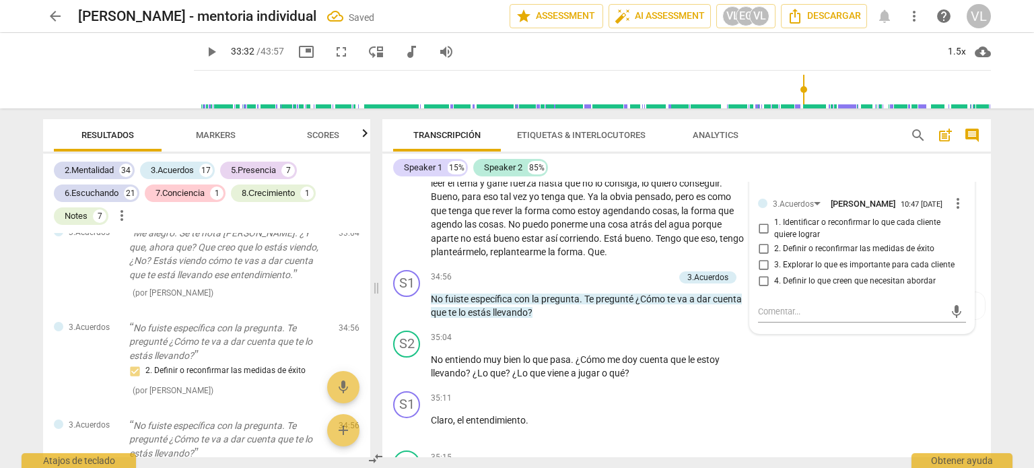
scroll to position [6782, 0]
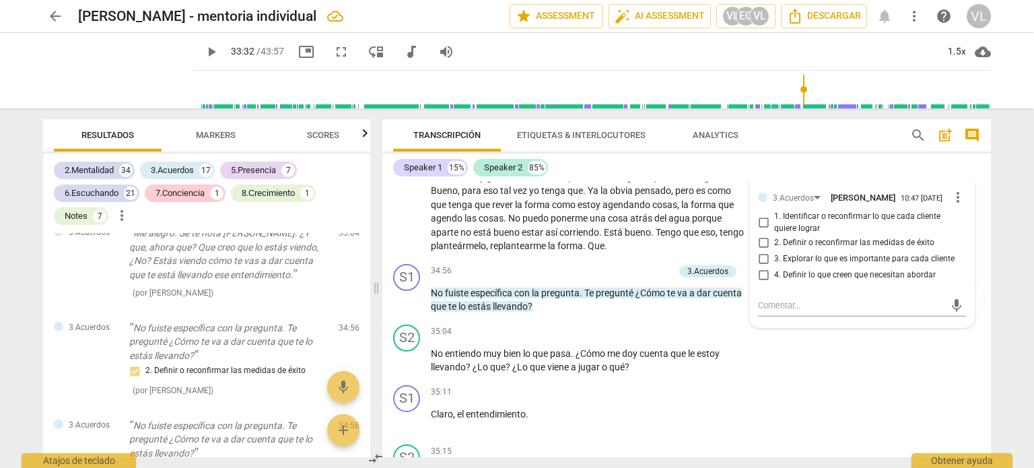
click at [763, 250] on input "2. Definir o reconfirmar las medidas de éxito" at bounding box center [764, 242] width 22 height 16
click at [770, 312] on textarea at bounding box center [851, 305] width 186 height 13
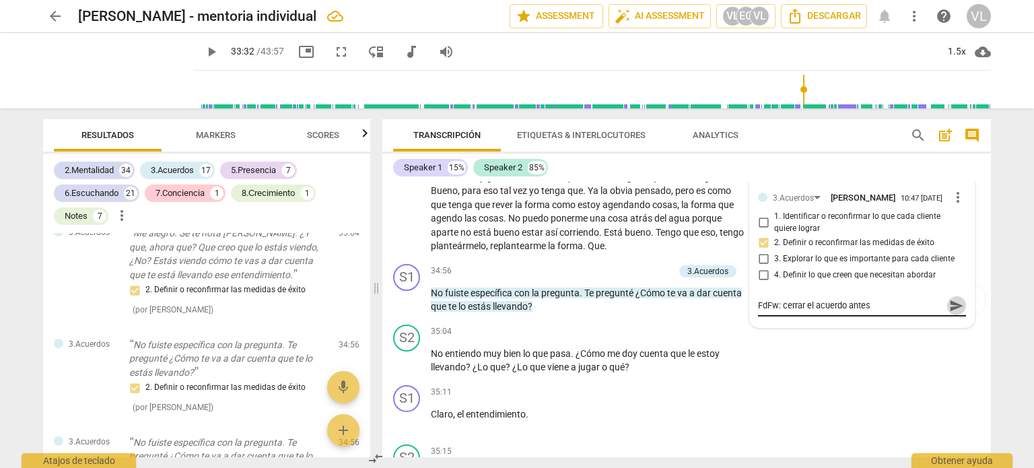
click at [955, 313] on span "send" at bounding box center [956, 305] width 15 height 15
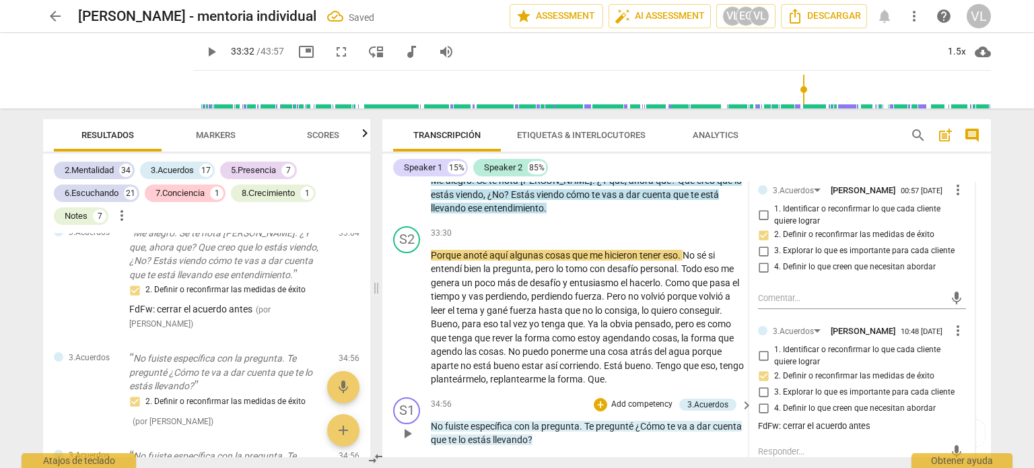
scroll to position [6647, 0]
click at [396, 332] on div "S2 play_arrow pause" at bounding box center [412, 308] width 38 height 160
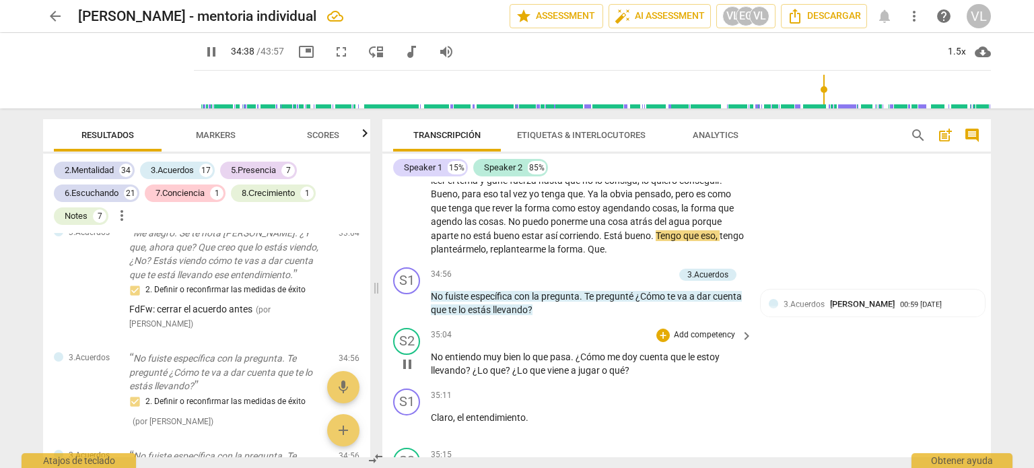
scroll to position [6782, 0]
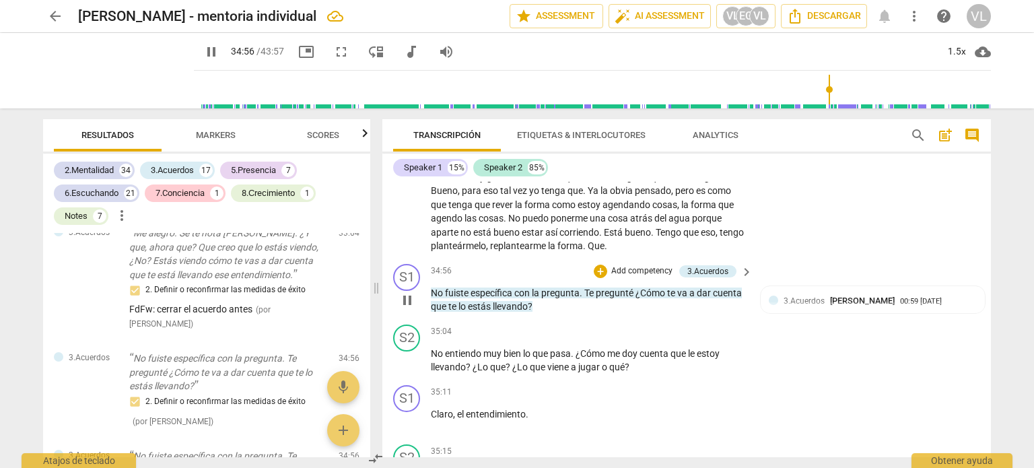
click at [641, 277] on p "Add competency" at bounding box center [642, 271] width 64 height 12
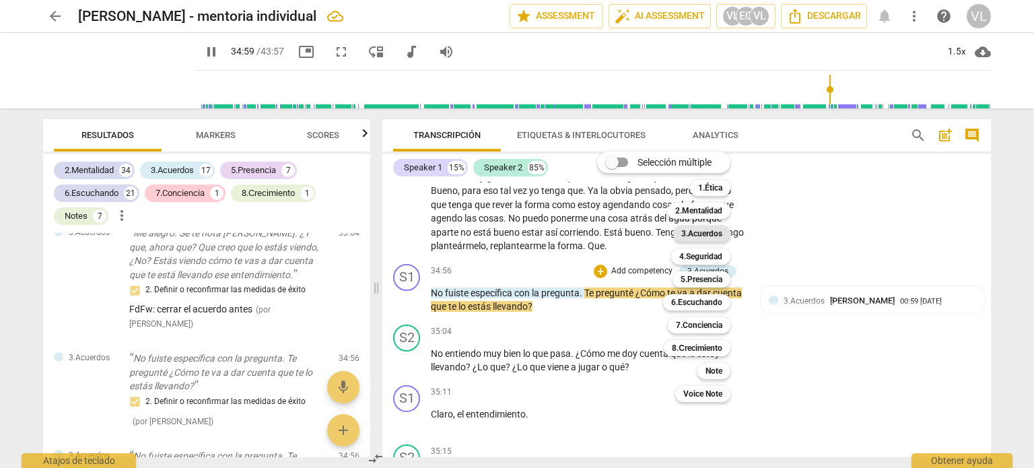
click at [722, 234] on b "3.Acuerdos" at bounding box center [701, 233] width 41 height 16
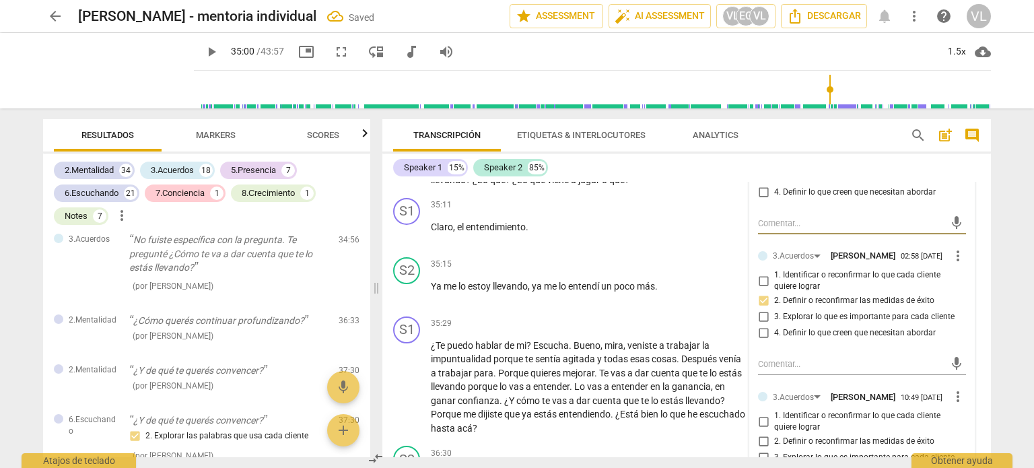
scroll to position [7051, 0]
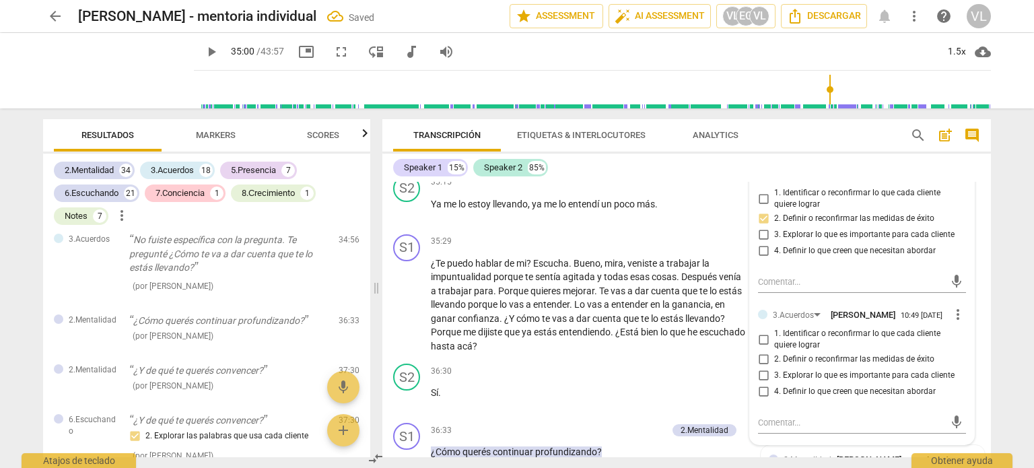
click at [774, 366] on span "2. Definir o reconfirmar las medidas de éxito" at bounding box center [854, 359] width 160 height 12
click at [772, 368] on input "2. Definir o reconfirmar las medidas de éxito" at bounding box center [764, 359] width 22 height 16
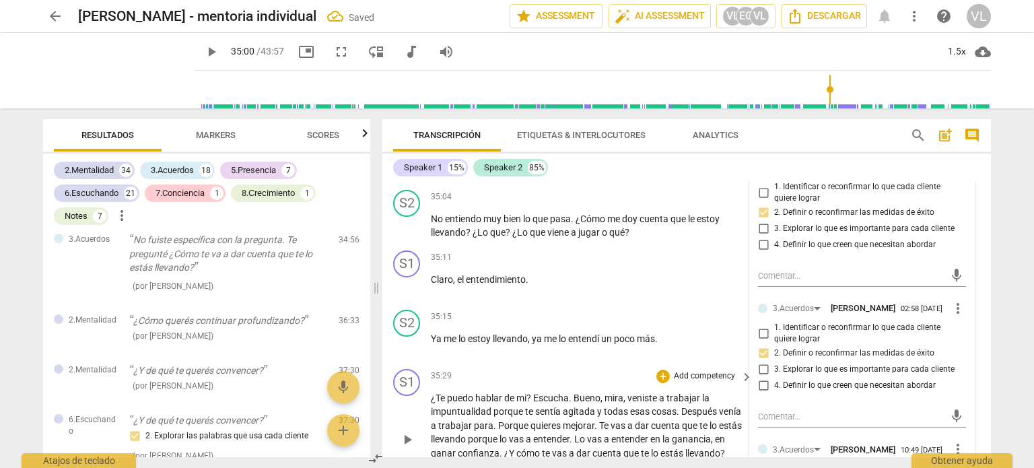
scroll to position [6849, 0]
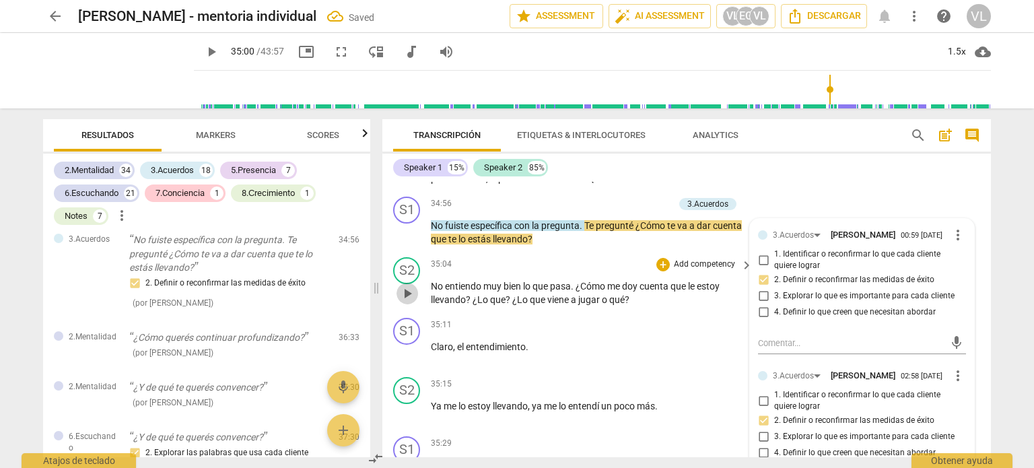
click at [409, 302] on span "play_arrow" at bounding box center [407, 293] width 16 height 16
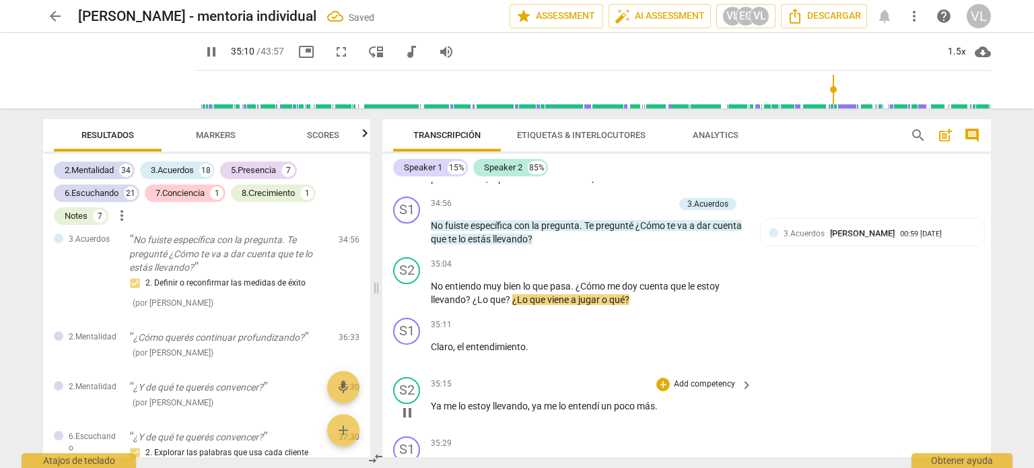
scroll to position [6916, 0]
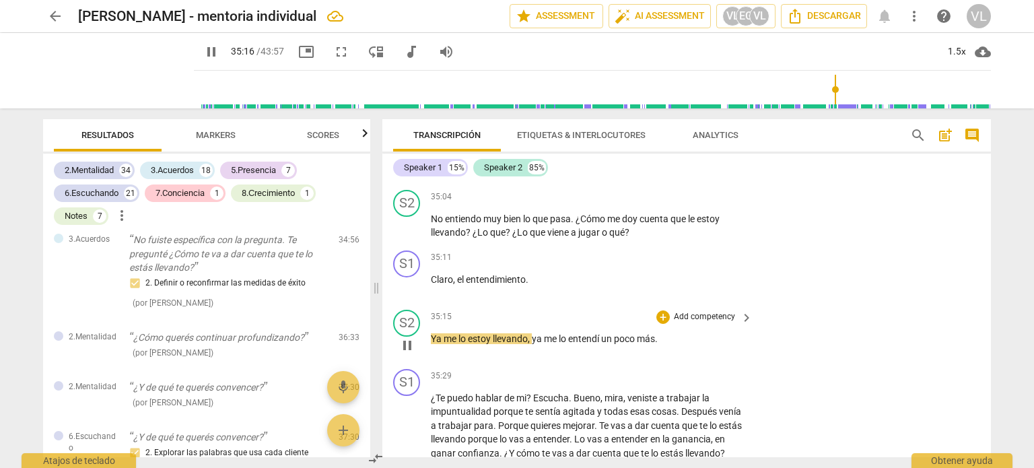
click at [674, 320] on p "Add competency" at bounding box center [704, 317] width 64 height 12
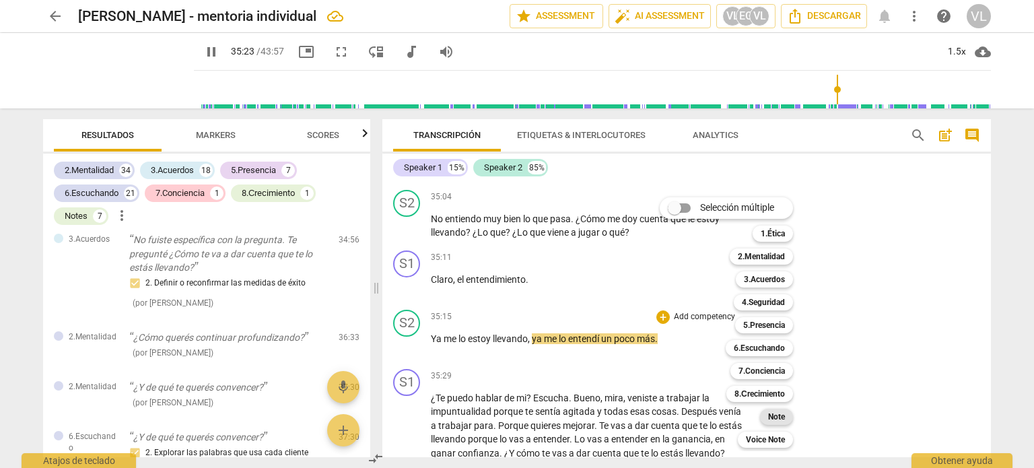
click at [780, 414] on b "Note" at bounding box center [776, 417] width 17 height 16
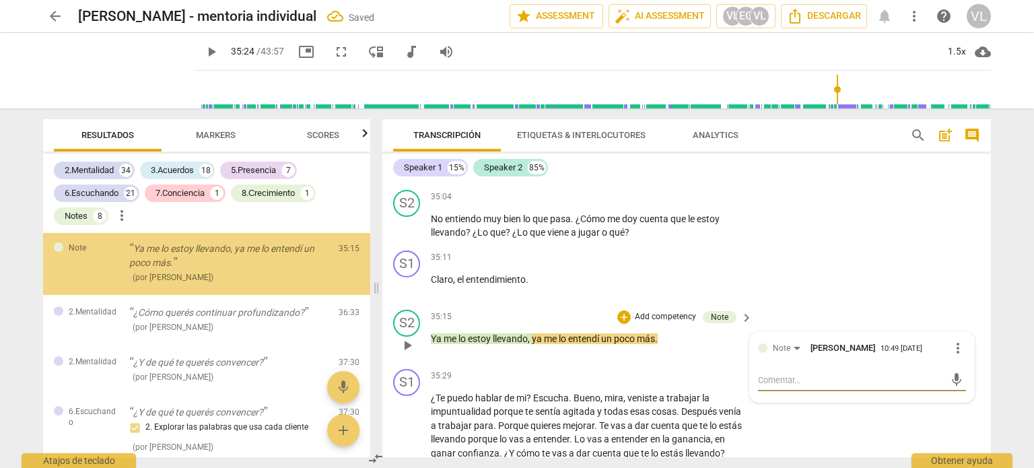
scroll to position [6251, 0]
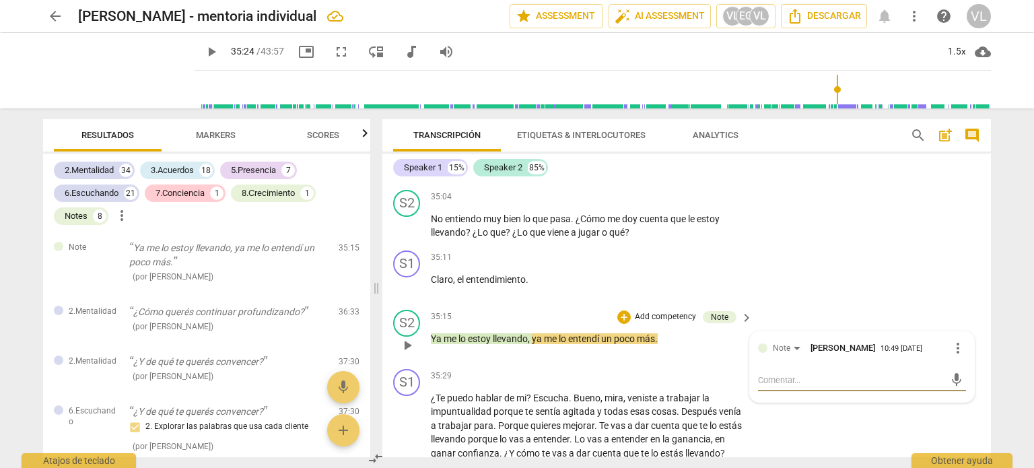
click at [767, 382] on textarea at bounding box center [851, 380] width 186 height 13
drag, startPoint x: 952, startPoint y: 380, endPoint x: 930, endPoint y: 381, distance: 22.3
click at [952, 380] on span "send" at bounding box center [956, 379] width 15 height 15
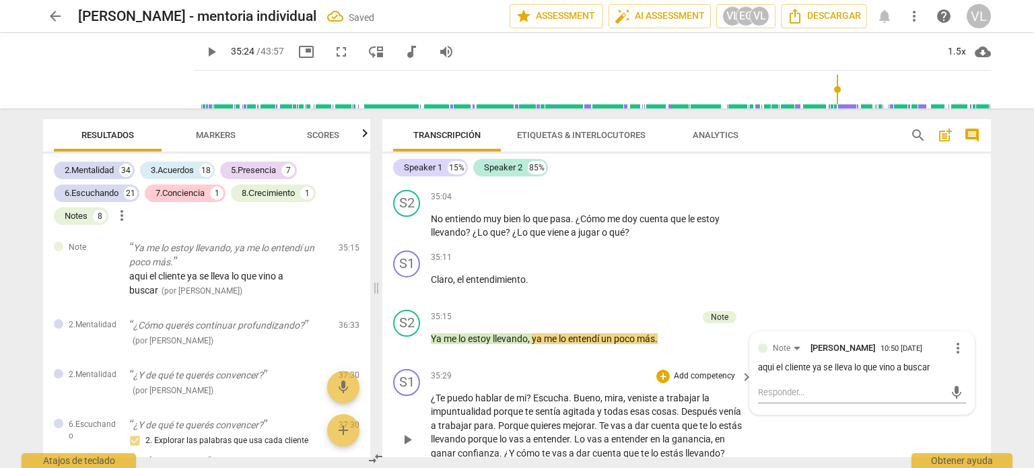
scroll to position [7051, 0]
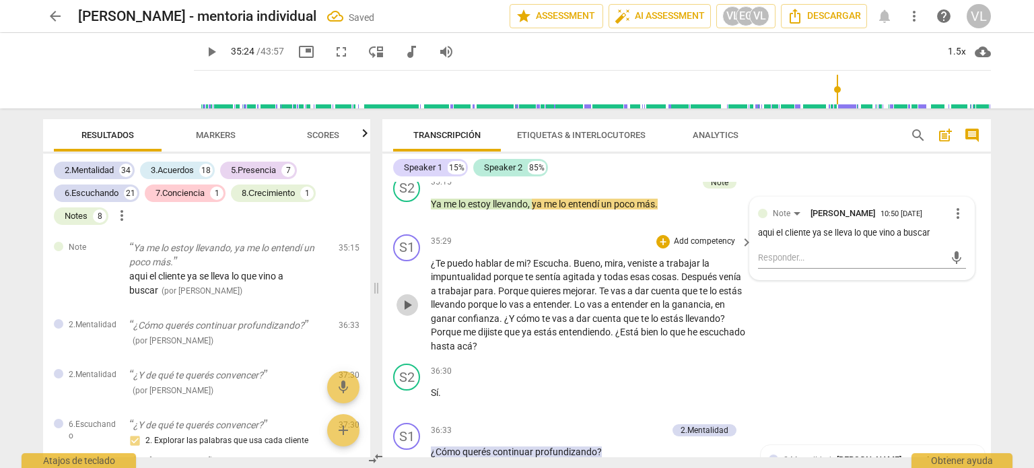
click at [411, 312] on span "play_arrow" at bounding box center [407, 305] width 16 height 16
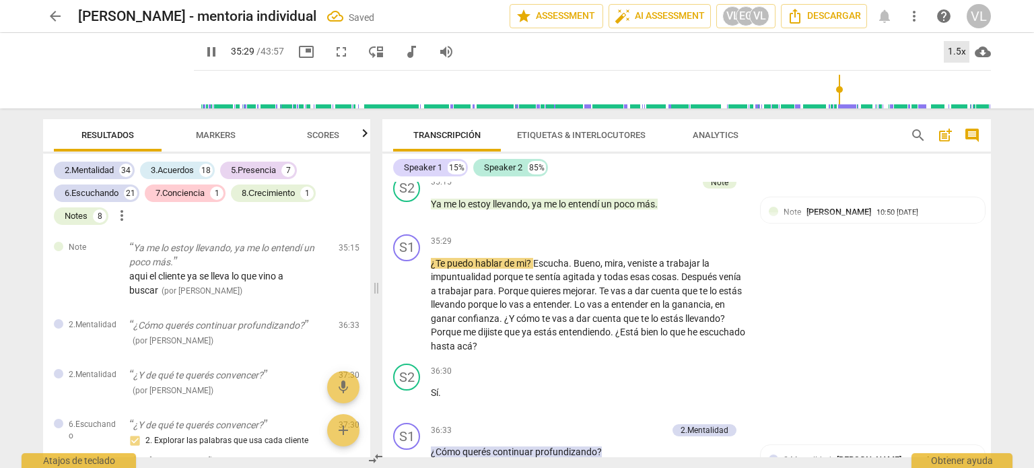
click at [952, 58] on div "1.5x" at bounding box center [957, 52] width 26 height 22
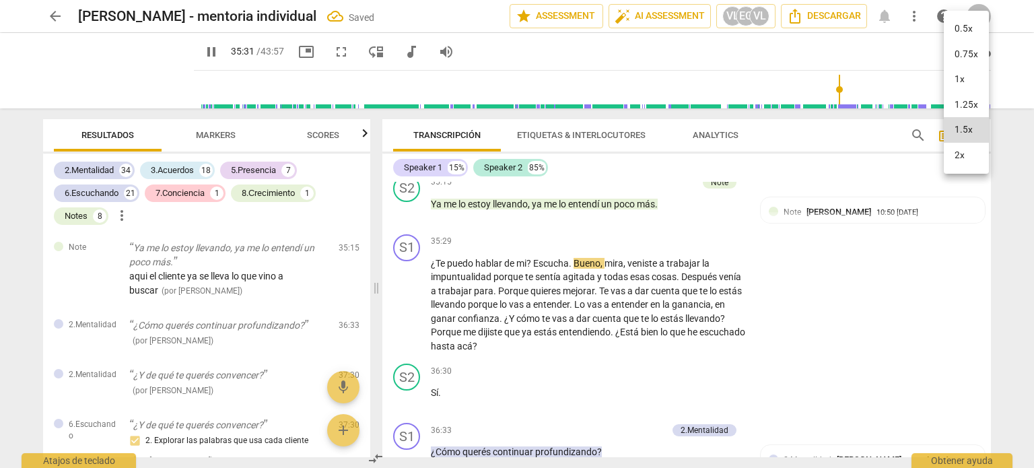
click at [970, 85] on li "1x" at bounding box center [966, 80] width 45 height 26
click at [950, 55] on div "1x" at bounding box center [957, 52] width 26 height 22
click at [962, 128] on li "1.5x" at bounding box center [966, 130] width 45 height 26
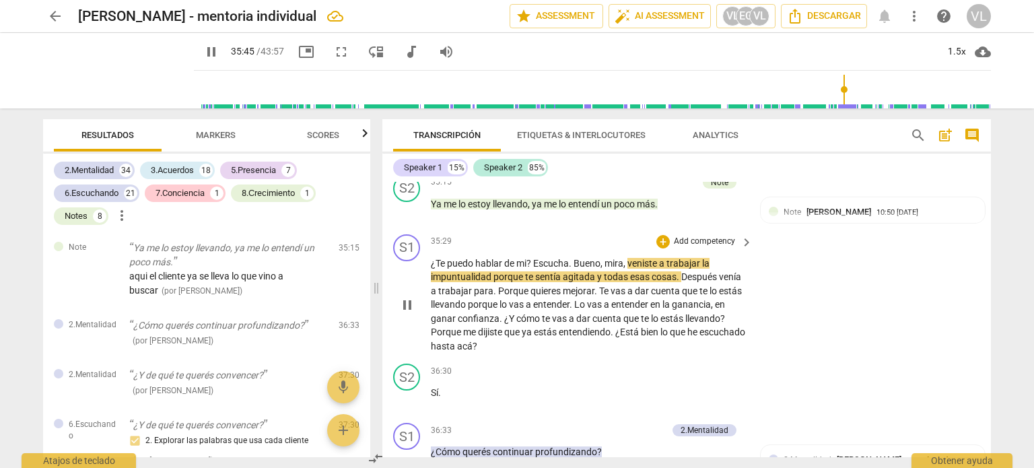
click at [679, 248] on p "Add competency" at bounding box center [704, 242] width 64 height 12
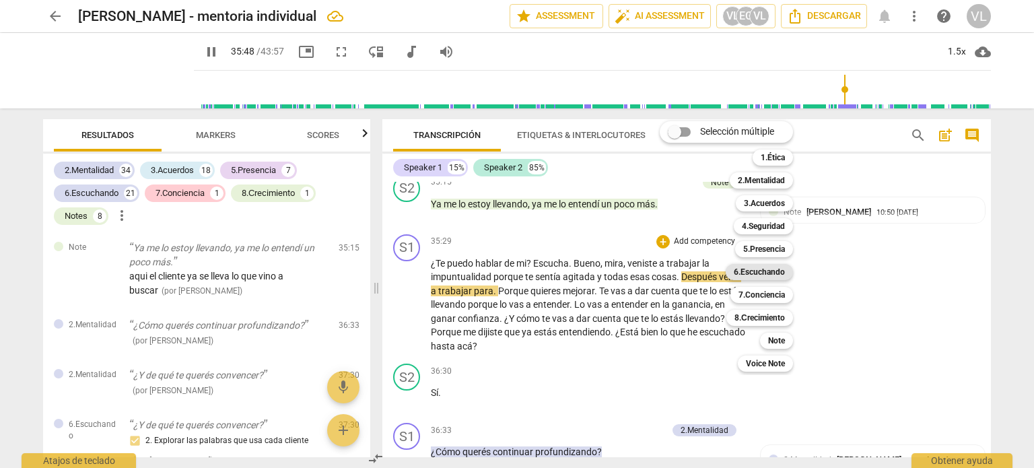
click at [770, 277] on b "6.Escuchando" at bounding box center [759, 272] width 51 height 16
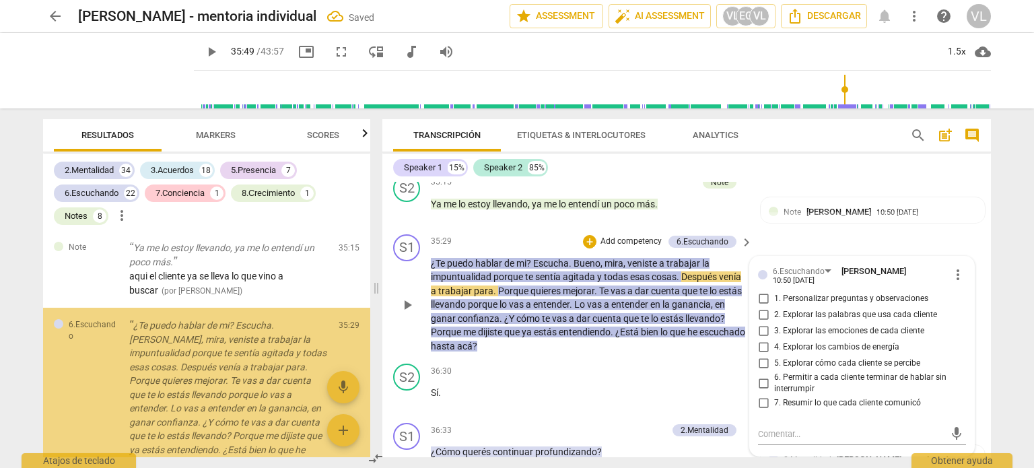
scroll to position [6392, 0]
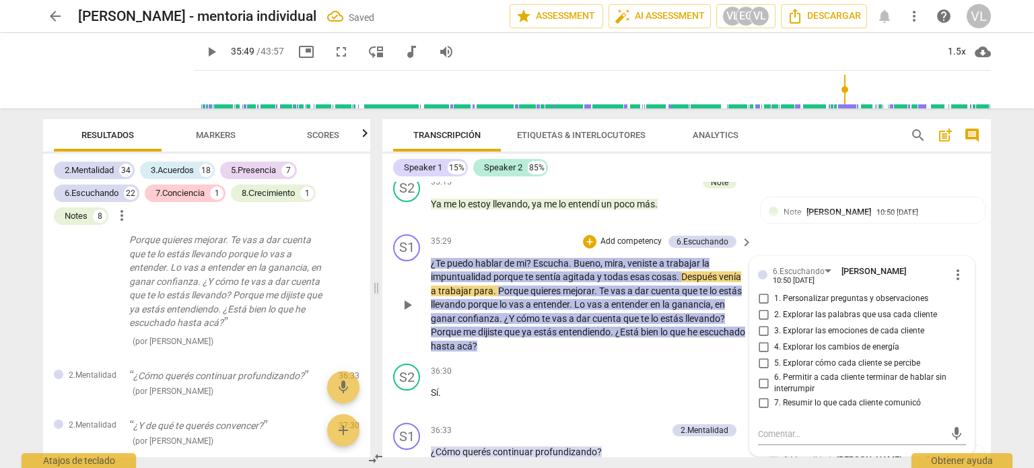
click at [792, 409] on span "7. Resumir lo que cada cliente comunicó" at bounding box center [847, 403] width 147 height 12
click at [774, 409] on input "7. Resumir lo que cada cliente comunicó" at bounding box center [764, 403] width 22 height 16
click at [402, 304] on span "play_arrow" at bounding box center [407, 305] width 16 height 16
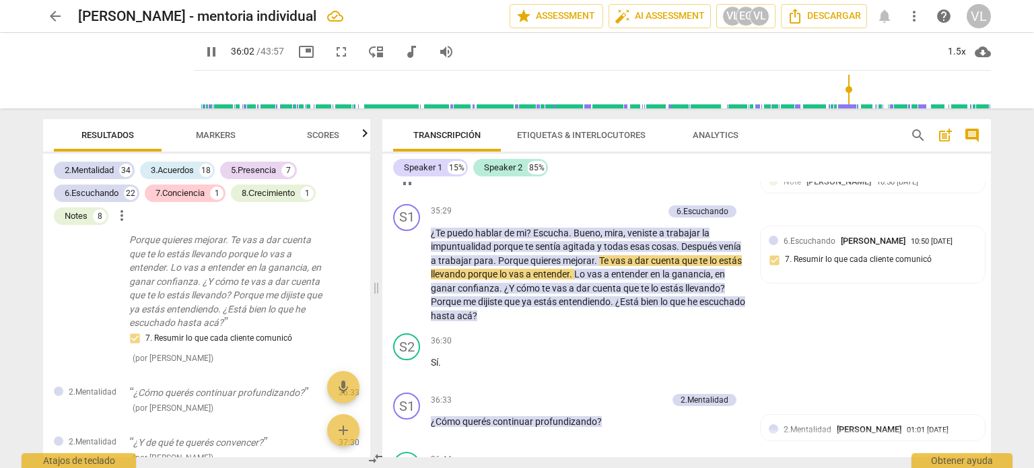
scroll to position [7051, 0]
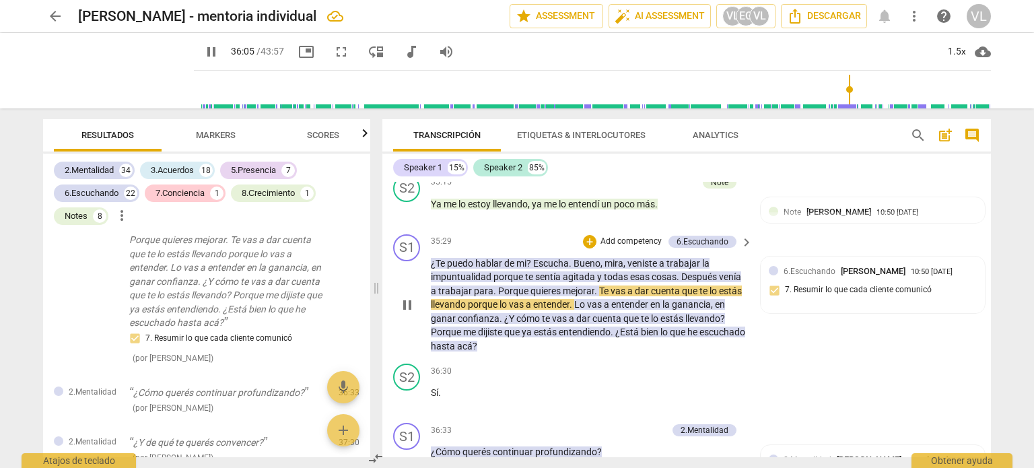
click at [632, 238] on div "S1 play_arrow pause 35:29 + Add competency 6.Escuchando keyboard_arrow_right ¿T…" at bounding box center [686, 294] width 609 height 130
click at [631, 240] on p "Add competency" at bounding box center [631, 242] width 64 height 12
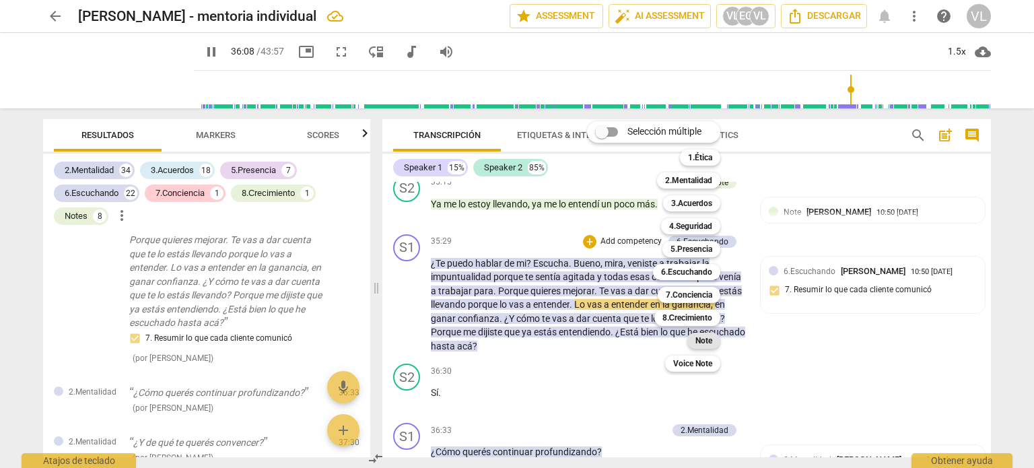
click at [706, 343] on b "Note" at bounding box center [703, 341] width 17 height 16
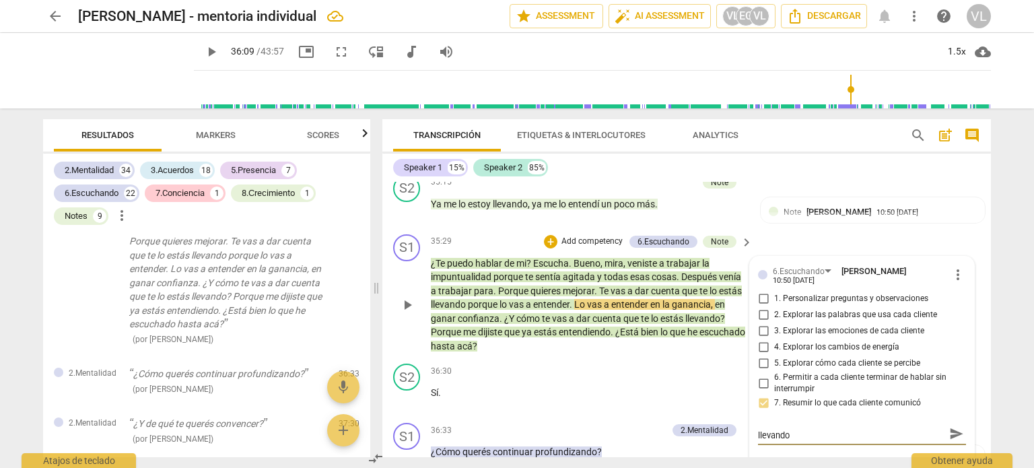
scroll to position [0, 0]
drag, startPoint x: 800, startPoint y: 439, endPoint x: 742, endPoint y: 427, distance: 59.0
click at [742, 427] on div "S1 play_arrow pause 00:05 + Add competency keyboard_arrow_right Hola Ana . S2 p…" at bounding box center [686, 319] width 609 height 275
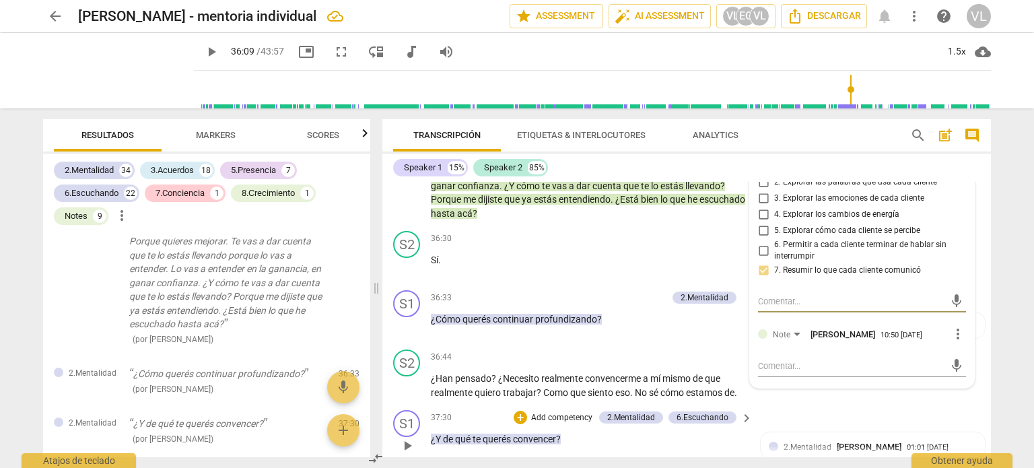
scroll to position [7186, 0]
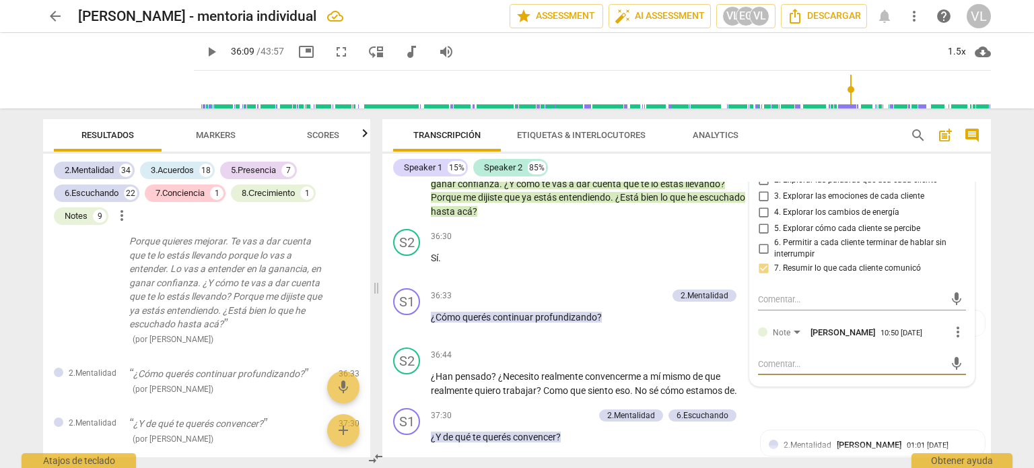
click at [809, 368] on textarea at bounding box center [851, 363] width 186 height 13
paste textarea "observar que el cliente dijo que ya se lo esta llevando"
drag, startPoint x: 949, startPoint y: 369, endPoint x: 934, endPoint y: 366, distance: 15.7
click at [950, 368] on span "send" at bounding box center [956, 364] width 15 height 15
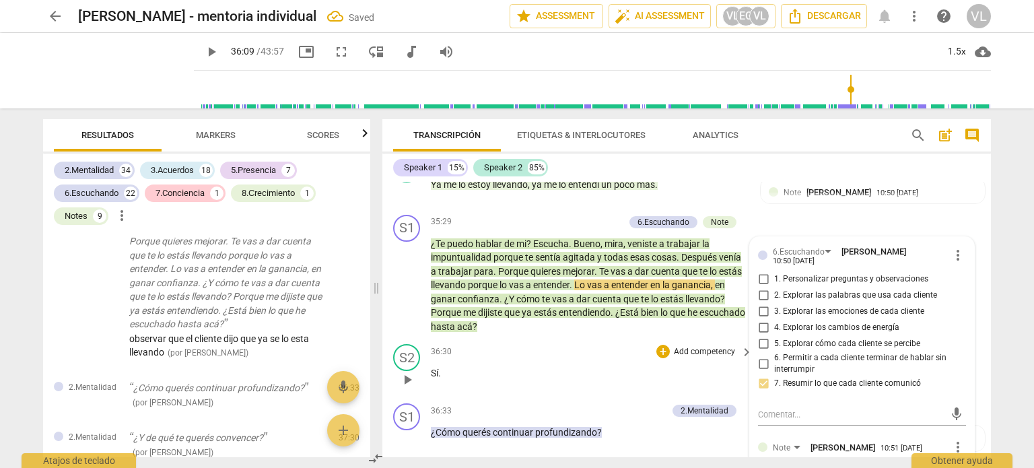
scroll to position [7051, 0]
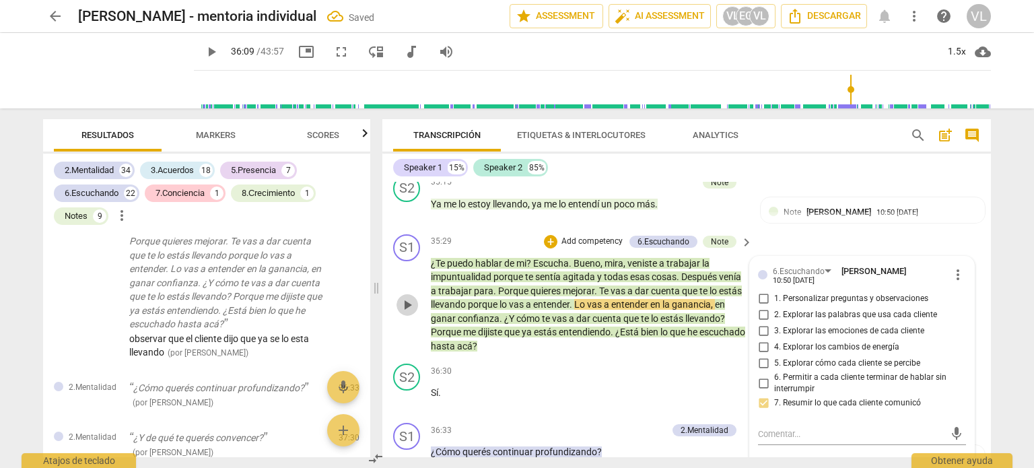
drag, startPoint x: 411, startPoint y: 308, endPoint x: 420, endPoint y: 313, distance: 10.5
click at [412, 308] on span "play_arrow" at bounding box center [407, 305] width 16 height 16
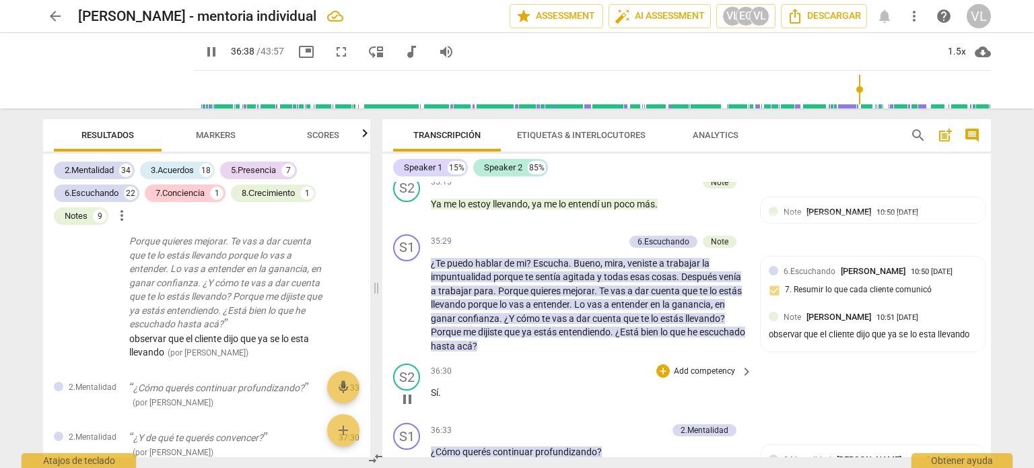
scroll to position [7186, 0]
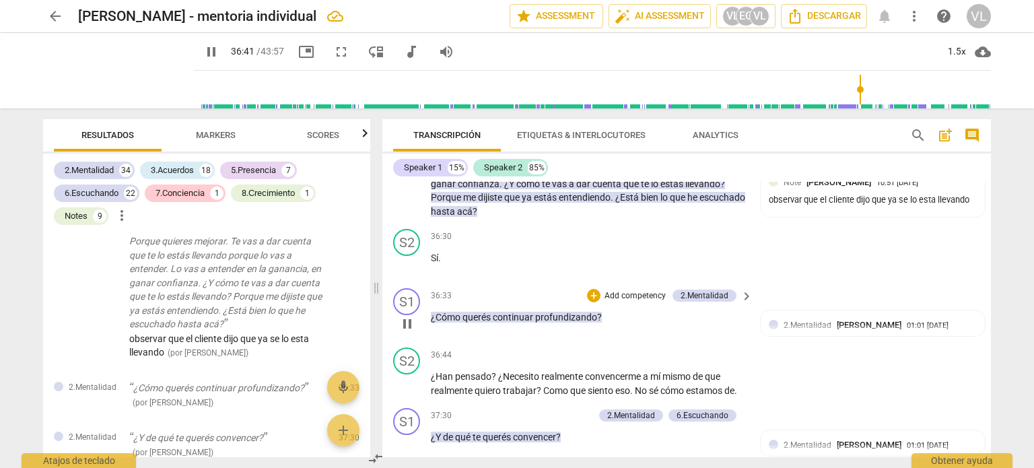
click at [406, 331] on span "pause" at bounding box center [407, 324] width 16 height 16
click at [606, 301] on p "Add competency" at bounding box center [635, 296] width 64 height 12
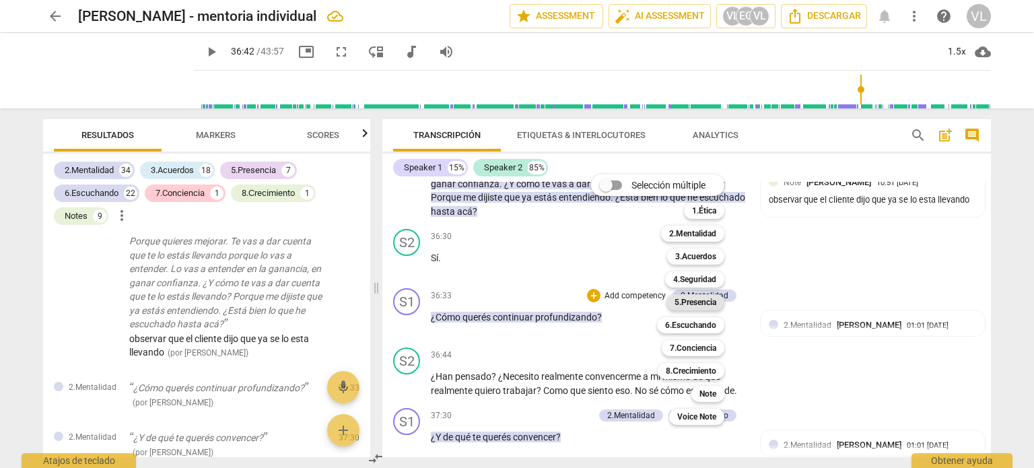
click at [677, 304] on b "5.Presencia" at bounding box center [695, 302] width 42 height 16
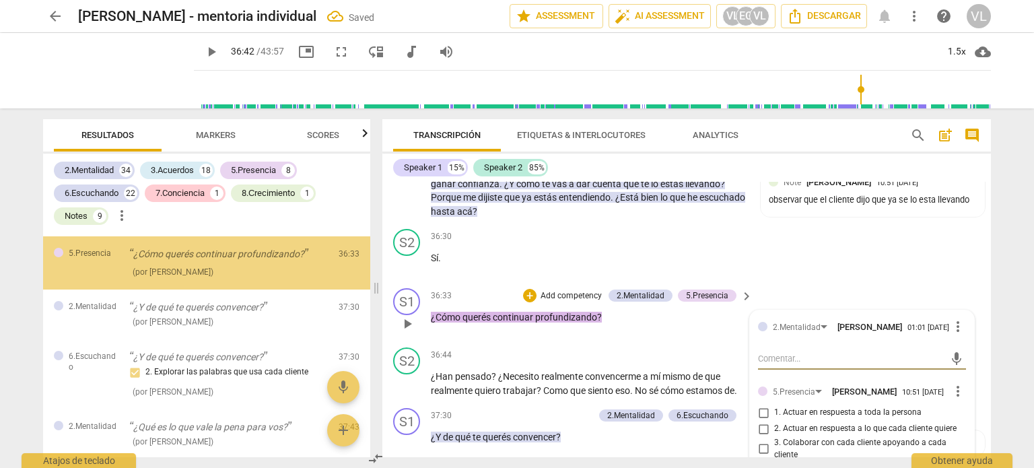
scroll to position [7253, 0]
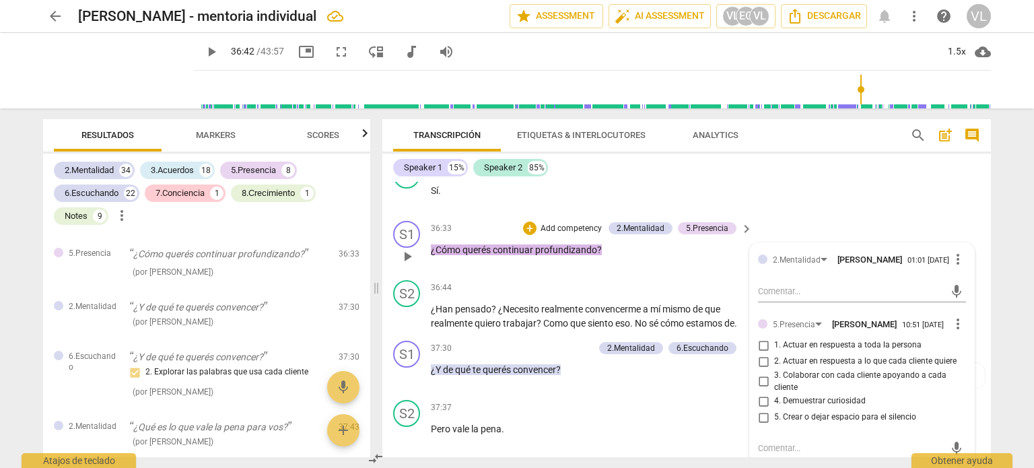
click at [827, 391] on span "3. Colaborar con cada cliente apoyando a cada cliente" at bounding box center [867, 382] width 186 height 24
click at [774, 390] on input "3. Colaborar con cada cliente apoyando a cada cliente" at bounding box center [764, 382] width 22 height 16
click at [406, 320] on span "play_arrow" at bounding box center [407, 316] width 16 height 16
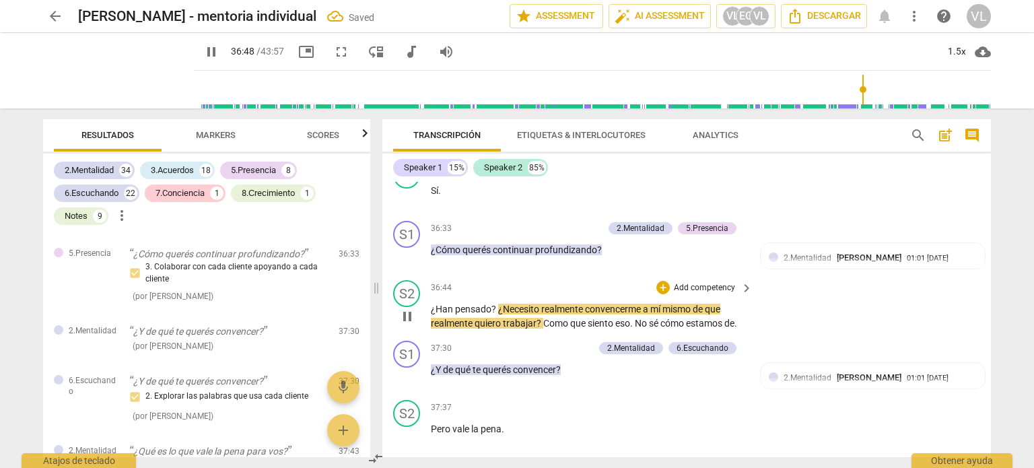
scroll to position [7320, 0]
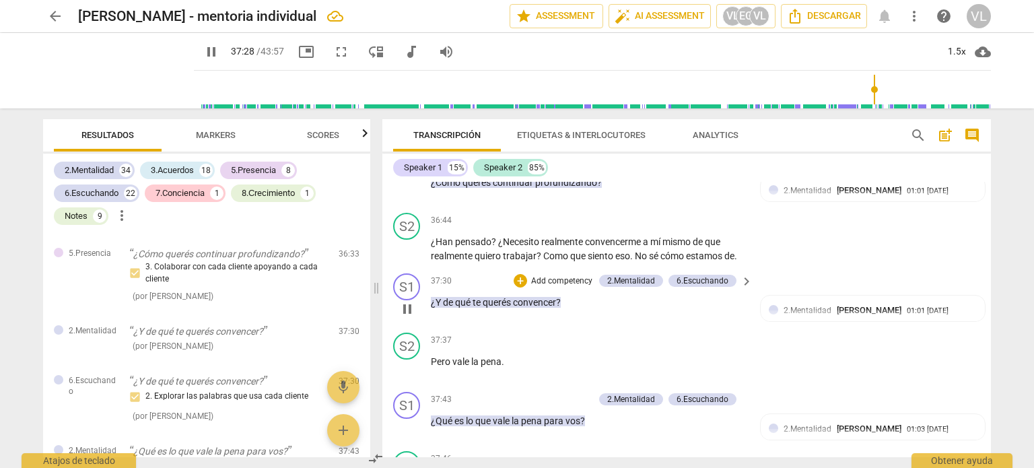
click at [547, 286] on p "Add competency" at bounding box center [562, 281] width 64 height 12
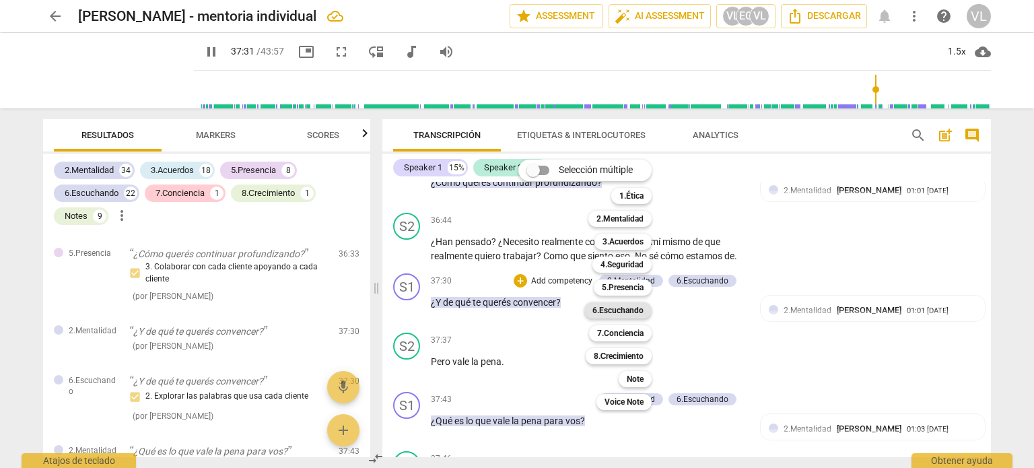
click at [635, 309] on b "6.Escuchando" at bounding box center [617, 310] width 51 height 16
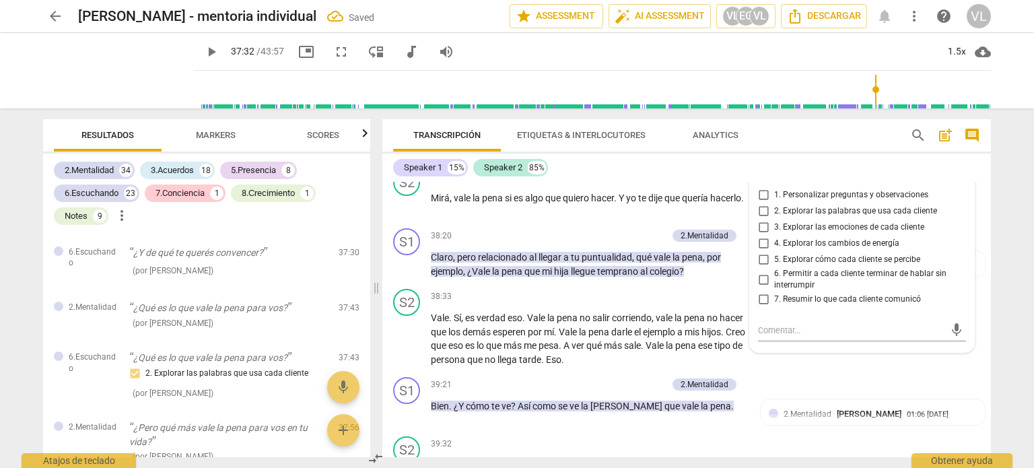
scroll to position [7724, 0]
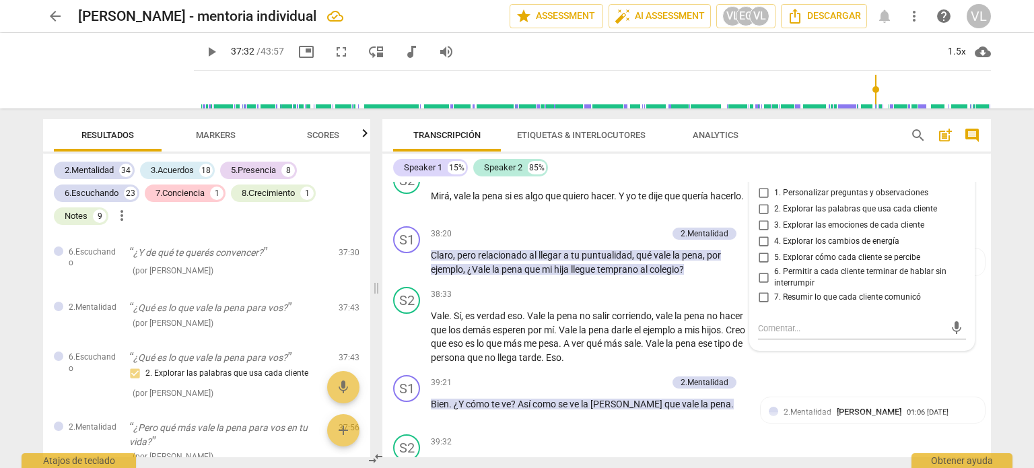
click at [776, 215] on span "2. Explorar las palabras que usa cada cliente" at bounding box center [855, 209] width 163 height 12
click at [774, 217] on input "2. Explorar las palabras que usa cada cliente" at bounding box center [764, 209] width 22 height 16
click at [796, 215] on span "2. Explorar las palabras que usa cada cliente" at bounding box center [855, 209] width 163 height 12
click at [774, 216] on input "2. Explorar las palabras que usa cada cliente" at bounding box center [764, 209] width 22 height 16
click at [802, 263] on span "5. Explorar cómo cada cliente se percibe" at bounding box center [847, 258] width 146 height 12
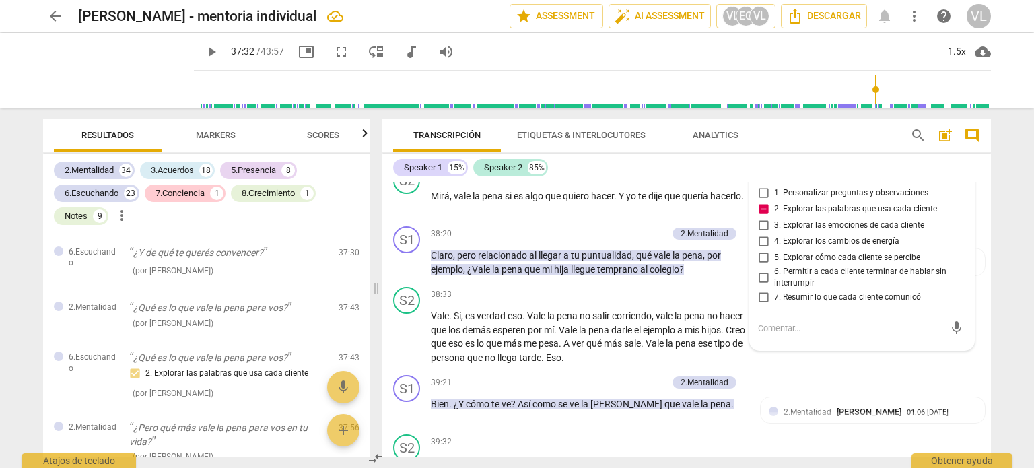
click at [774, 263] on input "5. Explorar cómo cada cliente se percibe" at bounding box center [764, 258] width 22 height 16
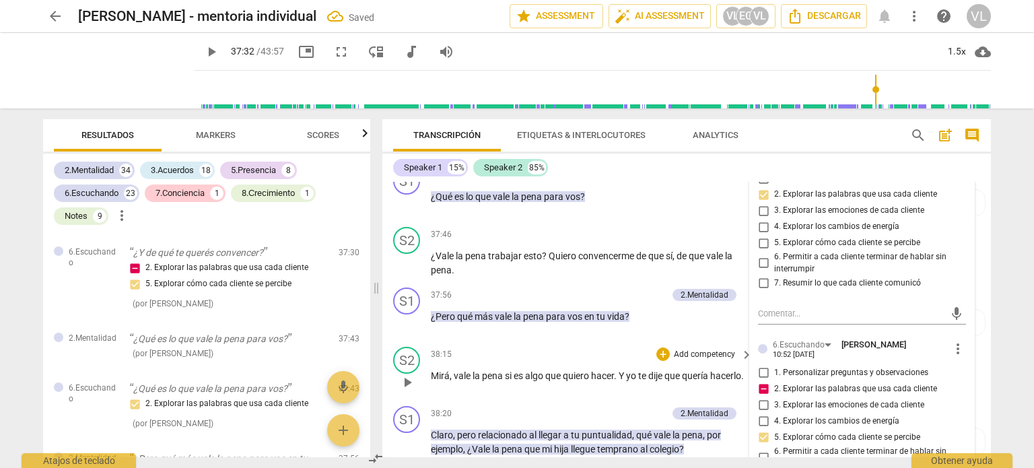
scroll to position [7522, 0]
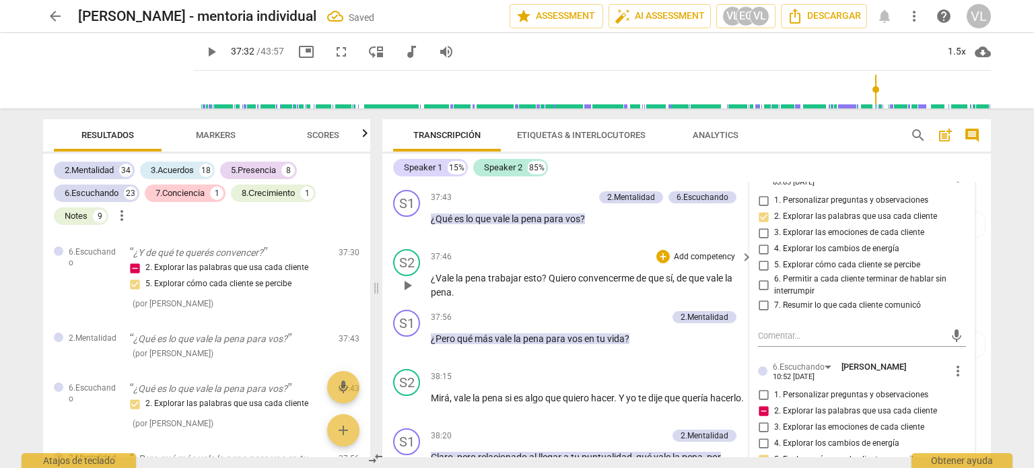
click at [417, 290] on span "play_arrow" at bounding box center [407, 285] width 22 height 16
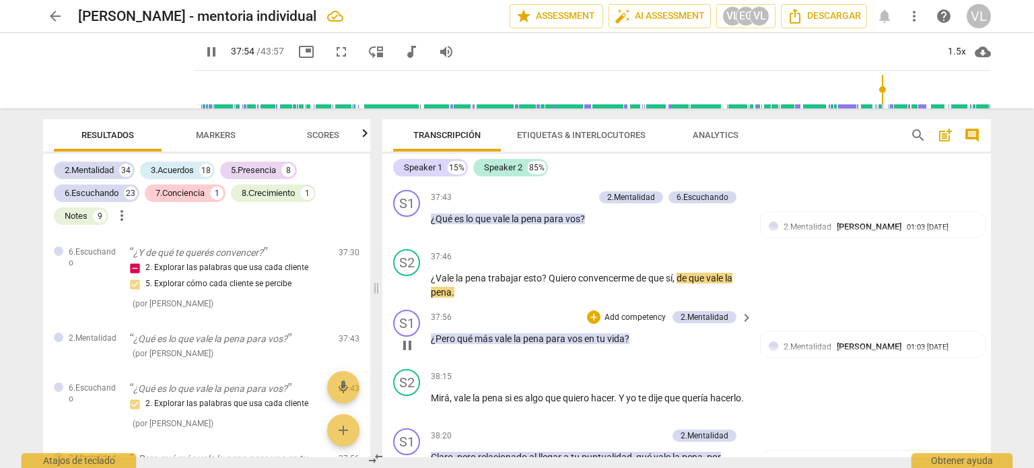
scroll to position [7590, 0]
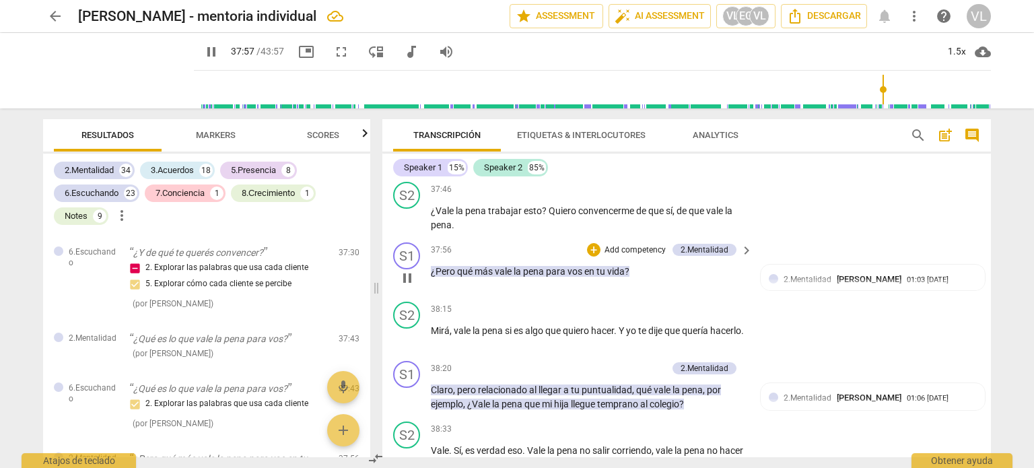
click at [625, 250] on p "Add competency" at bounding box center [635, 250] width 64 height 12
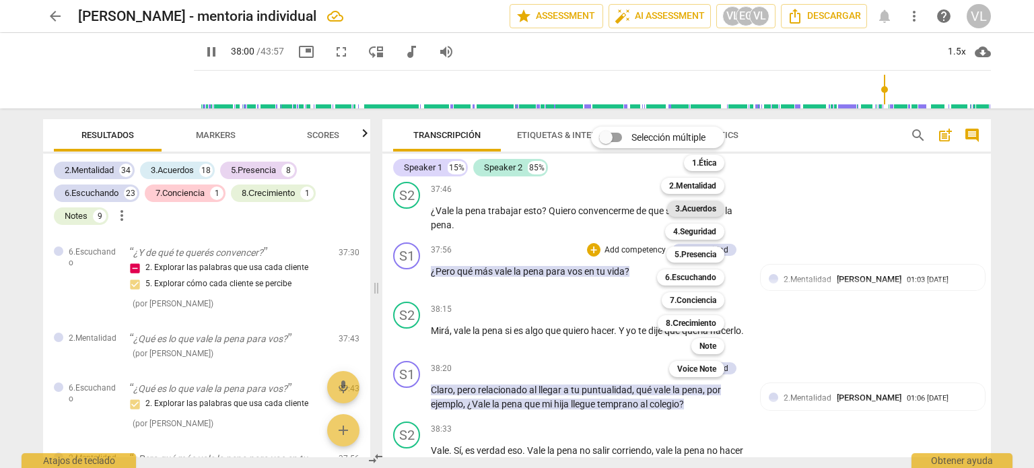
click at [716, 211] on b "3.Acuerdos" at bounding box center [695, 209] width 41 height 16
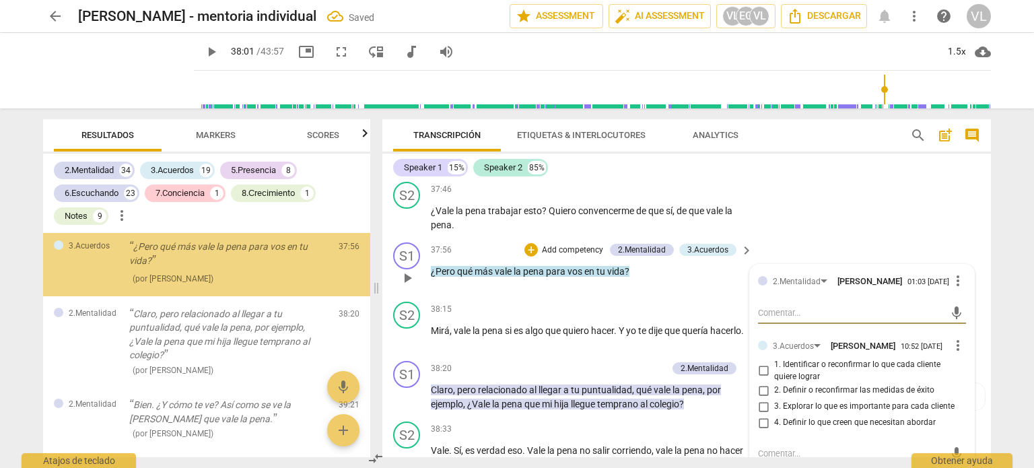
scroll to position [7657, 0]
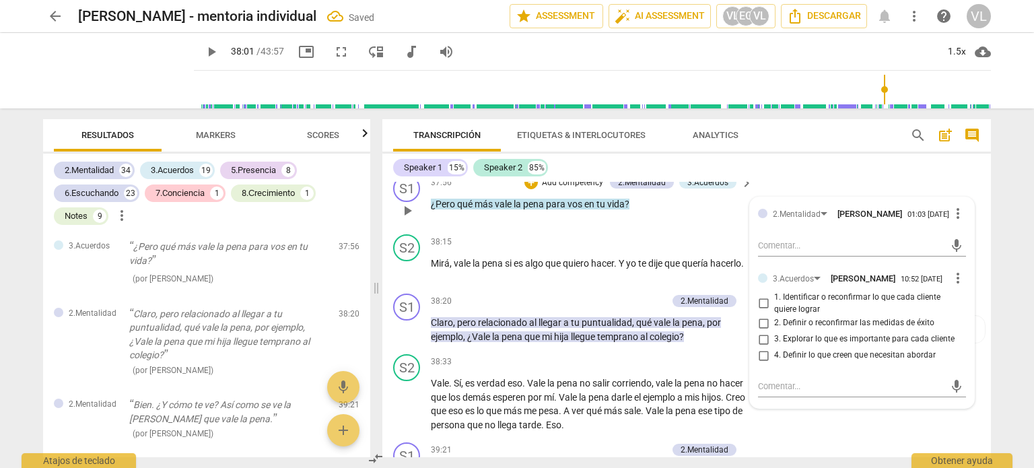
click at [802, 345] on span "3. Explorar lo que es importante para cada cliente" at bounding box center [864, 339] width 180 height 12
click at [774, 347] on input "3. Explorar lo que es importante para cada cliente" at bounding box center [764, 339] width 22 height 16
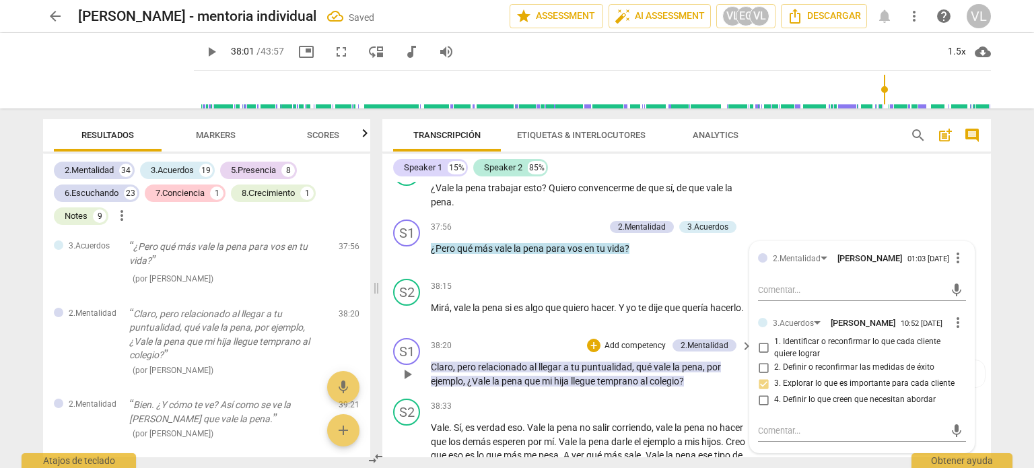
scroll to position [7590, 0]
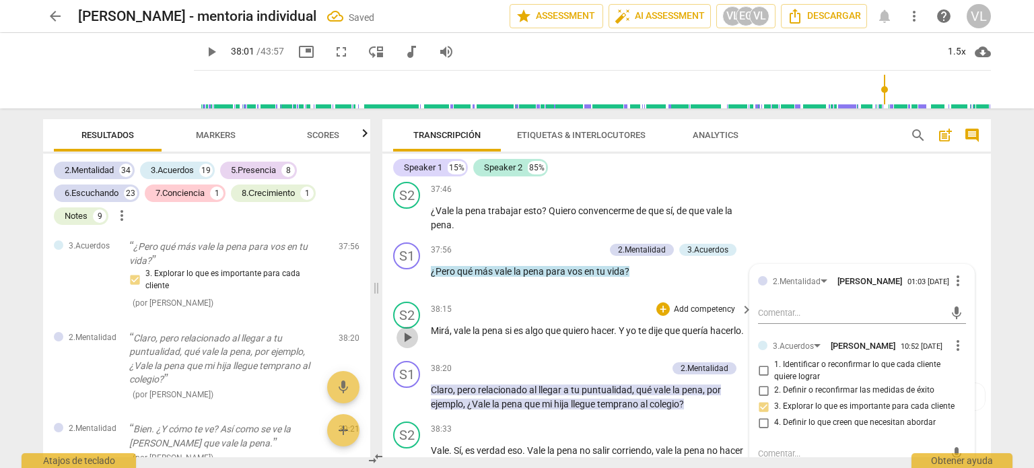
click at [404, 345] on span "play_arrow" at bounding box center [407, 337] width 16 height 16
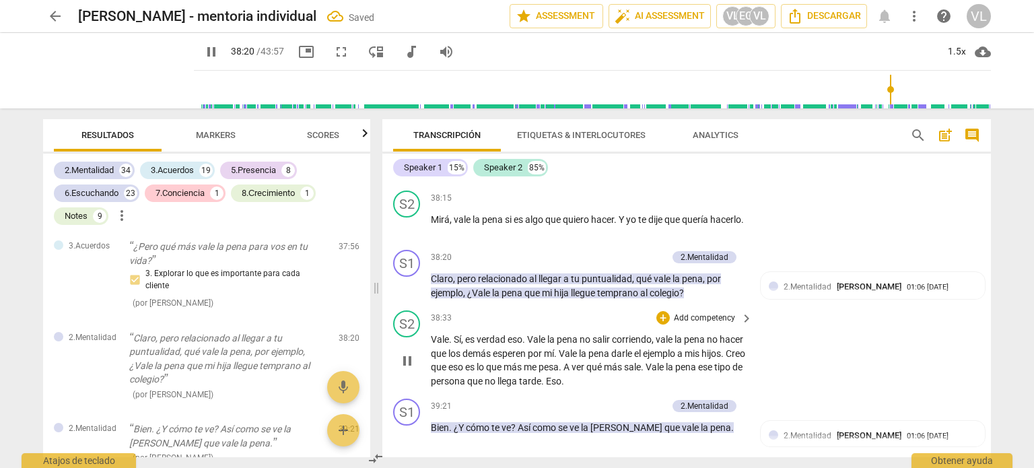
scroll to position [7724, 0]
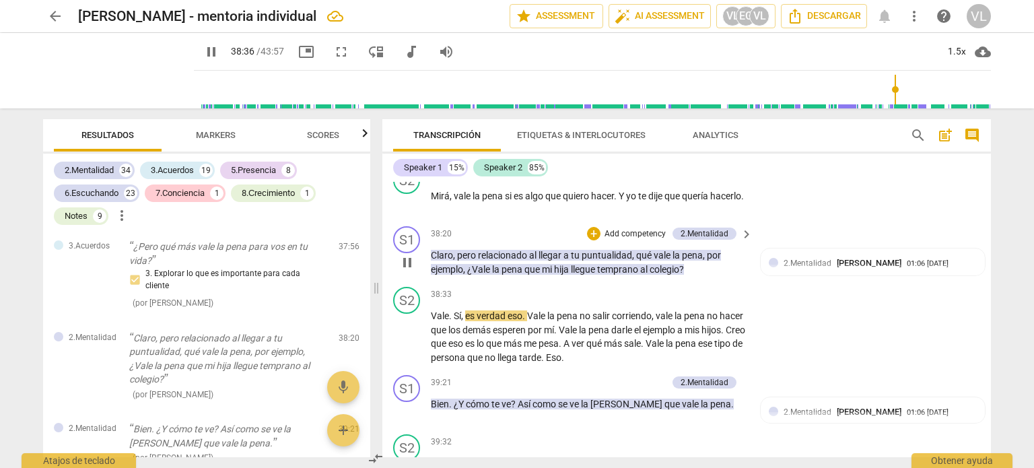
click at [614, 236] on p "Add competency" at bounding box center [635, 234] width 64 height 12
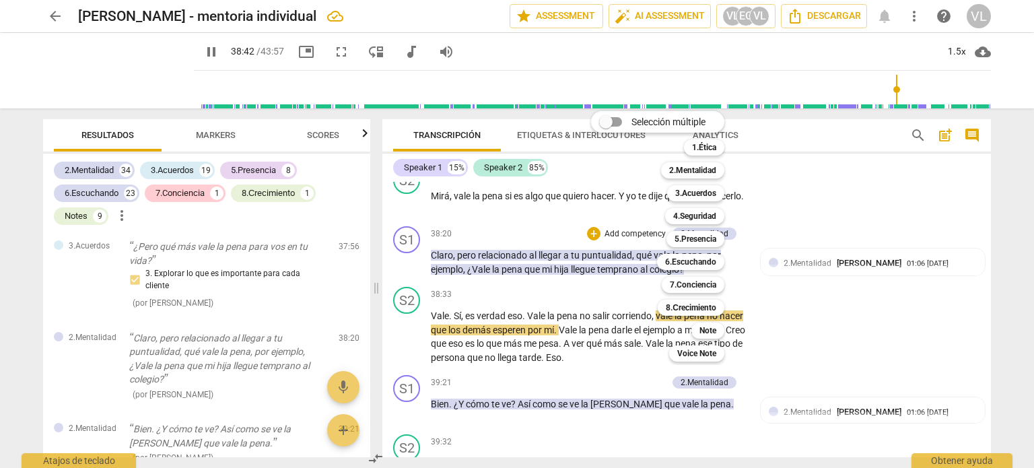
click at [408, 336] on div at bounding box center [517, 234] width 1034 height 468
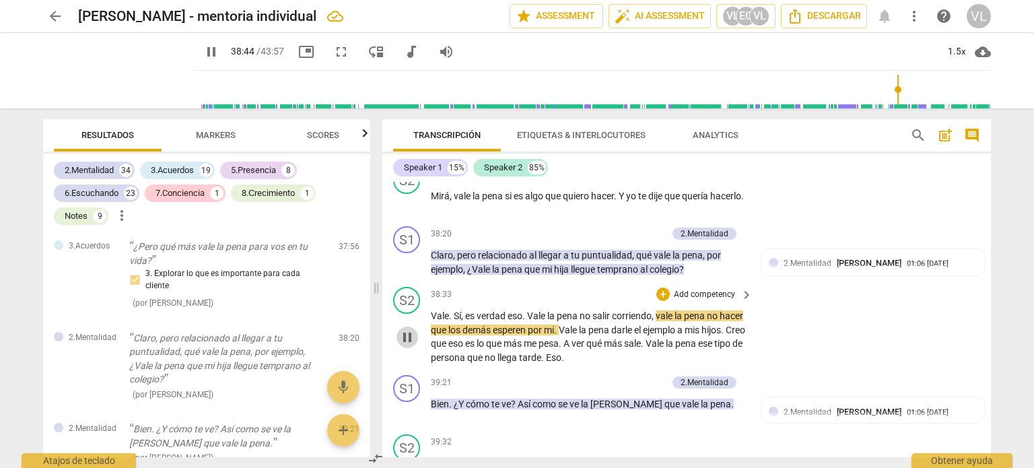
click at [414, 342] on span "pause" at bounding box center [407, 337] width 16 height 16
click at [619, 234] on p "Add competency" at bounding box center [635, 234] width 64 height 12
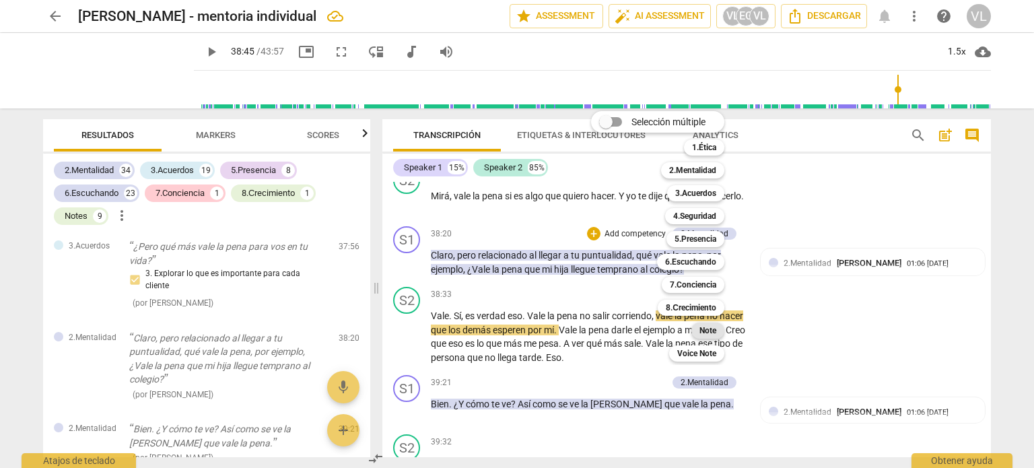
click at [698, 326] on div "Note" at bounding box center [707, 330] width 33 height 16
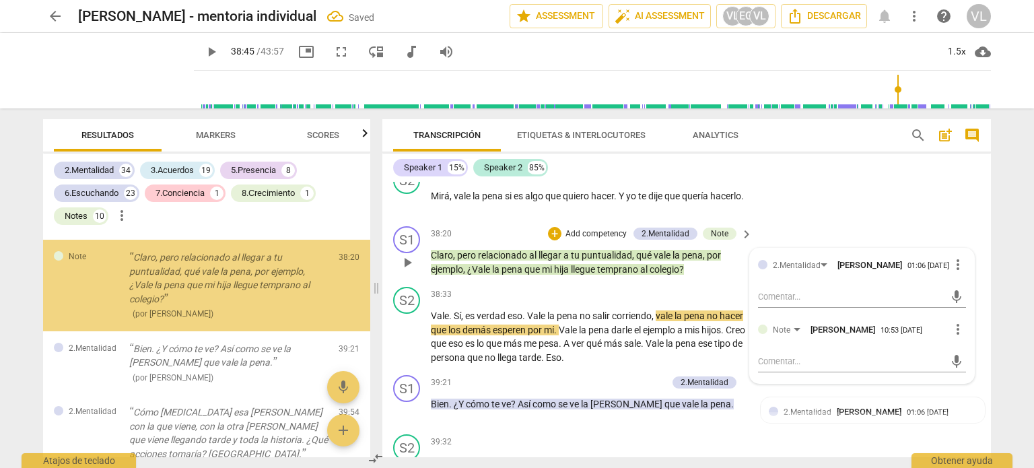
scroll to position [7451, 0]
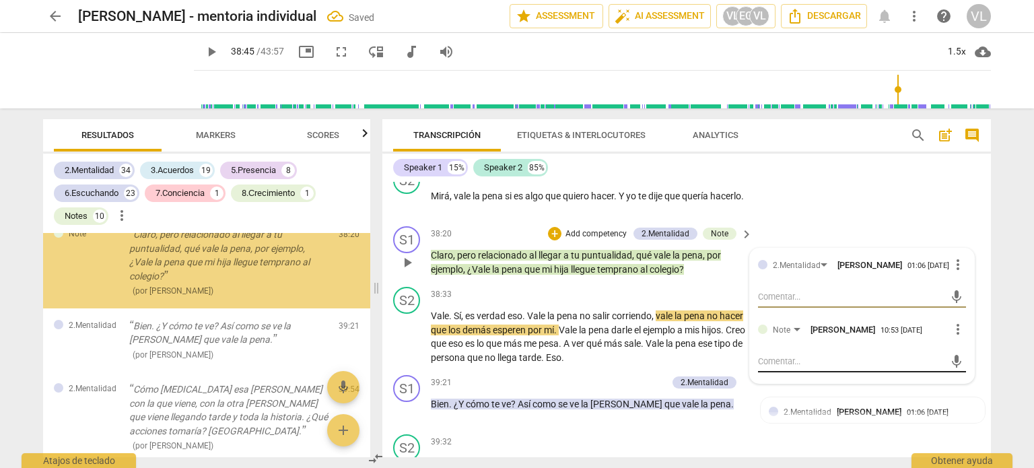
click at [804, 366] on textarea at bounding box center [851, 361] width 186 height 13
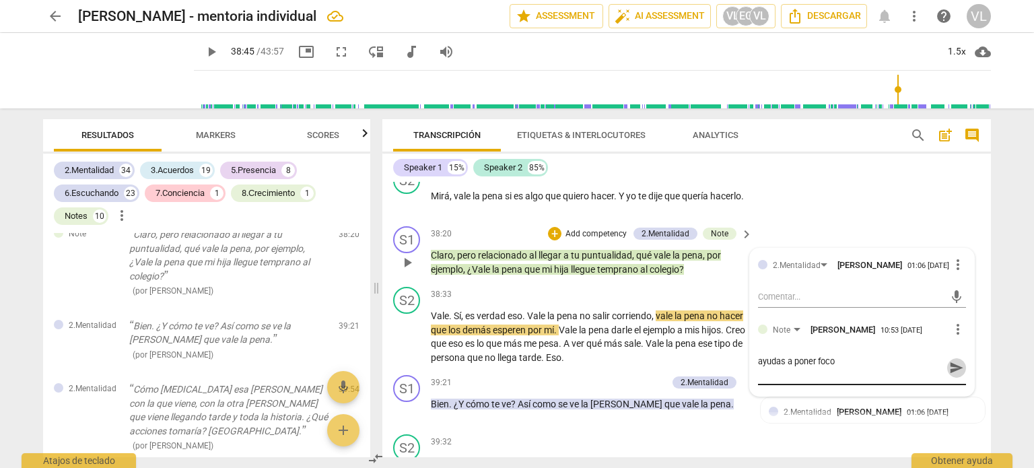
click at [957, 374] on span "send" at bounding box center [956, 367] width 15 height 15
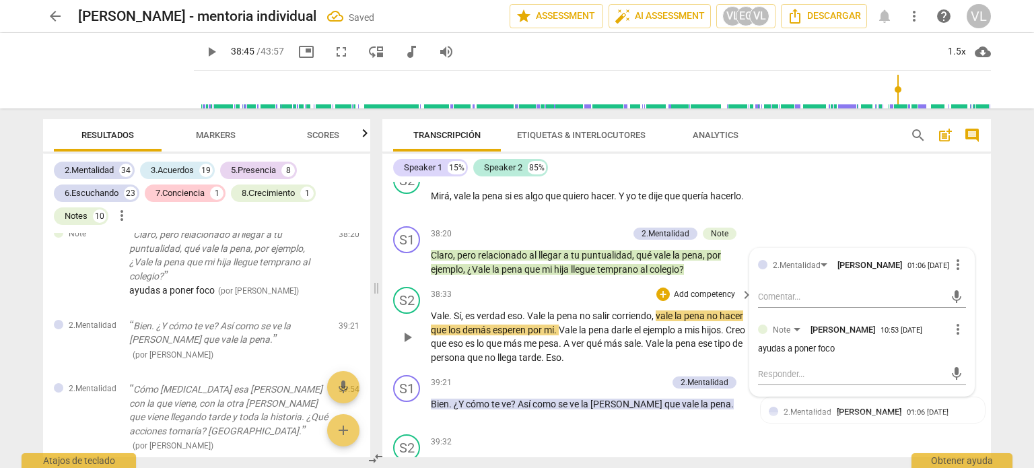
click at [401, 350] on div "play_arrow pause" at bounding box center [413, 337] width 34 height 46
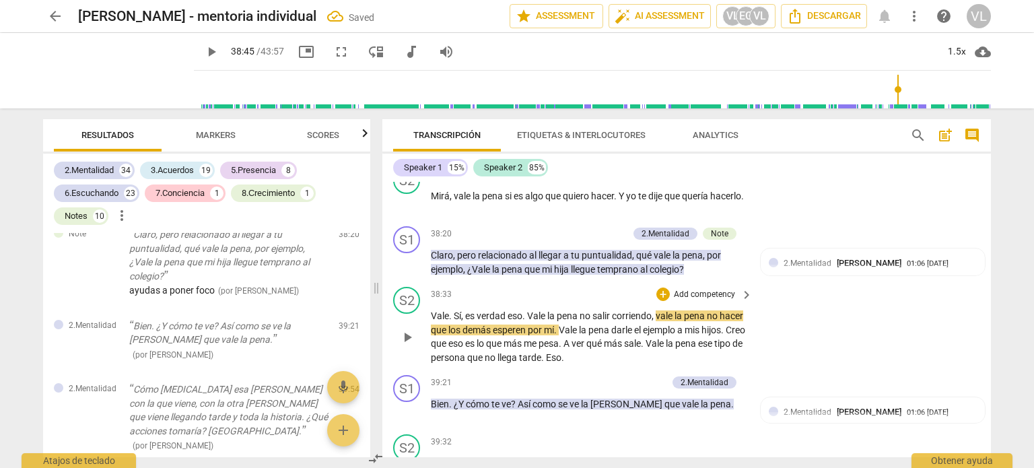
click at [407, 330] on button "play_arrow" at bounding box center [407, 337] width 22 height 22
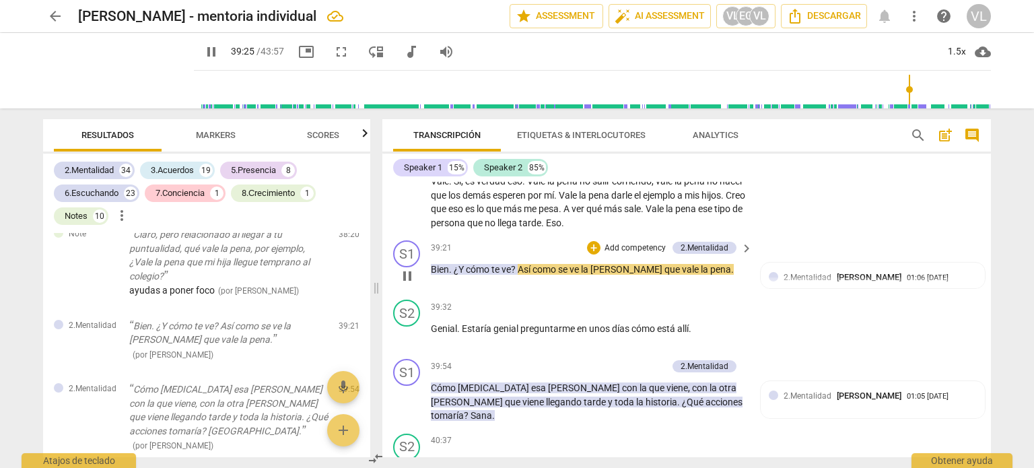
click at [609, 247] on p "Add competency" at bounding box center [635, 248] width 64 height 12
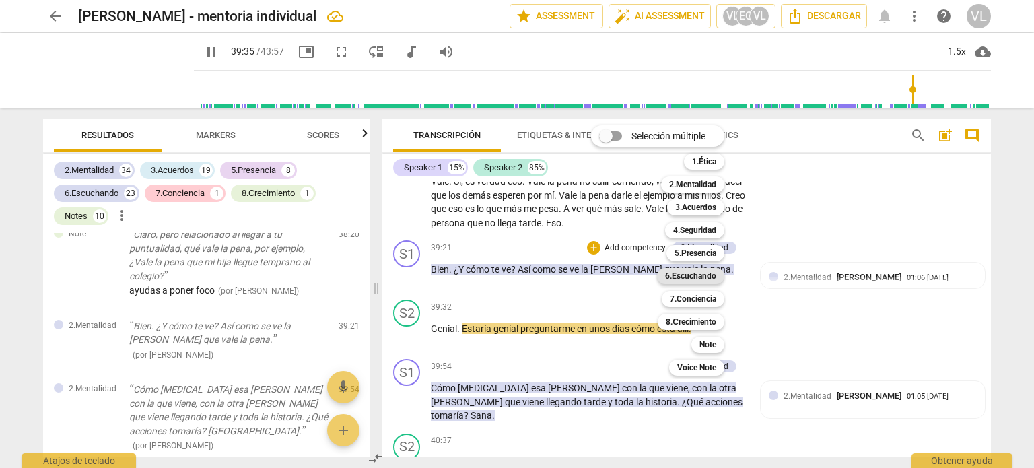
click at [703, 280] on b "6.Escuchando" at bounding box center [690, 276] width 51 height 16
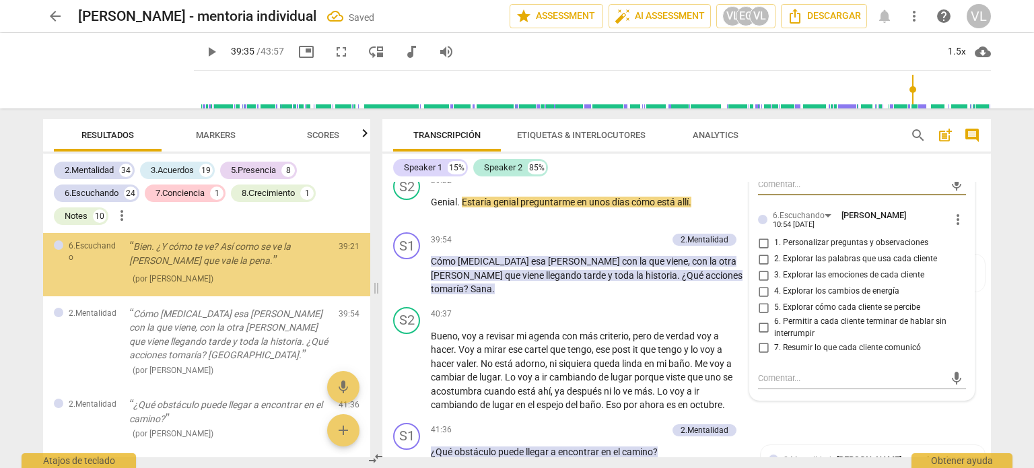
scroll to position [7993, 0]
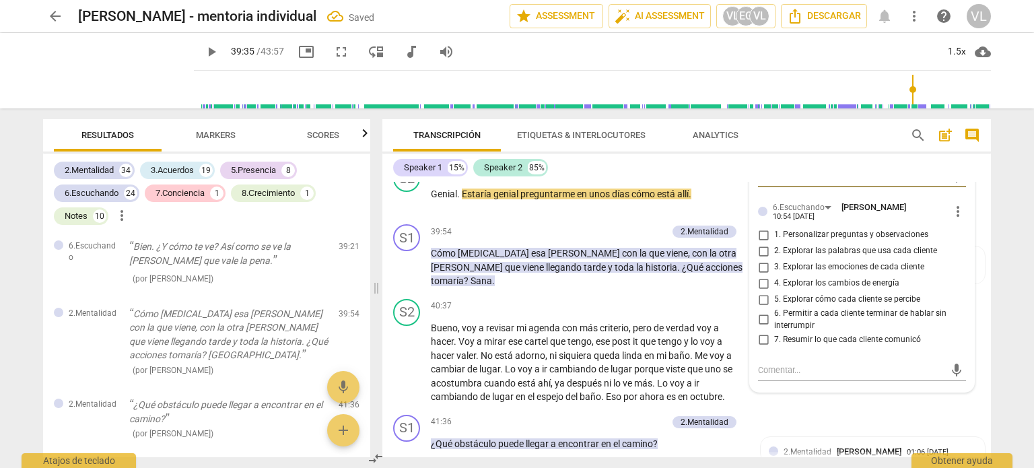
click at [768, 308] on input "5. Explorar cómo cada cliente se percibe" at bounding box center [764, 299] width 22 height 16
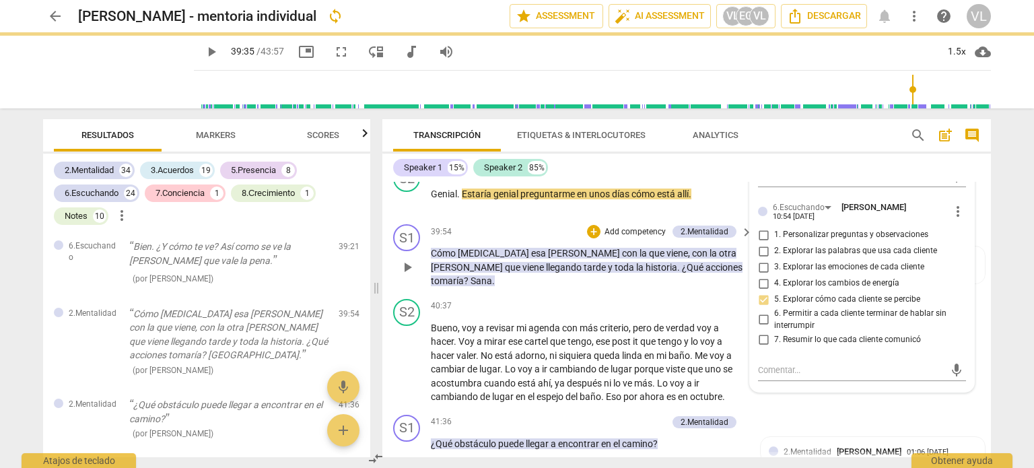
scroll to position [7926, 0]
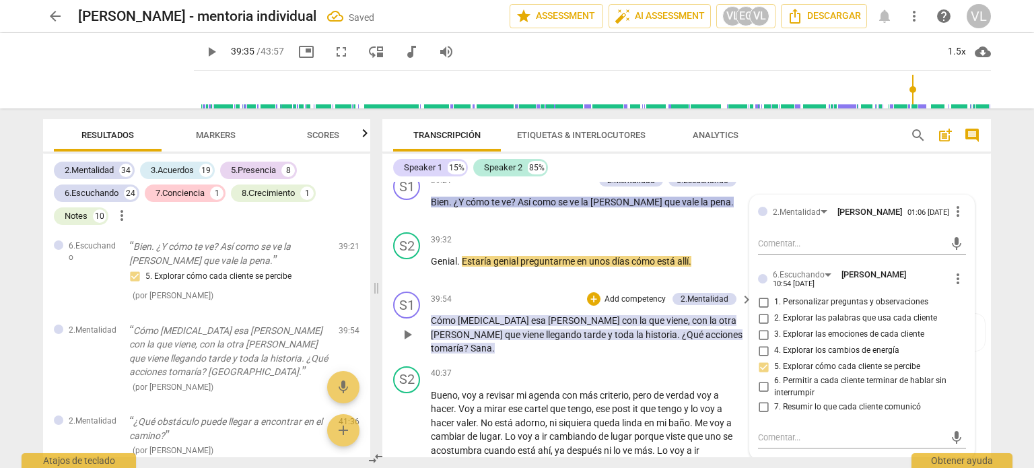
click at [418, 333] on div "play_arrow pause" at bounding box center [413, 334] width 34 height 33
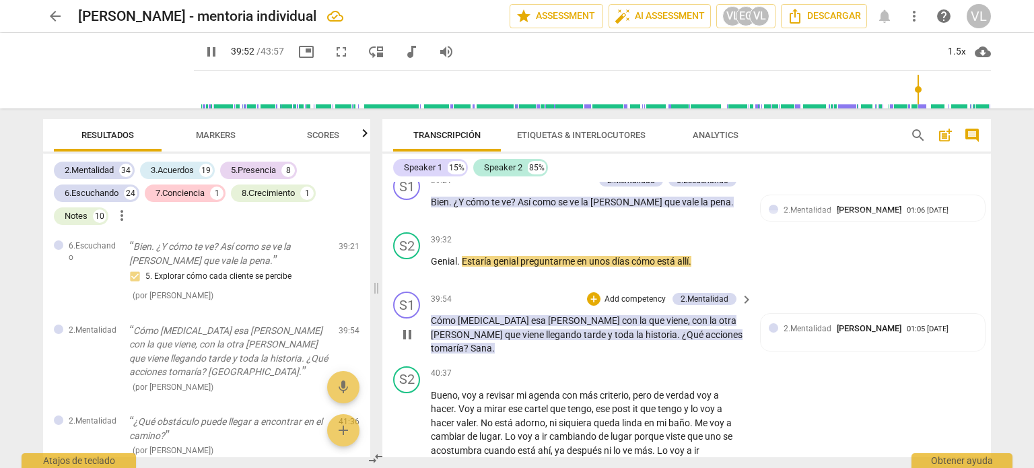
click at [651, 298] on p "Add competency" at bounding box center [635, 299] width 64 height 12
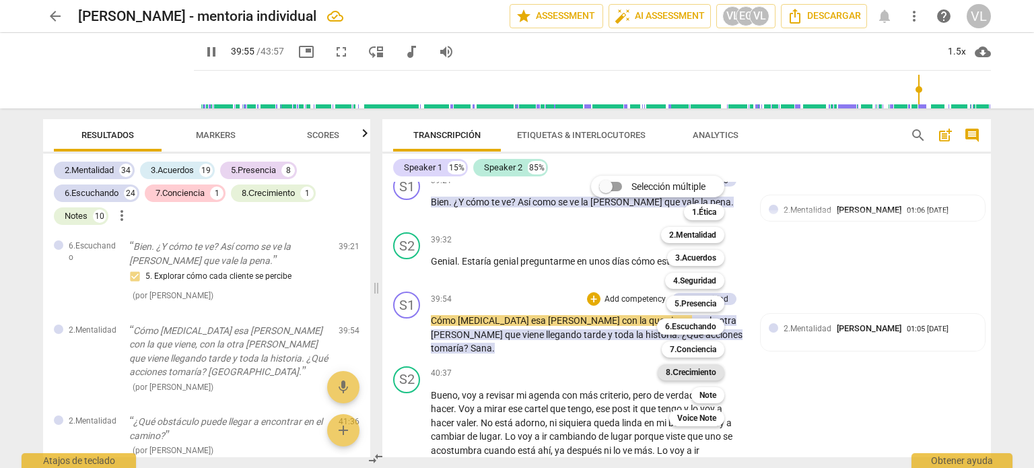
click at [711, 371] on b "8.Сrecimiento" at bounding box center [691, 372] width 50 height 16
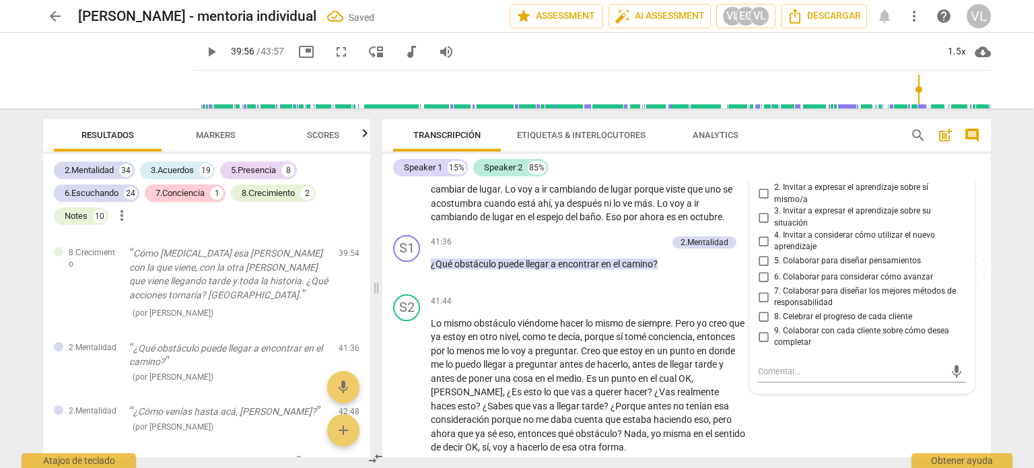
scroll to position [8195, 0]
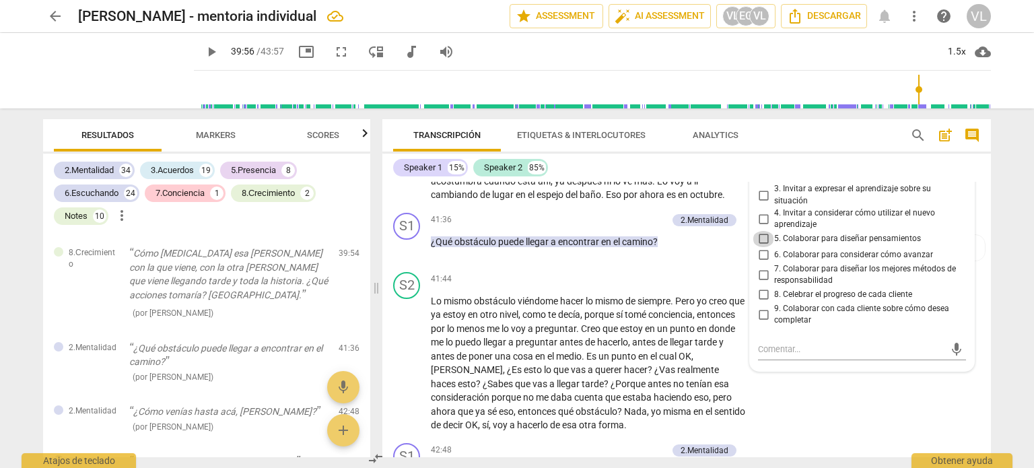
click at [760, 246] on input "5. Colaborar para diseñar pensamientos" at bounding box center [764, 239] width 22 height 16
click at [784, 355] on textarea at bounding box center [851, 349] width 186 height 13
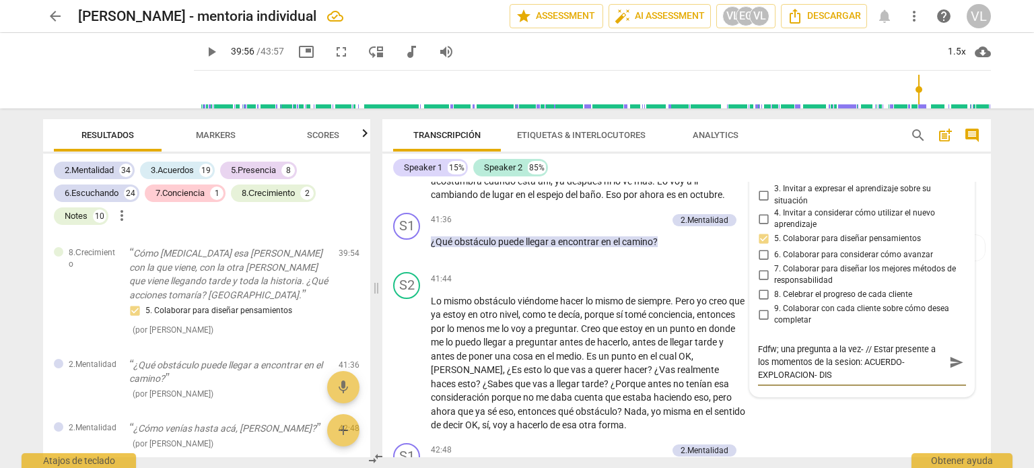
scroll to position [0, 0]
click at [953, 361] on span "send" at bounding box center [956, 362] width 15 height 15
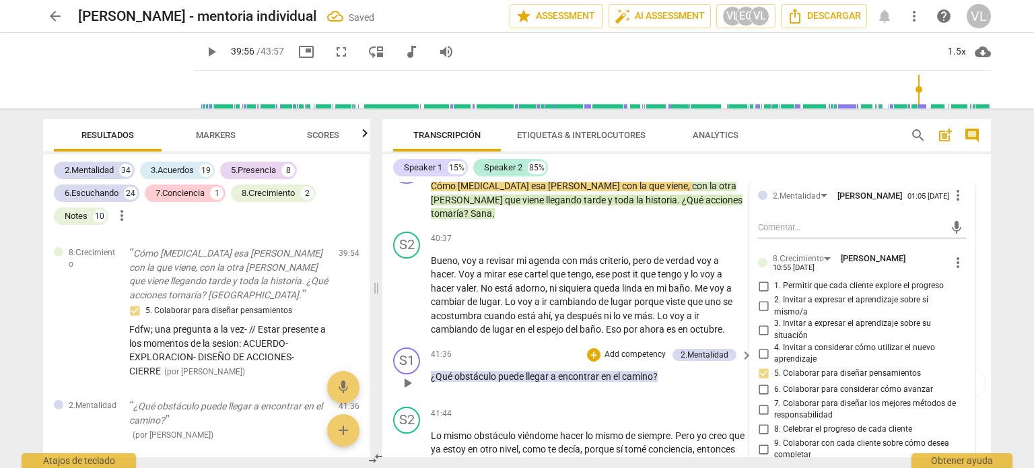
scroll to position [7993, 0]
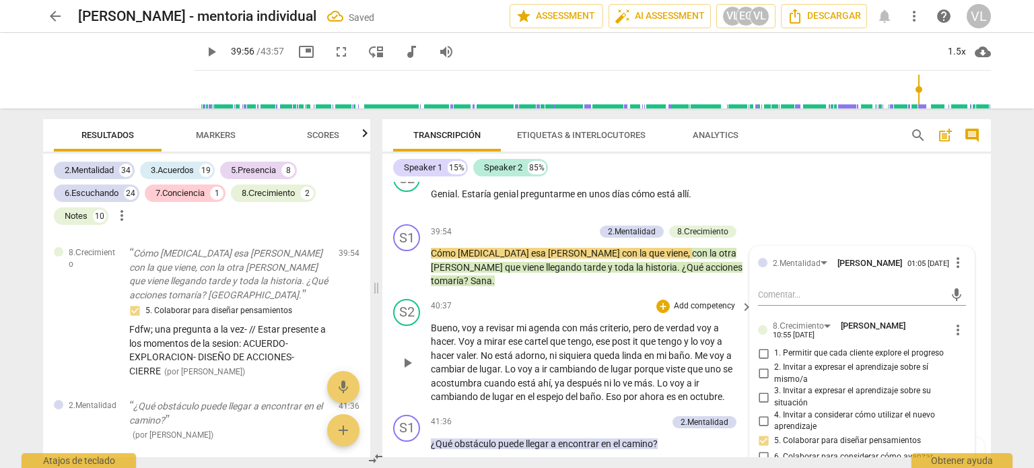
click at [410, 335] on div "play_arrow pause" at bounding box center [413, 363] width 34 height 74
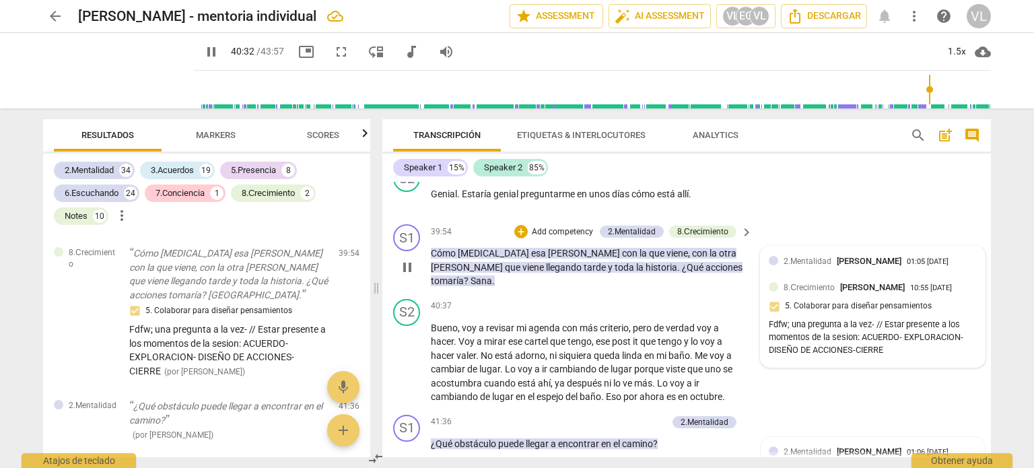
click at [891, 344] on div "Fdfw; una pregunta a la vez- // Estar presente a los momentos de la sesion: ACU…" at bounding box center [873, 337] width 208 height 38
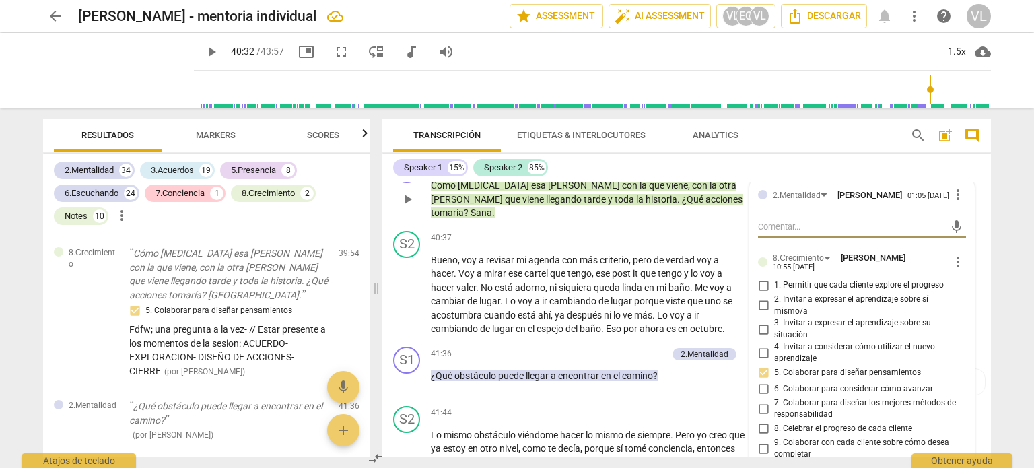
scroll to position [8195, 0]
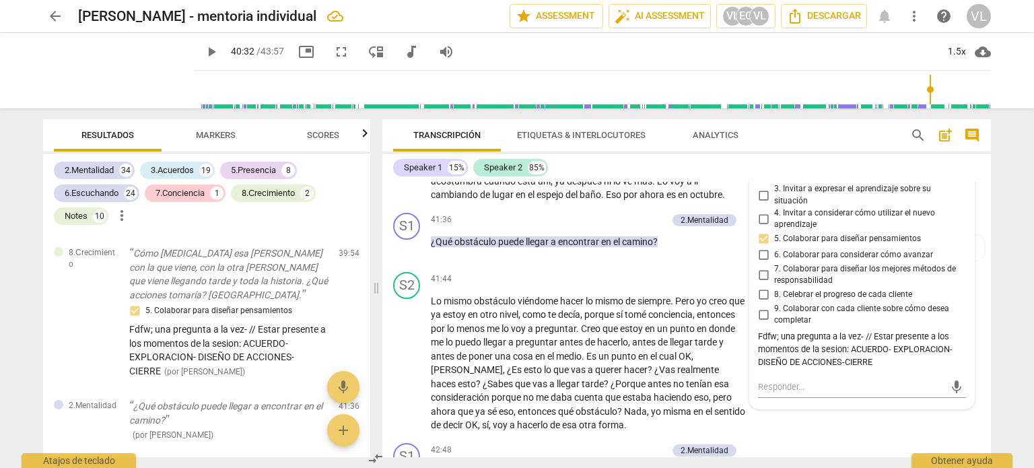
click at [858, 343] on div "Fdfw; una pregunta a la vez- // Estar presente a los momentos de la sesion: ACU…" at bounding box center [862, 350] width 208 height 38
click at [862, 344] on div "Fdfw; una pregunta a la vez- // Estar presente a los momentos de la sesion: ACU…" at bounding box center [862, 350] width 208 height 38
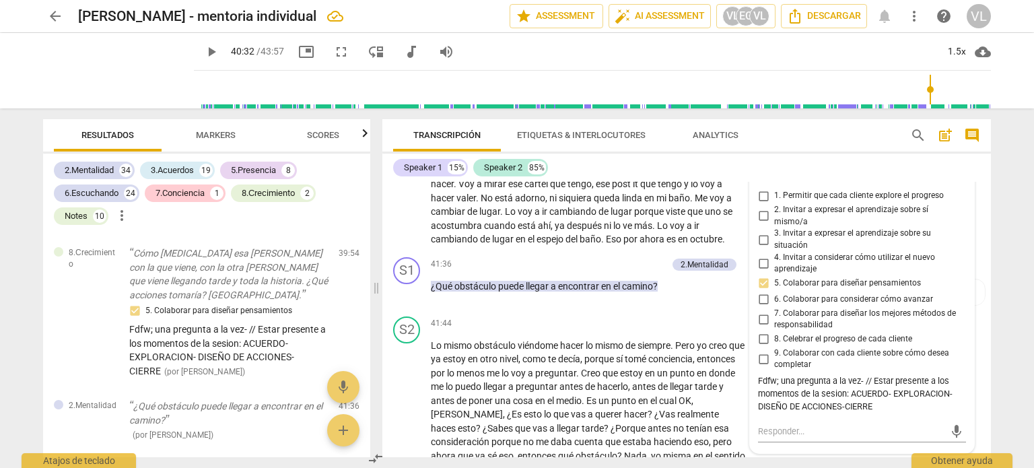
scroll to position [8128, 0]
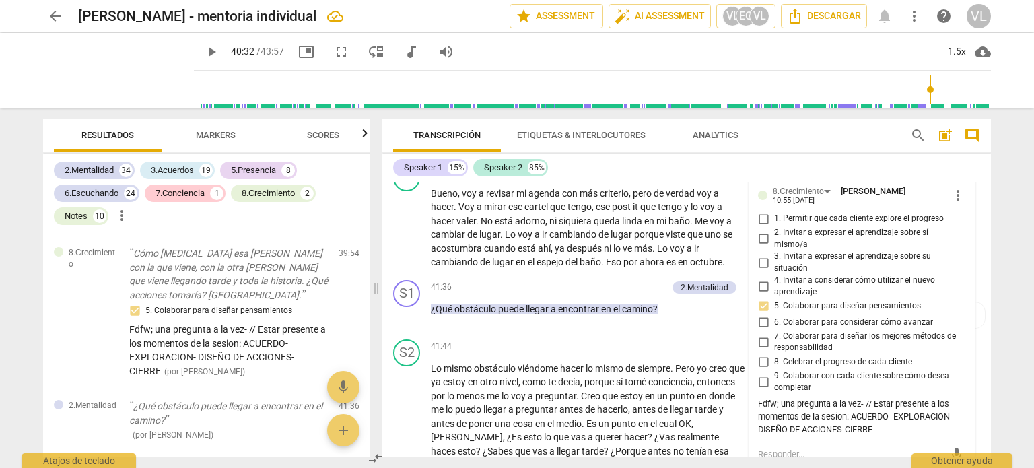
click at [950, 203] on span "more_vert" at bounding box center [958, 195] width 16 height 16
click at [965, 207] on li "Editar" at bounding box center [969, 202] width 47 height 26
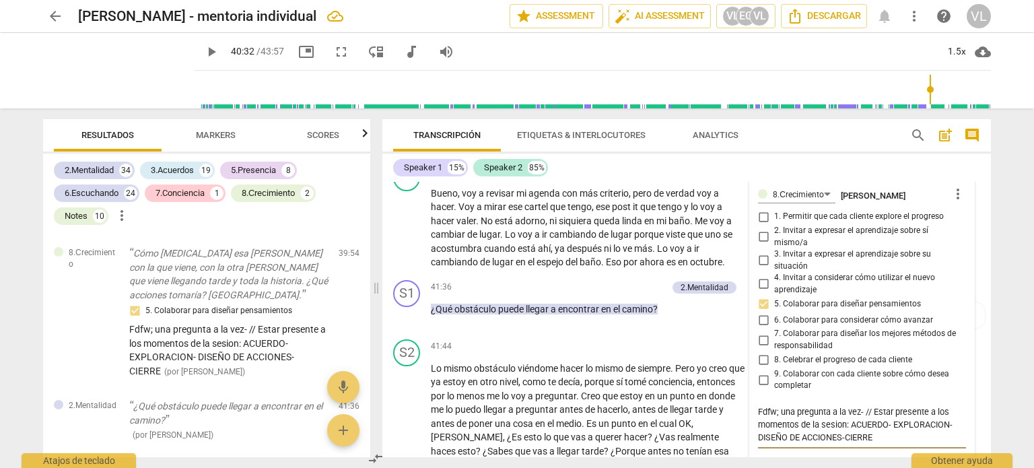
click at [862, 413] on textarea "Fdfw; una pregunta a la vez- // Estar presente a los momentos de la sesion: ACU…" at bounding box center [862, 424] width 208 height 38
click at [859, 417] on textarea "Fdfw; una pregunta a la vez- // Estar presente a los momentos de la sesion: ACU…" at bounding box center [862, 424] width 208 height 38
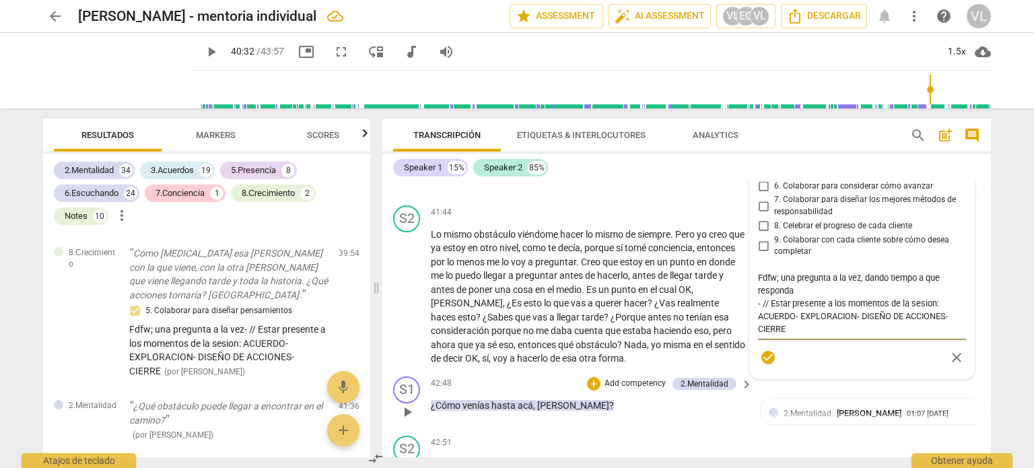
scroll to position [8263, 0]
click at [767, 365] on span "check_circle" at bounding box center [768, 357] width 16 height 16
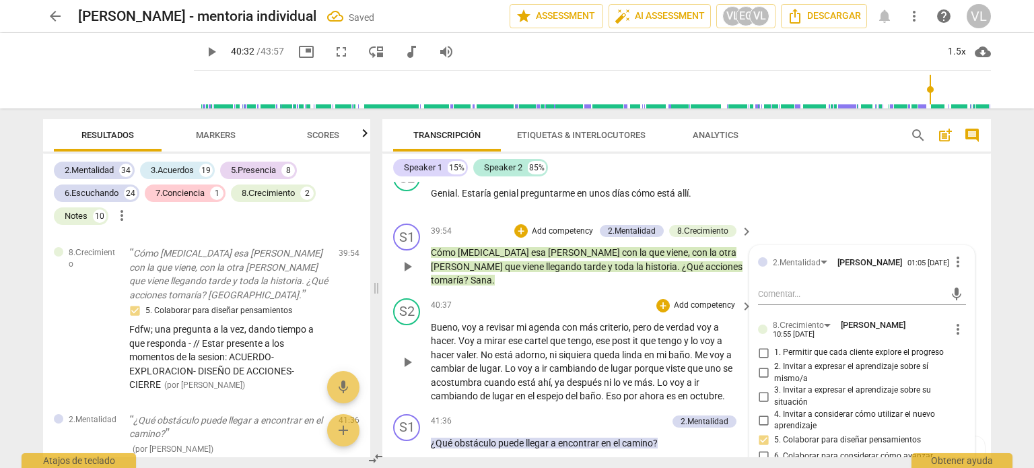
scroll to position [7993, 0]
click at [410, 355] on span "play_arrow" at bounding box center [407, 363] width 16 height 16
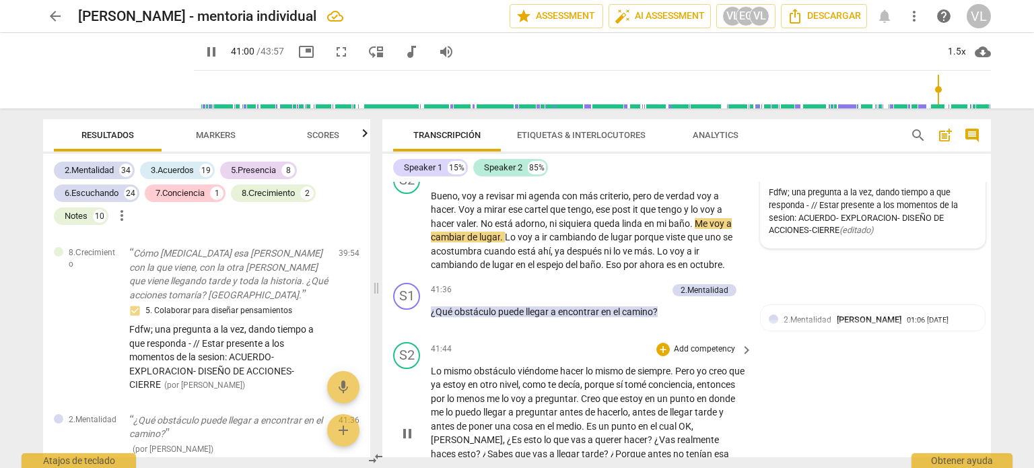
scroll to position [8128, 0]
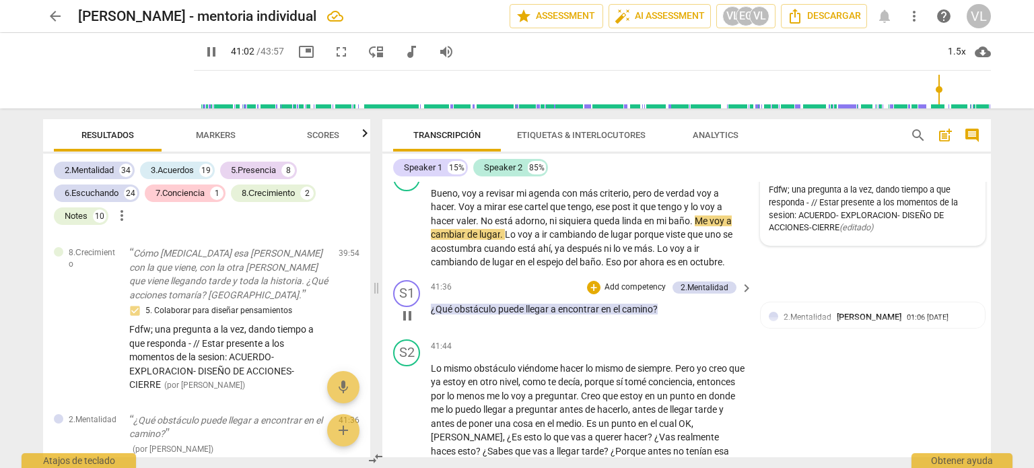
click at [617, 281] on p "Add competency" at bounding box center [635, 287] width 64 height 12
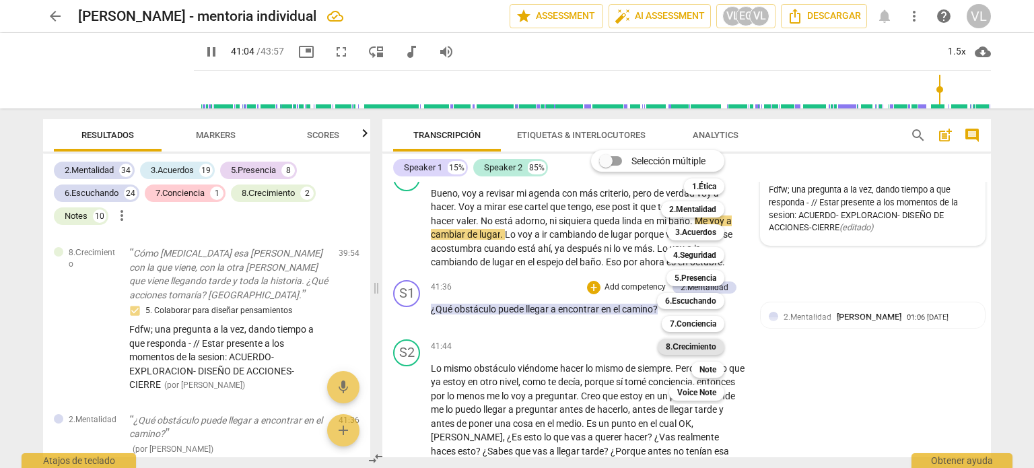
click at [699, 349] on b "8.Сrecimiento" at bounding box center [691, 347] width 50 height 16
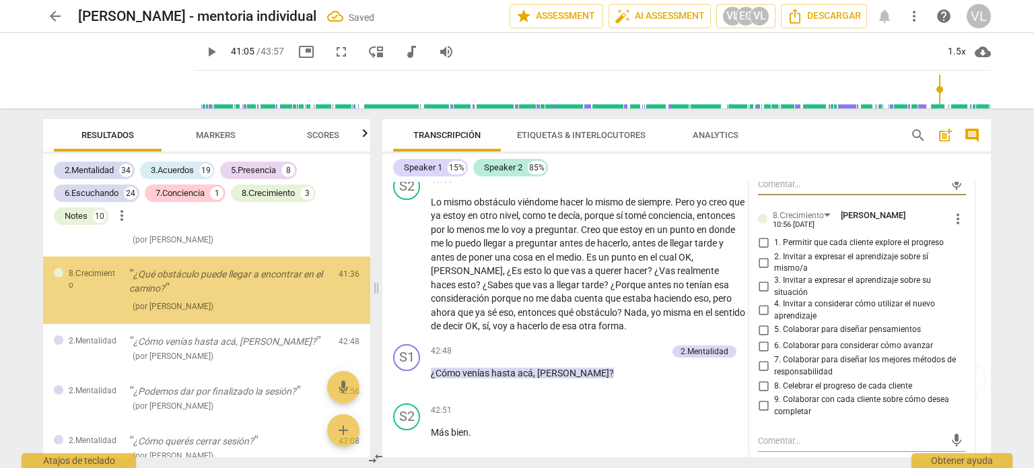
scroll to position [8330, 0]
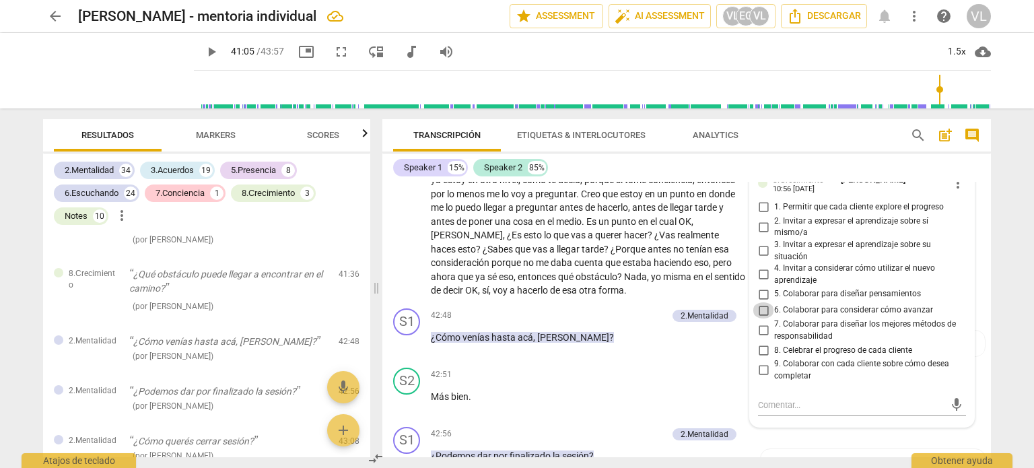
click at [759, 304] on input "6. Colaborar para considerar cómo avanzar" at bounding box center [764, 310] width 22 height 16
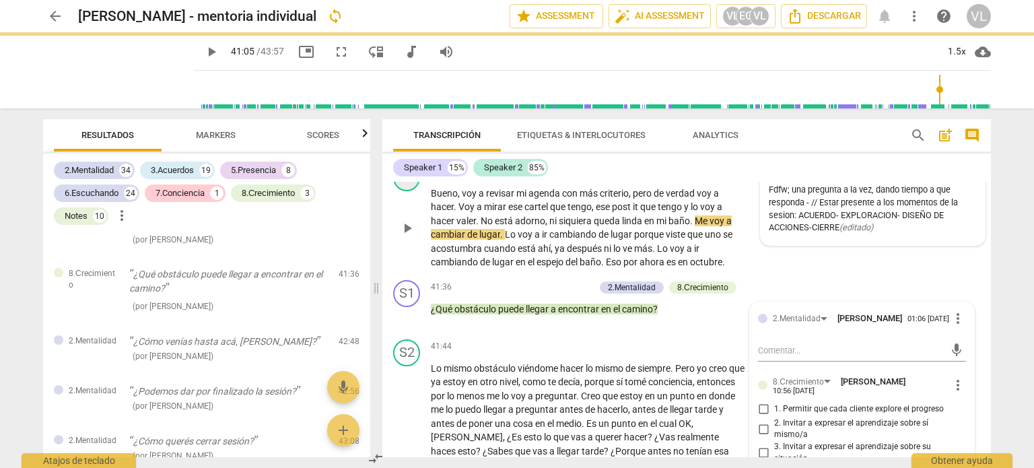
scroll to position [8061, 0]
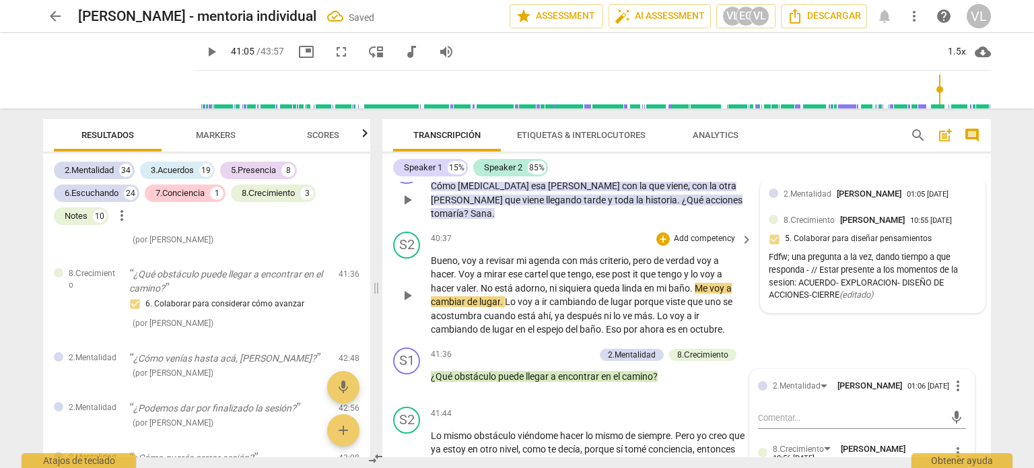
click at [404, 287] on span "play_arrow" at bounding box center [407, 295] width 16 height 16
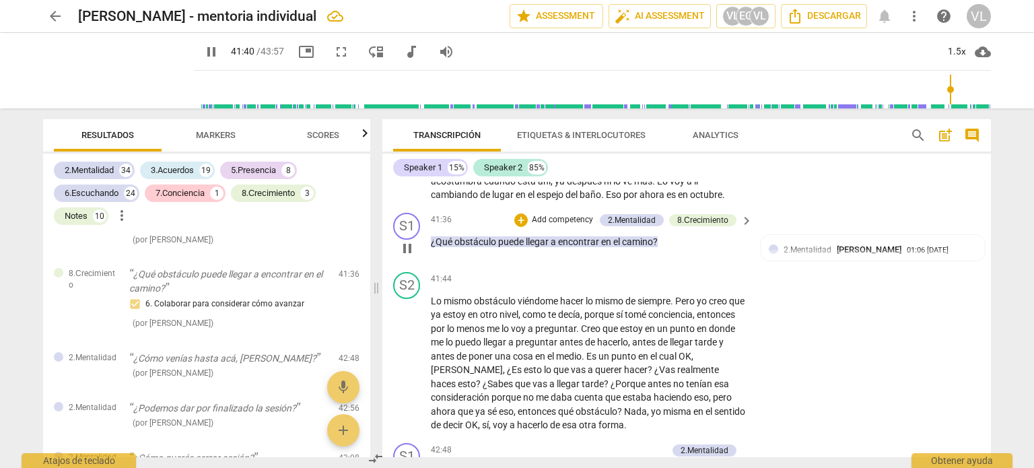
scroll to position [8263, 0]
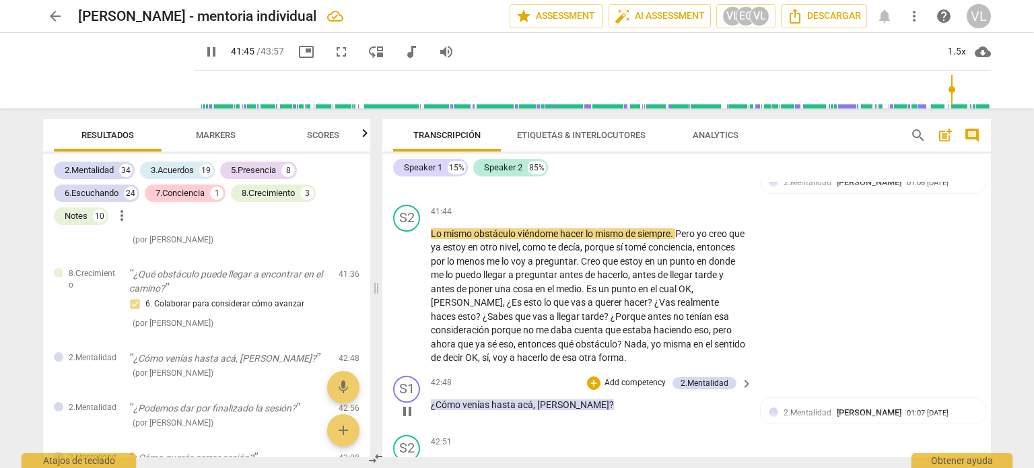
click at [615, 377] on p "Add competency" at bounding box center [635, 383] width 64 height 12
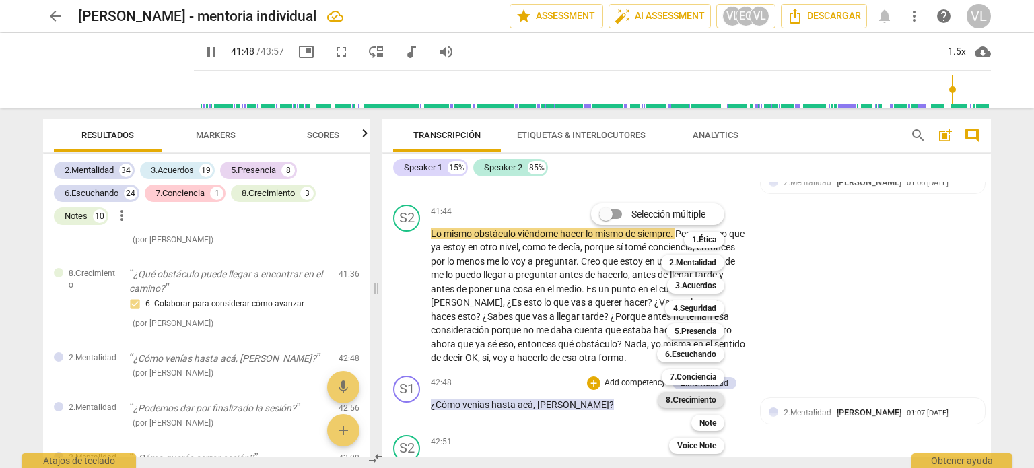
click at [706, 397] on b "8.Сrecimiento" at bounding box center [691, 400] width 50 height 16
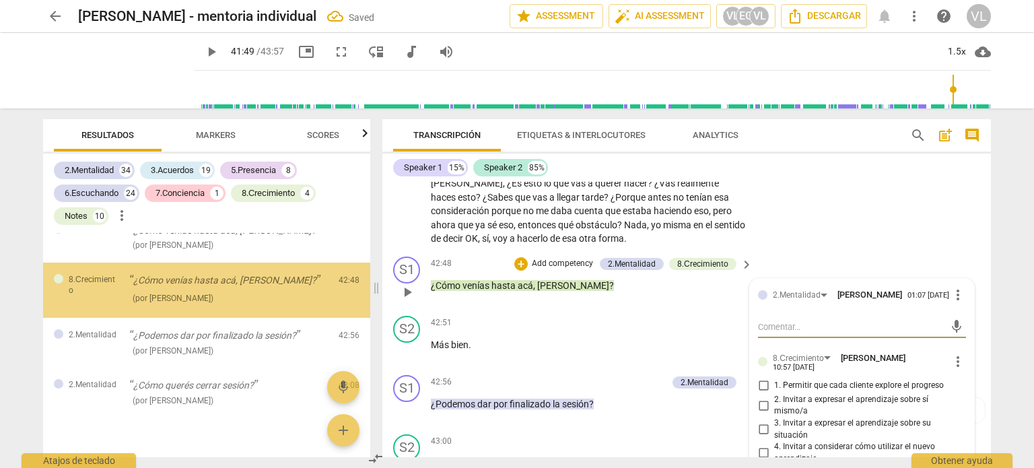
scroll to position [8465, 0]
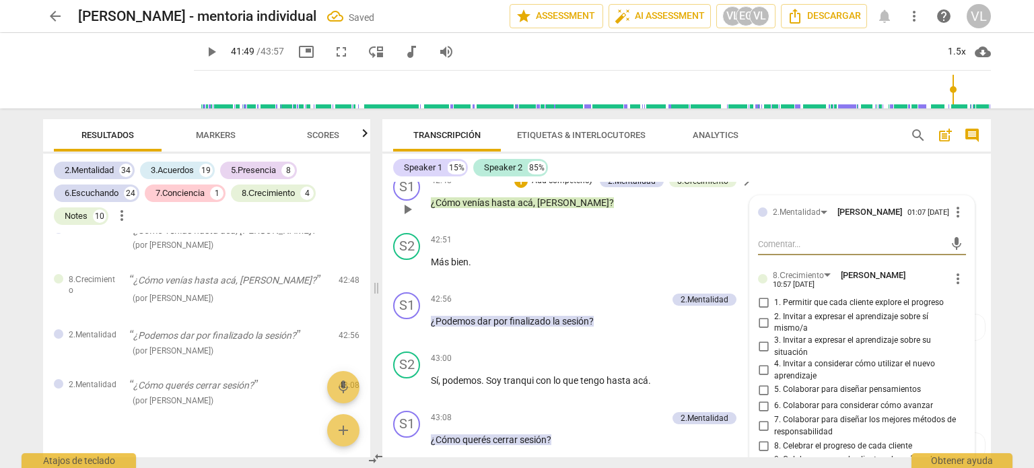
click at [775, 297] on span "1. Permitir que cada cliente explore el progreso" at bounding box center [859, 303] width 170 height 12
click at [774, 296] on input "1. Permitir que cada cliente explore el progreso" at bounding box center [764, 303] width 22 height 16
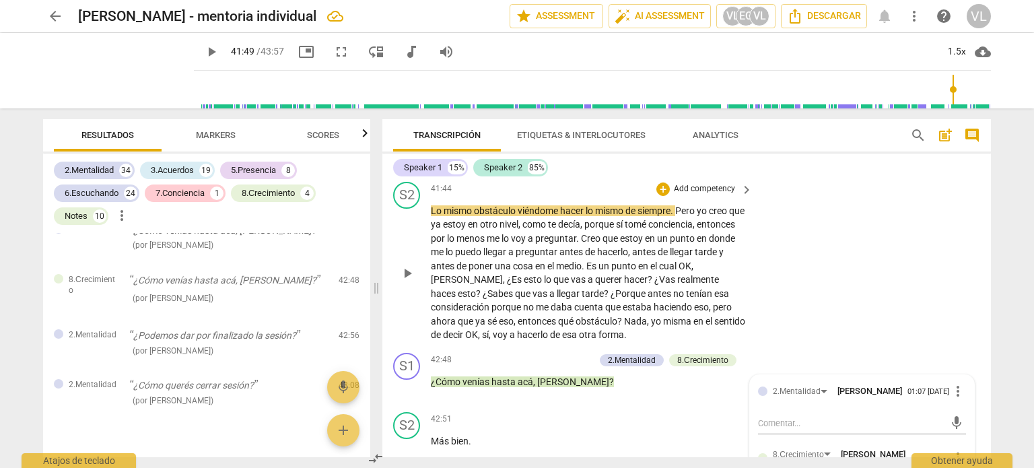
scroll to position [8263, 0]
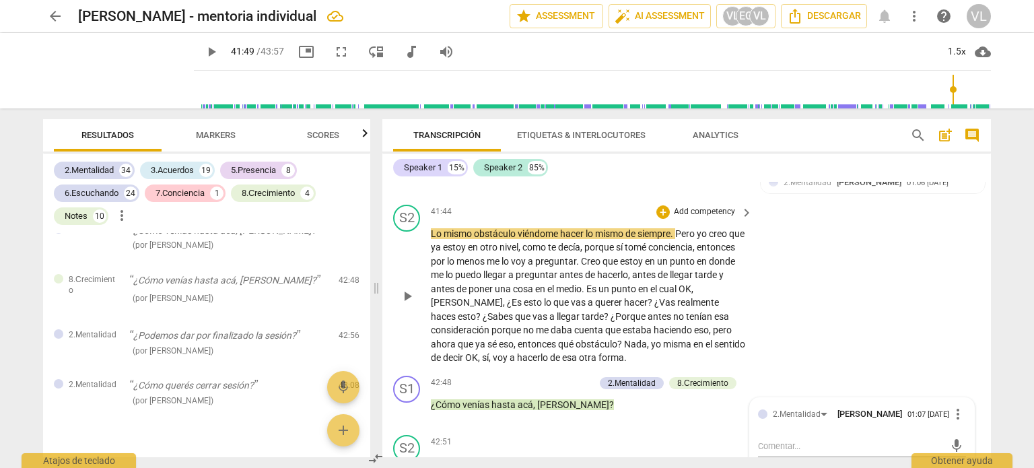
click at [419, 290] on div "play_arrow pause" at bounding box center [413, 296] width 34 height 129
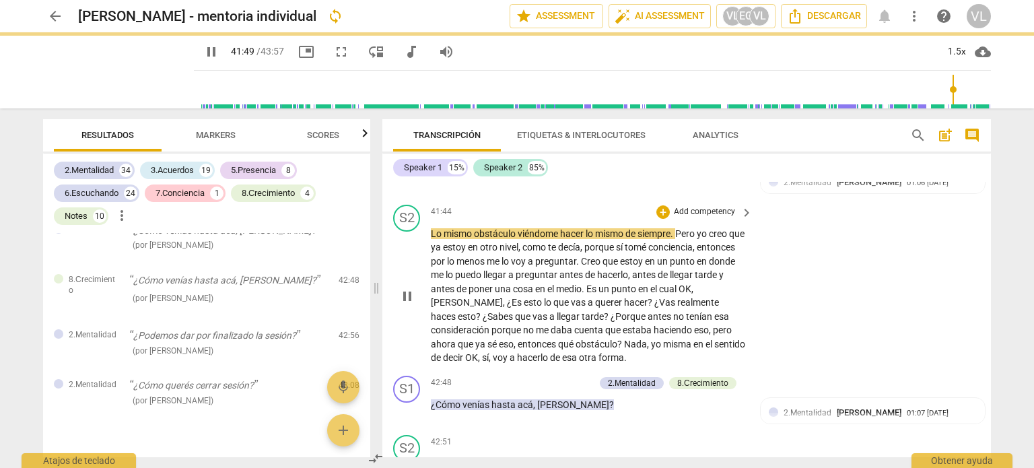
click at [412, 288] on span "pause" at bounding box center [407, 296] width 16 height 16
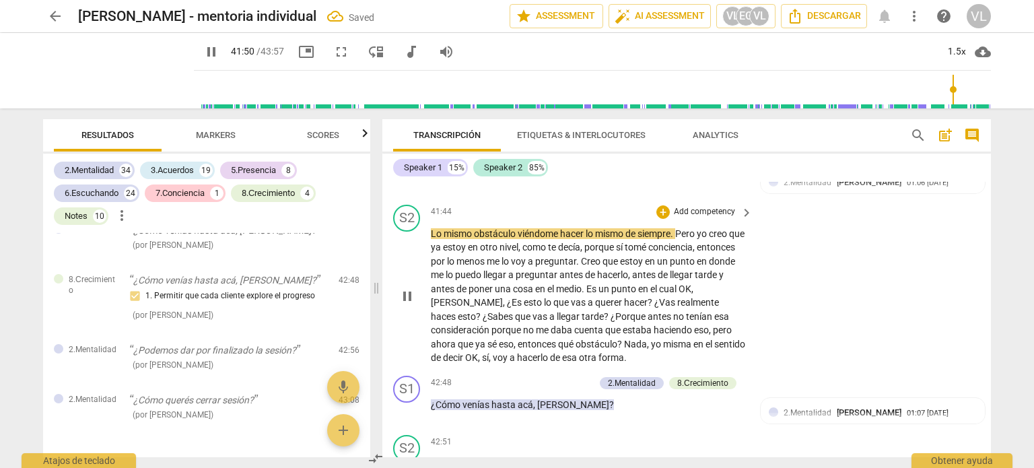
click at [415, 288] on span "pause" at bounding box center [407, 296] width 16 height 16
click at [413, 288] on span "play_arrow" at bounding box center [407, 296] width 16 height 16
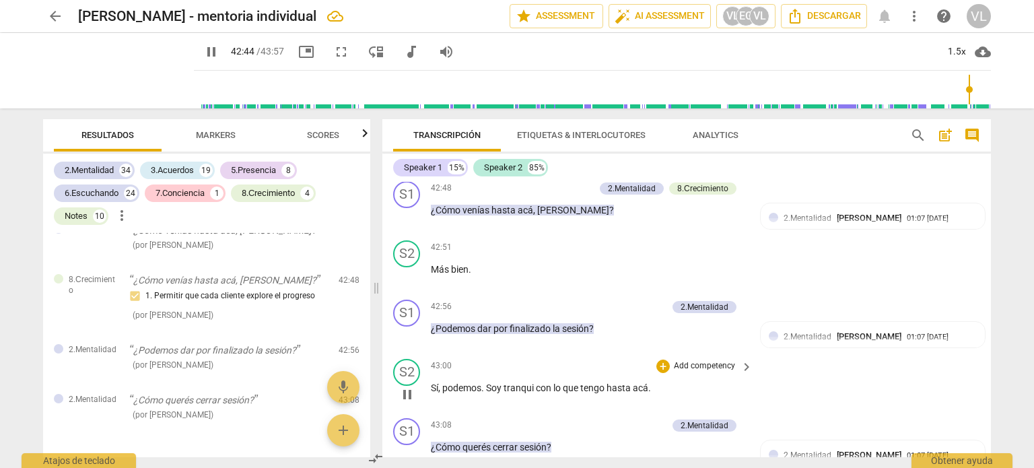
scroll to position [8465, 0]
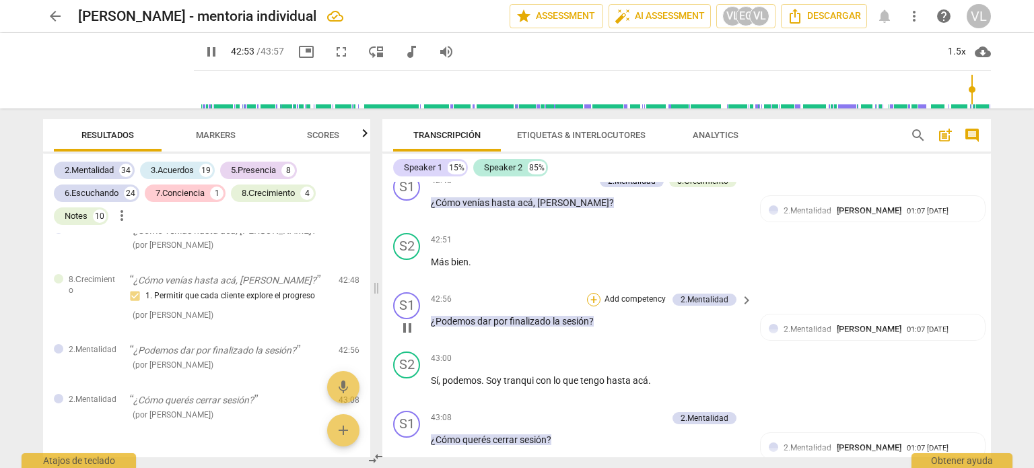
click at [591, 293] on div "+" at bounding box center [593, 299] width 13 height 13
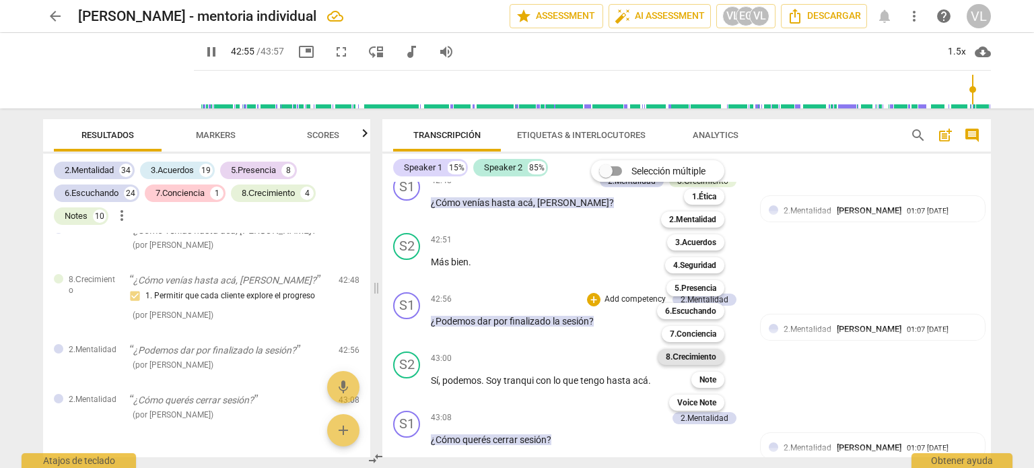
click at [692, 357] on b "8.Сrecimiento" at bounding box center [691, 357] width 50 height 16
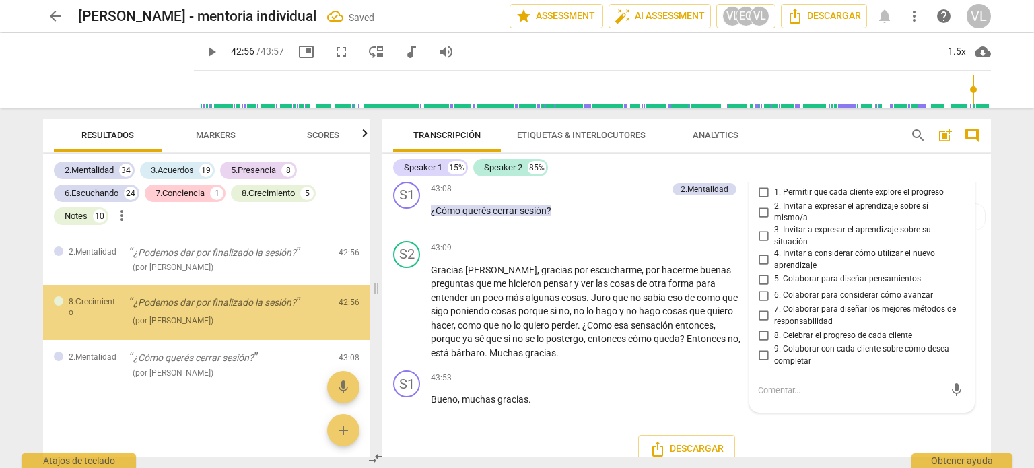
scroll to position [8694, 0]
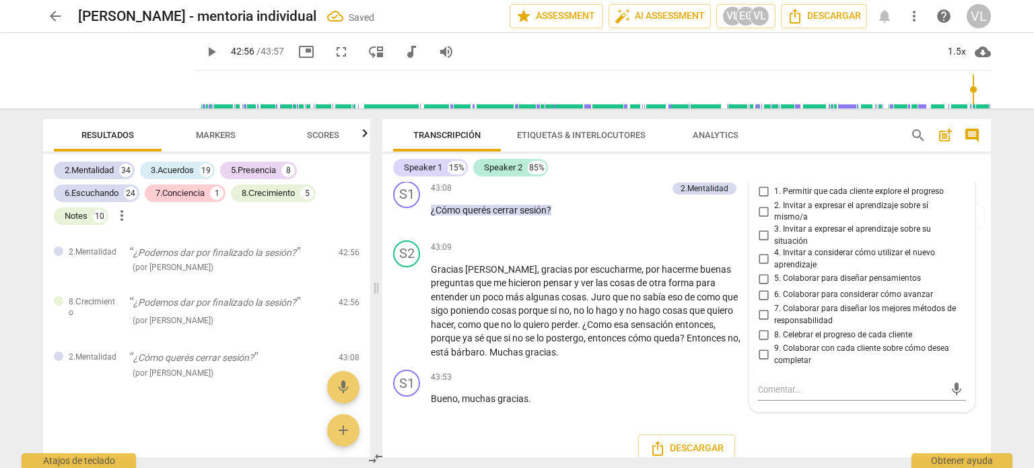
click at [823, 343] on span "9. Colaborar con cada cliente sobre cómo desea completar" at bounding box center [867, 355] width 186 height 24
click at [774, 347] on input "9. Colaborar con cada cliente sobre cómo desea completar" at bounding box center [764, 355] width 22 height 16
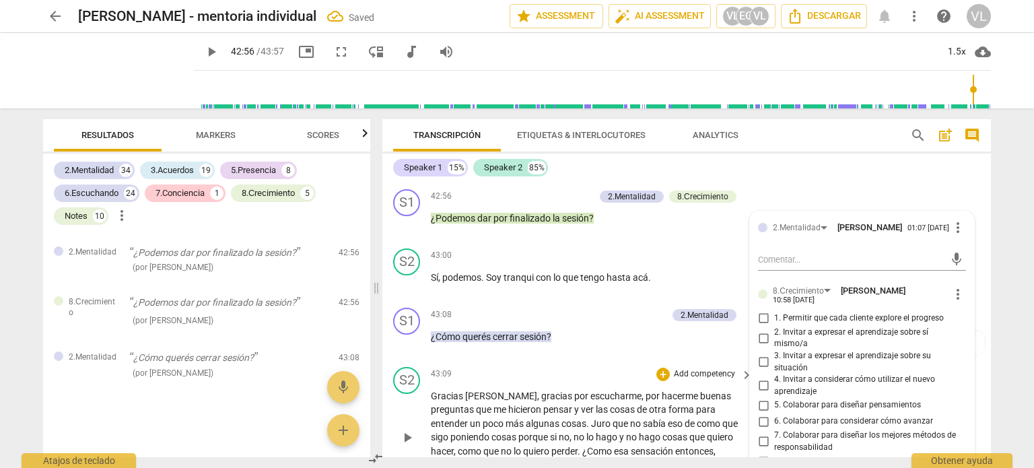
scroll to position [8560, 0]
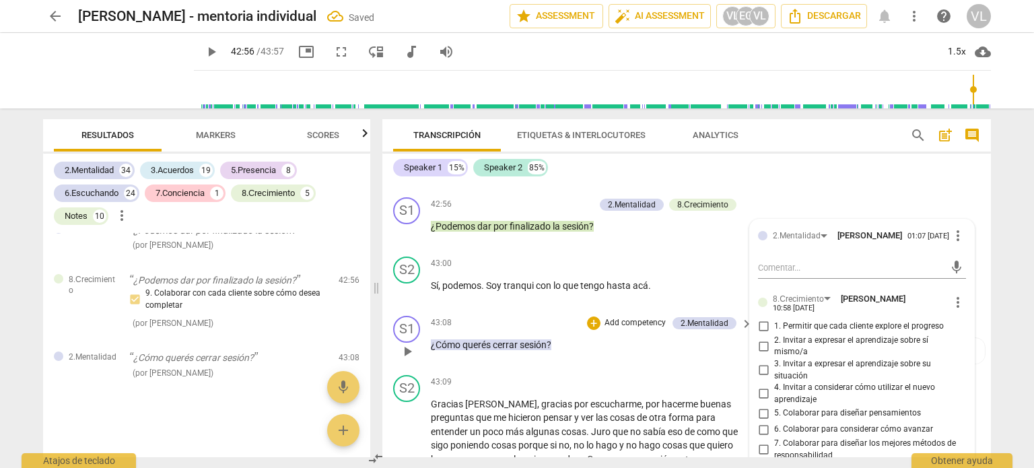
click at [619, 317] on p "Add competency" at bounding box center [635, 323] width 64 height 12
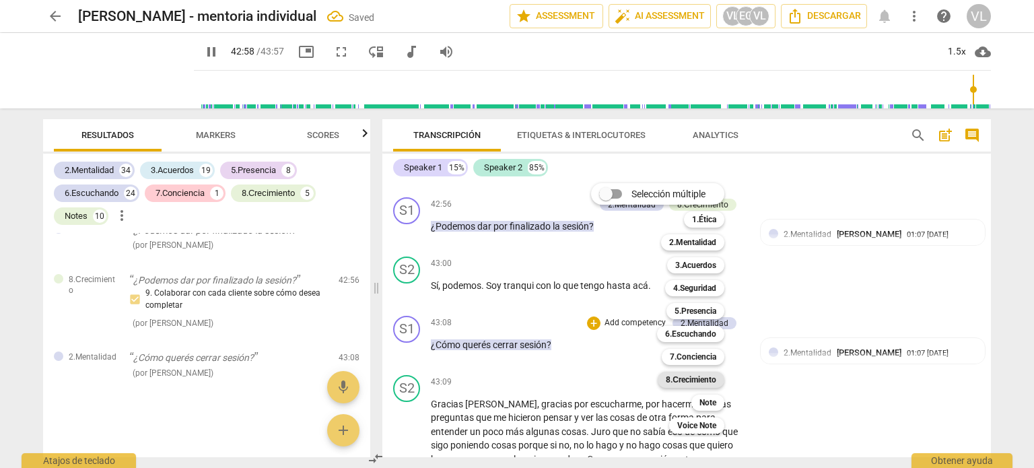
click at [714, 380] on b "8.Сrecimiento" at bounding box center [691, 380] width 50 height 16
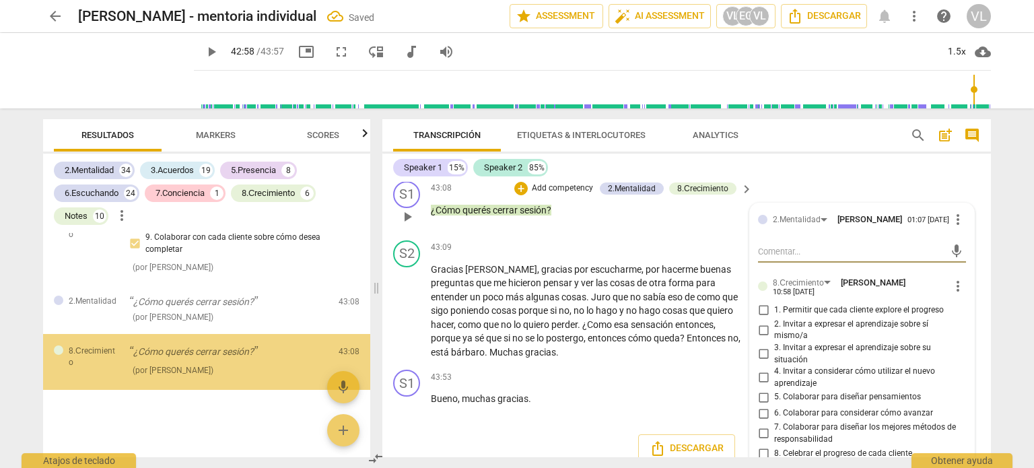
scroll to position [8757, 0]
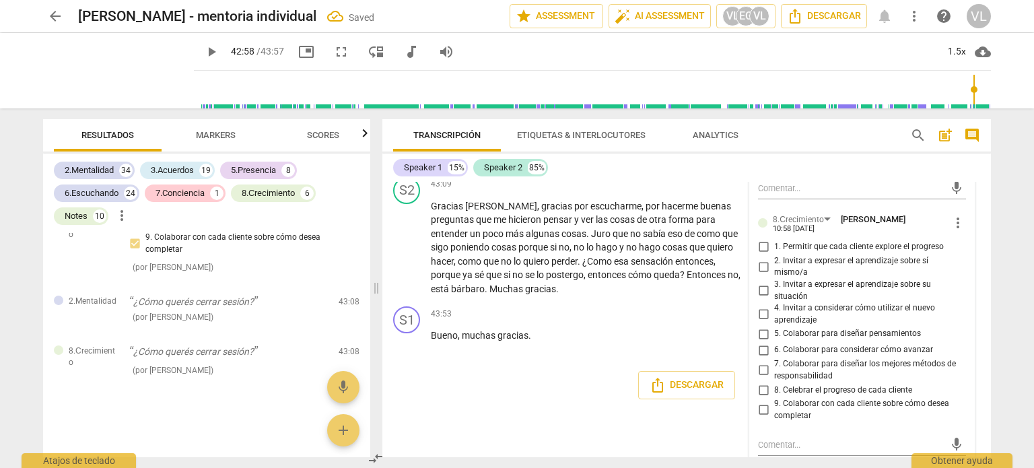
click at [808, 398] on span "9. Colaborar con cada cliente sobre cómo desea completar" at bounding box center [867, 410] width 186 height 24
click at [774, 402] on input "9. Colaborar con cada cliente sobre cómo desea completar" at bounding box center [764, 410] width 22 height 16
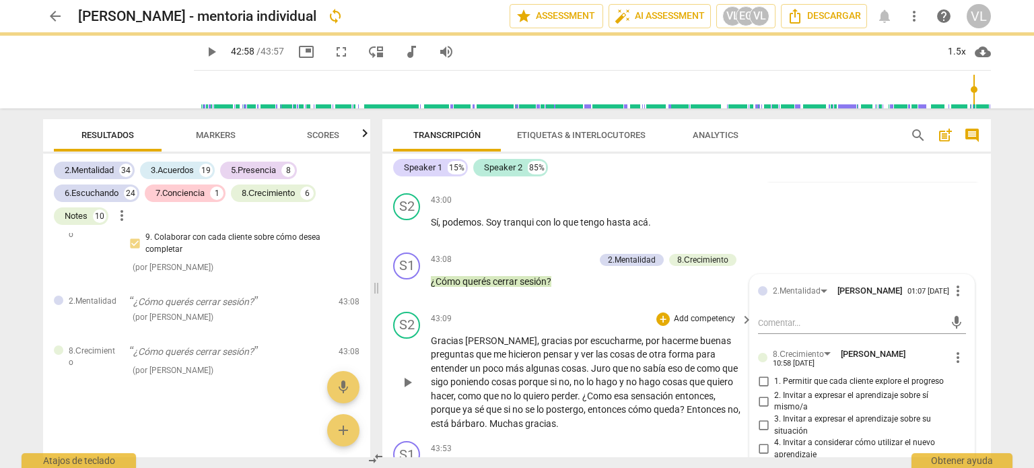
scroll to position [8690, 0]
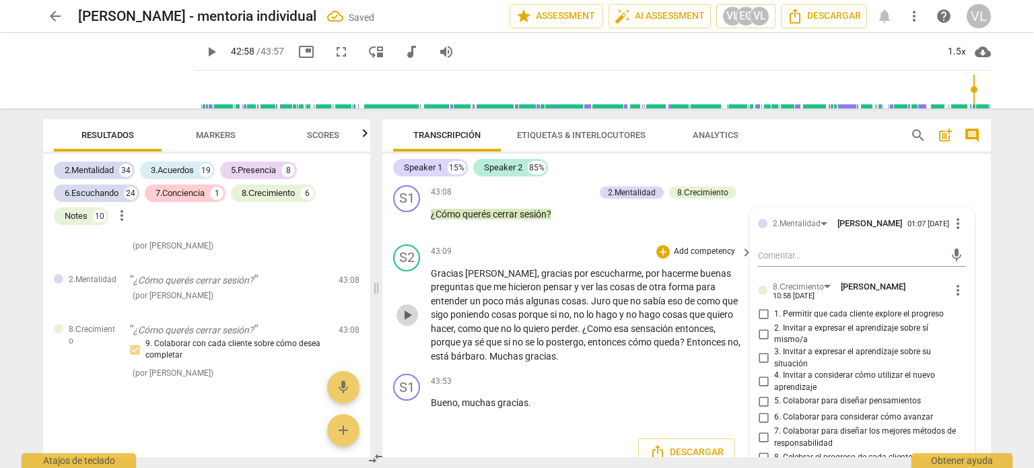
click at [409, 307] on span "play_arrow" at bounding box center [407, 315] width 16 height 16
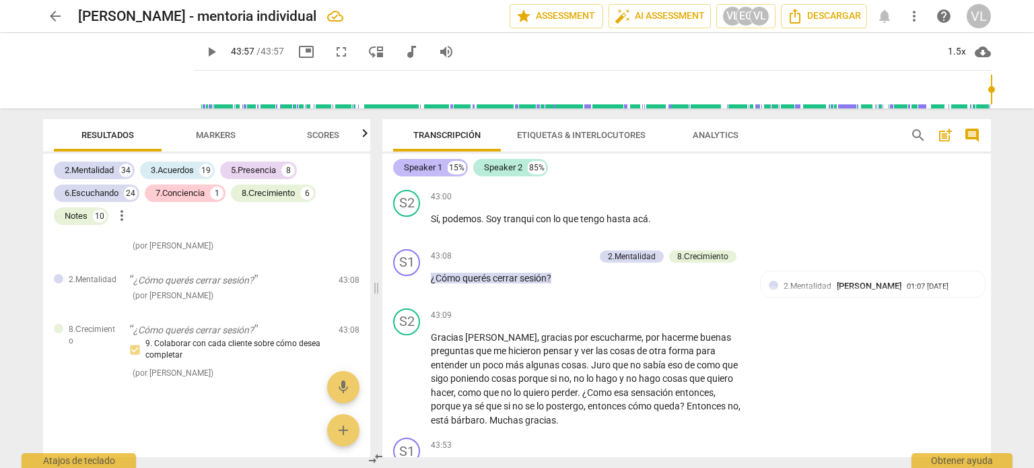
scroll to position [8623, 0]
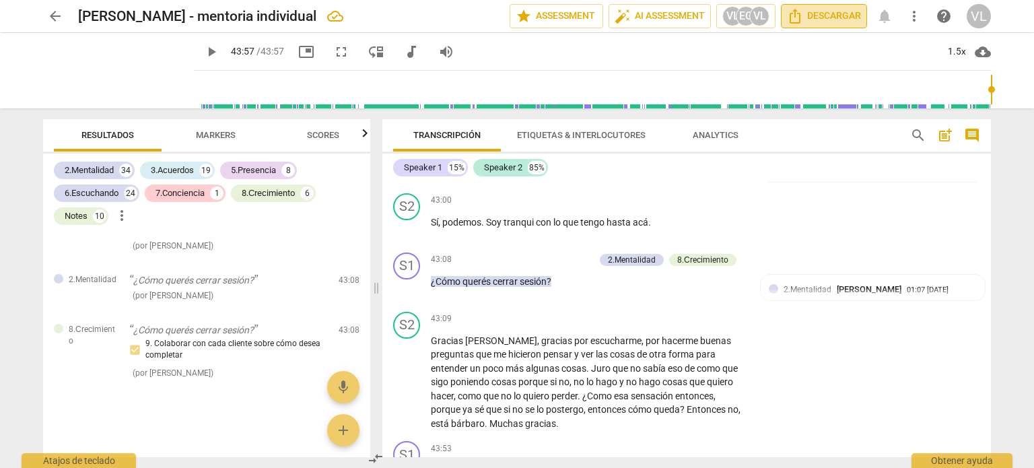
click at [823, 21] on span "Descargar" at bounding box center [824, 16] width 74 height 16
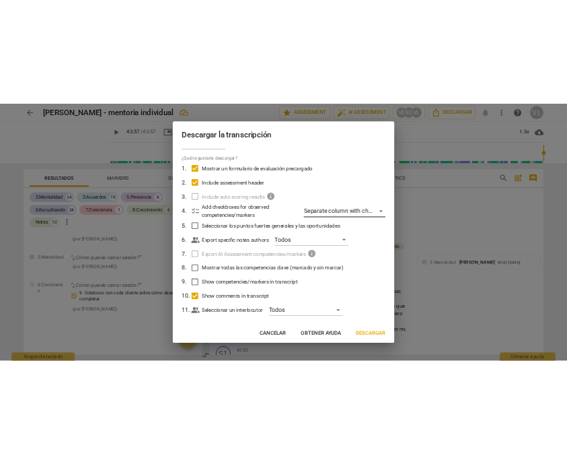
scroll to position [42, 0]
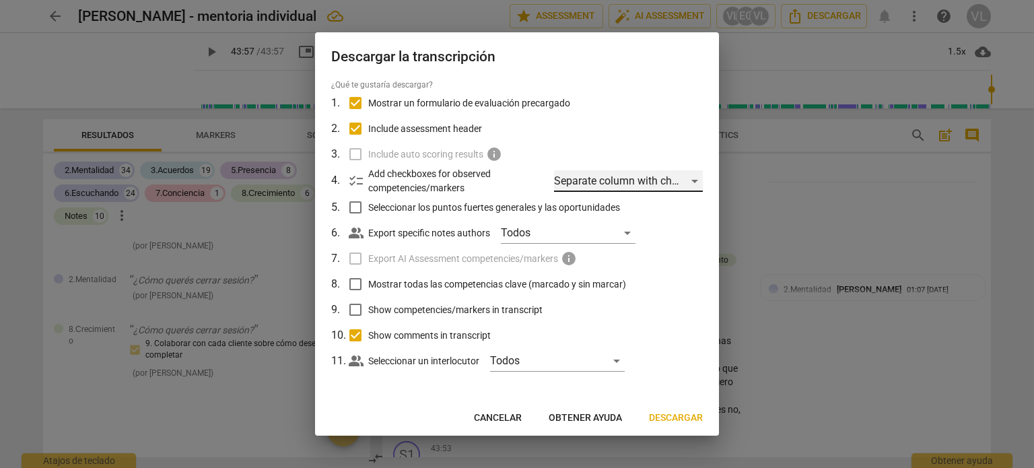
click at [618, 172] on div "Separate column with check marks" at bounding box center [628, 181] width 149 height 22
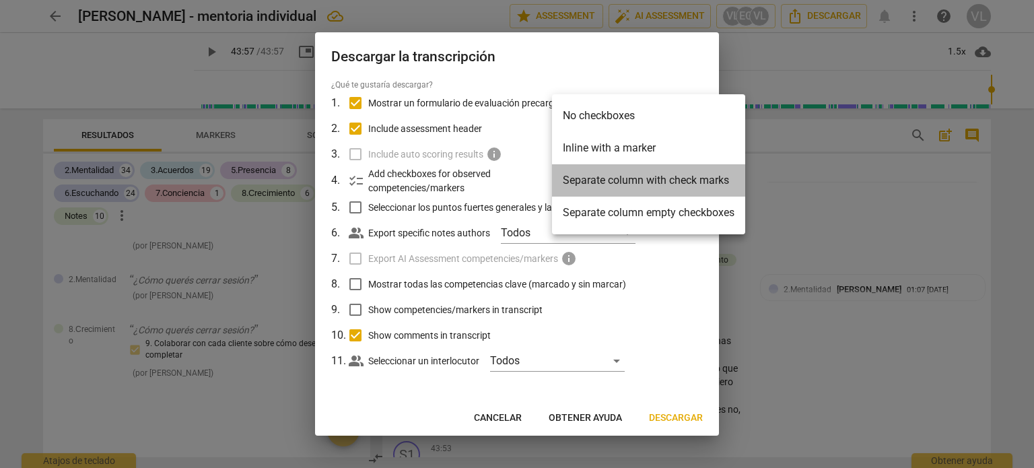
click at [618, 172] on li "Separate column with check marks" at bounding box center [648, 180] width 193 height 32
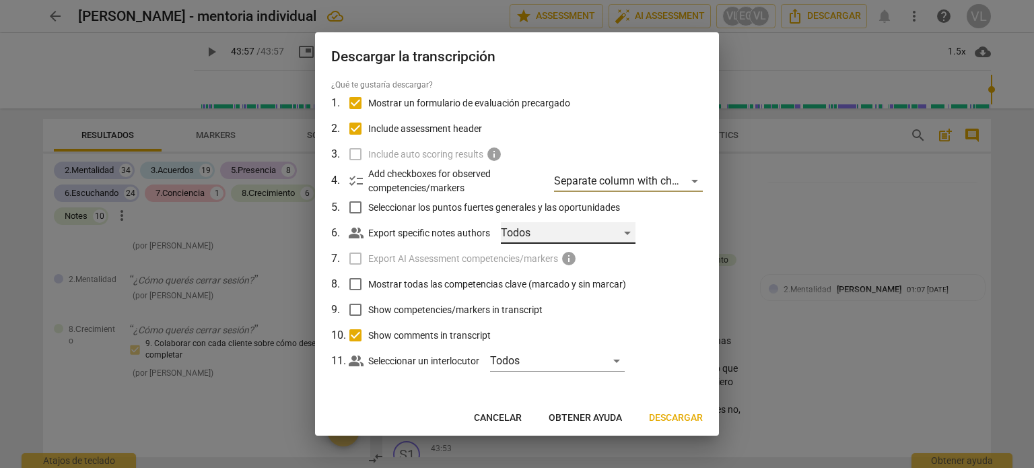
click at [587, 233] on div "Todos" at bounding box center [568, 233] width 135 height 22
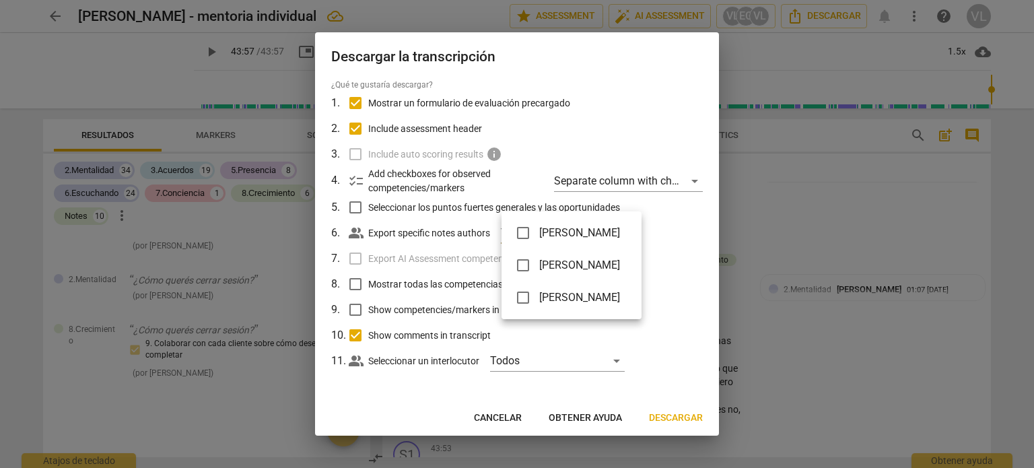
click at [578, 287] on li "[PERSON_NAME]" at bounding box center [571, 297] width 140 height 32
click at [675, 419] on div at bounding box center [517, 234] width 1034 height 468
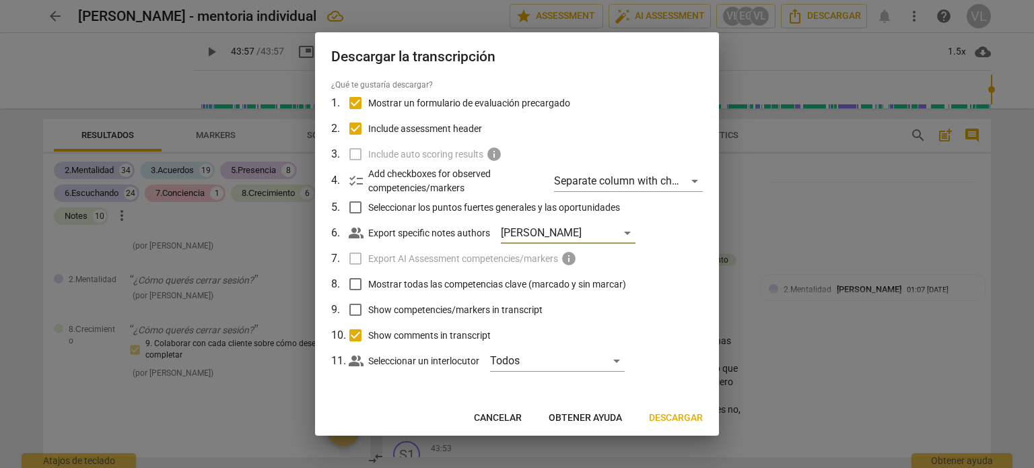
click at [676, 417] on span "Descargar" at bounding box center [676, 417] width 54 height 13
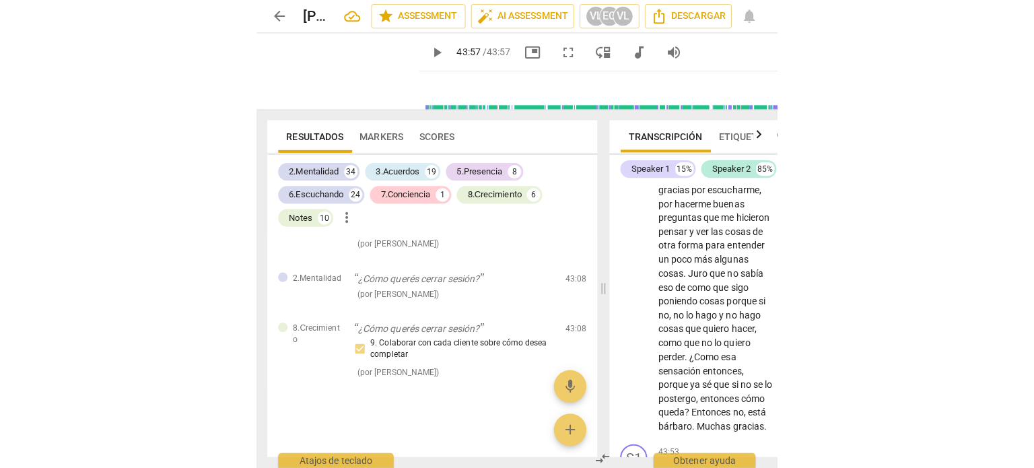
scroll to position [8623, 0]
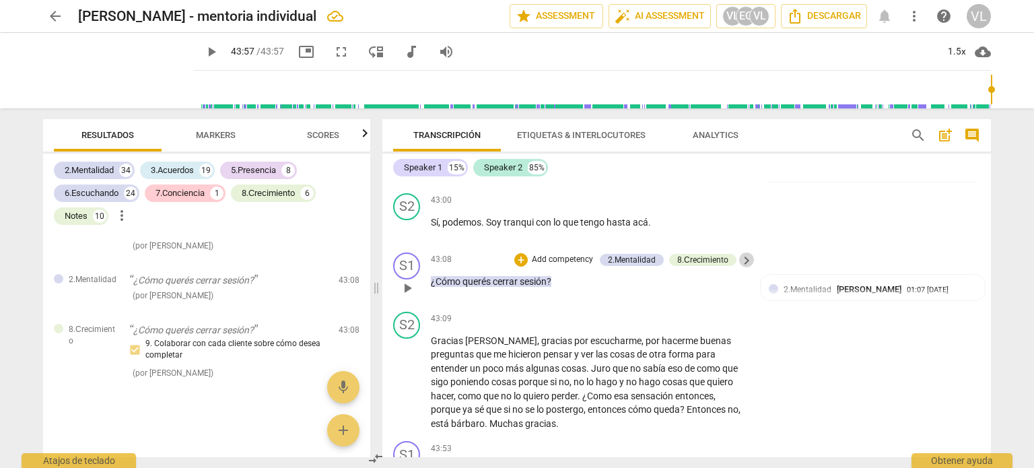
click at [746, 252] on span "keyboard_arrow_right" at bounding box center [746, 260] width 16 height 16
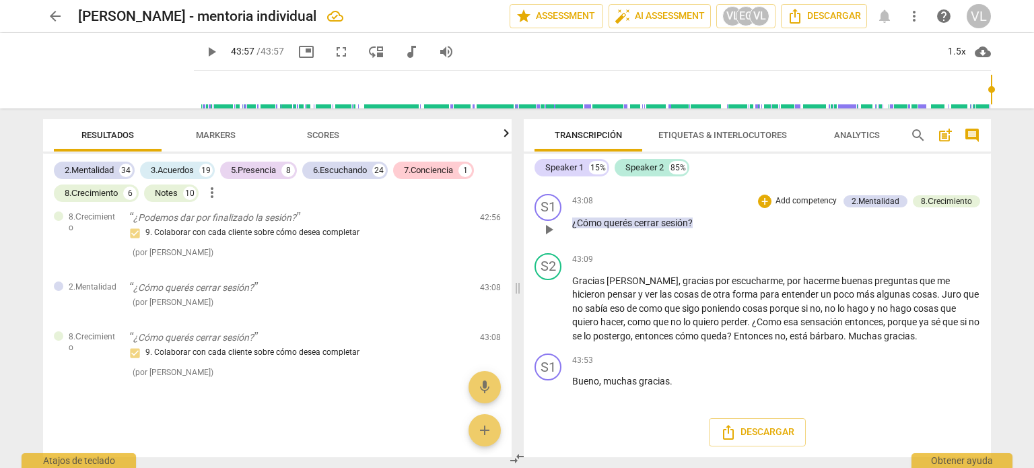
scroll to position [6898, 0]
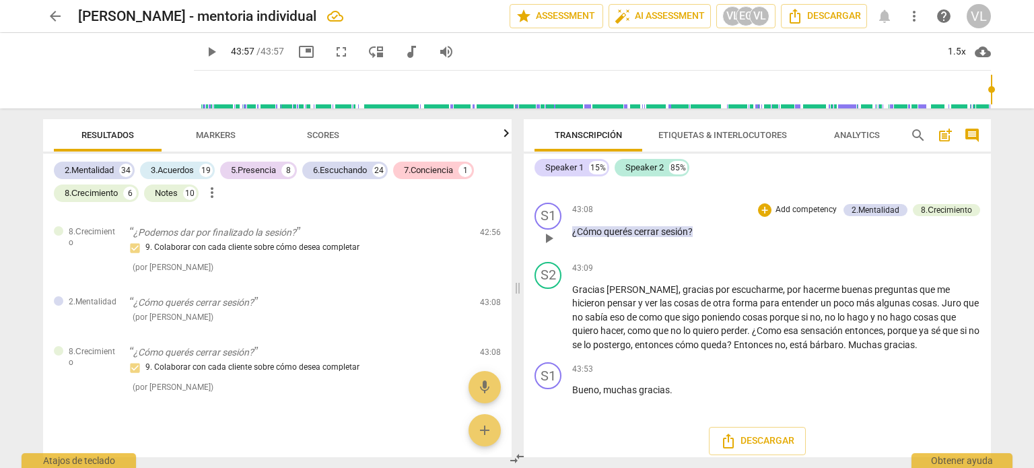
click at [808, 216] on p "Add competency" at bounding box center [806, 210] width 64 height 12
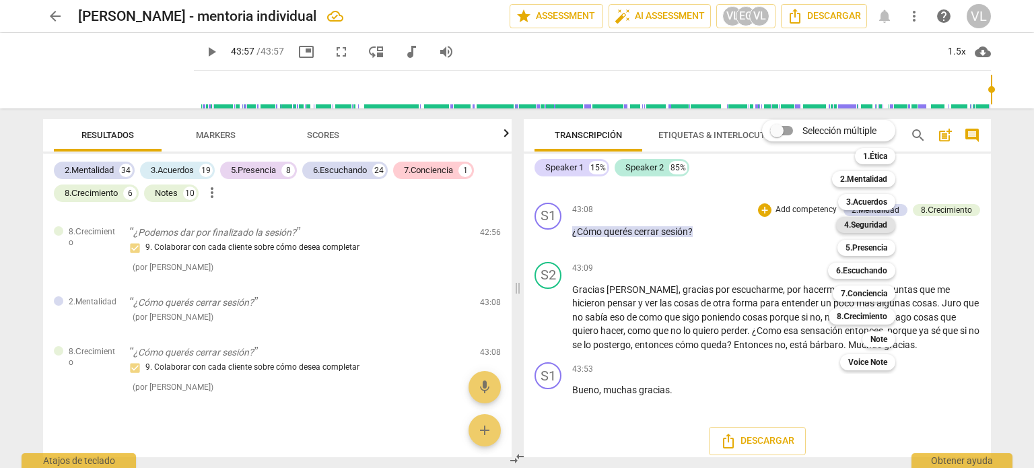
click at [870, 232] on b "4.Seguridad" at bounding box center [865, 225] width 43 height 16
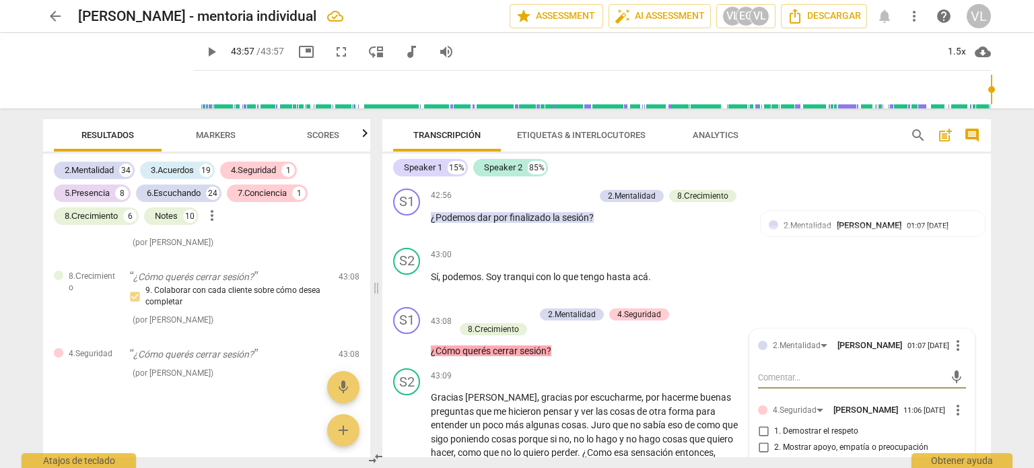
scroll to position [8488, 0]
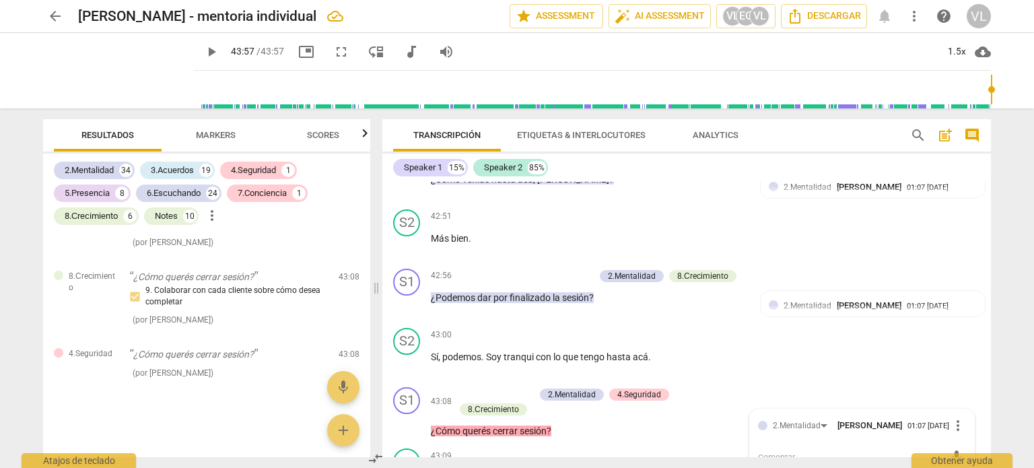
click at [945, 134] on span "post_add" at bounding box center [945, 135] width 16 height 16
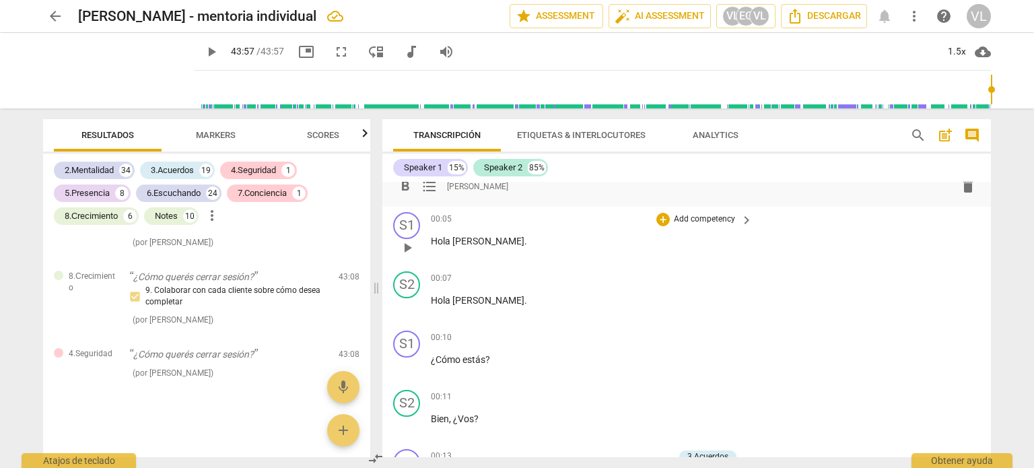
scroll to position [0, 0]
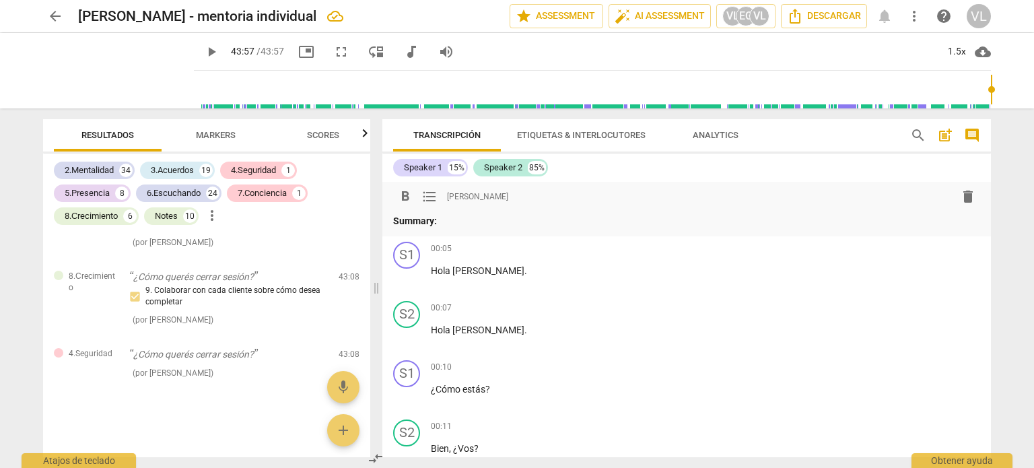
click at [456, 223] on p "Summary:" at bounding box center [686, 221] width 587 height 14
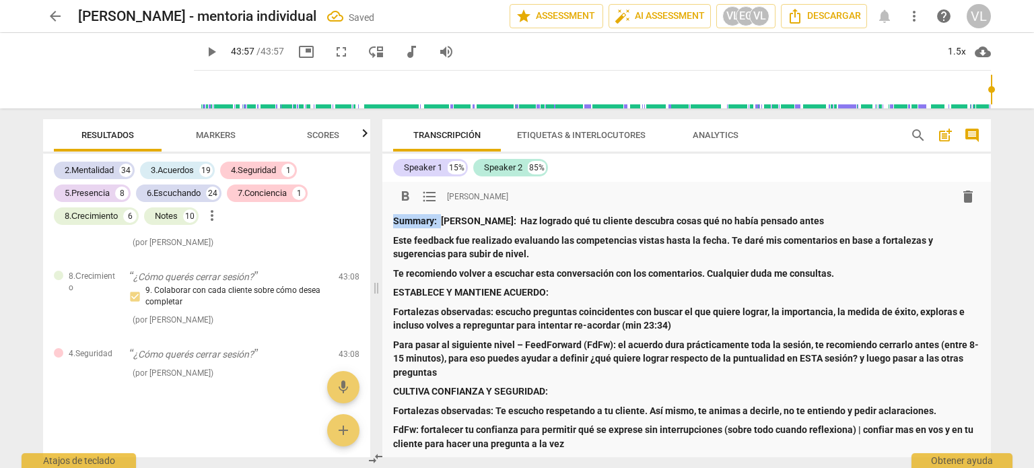
drag, startPoint x: 440, startPoint y: 222, endPoint x: 386, endPoint y: 223, distance: 54.5
click at [386, 223] on div "format_bold format_list_bulleted Valeria Lavorato delete Summary: Victor: Haz l…" at bounding box center [686, 464] width 609 height 565
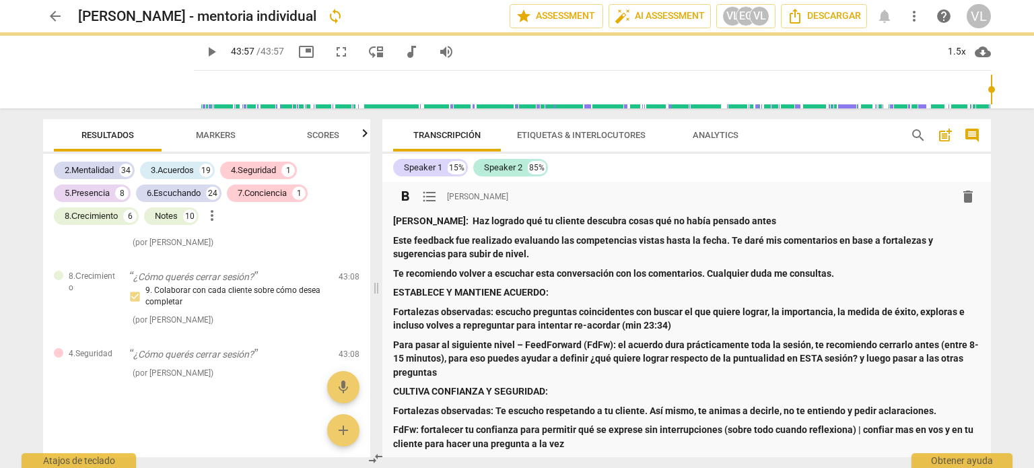
click at [425, 225] on strong "Victor: Haz logrado qué tu cliente descubra cosas qué no había pensado antes" at bounding box center [584, 220] width 383 height 11
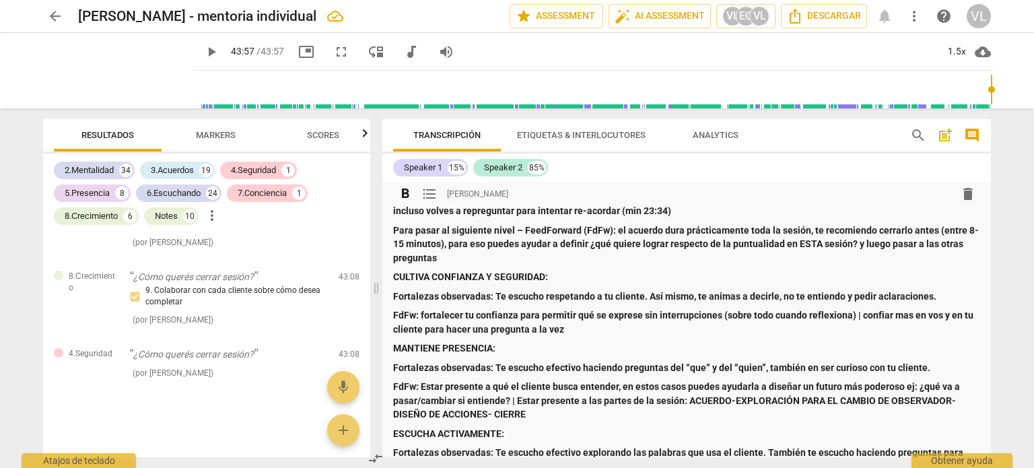
scroll to position [135, 0]
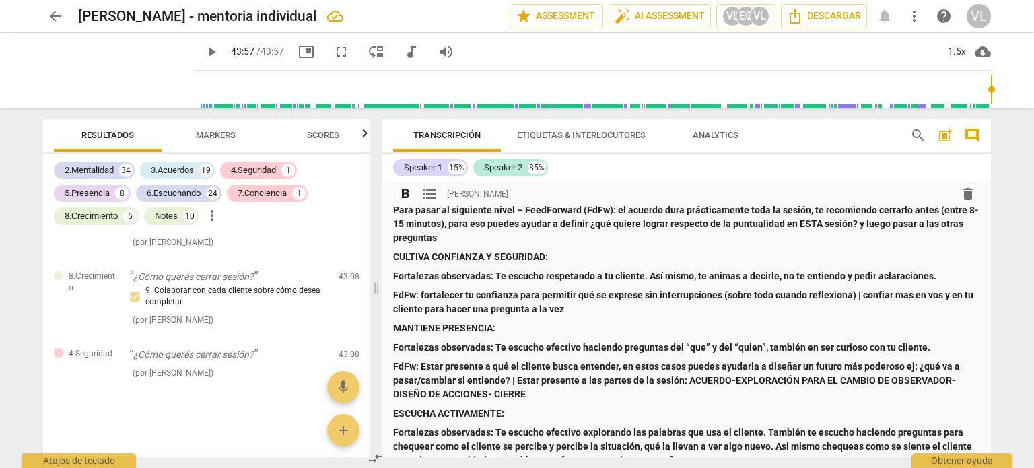
click at [449, 236] on p "Para pasar al siguiente nivel – FeedForward (FdFw): el acuerdo dura prácticamen…" at bounding box center [686, 224] width 587 height 42
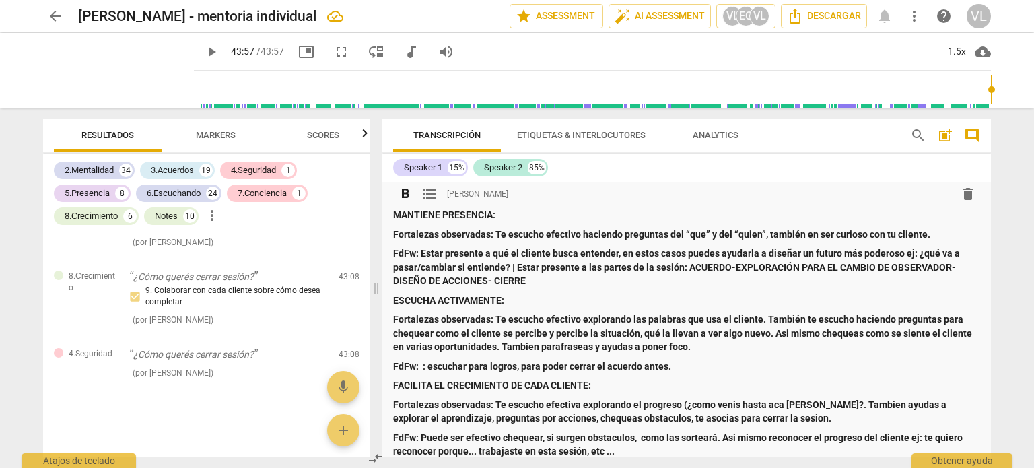
scroll to position [269, 0]
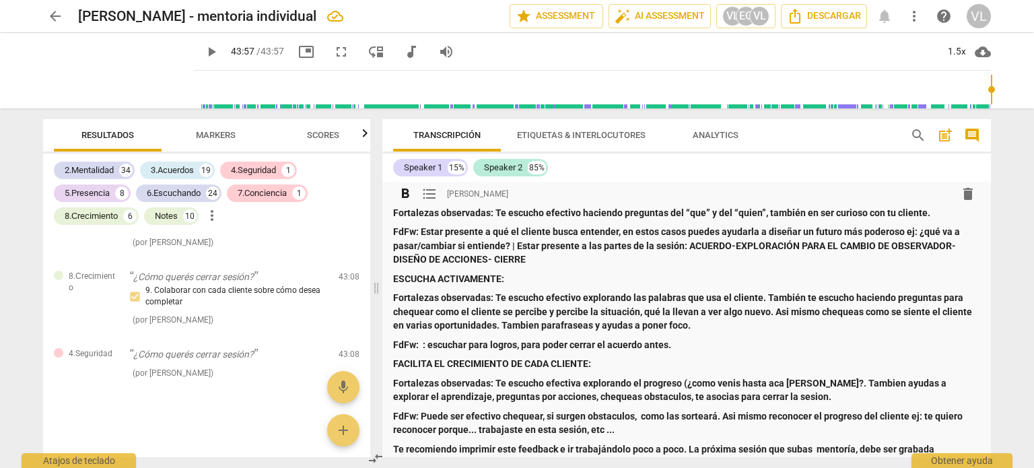
click at [427, 344] on strong "FdFw: : escuchar para logros, para poder cerrar el acuerdo antes." at bounding box center [532, 344] width 278 height 11
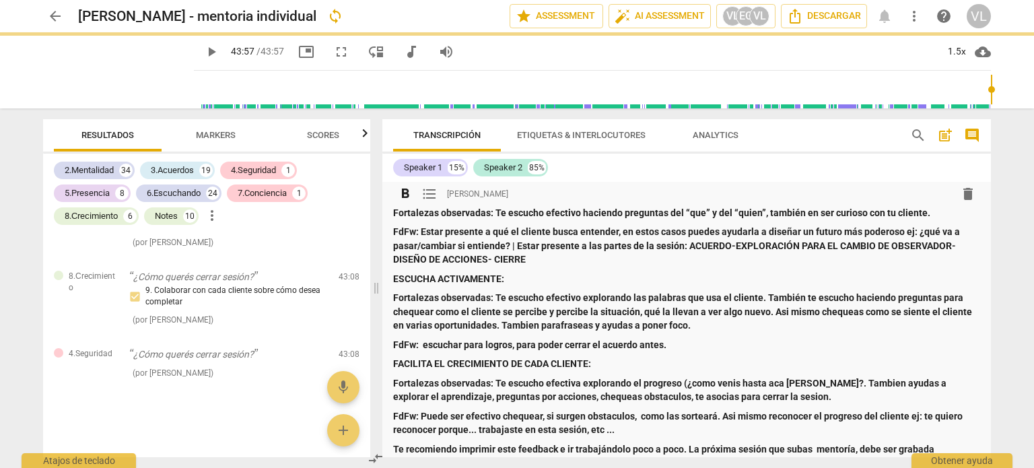
scroll to position [337, 0]
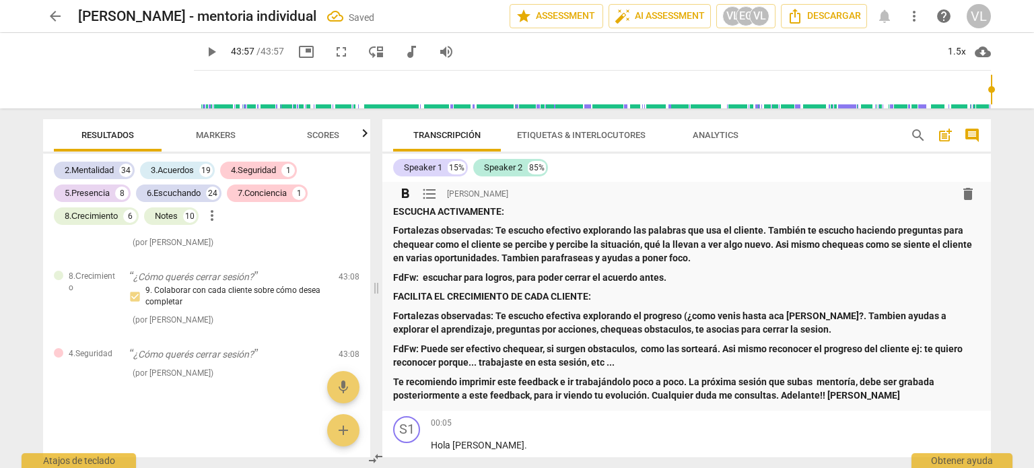
click at [805, 314] on strong "Fortalezas observadas: Te escucho efectiva explorando el progreso (¿como venis …" at bounding box center [670, 322] width 555 height 25
click at [802, 314] on strong "Fortalezas observadas: Te escucho efectiva explorando el progreso (¿como venis …" at bounding box center [670, 322] width 555 height 25
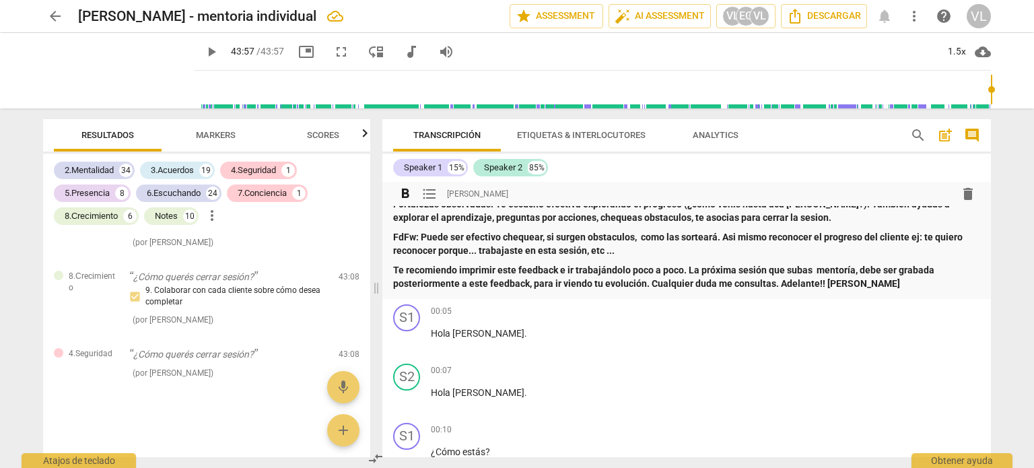
scroll to position [471, 0]
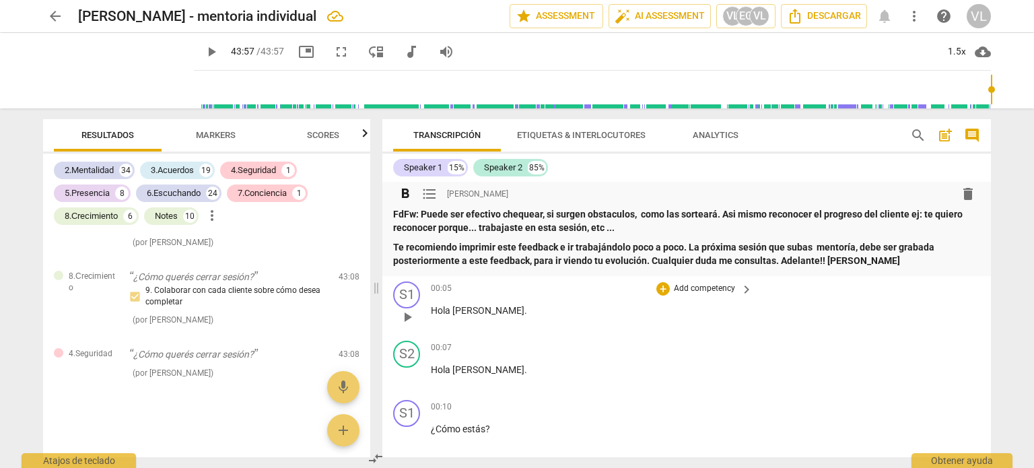
click at [962, 309] on div "S1 play_arrow pause 00:05 + Add competency keyboard_arrow_right Hola Ana ." at bounding box center [686, 305] width 609 height 59
click at [47, 18] on span "arrow_back" at bounding box center [55, 16] width 16 height 16
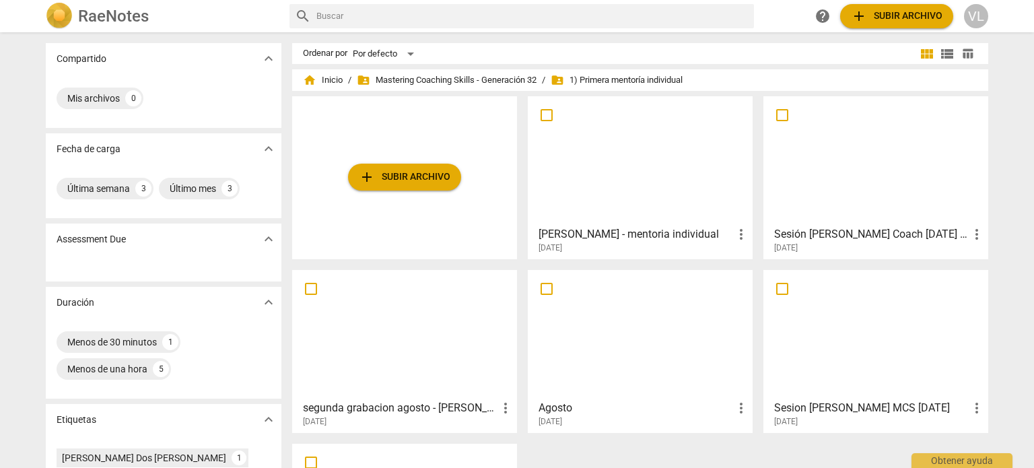
click at [578, 178] on div at bounding box center [639, 160] width 215 height 119
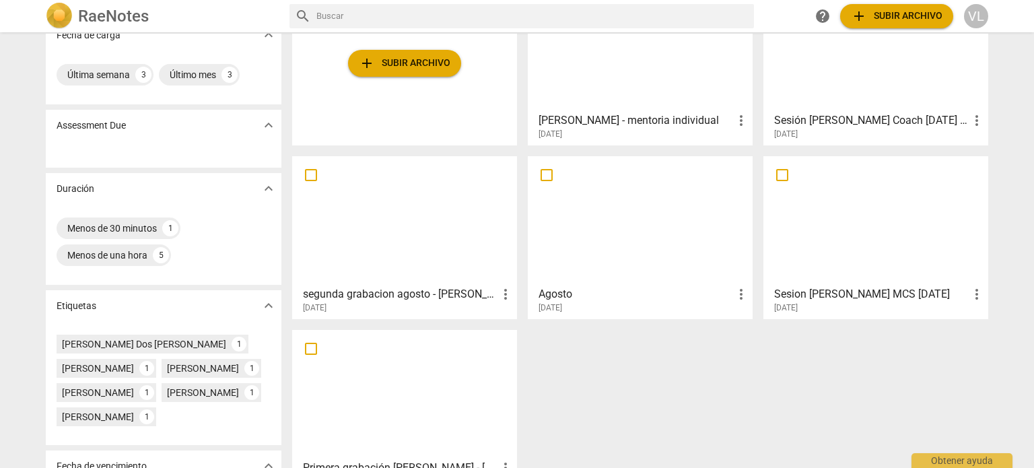
scroll to position [27, 0]
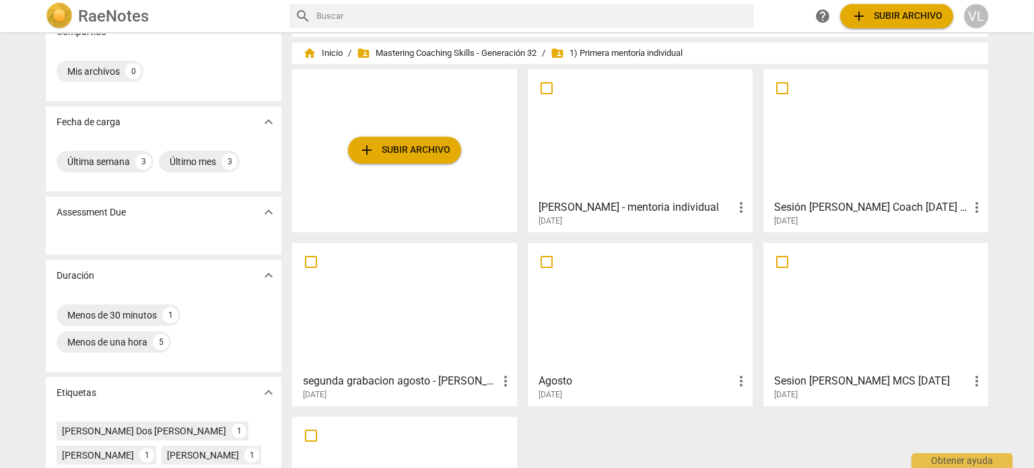
click at [835, 180] on div at bounding box center [875, 133] width 215 height 119
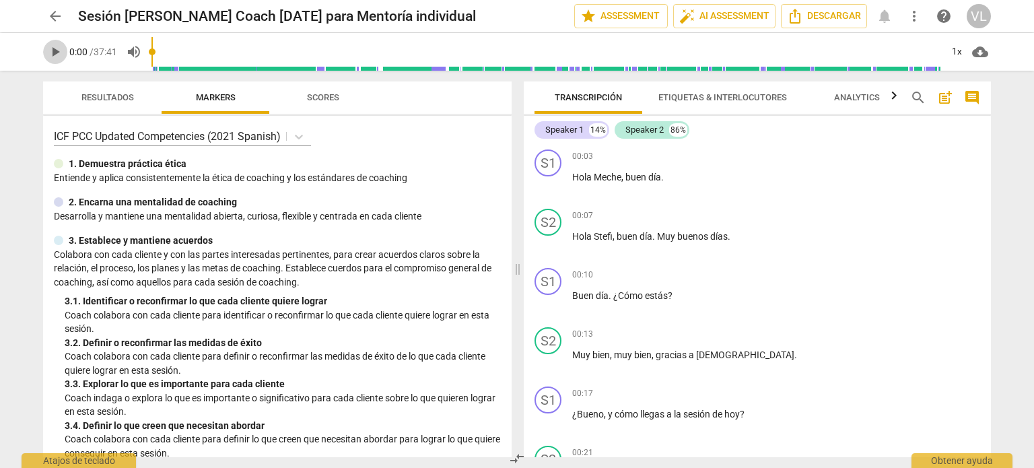
click at [56, 46] on span "play_arrow" at bounding box center [55, 52] width 16 height 16
click at [961, 54] on div "1x" at bounding box center [957, 52] width 26 height 22
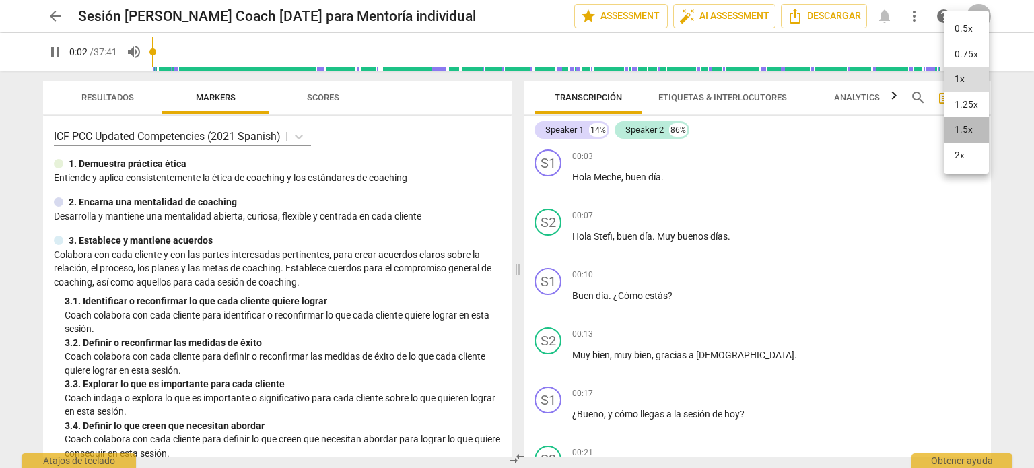
click at [979, 124] on li "1.5x" at bounding box center [966, 130] width 45 height 26
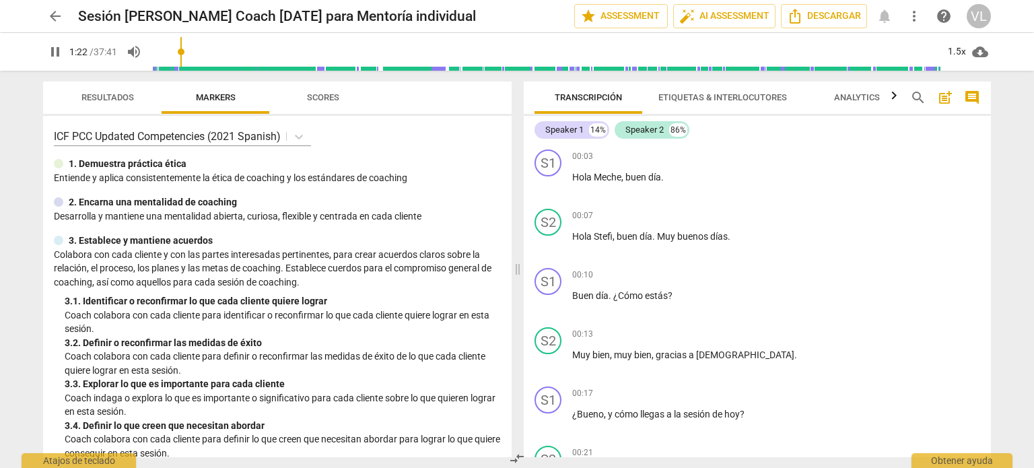
click at [180, 54] on input "range" at bounding box center [546, 51] width 790 height 43
click at [42, 56] on div "pause 1:16 / 37:41 volume_up 1.5x cloud_download" at bounding box center [517, 52] width 1012 height 38
click at [53, 53] on span "pause" at bounding box center [55, 52] width 16 height 16
click at [57, 57] on span "play_arrow" at bounding box center [55, 52] width 16 height 16
click at [181, 54] on input "range" at bounding box center [546, 51] width 790 height 43
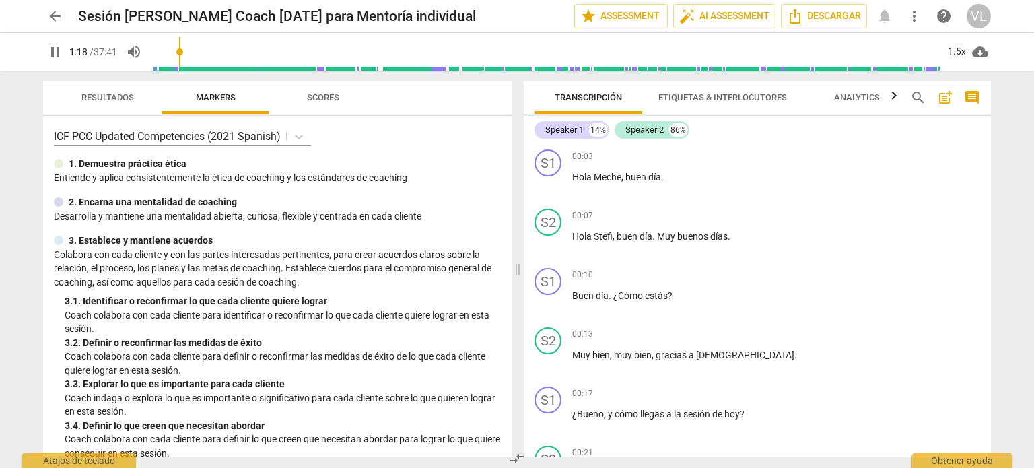
click at [178, 54] on input "range" at bounding box center [546, 51] width 790 height 43
click at [48, 58] on span "pause" at bounding box center [55, 52] width 16 height 16
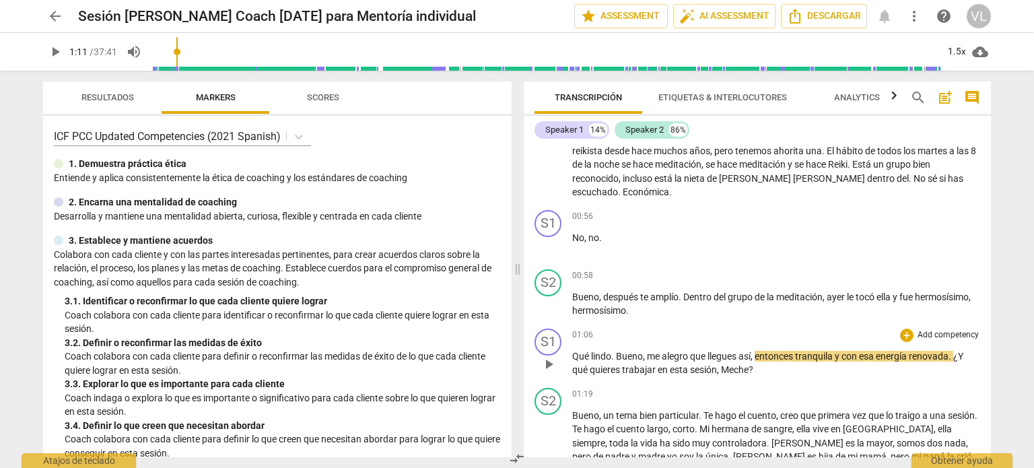
scroll to position [404, 0]
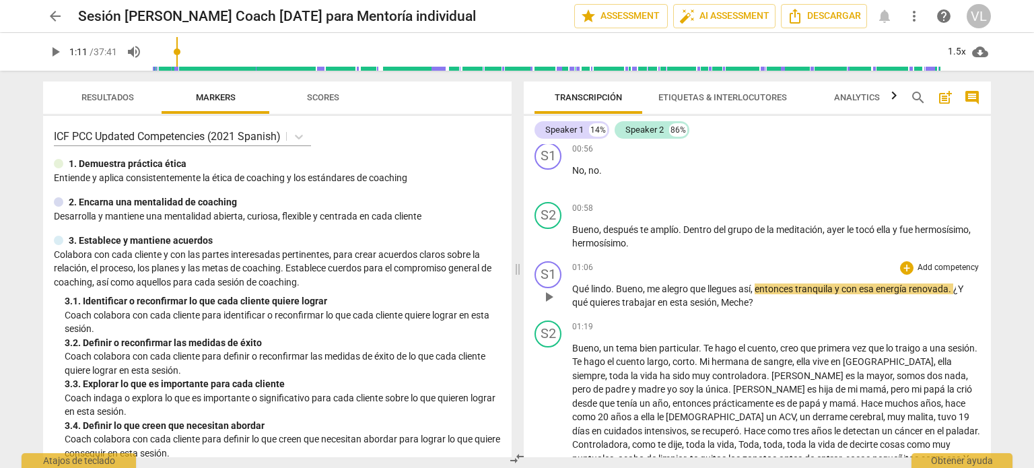
click at [916, 269] on p "Add competency" at bounding box center [948, 268] width 64 height 12
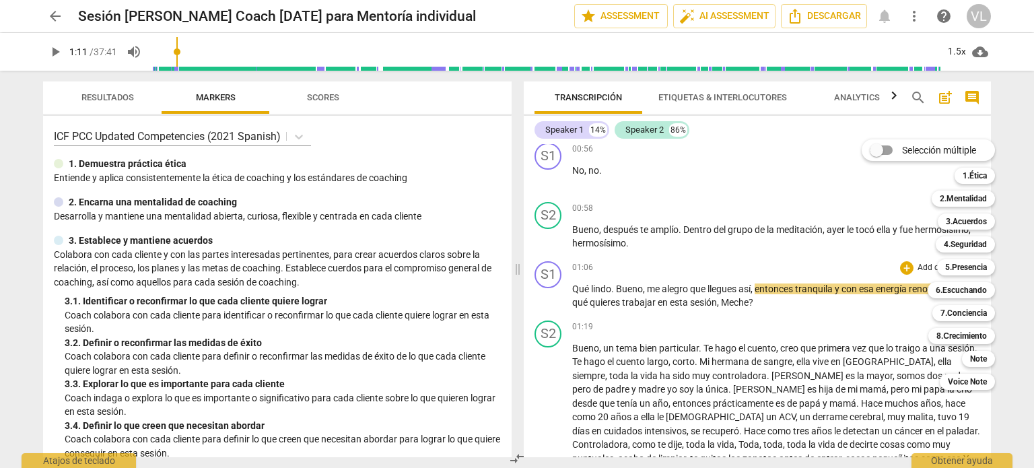
click at [1018, 165] on div "Selección múltiple m 1.Ética 1 2.Mentalidad 2 3.Acuerdos 3 4.Seguridad 4 5.Pres…" at bounding box center [938, 264] width 164 height 257
click at [1015, 189] on div "2.Mentalidad 2" at bounding box center [970, 198] width 89 height 23
click at [517, 93] on div at bounding box center [517, 234] width 1034 height 468
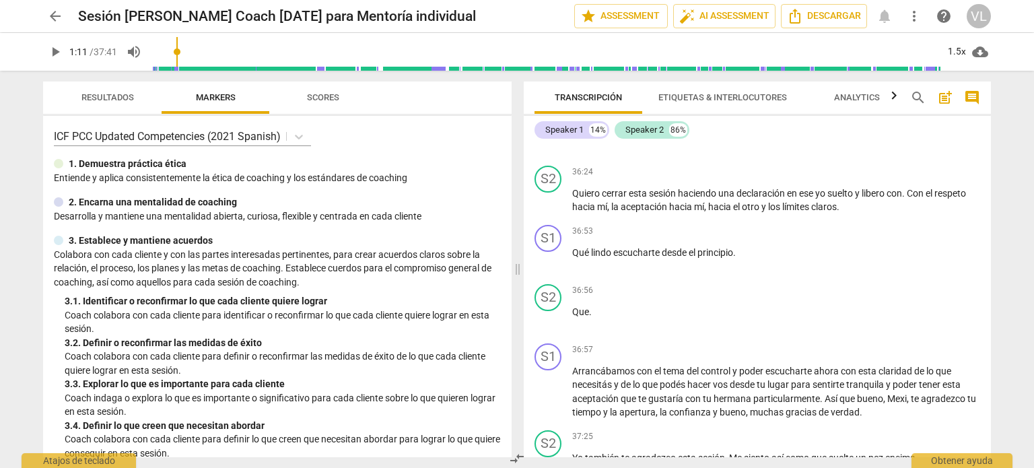
scroll to position [6220, 0]
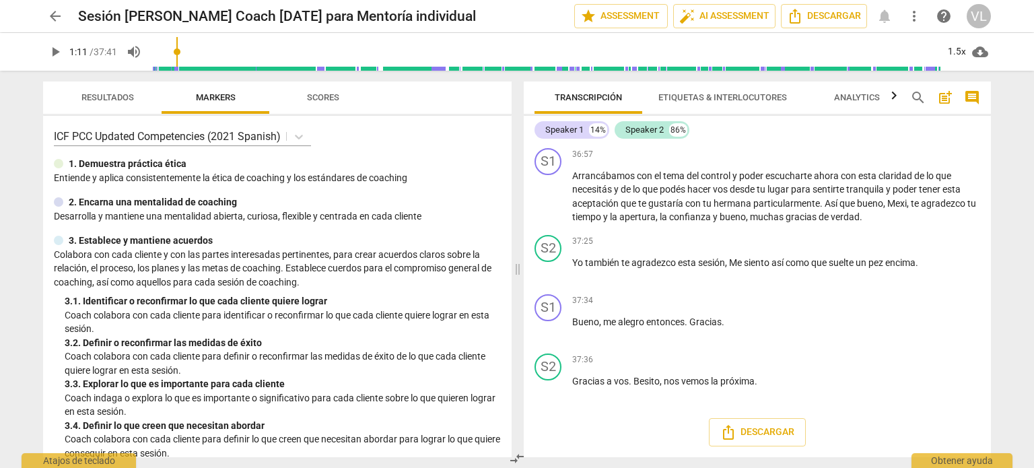
click at [316, 90] on span "Scores" at bounding box center [323, 98] width 65 height 18
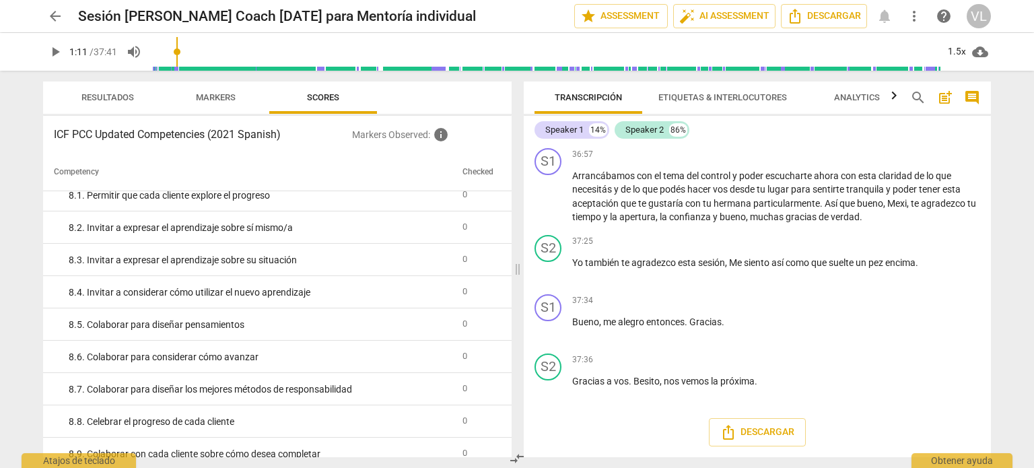
scroll to position [1188, 0]
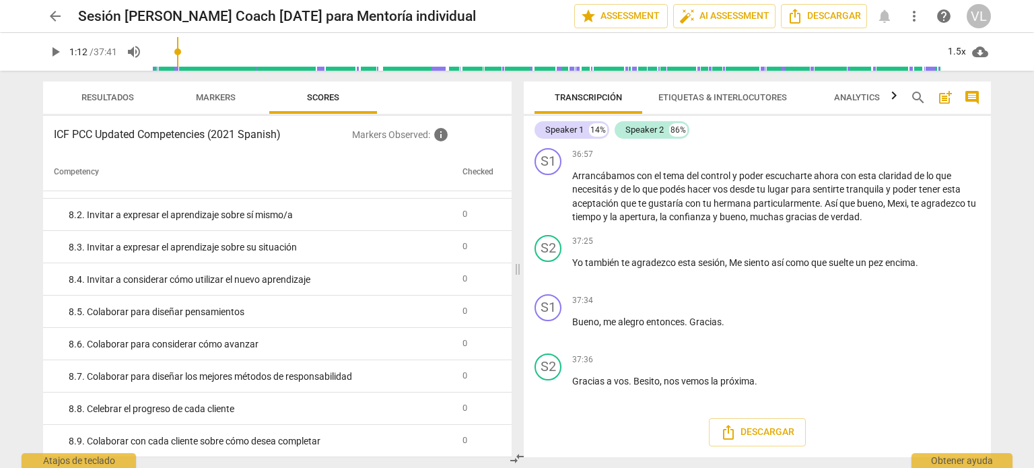
type input "73"
click at [67, 52] on div "play_arrow 1:12 / 37:41 volume_up 1.5x cloud_download" at bounding box center [517, 52] width 948 height 38
click at [62, 39] on div "play_arrow 1:12 / 37:41 volume_up 1.5x cloud_download" at bounding box center [517, 52] width 948 height 38
click at [58, 19] on span "arrow_back" at bounding box center [55, 16] width 16 height 16
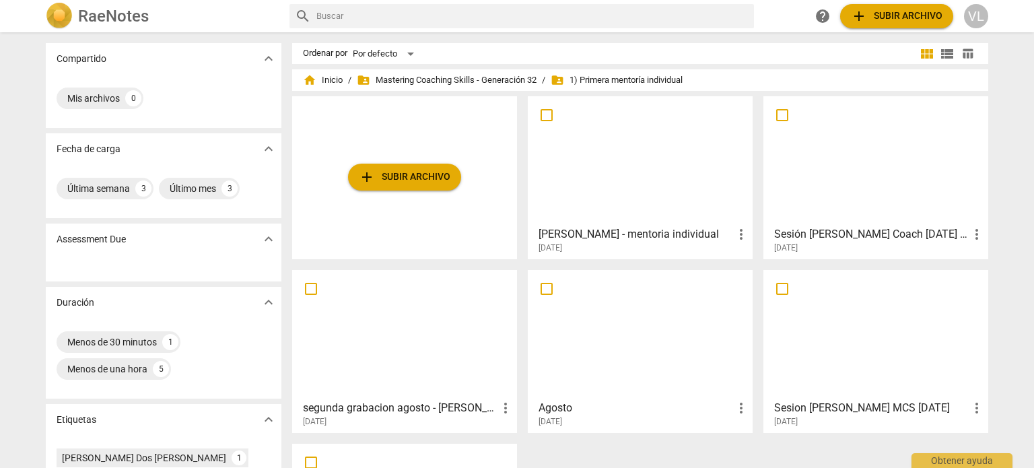
click at [655, 240] on h3 "[PERSON_NAME] - mentoria individual" at bounding box center [636, 234] width 195 height 16
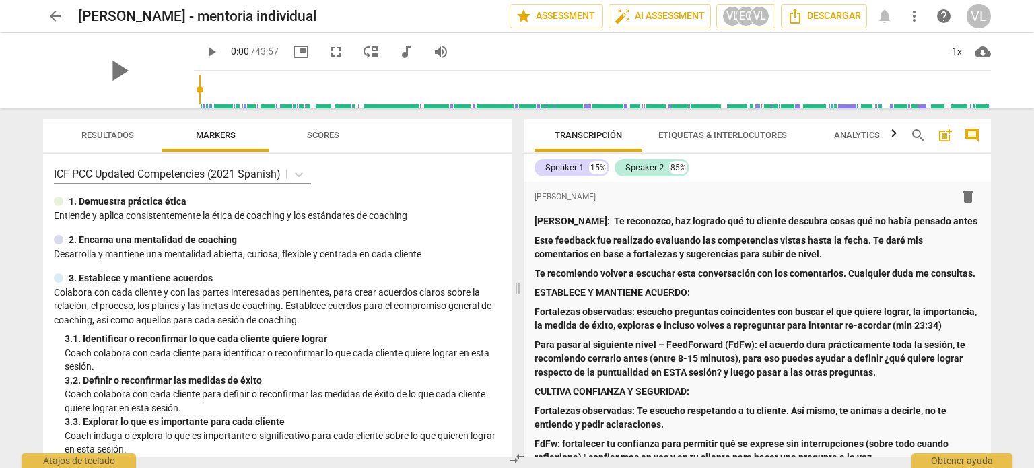
click at [53, 15] on span "arrow_back" at bounding box center [55, 16] width 16 height 16
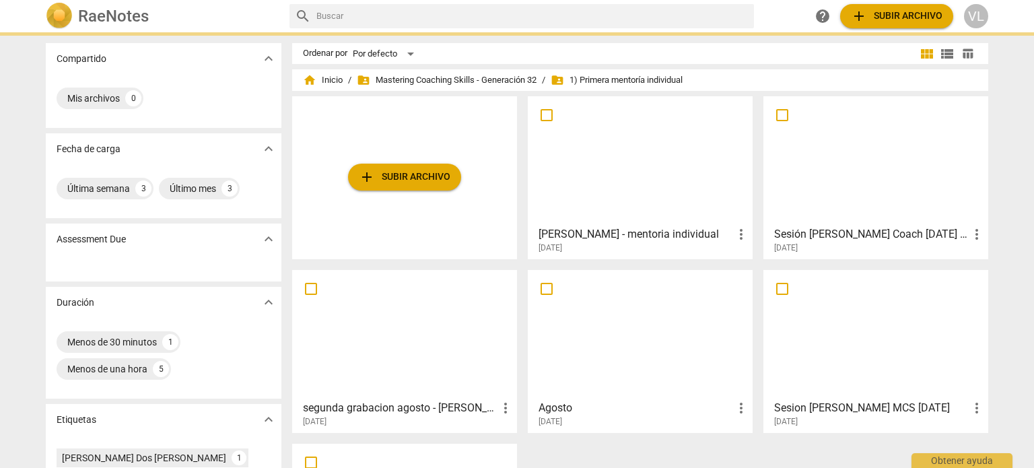
click at [856, 207] on div at bounding box center [875, 160] width 215 height 119
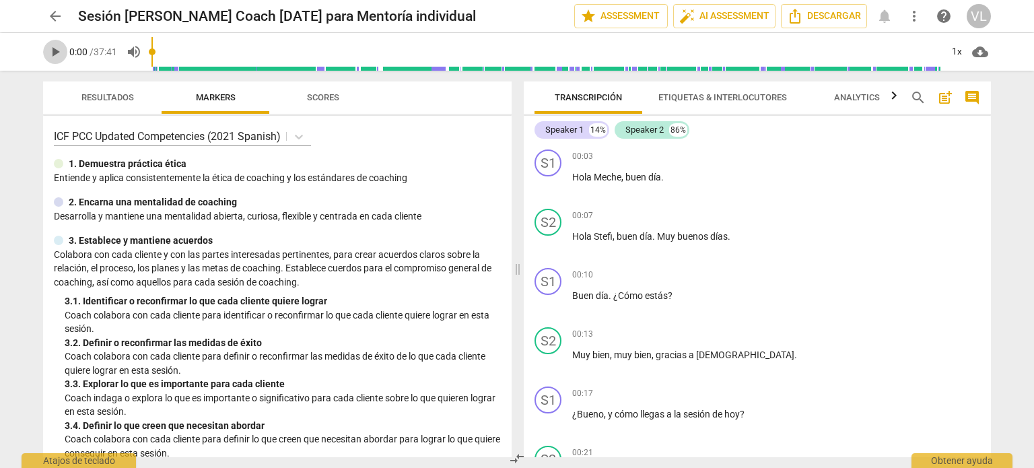
click at [51, 59] on span "play_arrow" at bounding box center [55, 52] width 16 height 16
click at [961, 48] on div "1x" at bounding box center [957, 52] width 26 height 22
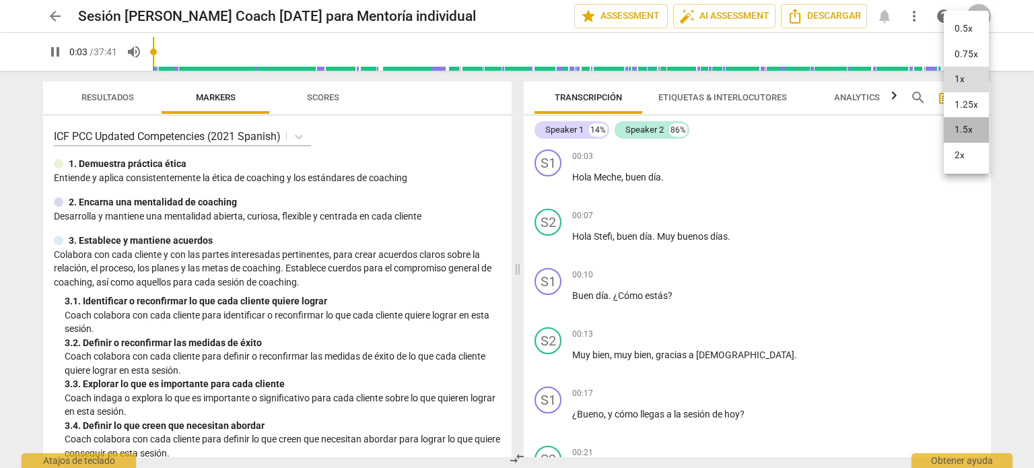
click at [978, 135] on li "1.5x" at bounding box center [966, 130] width 45 height 26
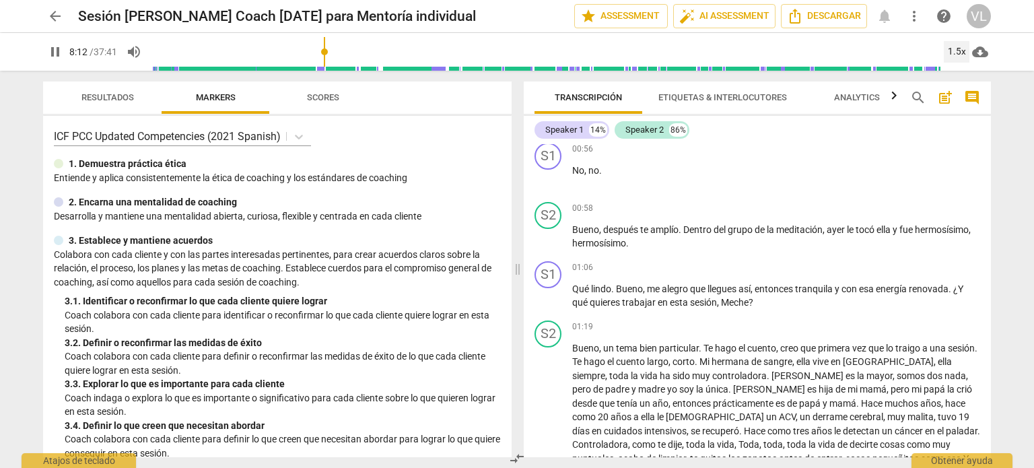
scroll to position [471, 0]
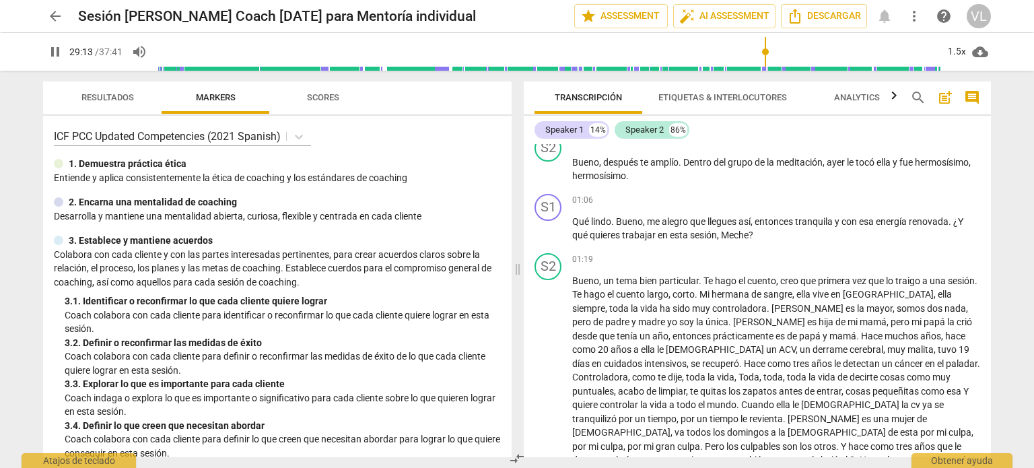
click at [59, 51] on span "pause" at bounding box center [55, 52] width 16 height 16
click at [61, 51] on span "play_arrow" at bounding box center [55, 52] width 16 height 16
type input "2261"
click at [62, 18] on span "arrow_back" at bounding box center [55, 16] width 16 height 16
